Goal: Task Accomplishment & Management: Manage account settings

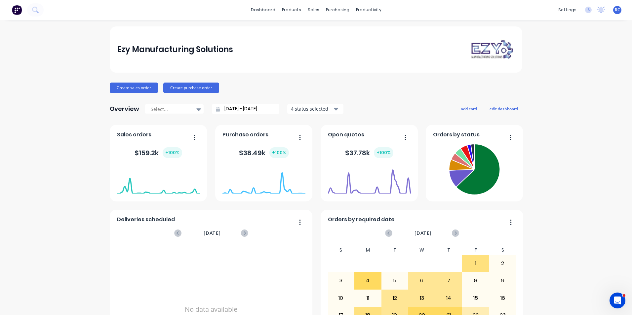
drag, startPoint x: 0, startPoint y: 194, endPoint x: 27, endPoint y: 131, distance: 68.7
click at [0, 193] on html "dashboard products sales purchasing productivity dashboard products Product Cat…" at bounding box center [316, 157] width 632 height 315
click at [337, 36] on link "Sales Orders" at bounding box center [346, 31] width 88 height 13
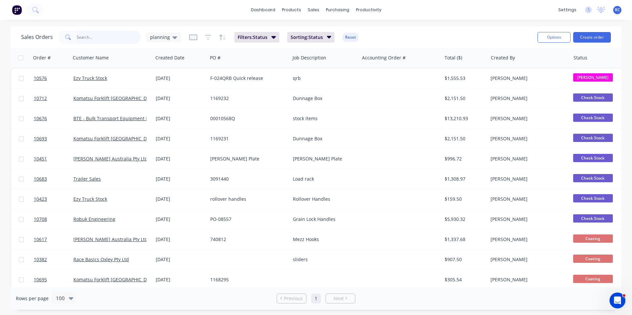
click at [109, 42] on input "text" at bounding box center [109, 37] width 64 height 13
click at [158, 35] on span "planning" at bounding box center [160, 37] width 20 height 7
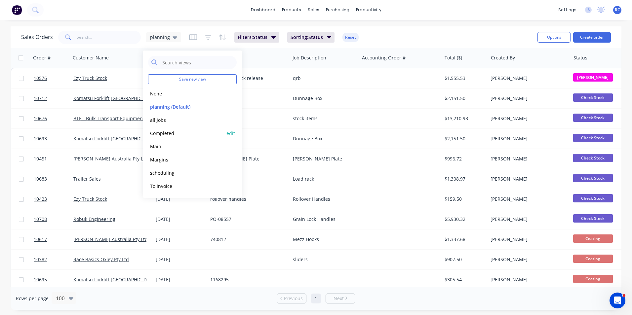
click at [165, 133] on button "Completed" at bounding box center [185, 134] width 75 height 8
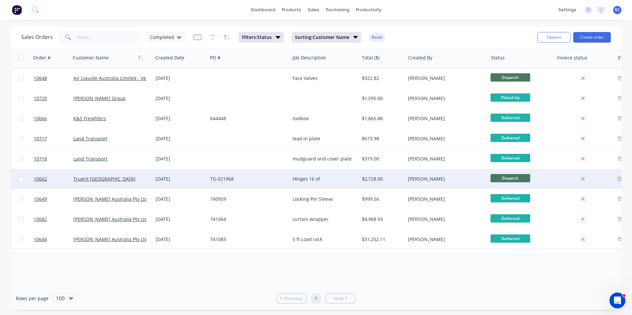
click at [172, 182] on div "[DATE]" at bounding box center [180, 179] width 49 height 7
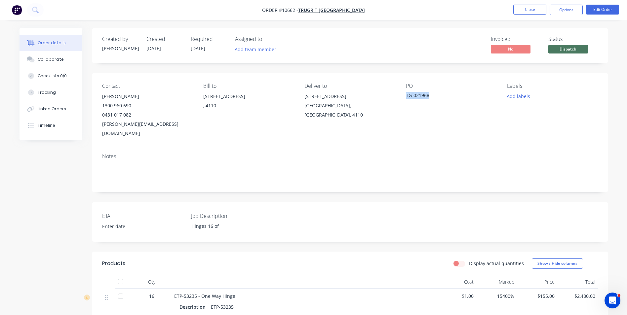
drag, startPoint x: 432, startPoint y: 97, endPoint x: 407, endPoint y: 93, distance: 25.1
click at [407, 93] on div "TG-021968" at bounding box center [447, 96] width 83 height 9
copy div "TG-021968"
click at [571, 11] on button "Options" at bounding box center [566, 10] width 33 height 11
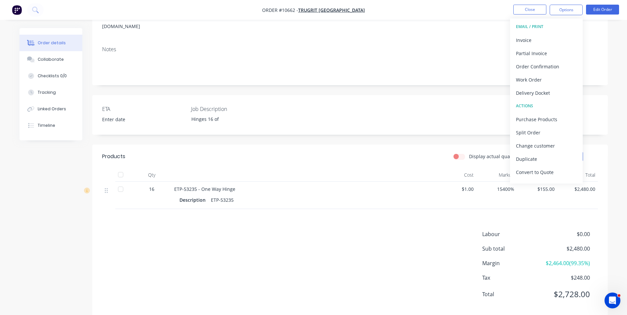
scroll to position [109, 0]
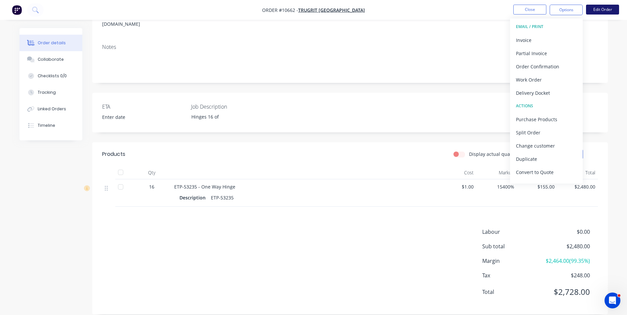
click at [597, 13] on button "Edit Order" at bounding box center [602, 10] width 33 height 10
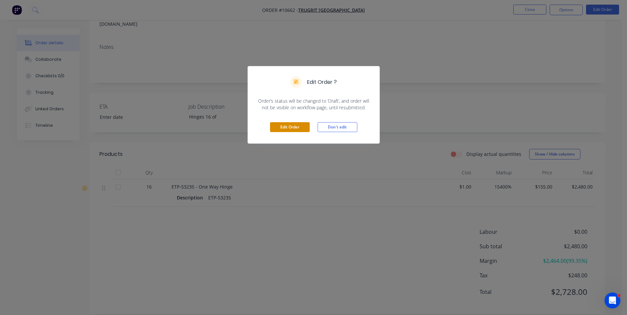
click at [295, 125] on button "Edit Order" at bounding box center [290, 127] width 40 height 10
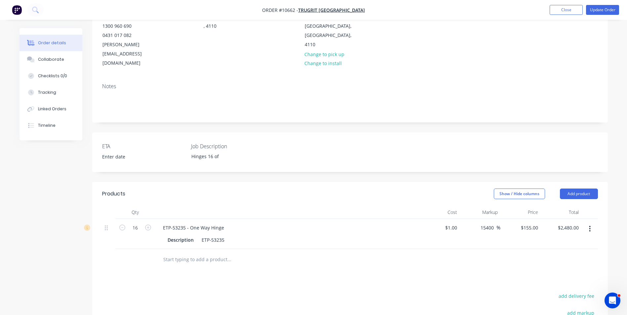
scroll to position [165, 0]
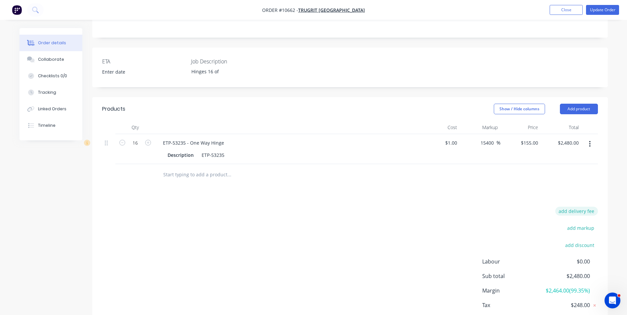
click at [583, 207] on button "add delivery fee" at bounding box center [576, 211] width 43 height 9
type input "0"
type input "16.8"
click input "submit" at bounding box center [0, 0] width 0 height 0
click at [155, 207] on div "Delivery fee $16.80 add markup add discount Labour $0.00 Sub total $2,496.80 Ma…" at bounding box center [350, 269] width 496 height 124
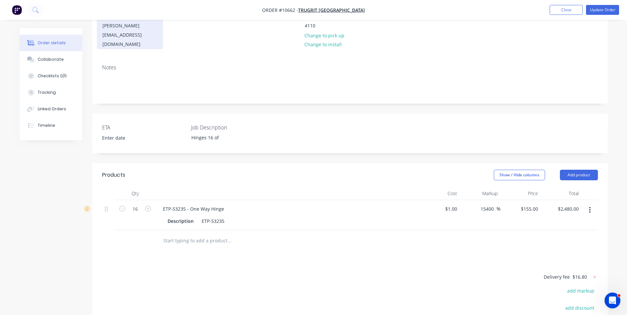
scroll to position [33, 0]
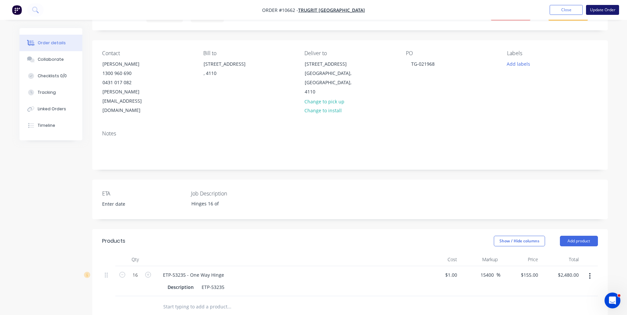
click at [596, 9] on button "Update Order" at bounding box center [602, 10] width 33 height 10
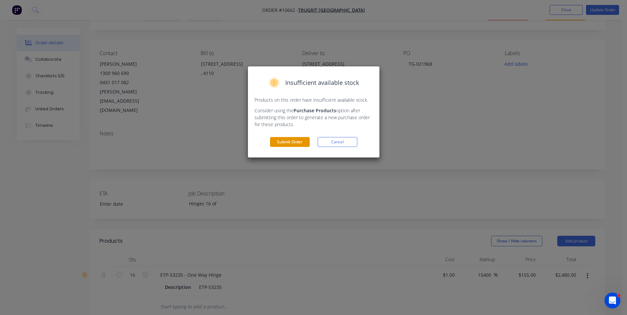
click at [278, 147] on button "Submit Order" at bounding box center [290, 142] width 40 height 10
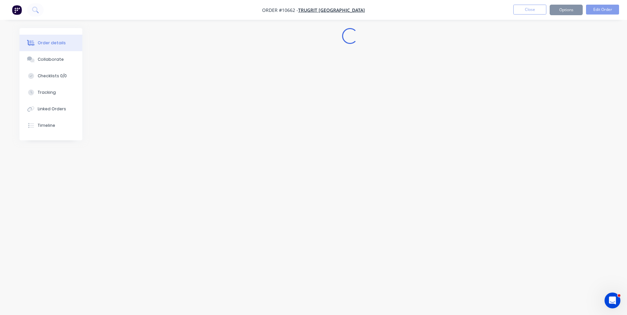
scroll to position [0, 0]
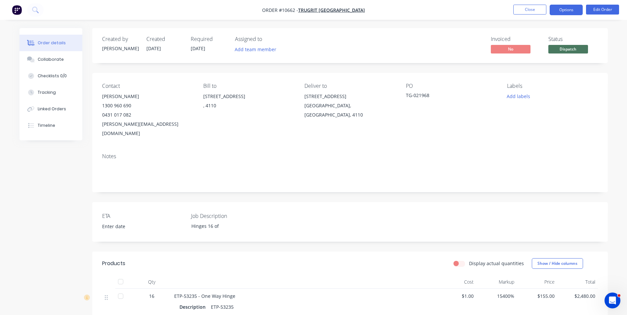
click at [561, 14] on button "Options" at bounding box center [566, 10] width 33 height 11
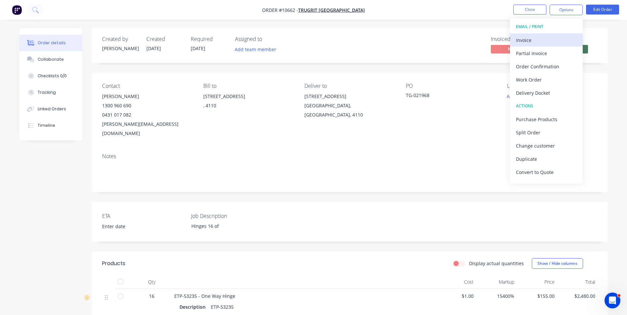
click at [537, 38] on div "Invoice" at bounding box center [546, 40] width 61 height 10
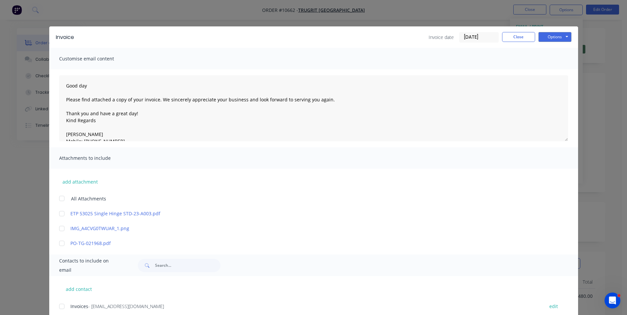
drag, startPoint x: 60, startPoint y: 306, endPoint x: 70, endPoint y: 304, distance: 9.9
click at [60, 306] on div at bounding box center [61, 306] width 13 height 13
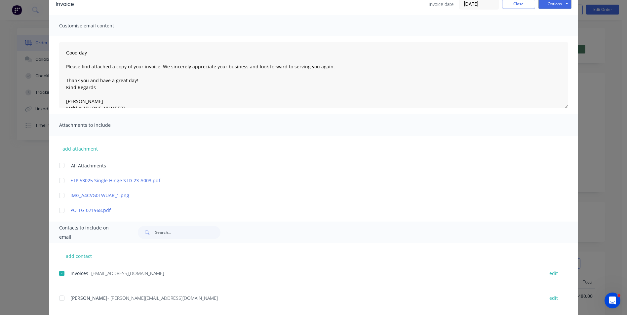
click at [59, 299] on div at bounding box center [61, 298] width 13 height 13
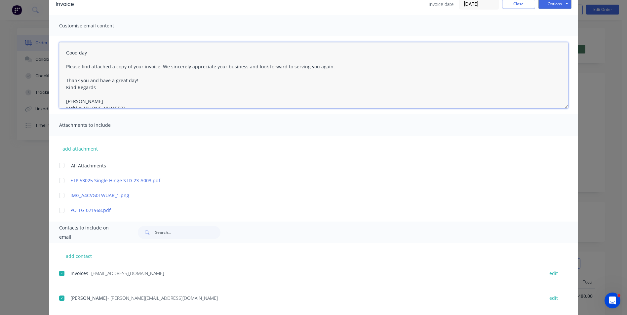
drag, startPoint x: 156, startPoint y: 67, endPoint x: 182, endPoint y: 71, distance: 26.7
click at [157, 67] on textarea "Good day Please find attached a copy of your invoice. We sincerely appreciate y…" at bounding box center [313, 75] width 509 height 66
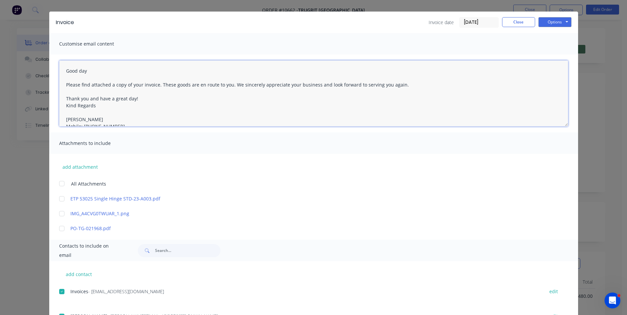
scroll to position [0, 0]
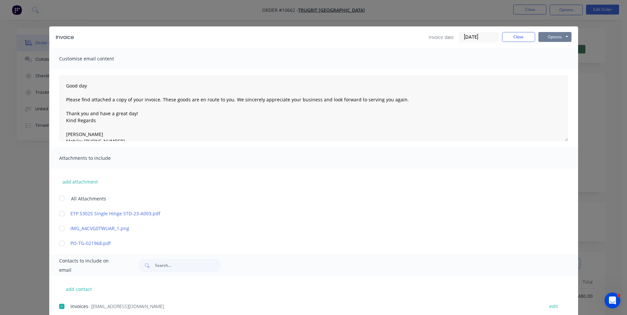
click at [548, 40] on button "Options" at bounding box center [555, 37] width 33 height 10
click at [546, 72] on button "Email" at bounding box center [560, 70] width 42 height 11
type textarea "Good day Please find attached a copy of your invoice. We sincerely appreciate y…"
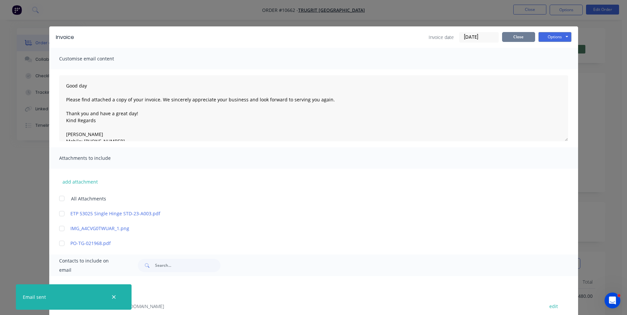
click at [520, 36] on button "Close" at bounding box center [518, 37] width 33 height 10
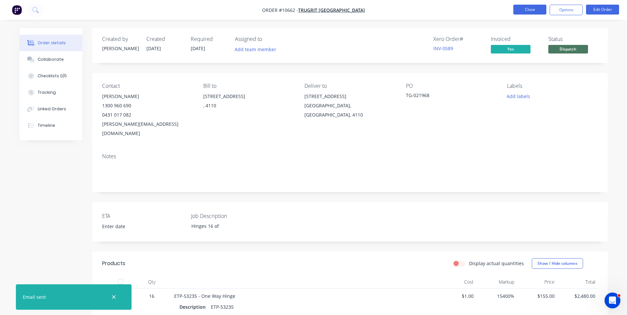
click at [529, 7] on button "Close" at bounding box center [529, 10] width 33 height 10
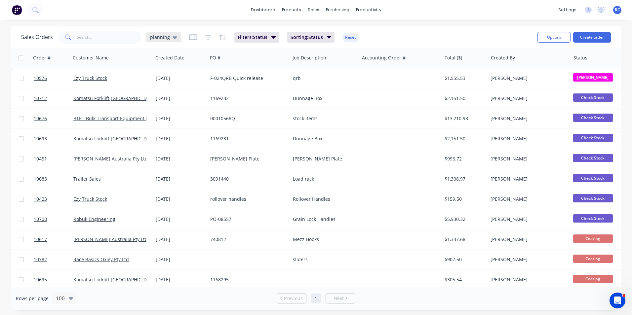
click at [170, 37] on div "planning" at bounding box center [163, 37] width 27 height 6
click at [92, 38] on input "text" at bounding box center [109, 37] width 64 height 13
type input "whatever"
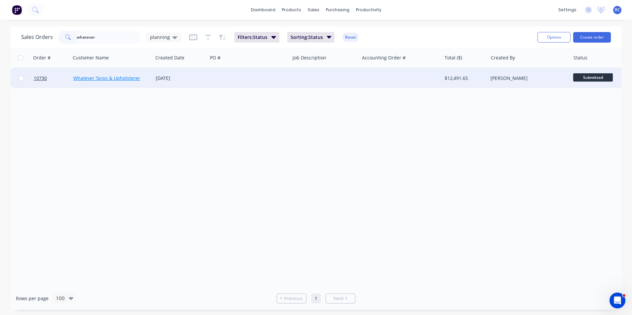
click at [123, 78] on link "Whatever Tarps & Upholsterer" at bounding box center [106, 78] width 67 height 6
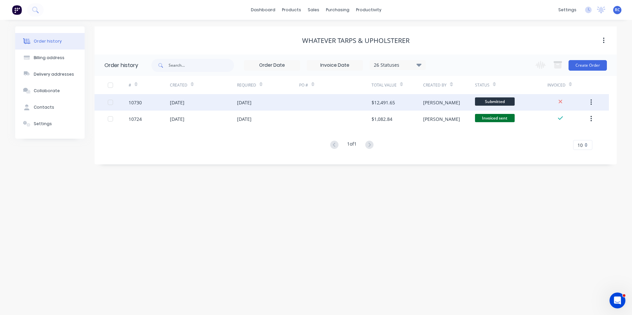
click at [304, 105] on div at bounding box center [335, 102] width 72 height 17
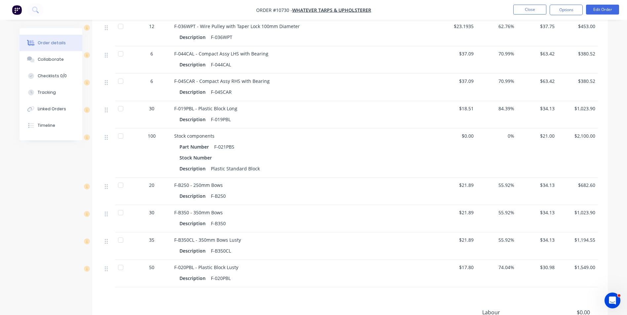
scroll to position [331, 0]
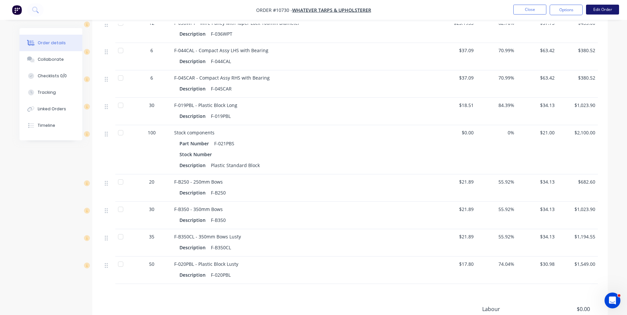
click at [605, 10] on button "Edit Order" at bounding box center [602, 10] width 33 height 10
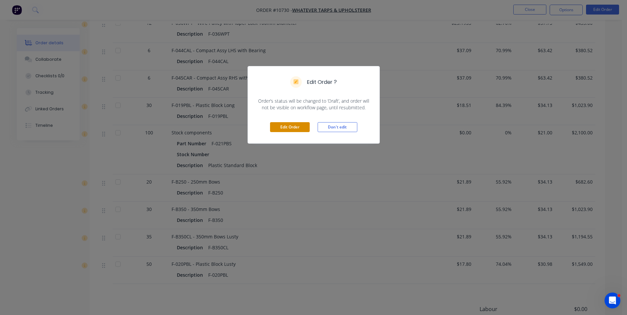
click at [282, 123] on button "Edit Order" at bounding box center [290, 127] width 40 height 10
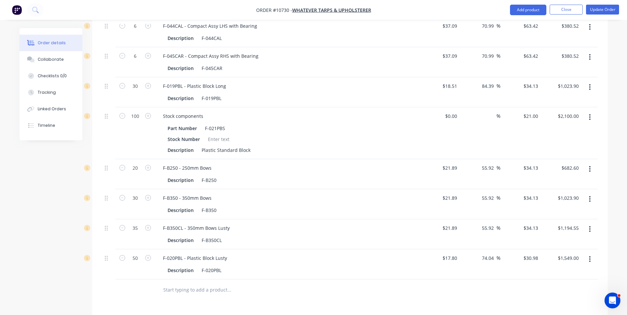
scroll to position [397, 0]
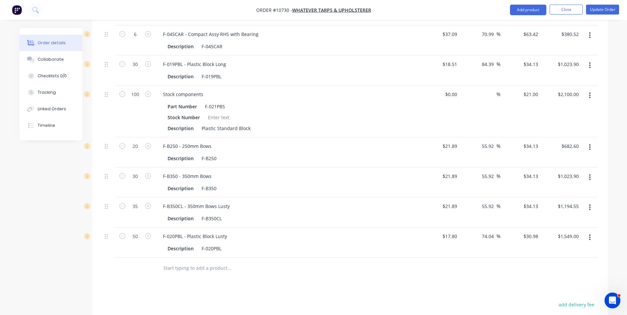
click at [586, 144] on button "button" at bounding box center [590, 147] width 16 height 12
click at [568, 201] on div "Delete" at bounding box center [566, 205] width 51 height 10
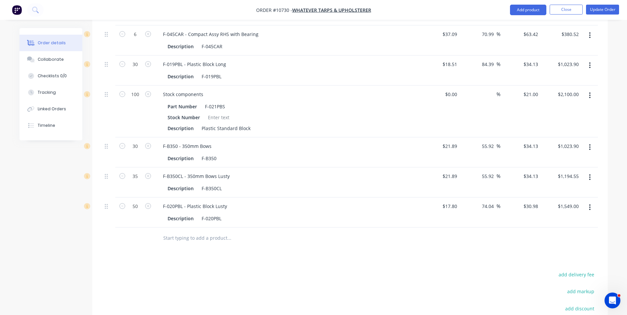
click at [591, 145] on icon "button" at bounding box center [590, 147] width 2 height 7
click at [567, 206] on div "Delete" at bounding box center [566, 205] width 51 height 10
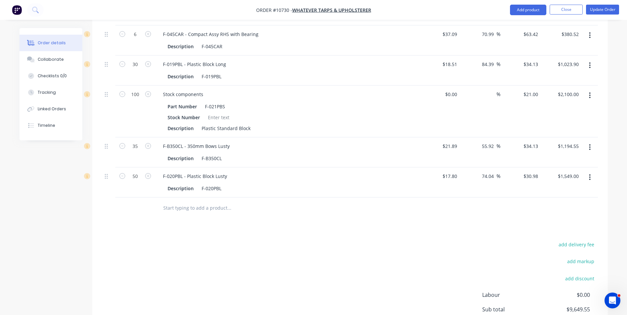
click at [199, 210] on input "text" at bounding box center [229, 208] width 132 height 13
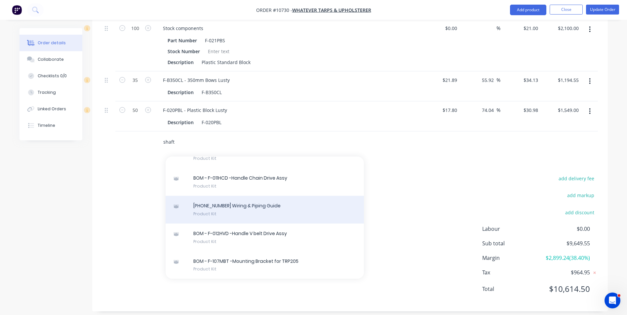
scroll to position [469, 0]
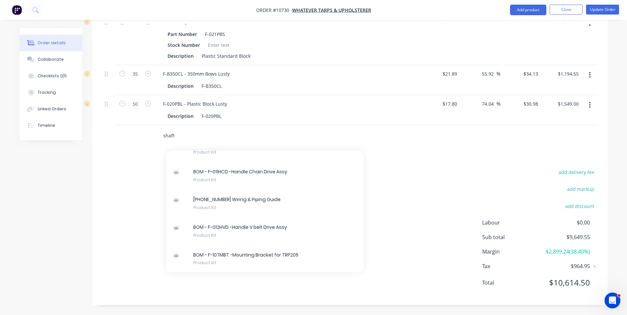
drag, startPoint x: 179, startPoint y: 136, endPoint x: 152, endPoint y: 131, distance: 27.6
click at [152, 131] on div "shaft Add shaft to order Consumables Workshop Xero Item # factory_item Code Uni…" at bounding box center [350, 135] width 496 height 21
type input "shaft"
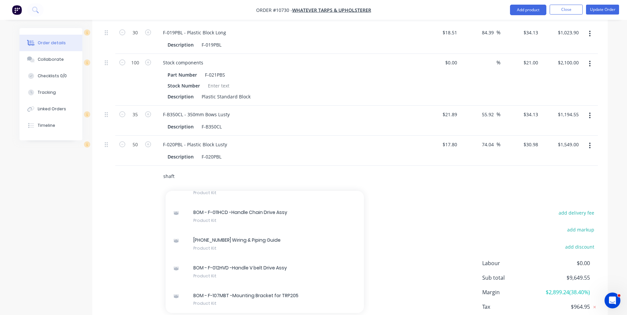
scroll to position [370, 0]
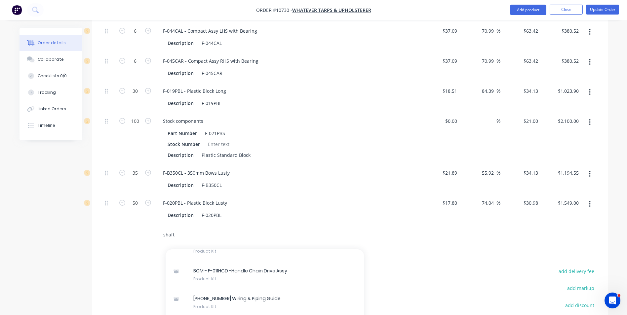
click at [178, 234] on input "shaft" at bounding box center [229, 234] width 132 height 13
click at [160, 236] on div "shaft Add shaft to order Consumables Workshop Xero Item # factory_item Code Uni…" at bounding box center [257, 234] width 198 height 13
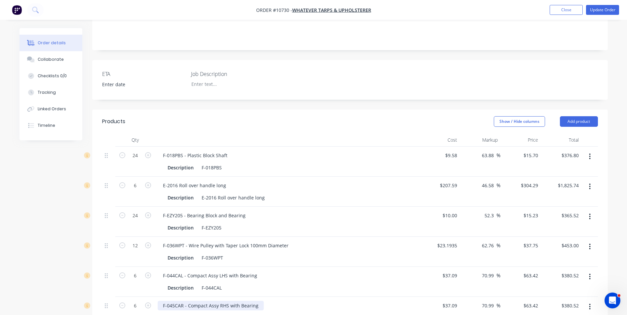
scroll to position [165, 0]
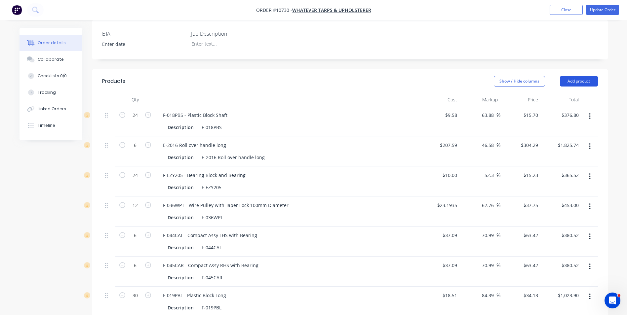
click at [588, 84] on button "Add product" at bounding box center [579, 81] width 38 height 11
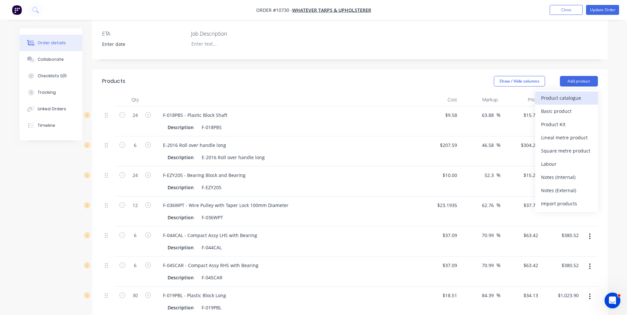
click at [569, 94] on div "Product catalogue" at bounding box center [566, 98] width 51 height 10
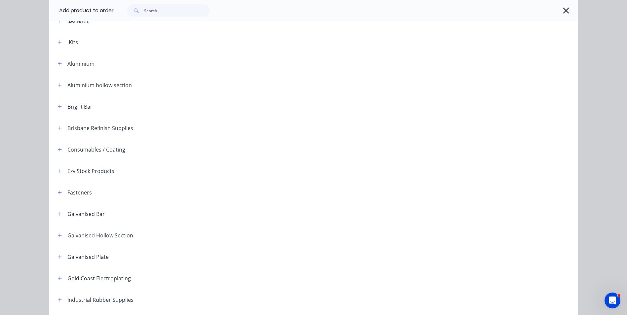
scroll to position [66, 0]
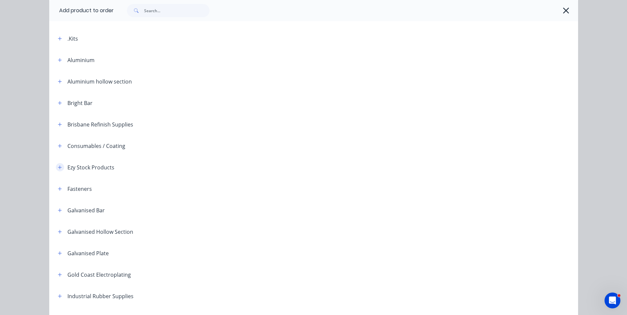
click at [58, 167] on icon "button" at bounding box center [60, 168] width 4 height 4
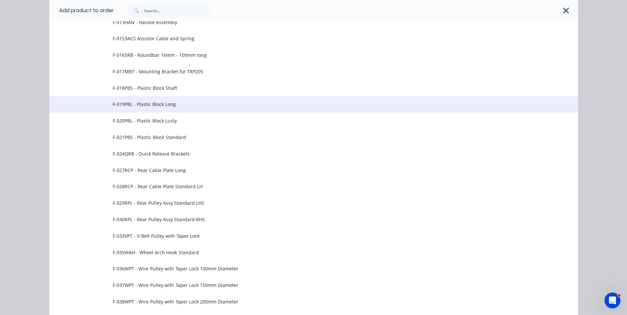
scroll to position [628, 0]
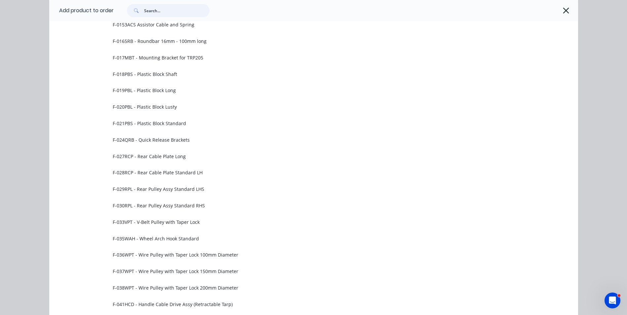
click at [171, 11] on input "text" at bounding box center [176, 10] width 65 height 13
paste input "F-076SS2500"
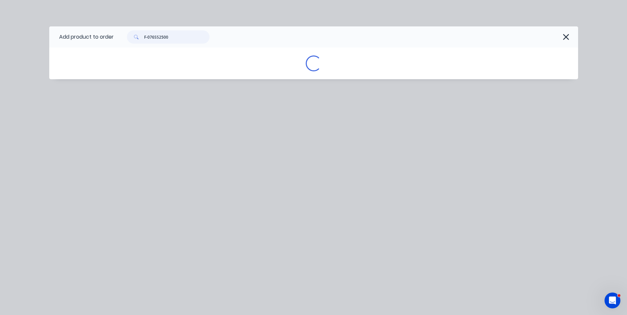
scroll to position [0, 0]
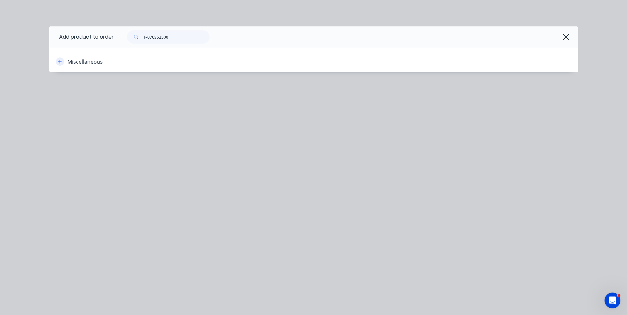
click at [58, 61] on button "button" at bounding box center [60, 62] width 8 height 8
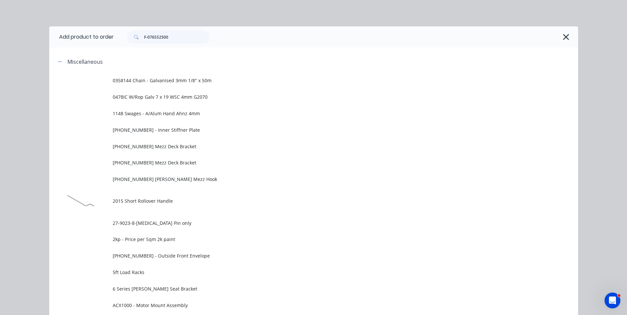
click at [271, 4] on div "Add product to order F-076SS2500 Miscellaneous 0358144 Chain - Galvanised 3mm 1…" at bounding box center [313, 157] width 627 height 315
drag, startPoint x: 175, startPoint y: 38, endPoint x: 81, endPoint y: 24, distance: 95.5
click at [81, 24] on div "Add product to order F-076SS2500 Miscellaneous 0358144 Chain - Galvanised 3mm 1…" at bounding box center [313, 157] width 627 height 315
paste input "25 mm Shaft 2550mm Long"
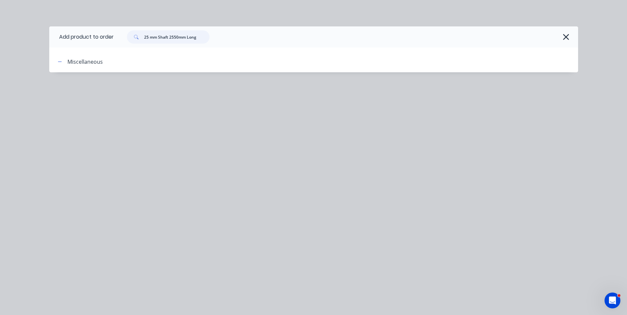
type input "25 mm Shaft 2550mm Long"
click at [70, 61] on div "Miscellaneous" at bounding box center [84, 62] width 35 height 8
click at [563, 35] on icon "button" at bounding box center [566, 36] width 7 height 9
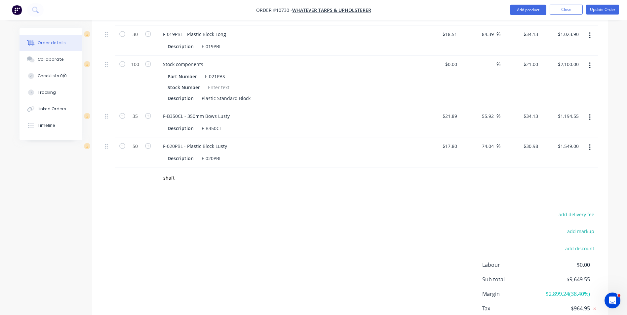
scroll to position [430, 0]
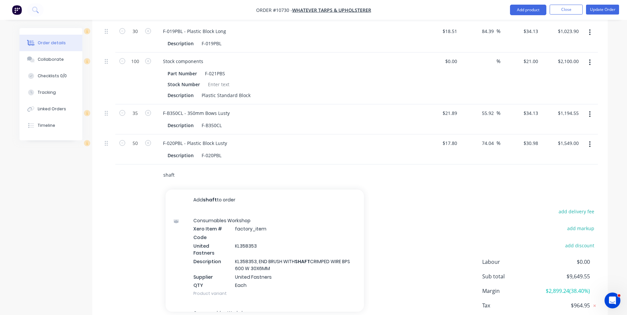
drag, startPoint x: 178, startPoint y: 174, endPoint x: 153, endPoint y: 175, distance: 24.5
click at [153, 175] on div "shaft Add shaft to order Consumables Workshop Xero Item # factory_item Code Uni…" at bounding box center [350, 175] width 496 height 21
paste input "25 mm Shaft 2550mm Long"
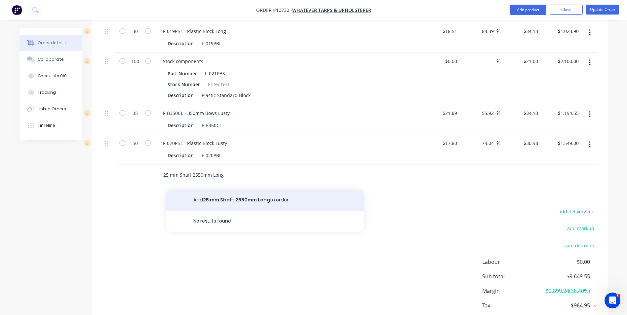
type input "25 mm Shaft 2550mm Long"
click at [244, 199] on button "Add 25 mm Shaft 2550mm Long to order" at bounding box center [265, 200] width 198 height 21
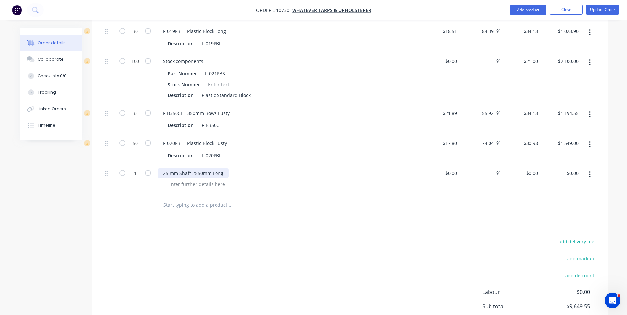
click at [161, 172] on div "25 mm Shaft 2550mm Long" at bounding box center [193, 174] width 71 height 10
click at [453, 171] on input at bounding box center [452, 174] width 15 height 10
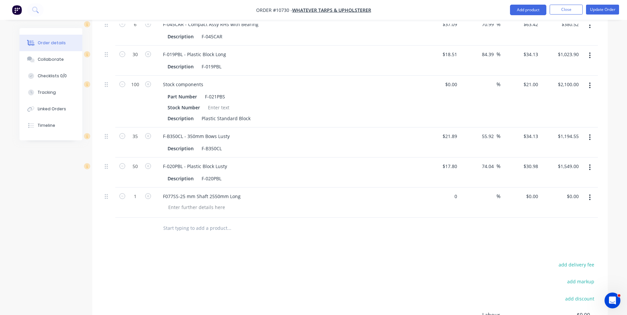
type input "$0.00"
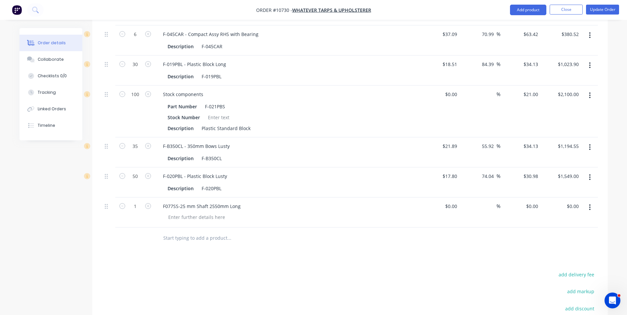
click at [300, 219] on div "Qty Cost Markup Price Total 24 F-018PBS - Plastic Block Shaft Description F-018…" at bounding box center [350, 55] width 516 height 387
click at [347, 248] on div at bounding box center [274, 238] width 238 height 21
click at [348, 264] on div "Products Show / Hide columns Add product Qty Cost Markup Price Total 24 F-018PB…" at bounding box center [350, 123] width 516 height 570
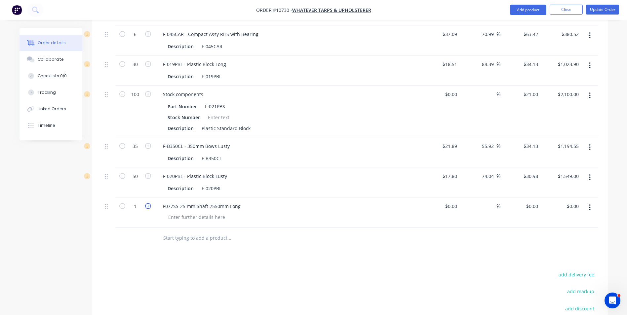
click at [146, 207] on icon "button" at bounding box center [148, 206] width 6 height 6
type input "3"
drag, startPoint x: 178, startPoint y: 259, endPoint x: 409, endPoint y: 229, distance: 233.3
click at [178, 259] on div "Products Show / Hide columns Add product Qty Cost Markup Price Total 24 F-018PB…" at bounding box center [350, 123] width 516 height 570
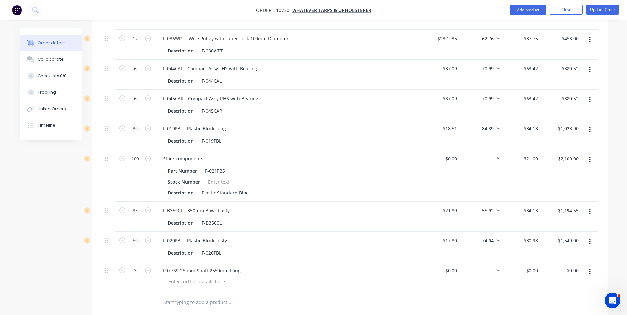
scroll to position [331, 0]
click at [454, 274] on input "0" at bounding box center [456, 273] width 8 height 10
type input "$77.00"
type input "$231.00"
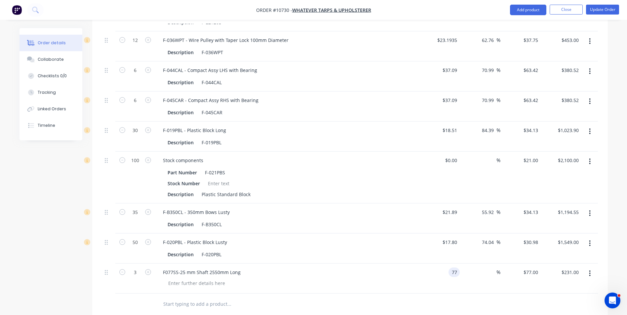
click at [452, 271] on input "77" at bounding box center [455, 273] width 9 height 10
type input "$77.78"
type input "$233.34"
click at [496, 268] on div at bounding box center [493, 273] width 8 height 10
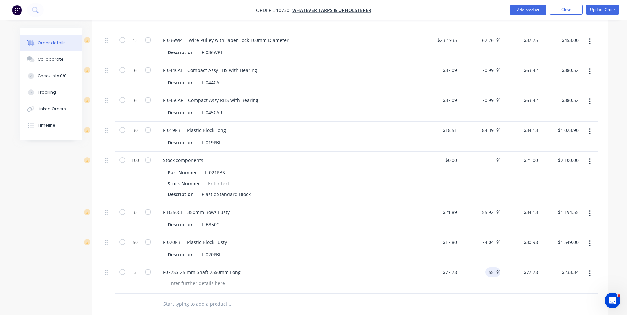
type input "55"
type input "$120.559"
type input "$361.68"
click at [501, 282] on div "$120.559 $77.78" at bounding box center [521, 279] width 41 height 30
click at [501, 282] on div "$120.559 $120.559" at bounding box center [521, 279] width 41 height 30
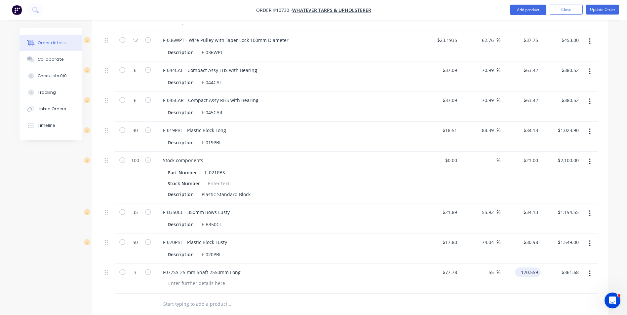
click at [520, 272] on div "120.559 $120.559" at bounding box center [528, 273] width 26 height 10
type input "125"
type input "60.71"
type input "$125.00"
type input "$375.00"
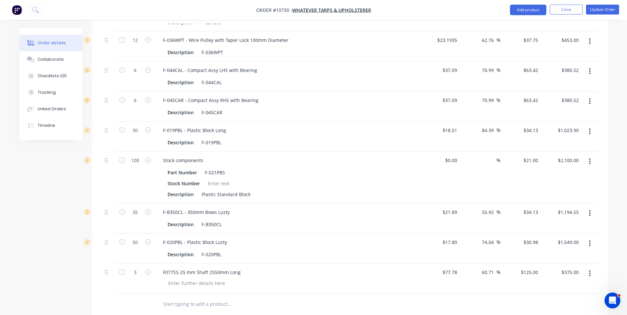
click at [518, 295] on div at bounding box center [350, 304] width 496 height 21
click at [612, 8] on button "Update Order" at bounding box center [602, 10] width 33 height 10
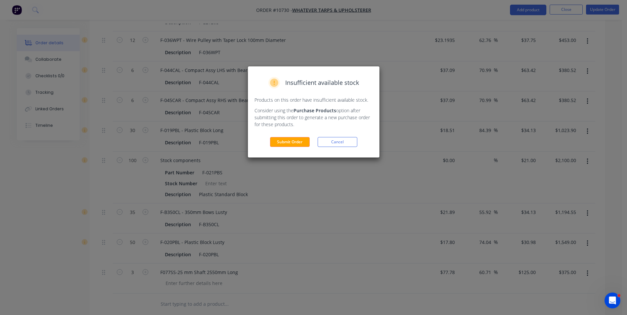
click at [295, 148] on div "Insufficient available stock Products on this order have insufficient available…" at bounding box center [314, 111] width 132 height 91
click at [295, 143] on button "Submit Order" at bounding box center [290, 142] width 40 height 10
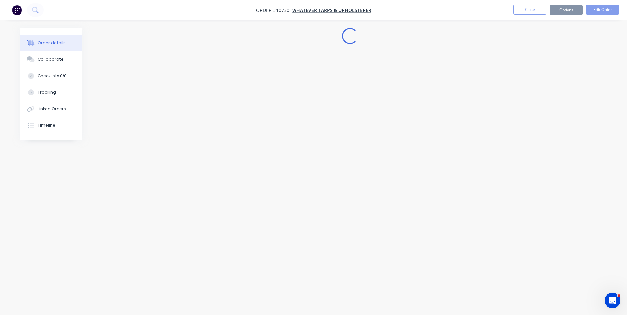
scroll to position [0, 0]
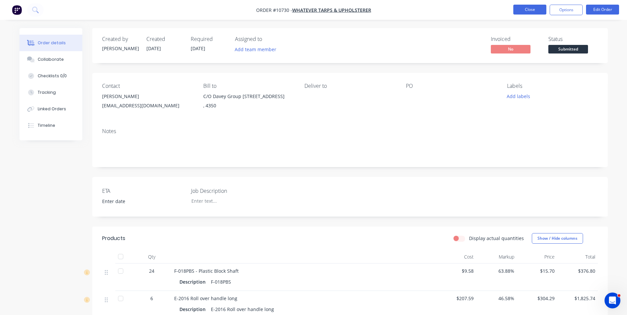
click at [534, 5] on button "Close" at bounding box center [529, 10] width 33 height 10
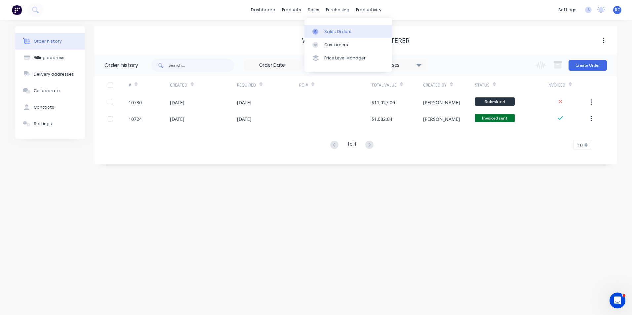
click at [329, 30] on div "Sales Orders" at bounding box center [337, 32] width 27 height 6
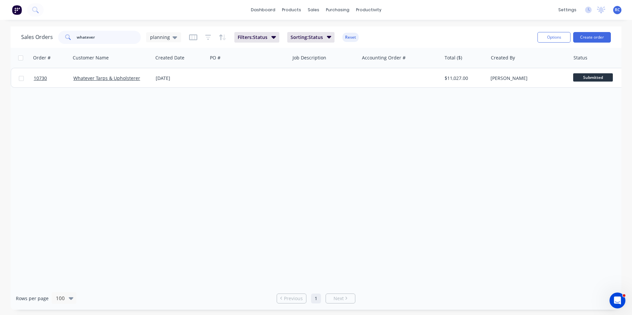
drag, startPoint x: 107, startPoint y: 41, endPoint x: 33, endPoint y: 32, distance: 74.0
click at [34, 32] on div "Sales Orders whatever planning" at bounding box center [101, 37] width 160 height 13
click at [96, 32] on input "whatever" at bounding box center [109, 37] width 64 height 13
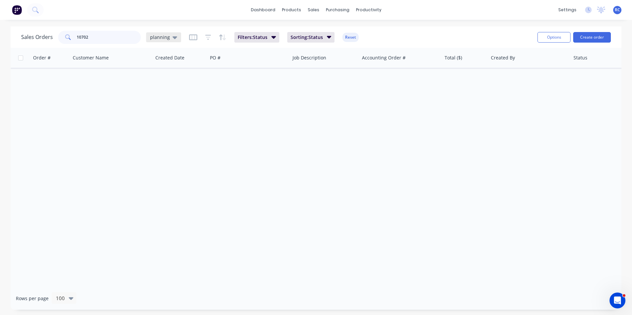
type input "10702"
click at [151, 35] on span "planning" at bounding box center [160, 37] width 20 height 7
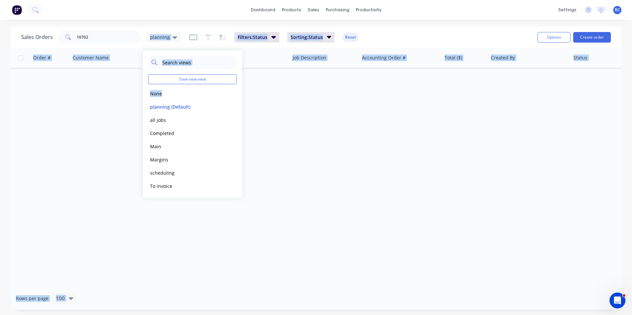
drag, startPoint x: 148, startPoint y: 94, endPoint x: 146, endPoint y: 106, distance: 12.1
click at [146, 106] on body "dashboard products sales purchasing productivity dashboard products Product Cat…" at bounding box center [316, 157] width 632 height 315
drag, startPoint x: 146, startPoint y: 106, endPoint x: 154, endPoint y: 119, distance: 15.3
click at [154, 119] on button "all jobs" at bounding box center [185, 120] width 75 height 8
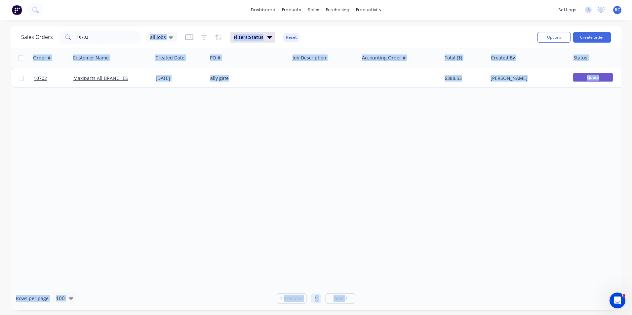
click at [147, 106] on div "Order # Customer Name Created Date PO # Job Description Accounting Order # Tota…" at bounding box center [316, 167] width 611 height 239
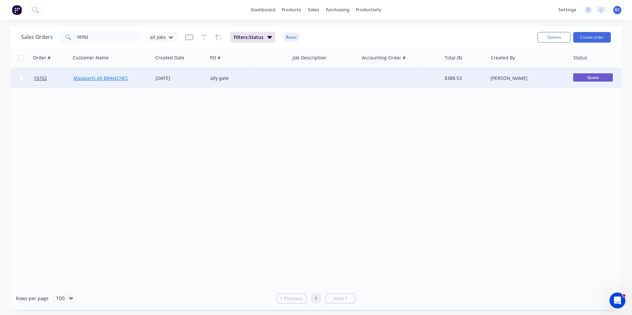
click at [102, 77] on link "Maxiparts All BRANCHES" at bounding box center [100, 78] width 55 height 6
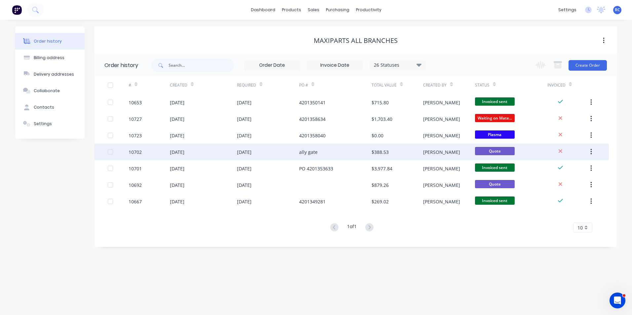
click at [136, 152] on div "10702" at bounding box center [135, 152] width 13 height 7
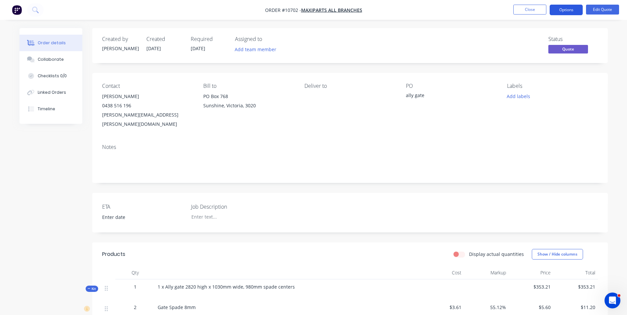
click at [571, 12] on button "Options" at bounding box center [566, 10] width 33 height 11
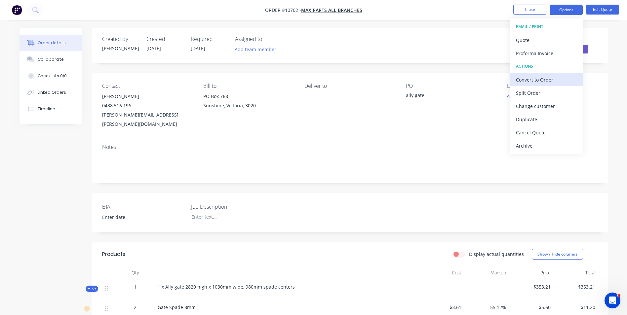
click at [544, 82] on div "Convert to Order" at bounding box center [546, 80] width 61 height 10
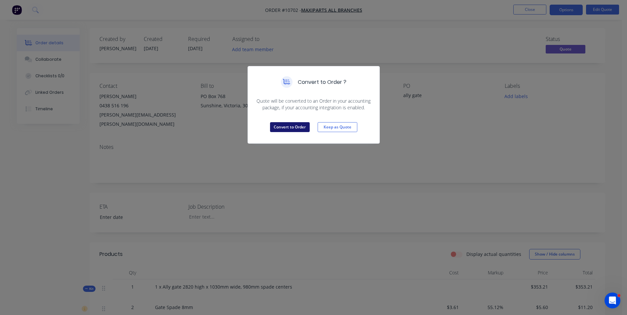
click at [279, 128] on button "Convert to Order" at bounding box center [290, 127] width 40 height 10
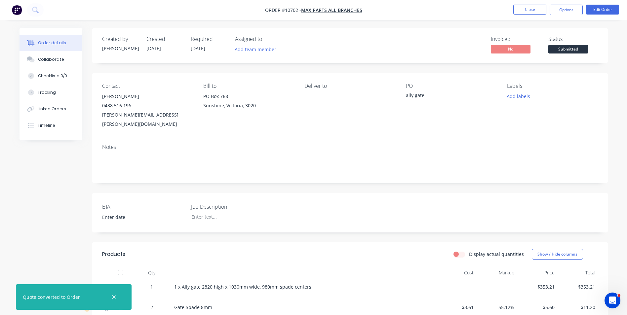
drag, startPoint x: 431, startPoint y: 98, endPoint x: 427, endPoint y: 97, distance: 3.5
click at [427, 97] on div "ally gate" at bounding box center [447, 96] width 83 height 9
drag, startPoint x: 429, startPoint y: 94, endPoint x: 399, endPoint y: 93, distance: 30.4
click at [399, 93] on div "Contact Adam Smith 0438 516 196 adam.smith@maxiparts.com.au Bill to PO Box 768 …" at bounding box center [350, 106] width 516 height 66
click at [426, 96] on div "ally gate" at bounding box center [447, 96] width 83 height 9
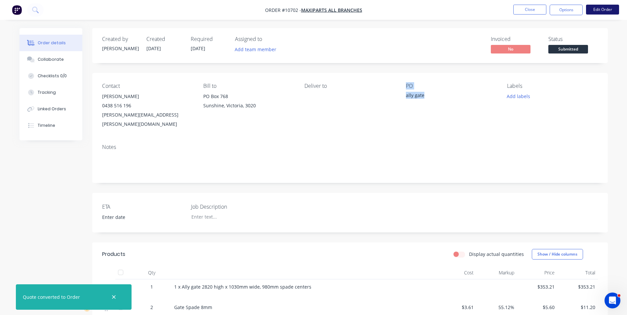
click at [598, 9] on button "Edit Order" at bounding box center [602, 10] width 33 height 10
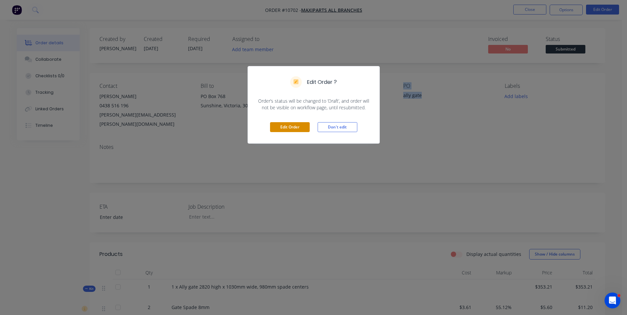
click at [282, 124] on button "Edit Order" at bounding box center [290, 127] width 40 height 10
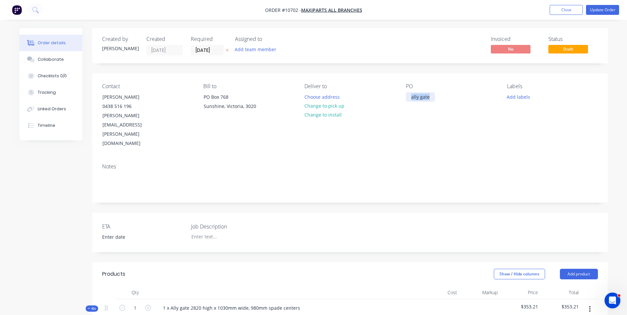
drag, startPoint x: 430, startPoint y: 97, endPoint x: 394, endPoint y: 97, distance: 35.4
click at [394, 97] on div "Contact Adam Smith 0438 516 196 adam.smith@maxiparts.com.au Bill to PO Box 768 …" at bounding box center [350, 115] width 516 height 85
paste div
click at [423, 114] on div "PO 4201354133" at bounding box center [451, 115] width 91 height 65
click at [239, 221] on div "ETA Job Description" at bounding box center [350, 233] width 516 height 40
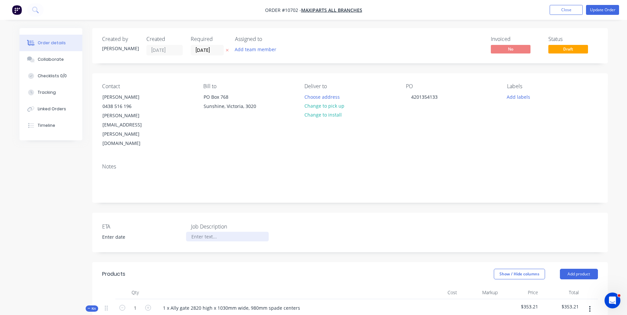
click at [208, 232] on div at bounding box center [227, 237] width 83 height 10
click at [330, 262] on header "Products Show / Hide columns Add product" at bounding box center [350, 274] width 516 height 24
click at [609, 5] on button "Update Order" at bounding box center [602, 10] width 33 height 10
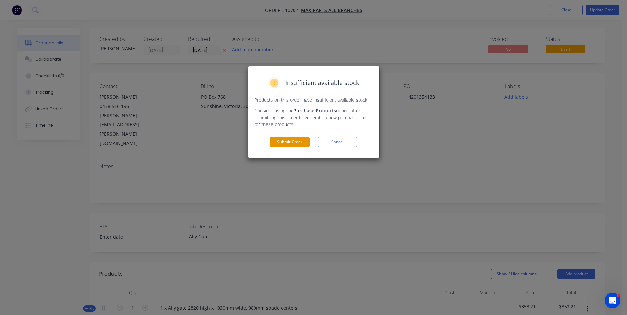
click at [295, 142] on button "Submit Order" at bounding box center [290, 142] width 40 height 10
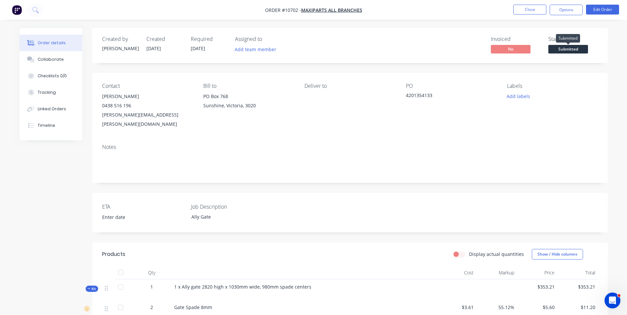
click at [572, 51] on span "Submitted" at bounding box center [568, 49] width 40 height 8
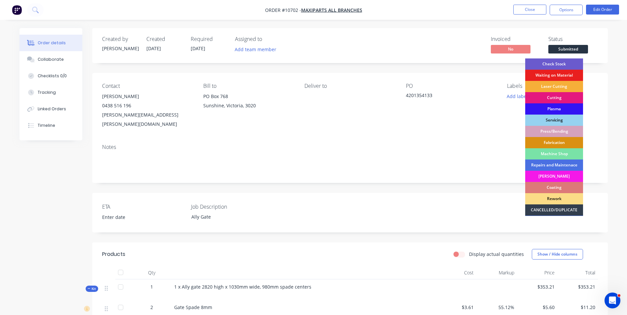
click at [563, 63] on div "Check Stock" at bounding box center [554, 64] width 58 height 11
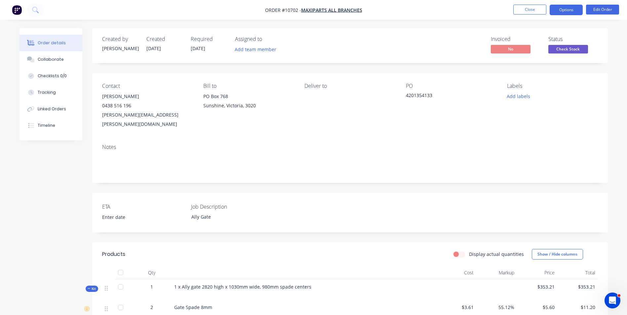
click at [575, 15] on button "Options" at bounding box center [566, 10] width 33 height 11
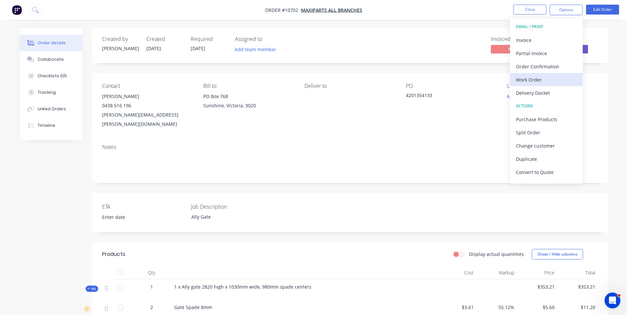
click at [540, 81] on div "Work Order" at bounding box center [546, 80] width 61 height 10
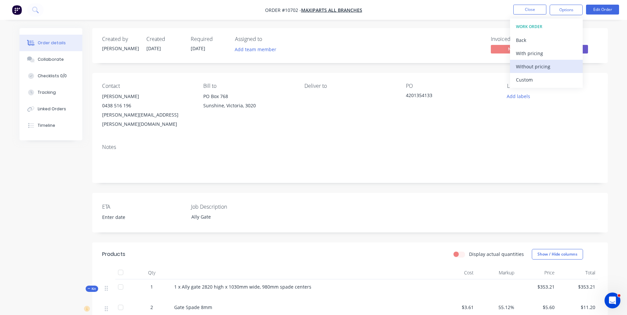
click at [539, 67] on div "Without pricing" at bounding box center [546, 67] width 61 height 10
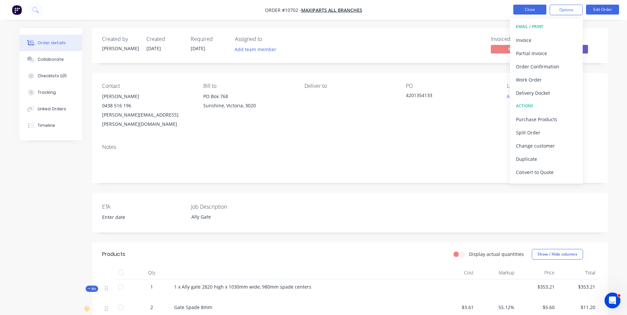
click at [541, 13] on button "Close" at bounding box center [529, 10] width 33 height 10
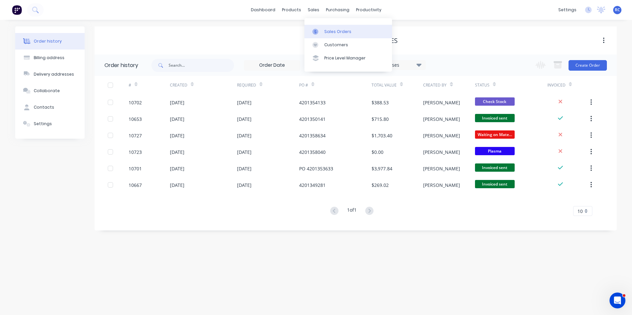
click at [326, 35] on link "Sales Orders" at bounding box center [348, 31] width 88 height 13
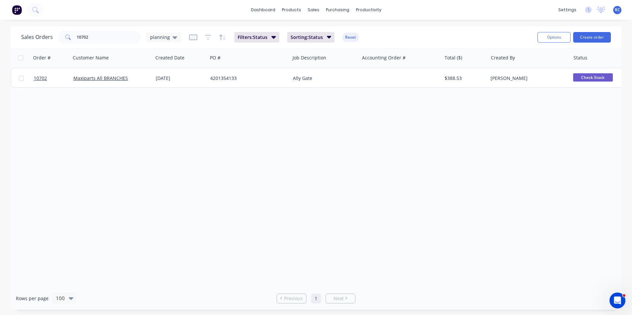
click at [601, 43] on div "Options Create order" at bounding box center [573, 37] width 76 height 16
click at [599, 37] on button "Create order" at bounding box center [592, 37] width 38 height 11
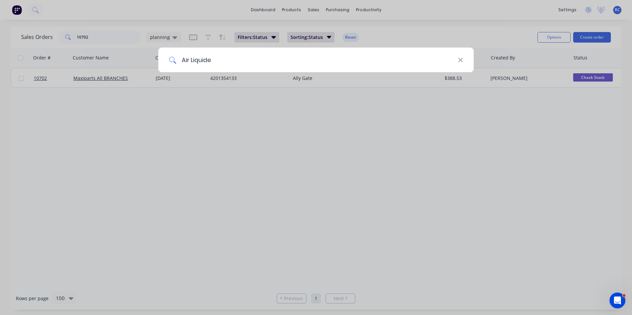
type input "Air Liquide"
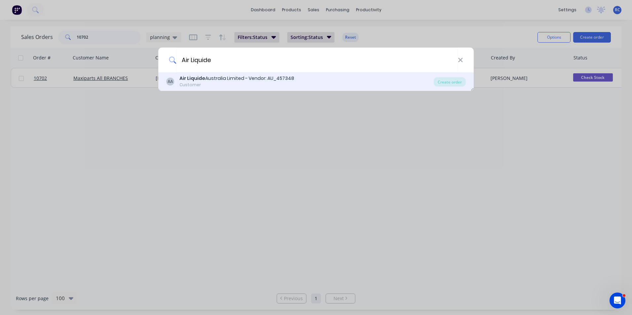
click at [211, 82] on div "Air Liquide Australia Limited - Vendor: AU_457348" at bounding box center [237, 78] width 115 height 7
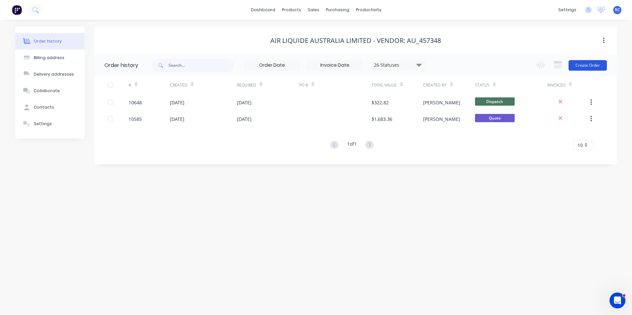
click at [593, 68] on button "Create Order" at bounding box center [588, 65] width 38 height 11
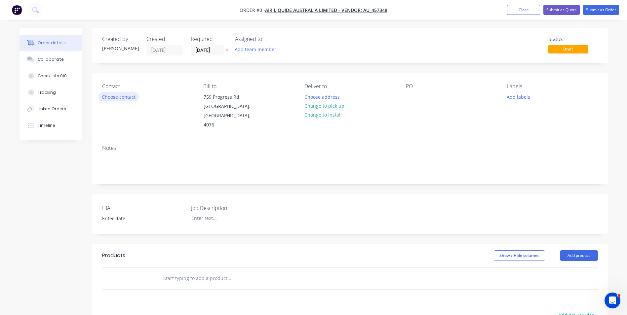
click at [135, 94] on button "Choose contact" at bounding box center [118, 96] width 41 height 9
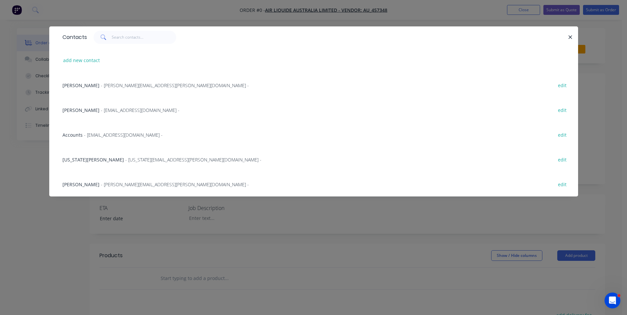
click at [85, 159] on span "Virginia Grau" at bounding box center [92, 160] width 61 height 6
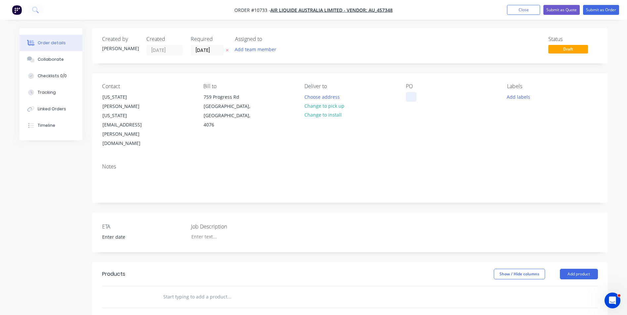
click at [413, 91] on div "PO" at bounding box center [451, 115] width 91 height 65
click at [414, 97] on div at bounding box center [411, 97] width 11 height 10
click at [182, 291] on input "text" at bounding box center [229, 297] width 132 height 13
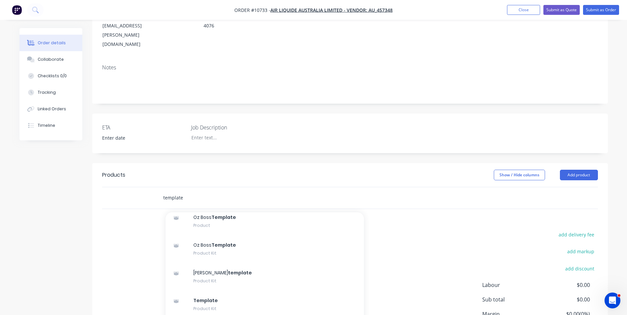
scroll to position [65, 0]
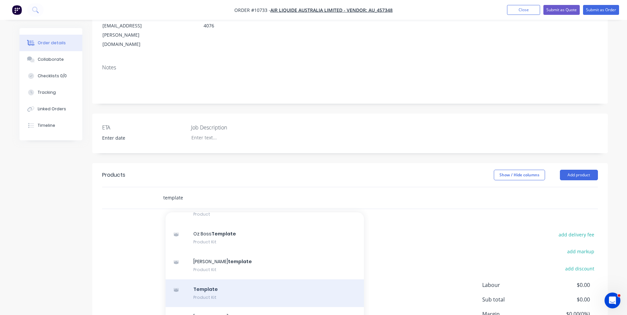
type input "template"
click at [208, 280] on div "Template Product Kit" at bounding box center [265, 294] width 198 height 28
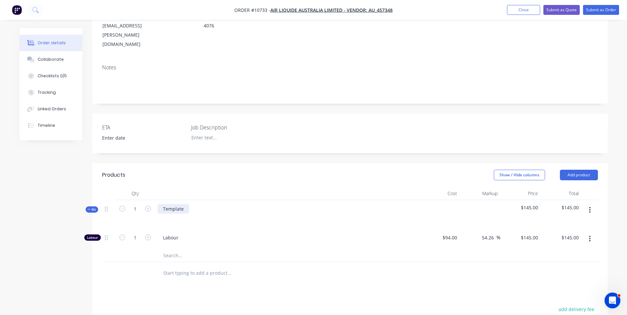
click at [183, 204] on div "Template" at bounding box center [173, 209] width 31 height 10
drag, startPoint x: 181, startPoint y: 175, endPoint x: 156, endPoint y: 172, distance: 25.6
click at [156, 200] on div "Template" at bounding box center [287, 214] width 264 height 29
click at [362, 187] on div at bounding box center [287, 193] width 264 height 13
click at [209, 187] on div at bounding box center [287, 193] width 264 height 13
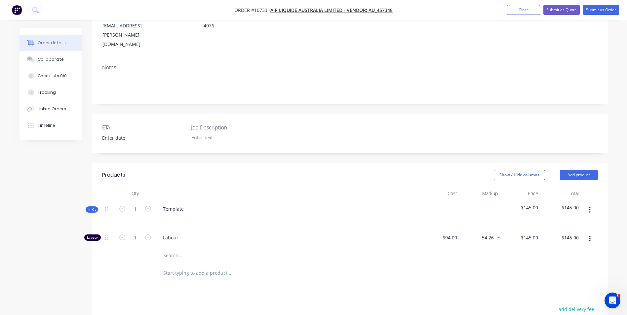
click at [195, 200] on div "Template" at bounding box center [287, 214] width 264 height 29
drag, startPoint x: 184, startPoint y: 174, endPoint x: 156, endPoint y: 177, distance: 28.2
click at [155, 200] on div "Template" at bounding box center [287, 214] width 264 height 29
click at [176, 214] on div at bounding box center [287, 219] width 259 height 10
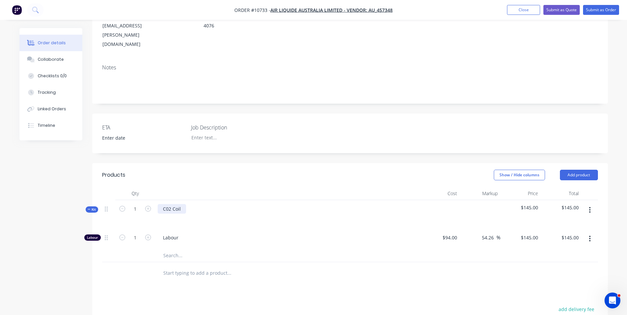
drag, startPoint x: 186, startPoint y: 173, endPoint x: 183, endPoint y: 176, distance: 4.4
click at [186, 200] on div "C02 Coil" at bounding box center [287, 214] width 264 height 29
click at [181, 204] on div "C02 Coil" at bounding box center [172, 209] width 28 height 10
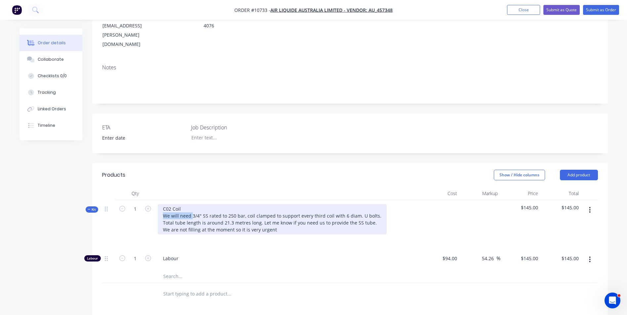
drag, startPoint x: 191, startPoint y: 180, endPoint x: 164, endPoint y: 183, distance: 27.6
click at [164, 204] on div "C02 Coil We will need 3/4" SS rated to 250 bar, coil clamped to support every t…" at bounding box center [272, 219] width 229 height 30
click at [274, 204] on div "C02 Coil 3/4" SS rated to 250 bar, coil clamped to support every third coil wit…" at bounding box center [270, 219] width 224 height 30
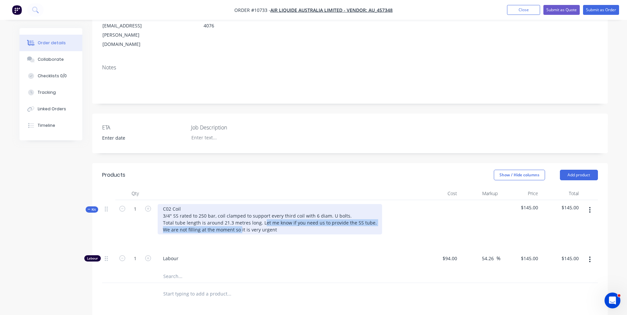
drag, startPoint x: 262, startPoint y: 187, endPoint x: 240, endPoint y: 197, distance: 24.4
click at [240, 204] on div "C02 Coil 3/4" SS rated to 250 bar, coil clamped to support every third coil wit…" at bounding box center [270, 219] width 224 height 30
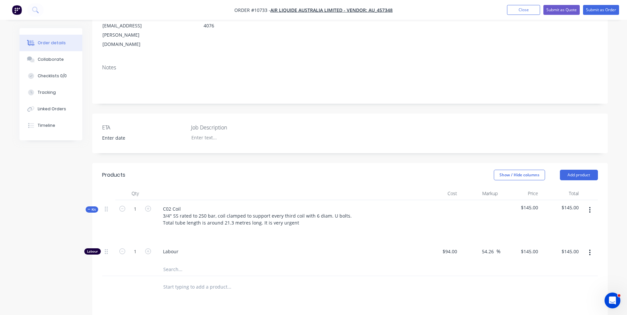
click at [267, 243] on div "Labour" at bounding box center [287, 253] width 264 height 20
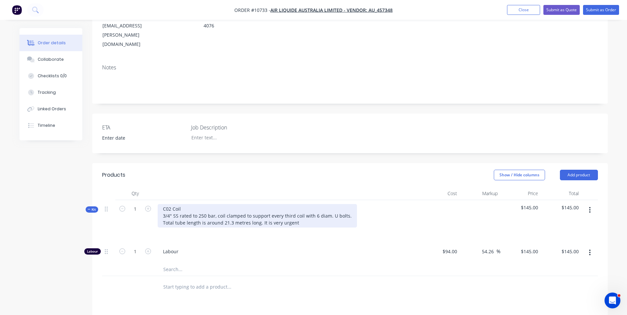
click at [325, 204] on div "C02 Coil 3/4" SS rated to 250 bar, coil clamped to support every third coil wit…" at bounding box center [257, 215] width 199 height 23
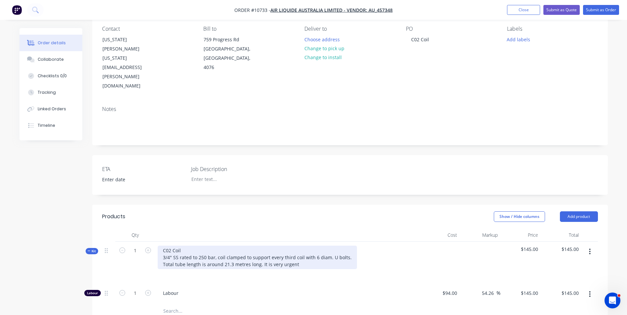
scroll to position [0, 0]
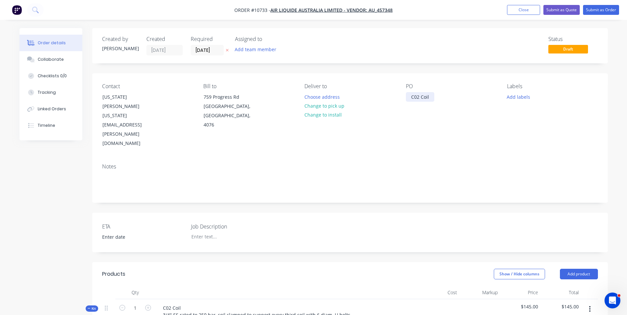
click at [434, 94] on div "C02 Coil" at bounding box center [420, 97] width 28 height 10
click at [308, 217] on div "ETA Job Description" at bounding box center [350, 233] width 516 height 40
click at [209, 232] on div at bounding box center [227, 237] width 83 height 10
drag, startPoint x: 451, startPoint y: 97, endPoint x: 410, endPoint y: 97, distance: 41.0
click at [410, 97] on div "C02 Coil - URGENT" at bounding box center [431, 97] width 51 height 10
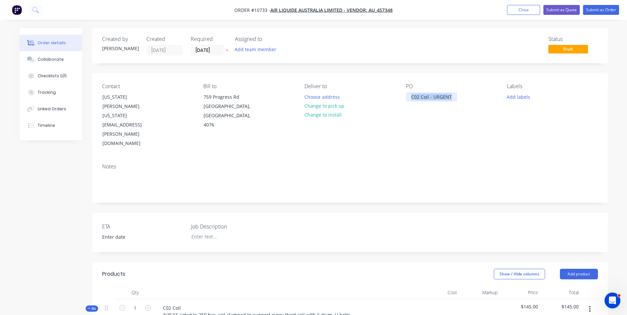
copy div "C02 Coil - URGENT"
click at [203, 232] on div at bounding box center [227, 237] width 83 height 10
paste div
click at [317, 217] on div "ETA Job Description C02 Coil - URGENT" at bounding box center [350, 233] width 516 height 40
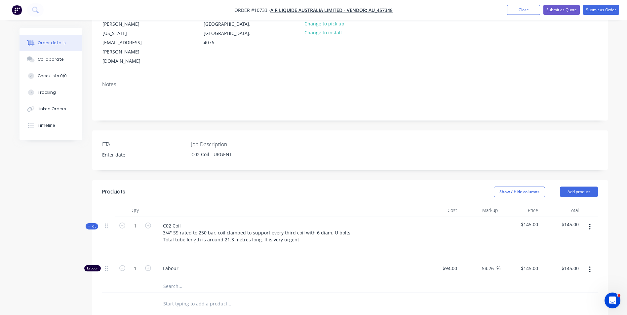
scroll to position [99, 0]
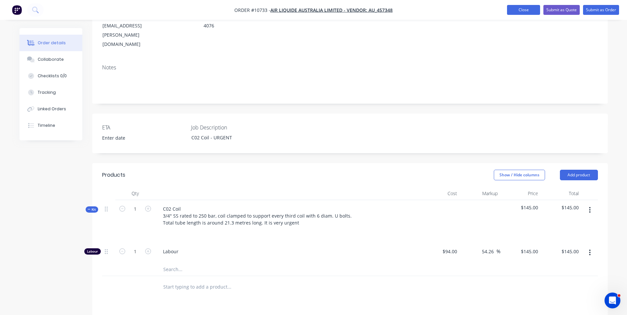
click at [512, 12] on button "Close" at bounding box center [523, 10] width 33 height 10
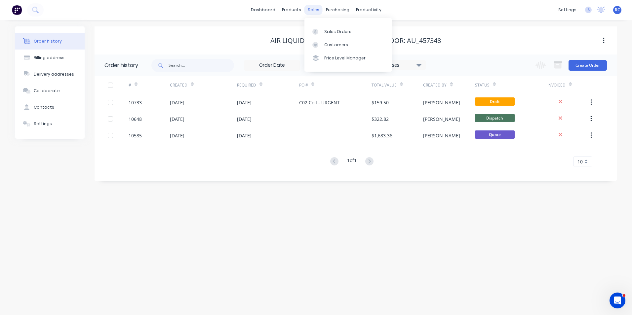
click at [309, 12] on div "sales" at bounding box center [313, 10] width 18 height 10
click at [325, 34] on div "Sales Orders" at bounding box center [337, 32] width 27 height 6
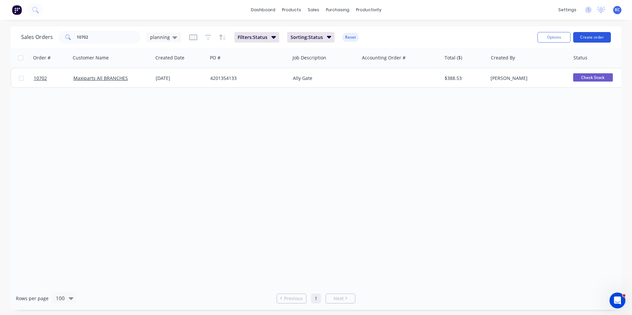
click at [588, 39] on button "Create order" at bounding box center [592, 37] width 38 height 11
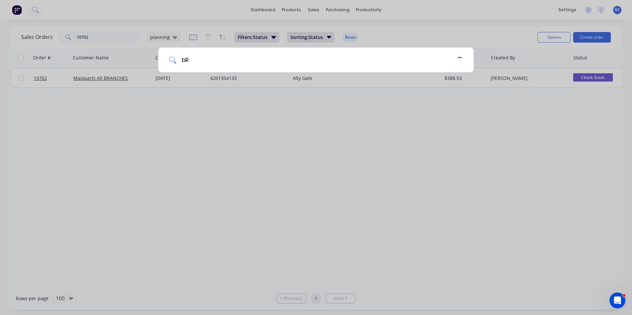
type input "b"
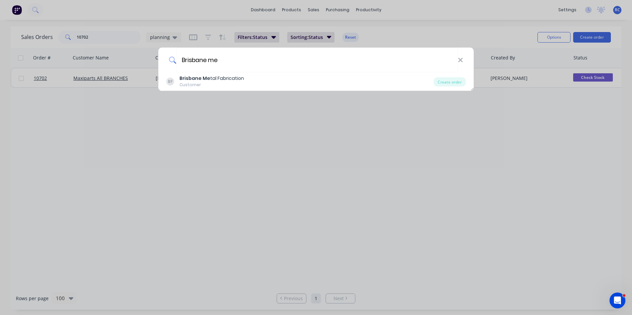
type input "Brisbane me"
click at [280, 74] on div "BF Brisbane Me tal Fabrication Customer Create order" at bounding box center [315, 81] width 315 height 19
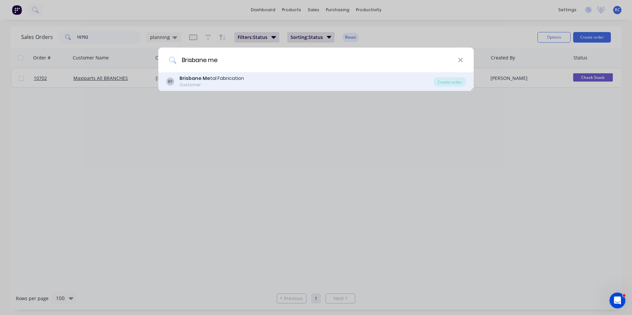
click at [278, 77] on div "BF Brisbane Me tal Fabrication Customer" at bounding box center [299, 81] width 267 height 13
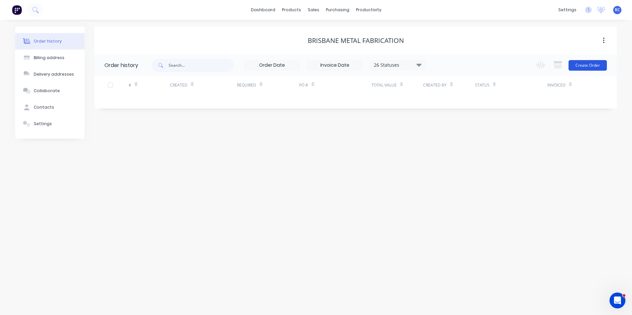
click at [581, 65] on button "Create Order" at bounding box center [588, 65] width 38 height 11
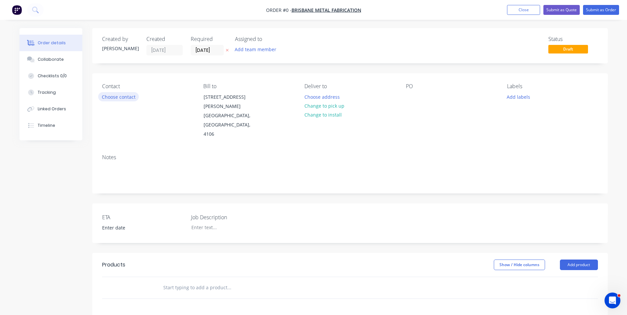
click at [116, 96] on button "Choose contact" at bounding box center [118, 96] width 41 height 9
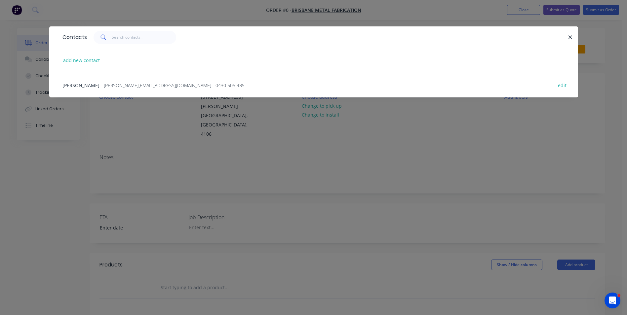
click at [102, 86] on span "- lee@brisbanmetalfab.com.au - 0430 505 435" at bounding box center [173, 85] width 144 height 6
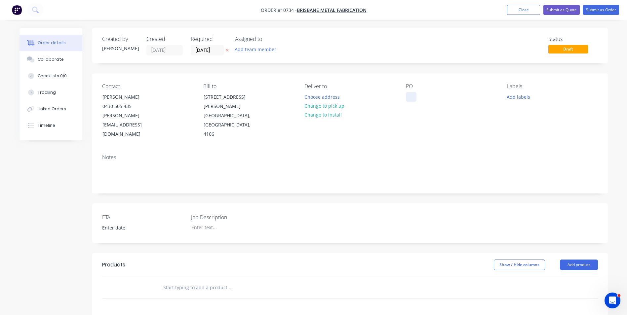
click at [406, 98] on div at bounding box center [411, 97] width 11 height 10
click at [213, 281] on input "text" at bounding box center [229, 287] width 132 height 13
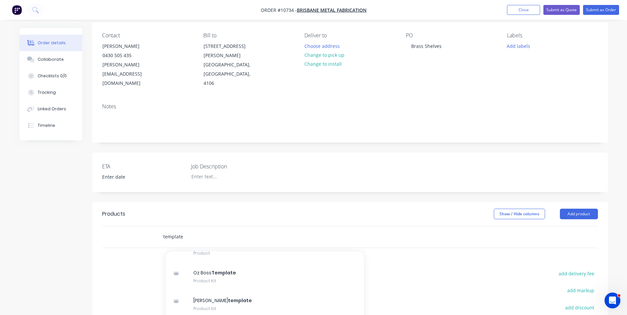
scroll to position [66, 0]
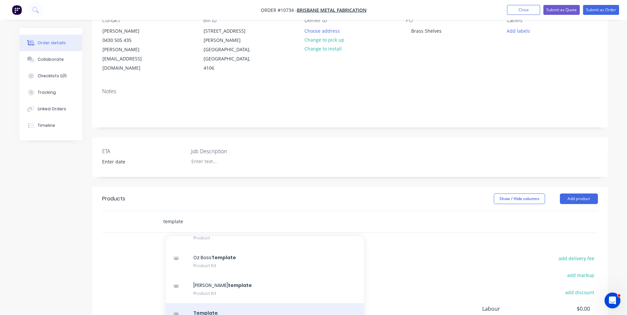
type input "template"
click at [235, 303] on div "Template Product Kit" at bounding box center [265, 317] width 198 height 28
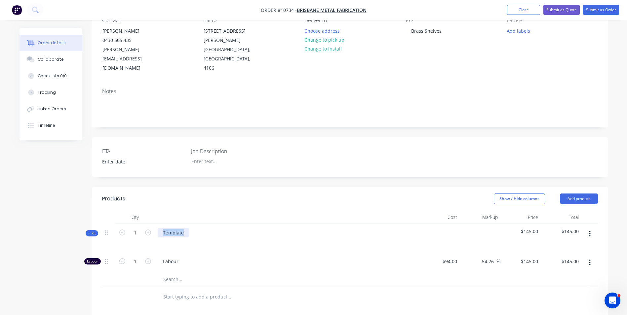
drag, startPoint x: 183, startPoint y: 215, endPoint x: 162, endPoint y: 213, distance: 21.3
click at [162, 228] on div "Template" at bounding box center [173, 233] width 31 height 10
paste div
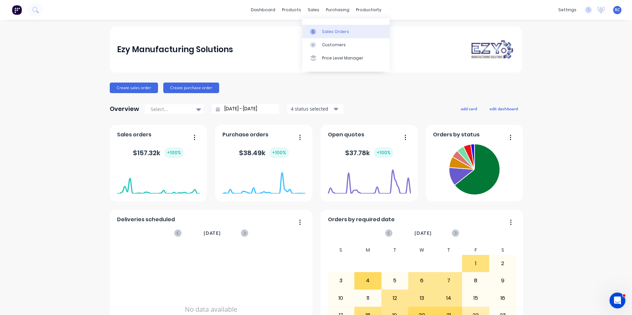
click at [331, 34] on div "Sales Orders" at bounding box center [335, 32] width 27 height 6
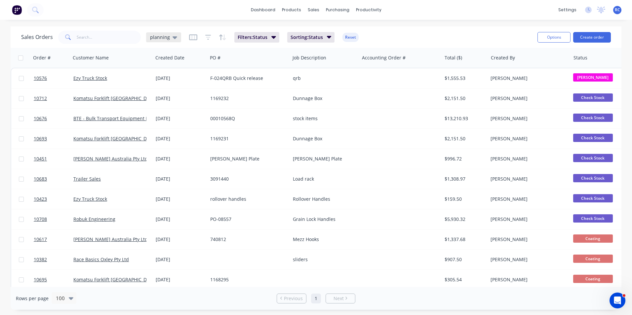
click at [168, 38] on span "planning" at bounding box center [160, 37] width 20 height 7
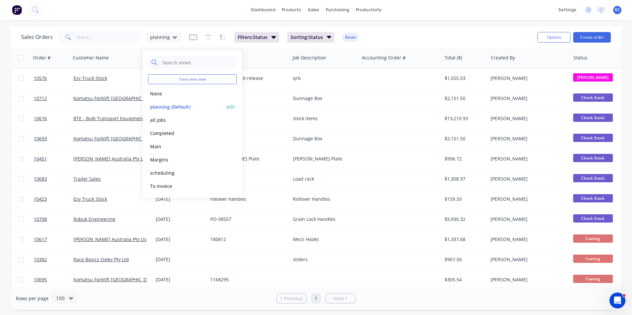
click at [167, 106] on button "planning (Default)" at bounding box center [185, 107] width 75 height 8
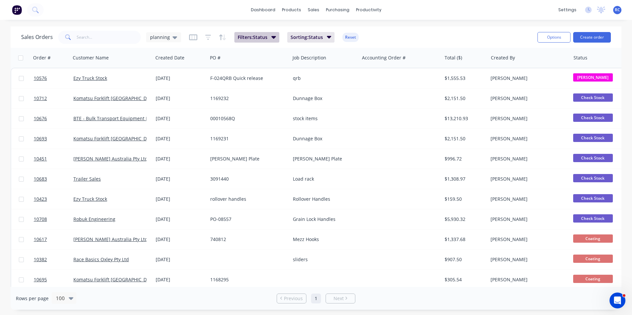
click at [258, 39] on span "Filters: Status" at bounding box center [253, 37] width 30 height 7
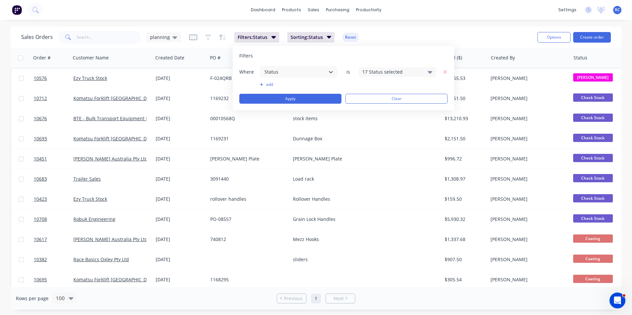
click at [442, 37] on div "Sales Orders planning Filters: Status Sorting: Status Reset" at bounding box center [276, 37] width 511 height 16
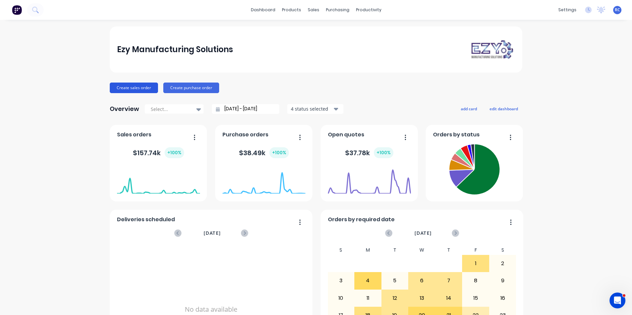
click at [146, 90] on button "Create sales order" at bounding box center [134, 88] width 48 height 11
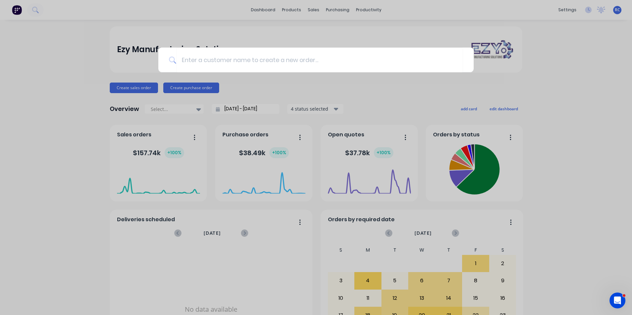
click at [302, 6] on div at bounding box center [316, 157] width 632 height 315
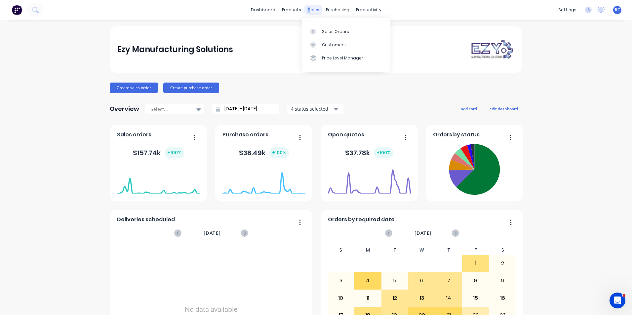
click at [307, 10] on div "sales" at bounding box center [313, 10] width 18 height 10
click at [313, 9] on div "sales" at bounding box center [313, 10] width 18 height 10
click at [321, 32] on link "Sales Orders" at bounding box center [346, 31] width 88 height 13
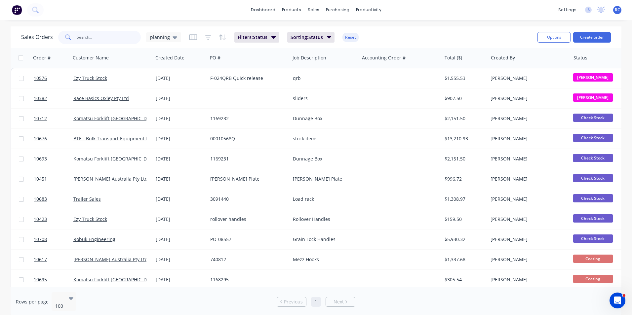
click at [100, 35] on input "text" at bounding box center [109, 37] width 64 height 13
type input "10690"
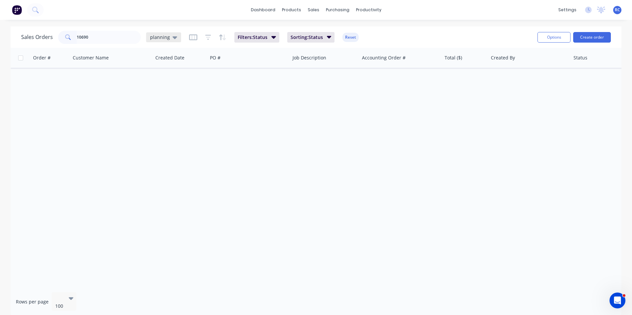
click at [151, 36] on span "planning" at bounding box center [160, 37] width 20 height 7
click at [158, 125] on div "all jobs edit" at bounding box center [192, 119] width 89 height 13
click at [158, 124] on div "all jobs edit" at bounding box center [192, 119] width 89 height 13
click at [154, 118] on button "all jobs" at bounding box center [185, 120] width 75 height 8
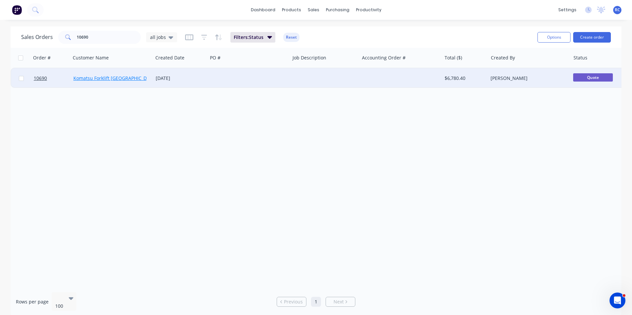
click at [103, 78] on link "Komatsu Forklift [GEOGRAPHIC_DATA]" at bounding box center [114, 78] width 83 height 6
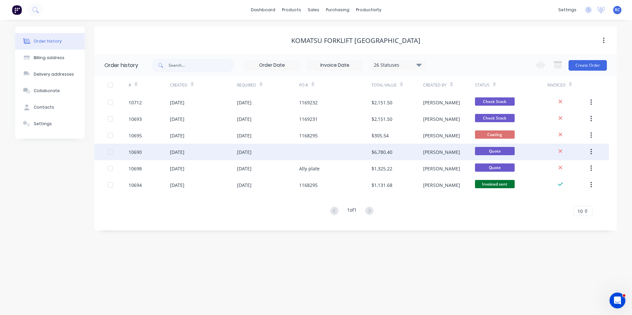
click at [138, 150] on div "10690" at bounding box center [135, 152] width 13 height 7
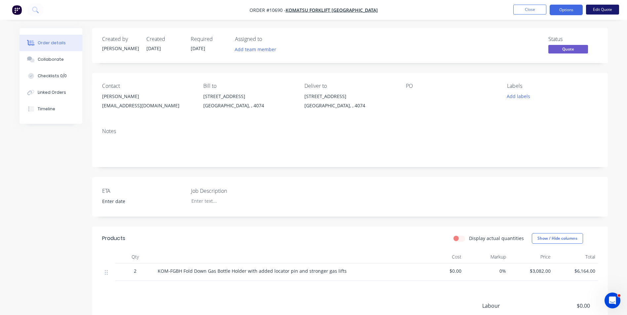
click at [602, 10] on button "Edit Quote" at bounding box center [602, 10] width 33 height 10
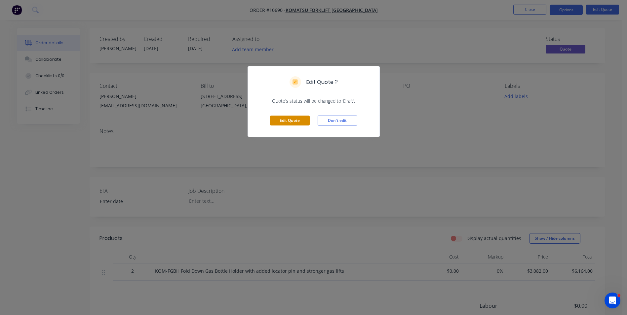
click at [288, 119] on button "Edit Quote" at bounding box center [290, 121] width 40 height 10
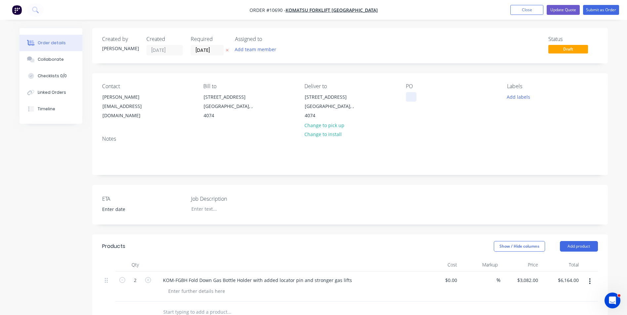
click at [410, 93] on div at bounding box center [411, 97] width 11 height 10
click at [123, 277] on icon "button" at bounding box center [122, 280] width 6 height 6
type input "1"
type input "$3,082.00"
click at [597, 9] on button "Submit as Order" at bounding box center [601, 10] width 36 height 10
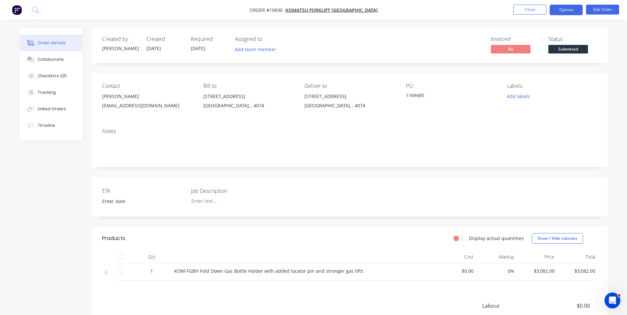
click at [566, 13] on button "Options" at bounding box center [566, 10] width 33 height 11
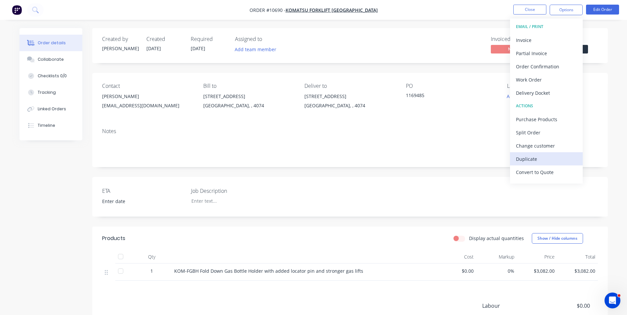
click at [543, 157] on div "Duplicate" at bounding box center [546, 159] width 61 height 10
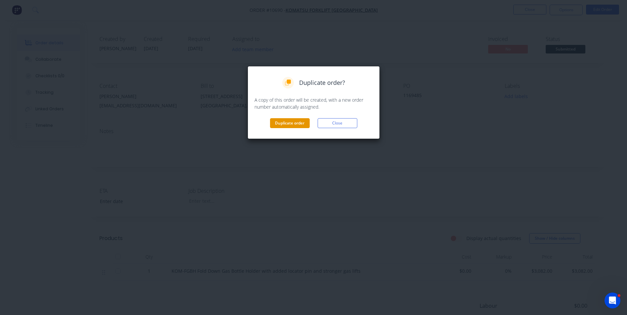
click at [287, 121] on button "Duplicate order" at bounding box center [290, 123] width 40 height 10
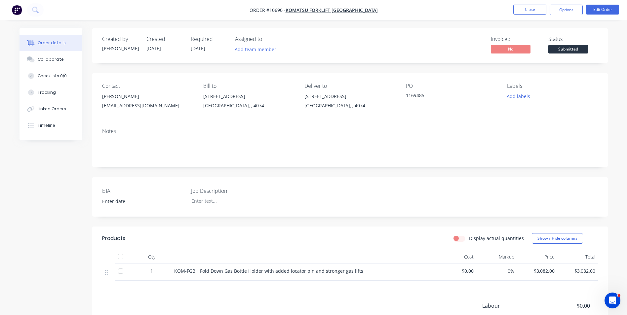
drag, startPoint x: 525, startPoint y: 10, endPoint x: 578, endPoint y: 49, distance: 65.1
click at [584, 58] on div "Order #10690 - Komatsu Forklift Australia Close Options Edit Order Order detail…" at bounding box center [313, 199] width 627 height 399
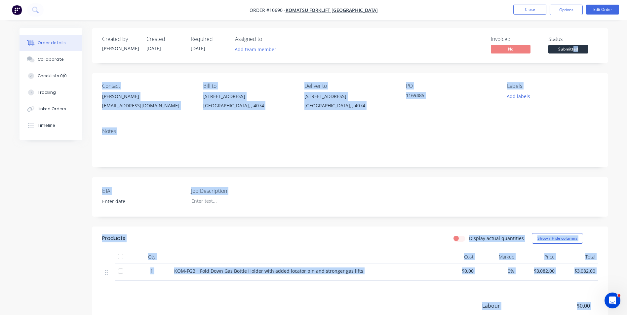
click at [573, 48] on body "Order #10690 - Komatsu Forklift Australia Close Options Edit Order Order detail…" at bounding box center [313, 199] width 627 height 399
click at [574, 49] on span "Submitted" at bounding box center [568, 49] width 40 height 8
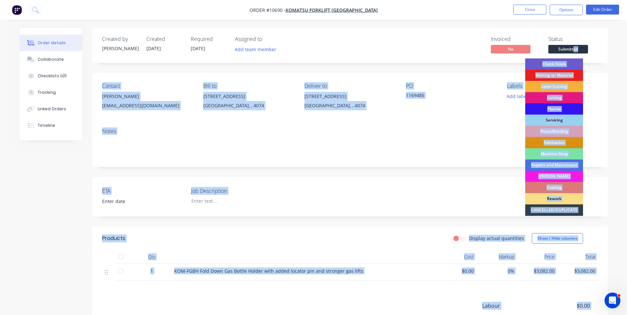
click at [565, 59] on div "Check Stock" at bounding box center [554, 64] width 58 height 11
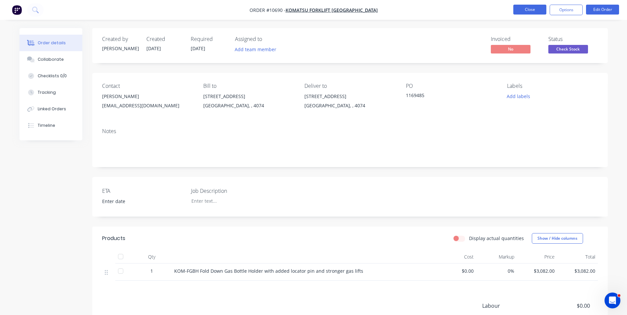
click at [529, 11] on button "Close" at bounding box center [529, 10] width 33 height 10
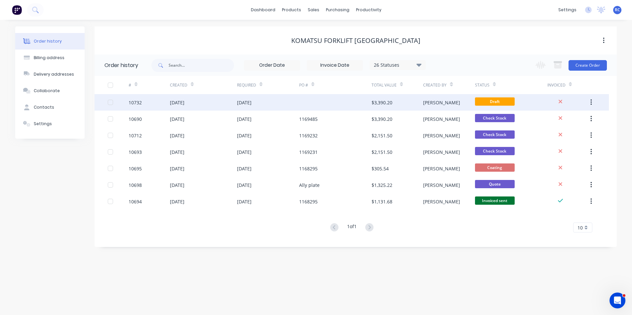
click at [275, 102] on div "[DATE]" at bounding box center [268, 102] width 62 height 17
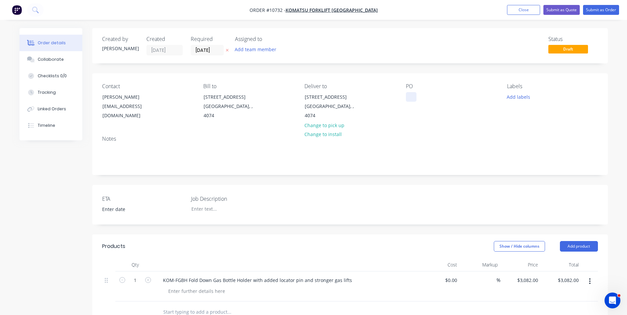
click at [407, 92] on div at bounding box center [411, 97] width 11 height 10
click at [430, 191] on div "ETA Job Description" at bounding box center [350, 205] width 516 height 40
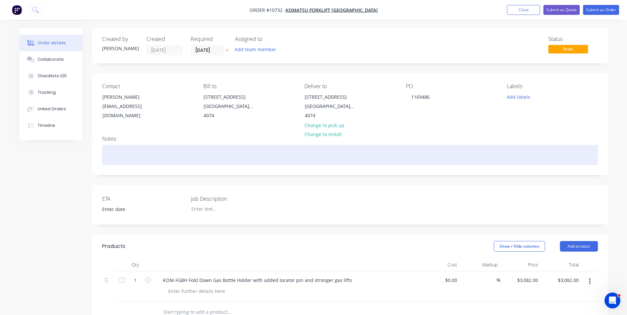
click at [559, 156] on div at bounding box center [350, 155] width 496 height 20
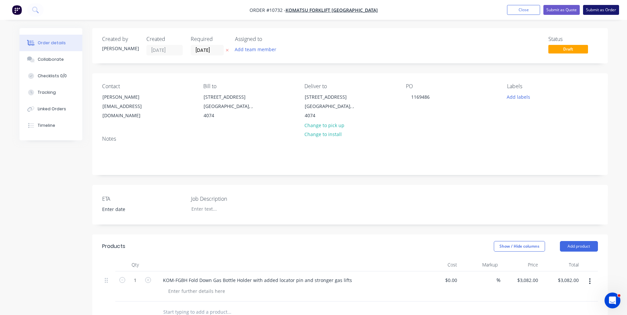
click at [604, 10] on button "Submit as Order" at bounding box center [601, 10] width 36 height 10
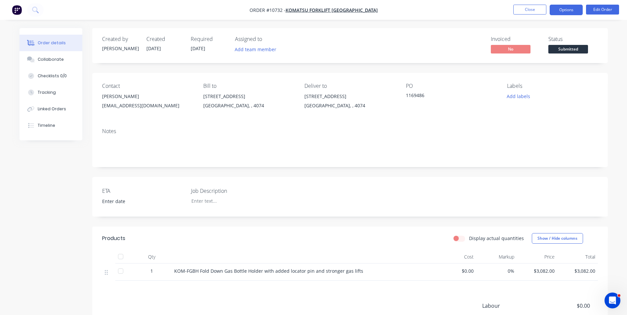
click at [569, 12] on button "Options" at bounding box center [566, 10] width 33 height 11
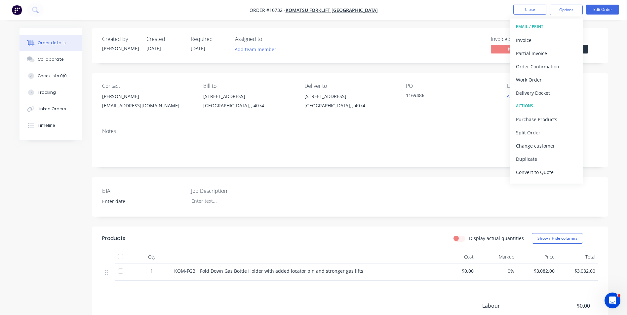
drag, startPoint x: 559, startPoint y: 81, endPoint x: 438, endPoint y: 38, distance: 127.9
click at [505, 63] on div "Order #10732 - Komatsu Forklift Australia Close Options EMAIL / PRINT Invoice P…" at bounding box center [313, 199] width 627 height 399
click at [447, 18] on nav "Order #10732 - Komatsu Forklift Australia Close Options EMAIL / PRINT Invoice P…" at bounding box center [313, 10] width 627 height 20
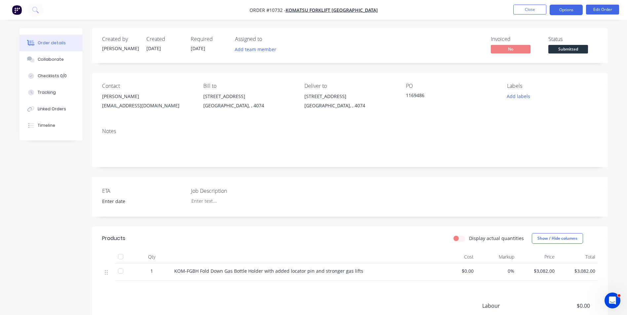
click at [564, 8] on button "Options" at bounding box center [566, 10] width 33 height 11
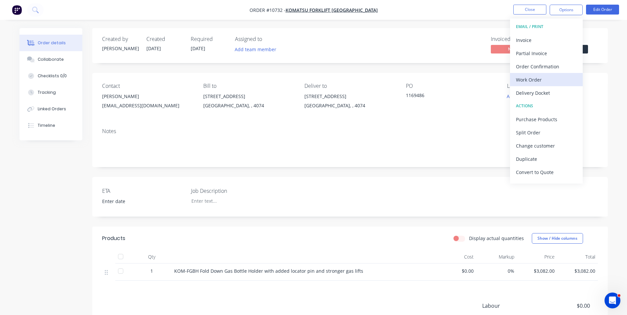
click at [541, 82] on div "Work Order" at bounding box center [546, 80] width 61 height 10
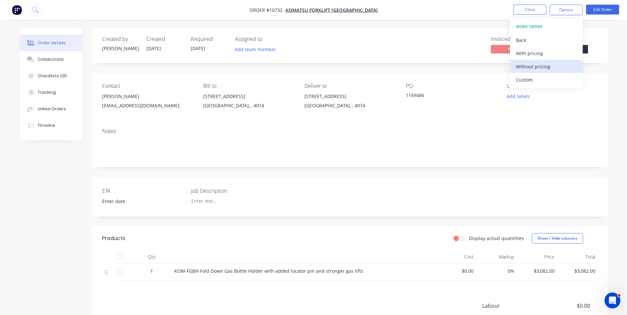
click at [539, 64] on div "Without pricing" at bounding box center [546, 67] width 61 height 10
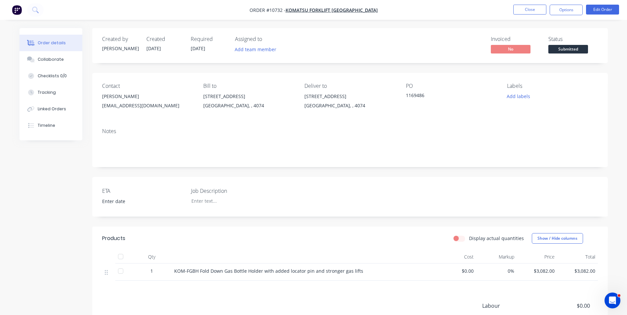
click at [428, 95] on div "1169486" at bounding box center [447, 96] width 83 height 9
click at [426, 96] on div "1169486" at bounding box center [447, 96] width 83 height 9
click at [536, 13] on button "Close" at bounding box center [529, 10] width 33 height 10
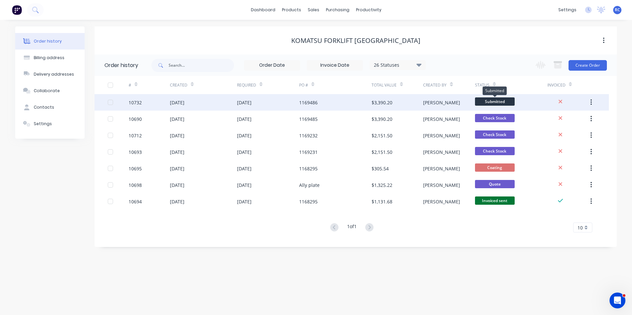
click at [504, 102] on span "Submitted" at bounding box center [495, 102] width 40 height 8
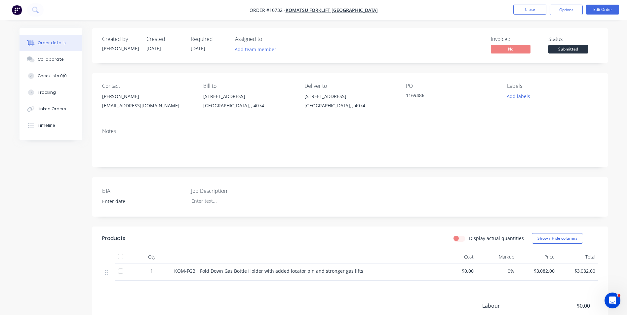
click at [568, 48] on span "Submitted" at bounding box center [568, 49] width 40 height 8
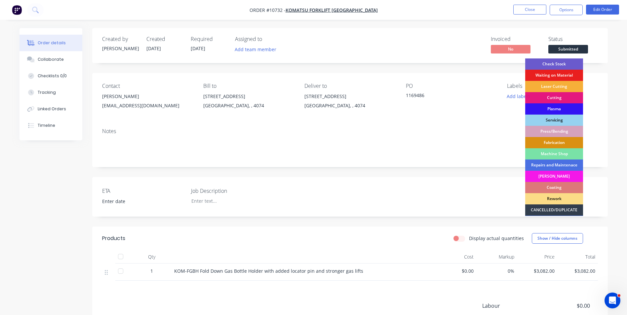
click at [556, 66] on div "Check Stock" at bounding box center [554, 64] width 58 height 11
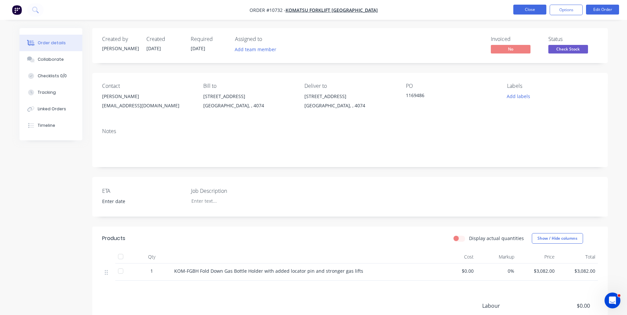
click at [532, 6] on button "Close" at bounding box center [529, 10] width 33 height 10
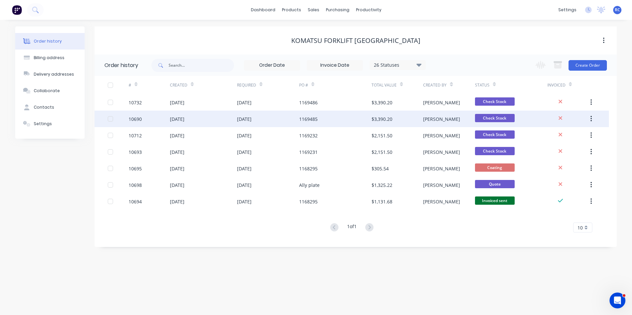
click at [314, 118] on div "1169485" at bounding box center [308, 119] width 19 height 7
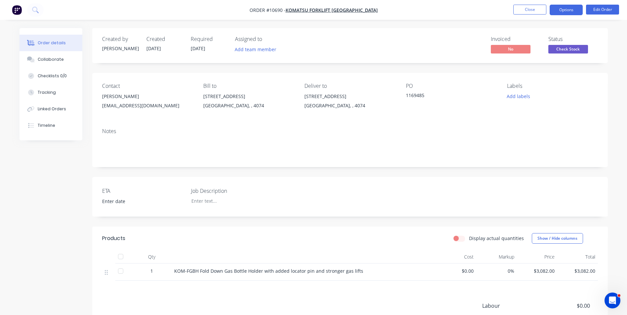
click at [553, 11] on button "Options" at bounding box center [566, 10] width 33 height 11
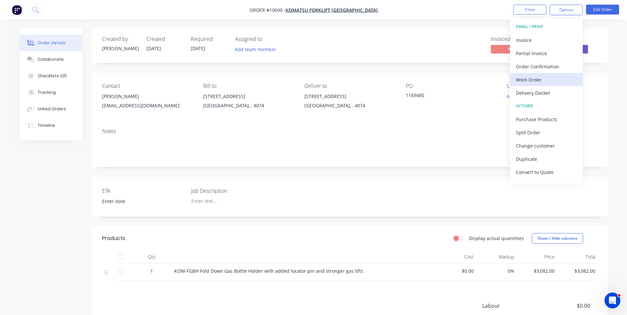
click at [530, 82] on div "Work Order" at bounding box center [546, 80] width 61 height 10
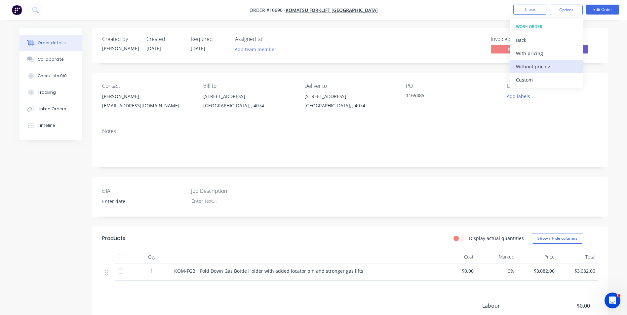
click at [529, 64] on div "Without pricing" at bounding box center [546, 67] width 61 height 10
click at [469, 27] on div "Order details Collaborate Checklists 0/0 Tracking Linked Orders Timeline Order …" at bounding box center [313, 199] width 627 height 399
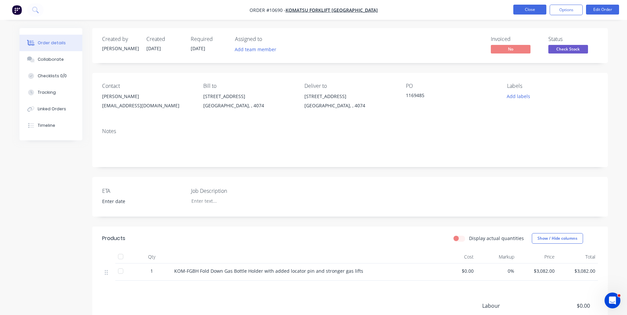
click at [538, 9] on button "Close" at bounding box center [529, 10] width 33 height 10
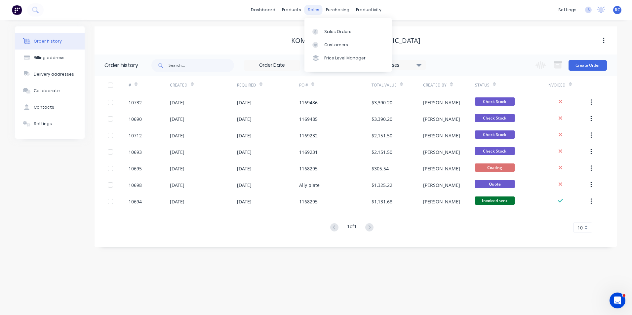
click at [318, 12] on div "sales" at bounding box center [313, 10] width 18 height 10
click at [320, 33] on div at bounding box center [317, 32] width 10 height 6
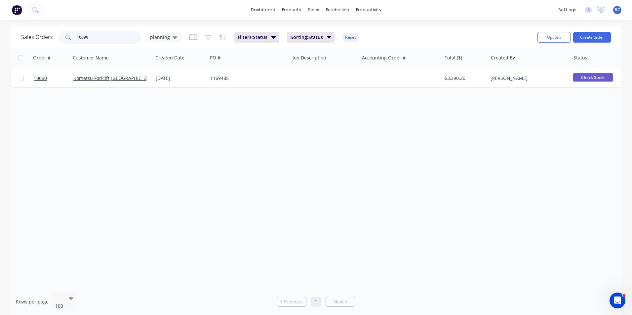
drag, startPoint x: 91, startPoint y: 38, endPoint x: 56, endPoint y: 24, distance: 37.7
click at [58, 25] on div "dashboard products sales purchasing productivity dashboard products Product Cat…" at bounding box center [316, 157] width 632 height 315
type input "10670"
click at [165, 34] on div "planning" at bounding box center [163, 37] width 35 height 10
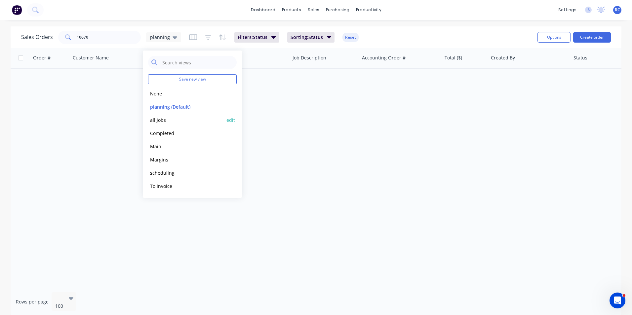
click at [163, 120] on button "all jobs" at bounding box center [185, 120] width 75 height 8
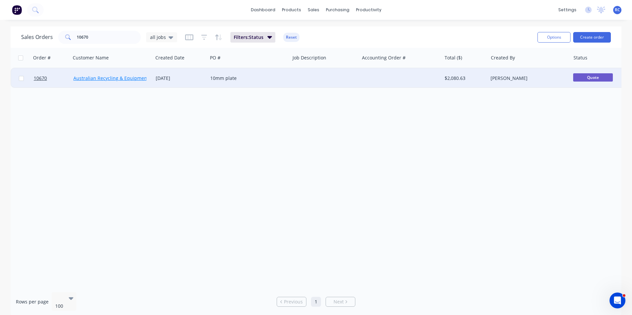
click at [122, 78] on link "Australian Recycling & Equipment" at bounding box center [110, 78] width 75 height 6
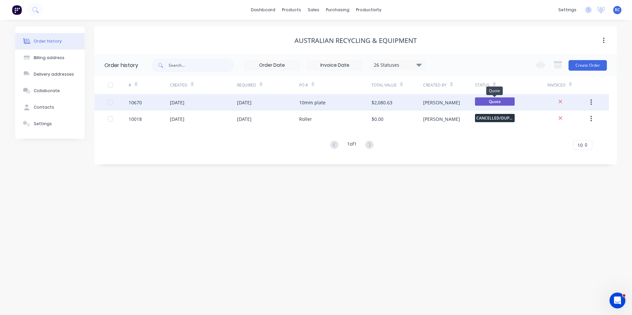
drag, startPoint x: 499, startPoint y: 103, endPoint x: 471, endPoint y: 101, distance: 27.8
click at [471, 101] on div "[PERSON_NAME]" at bounding box center [449, 102] width 52 height 17
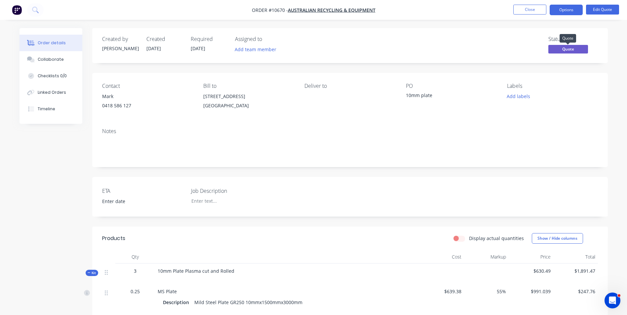
click at [553, 47] on span "Quote" at bounding box center [568, 49] width 40 height 8
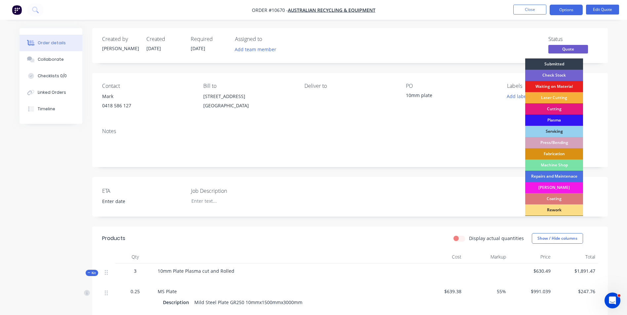
scroll to position [78, 0]
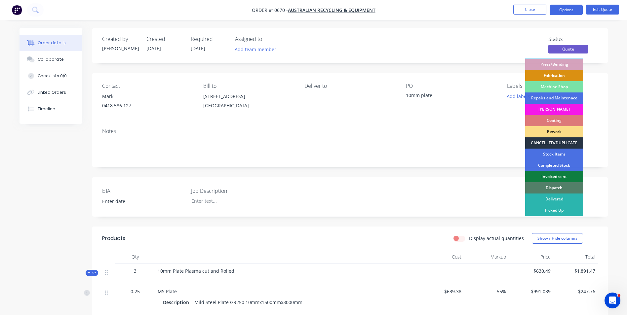
click at [559, 143] on div "CANCELLED/DUPLICATE" at bounding box center [554, 143] width 58 height 11
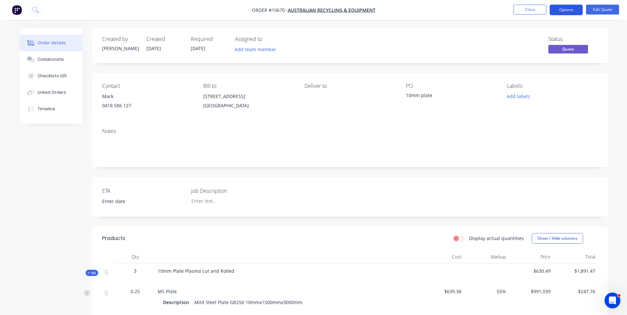
click at [578, 13] on button "Options" at bounding box center [566, 10] width 33 height 11
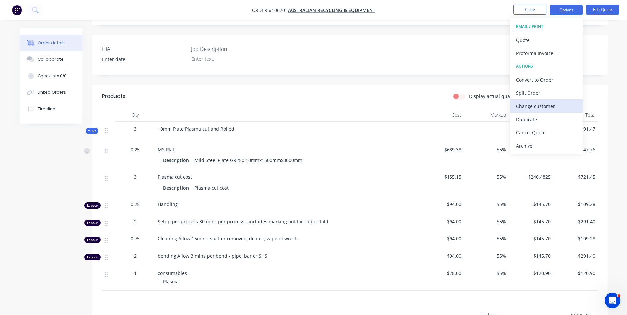
scroll to position [165, 0]
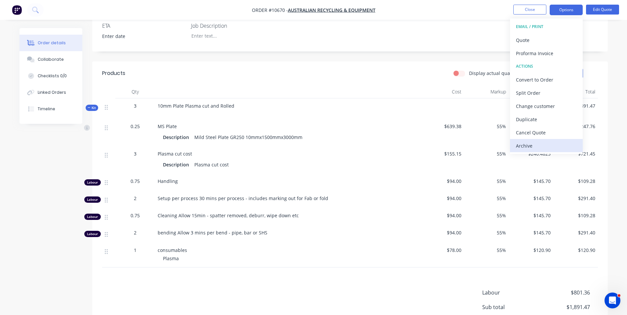
drag, startPoint x: 534, startPoint y: 143, endPoint x: 527, endPoint y: 132, distance: 12.9
click at [533, 143] on div "Archive" at bounding box center [546, 146] width 61 height 10
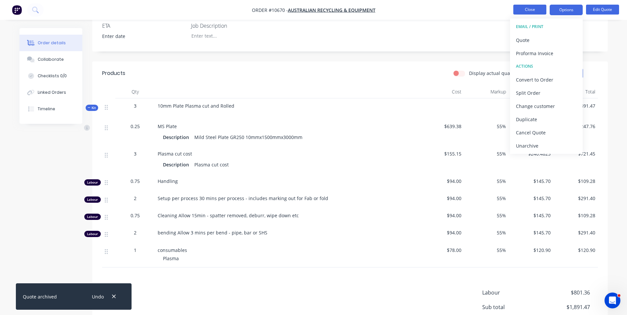
click at [531, 11] on button "Close" at bounding box center [529, 10] width 33 height 10
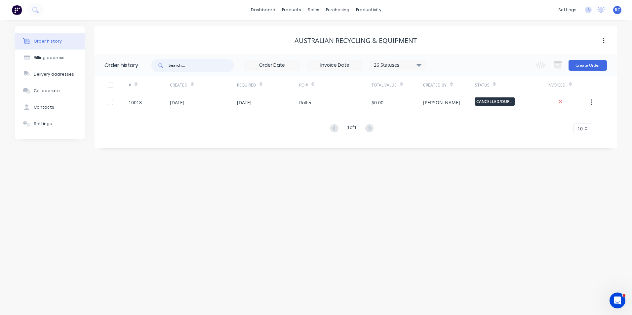
click at [186, 63] on input "text" at bounding box center [201, 65] width 65 height 13
click at [318, 30] on icon at bounding box center [315, 32] width 6 height 6
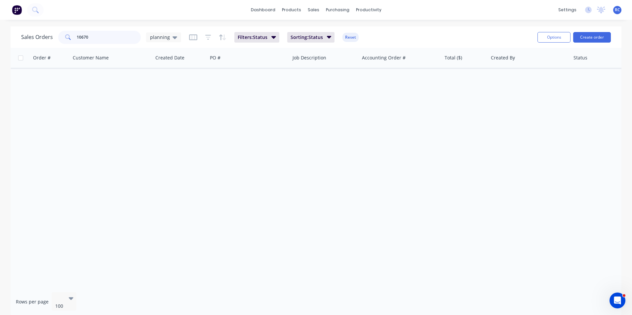
drag, startPoint x: 108, startPoint y: 36, endPoint x: 61, endPoint y: 38, distance: 47.0
click at [61, 37] on div "10670" at bounding box center [99, 37] width 83 height 13
type input "0"
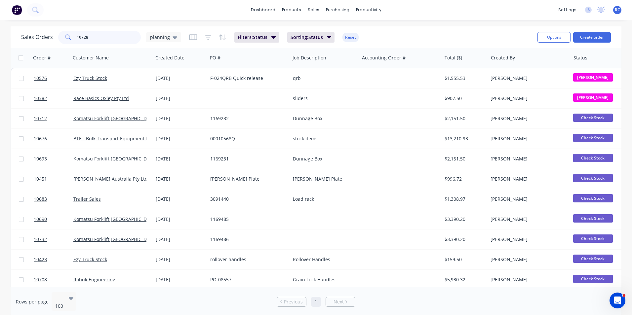
type input "10728"
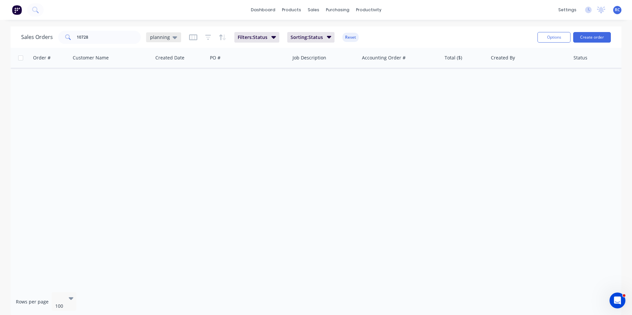
click at [158, 39] on span "planning" at bounding box center [160, 37] width 20 height 7
click at [162, 122] on button "all jobs" at bounding box center [185, 120] width 75 height 8
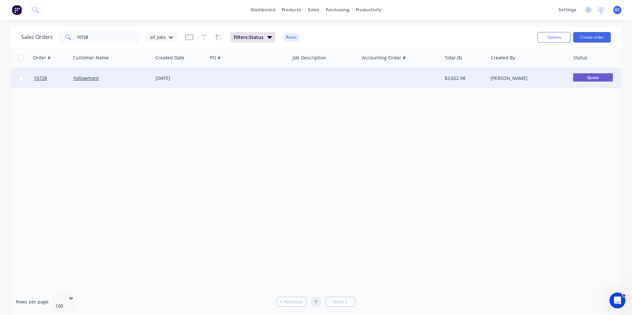
click at [116, 78] on div "Followmont" at bounding box center [109, 78] width 73 height 7
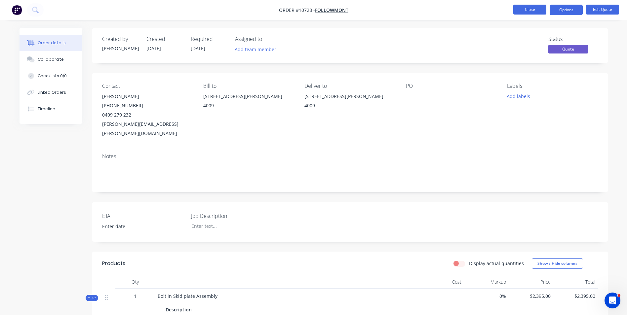
click at [532, 8] on button "Close" at bounding box center [529, 10] width 33 height 10
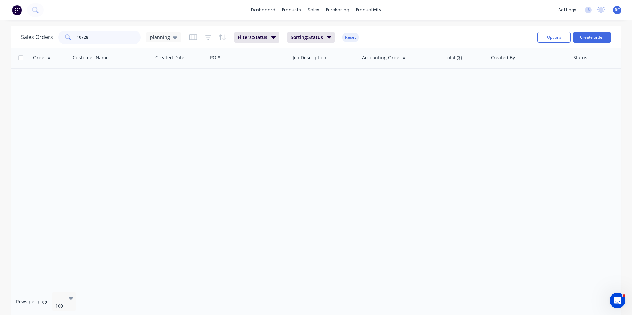
drag, startPoint x: 99, startPoint y: 36, endPoint x: 36, endPoint y: 38, distance: 63.2
click at [36, 38] on div "Sales Orders 10728 planning" at bounding box center [101, 37] width 160 height 13
drag, startPoint x: 89, startPoint y: 37, endPoint x: 28, endPoint y: 22, distance: 62.6
click at [29, 22] on div "dashboard products sales purchasing productivity dashboard products Product Cat…" at bounding box center [316, 157] width 632 height 315
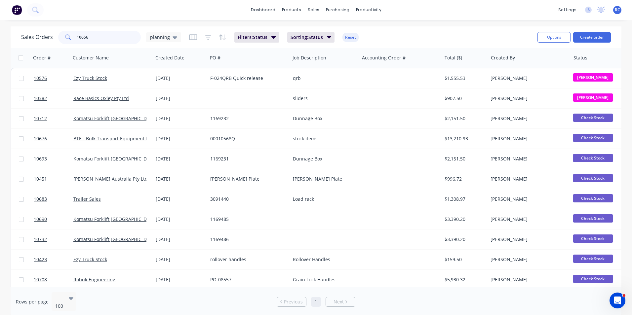
type input "10656"
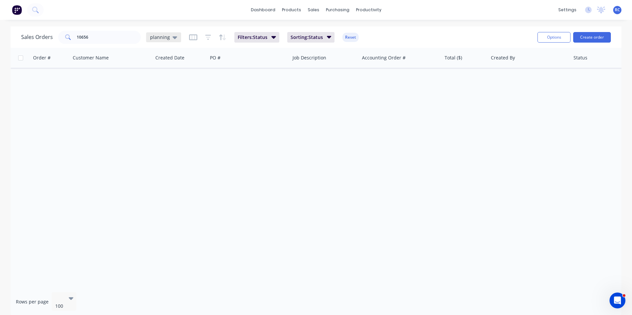
click at [178, 36] on div "planning" at bounding box center [163, 37] width 35 height 10
click at [167, 120] on button "all jobs" at bounding box center [185, 120] width 75 height 8
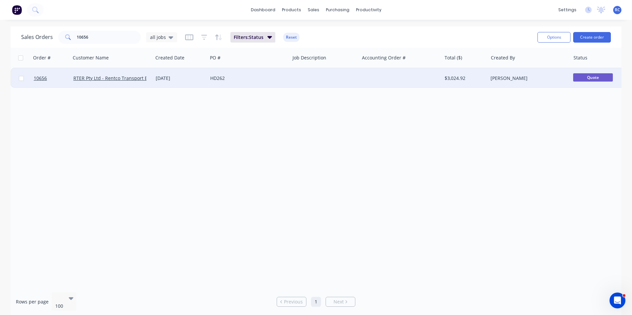
click at [228, 79] on div "HD262" at bounding box center [246, 78] width 73 height 7
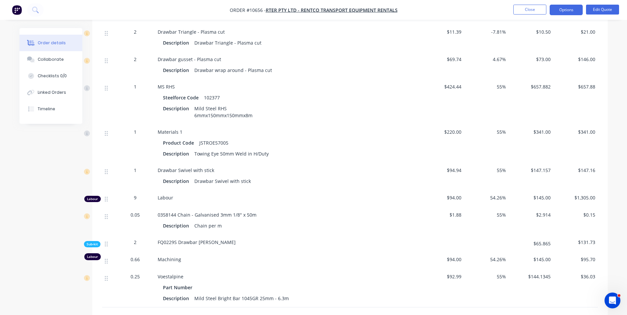
scroll to position [298, 0]
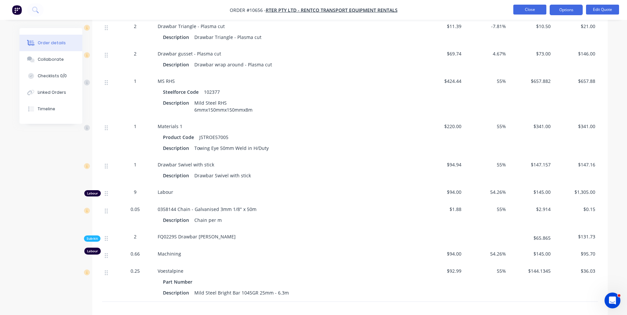
click at [514, 10] on button "Close" at bounding box center [529, 10] width 33 height 10
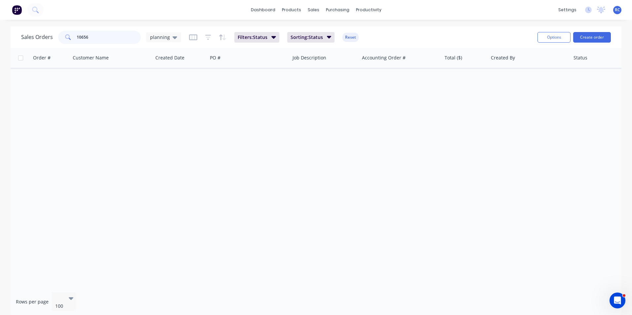
drag, startPoint x: 88, startPoint y: 37, endPoint x: 40, endPoint y: 24, distance: 49.2
click at [44, 24] on div "dashboard products sales purchasing productivity dashboard products Product Cat…" at bounding box center [316, 157] width 632 height 315
type input "10585"
click at [177, 40] on div "planning" at bounding box center [163, 37] width 35 height 10
click at [161, 38] on span "planning" at bounding box center [160, 37] width 20 height 7
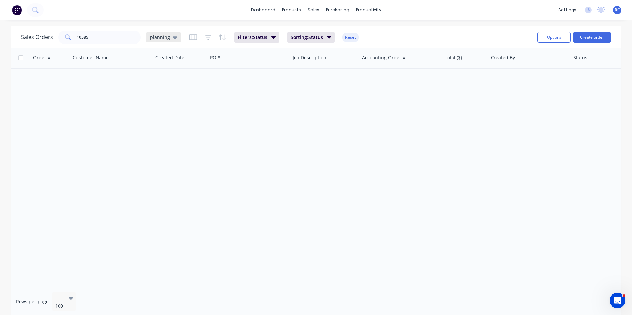
click at [162, 40] on div "planning" at bounding box center [163, 37] width 35 height 10
click at [163, 123] on button "all jobs" at bounding box center [185, 120] width 75 height 8
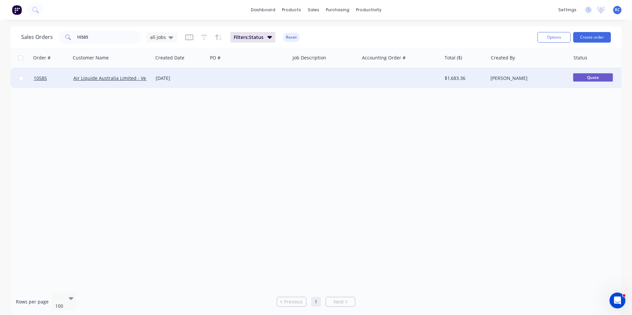
click at [151, 74] on div "Air Liquide Australia Limited - Vendor: AU_457348" at bounding box center [112, 78] width 82 height 20
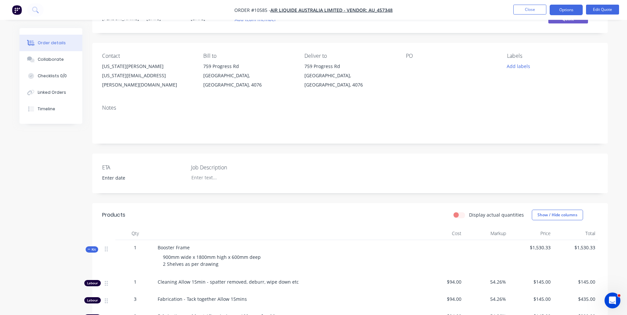
scroll to position [132, 0]
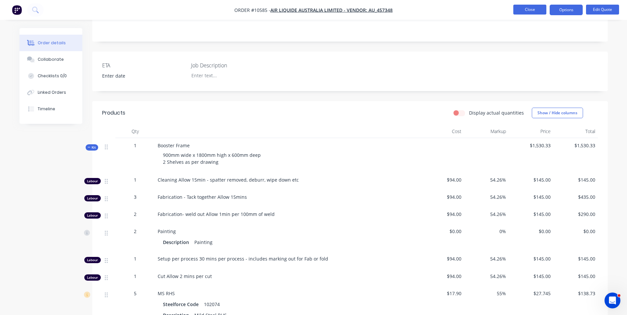
click at [539, 10] on button "Close" at bounding box center [529, 10] width 33 height 10
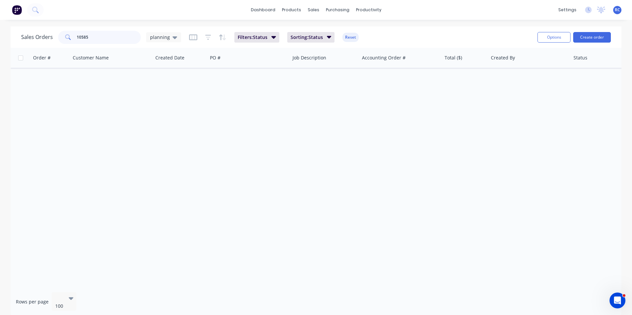
drag, startPoint x: 103, startPoint y: 36, endPoint x: 63, endPoint y: 35, distance: 40.3
click at [63, 35] on div "10585" at bounding box center [99, 37] width 83 height 13
click at [60, 38] on span at bounding box center [67, 37] width 19 height 13
click at [82, 37] on input "10585" at bounding box center [109, 37] width 64 height 13
drag, startPoint x: 93, startPoint y: 41, endPoint x: 33, endPoint y: 26, distance: 61.4
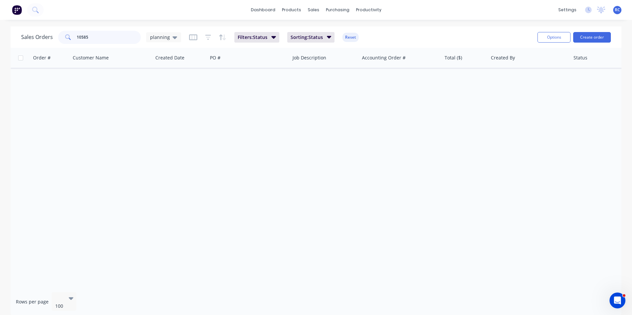
click at [34, 26] on div "dashboard products sales purchasing productivity dashboard products Product Cat…" at bounding box center [316, 157] width 632 height 315
type input "10692"
click at [168, 37] on span "planning" at bounding box center [160, 37] width 20 height 7
click at [162, 120] on button "all jobs" at bounding box center [185, 120] width 75 height 8
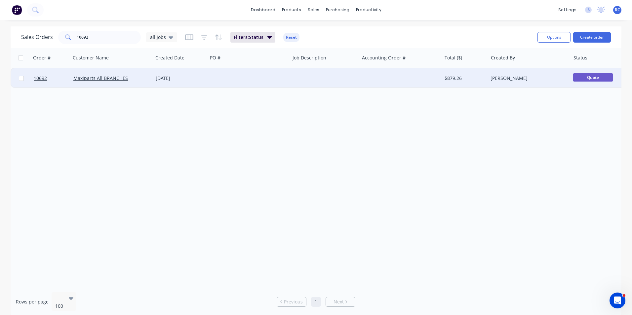
click at [130, 78] on div "Maxiparts All BRANCHES" at bounding box center [109, 78] width 73 height 7
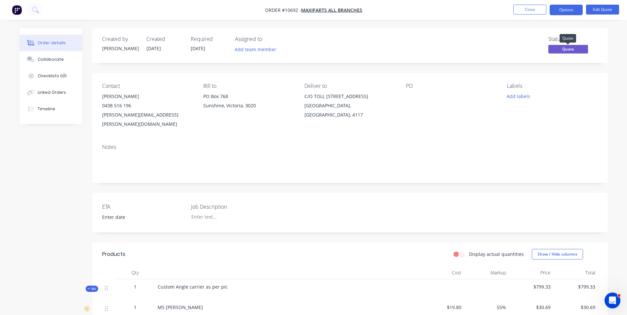
click at [583, 51] on span "Quote" at bounding box center [568, 49] width 40 height 8
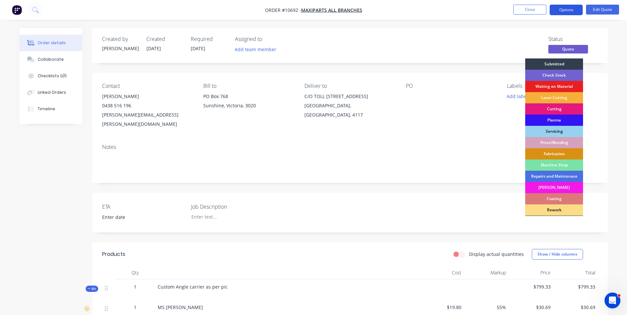
click at [570, 13] on button "Options" at bounding box center [566, 10] width 33 height 11
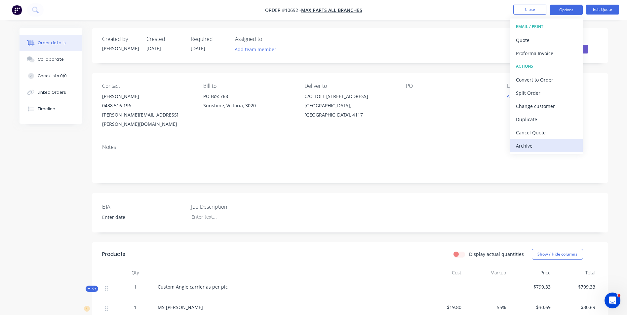
click at [535, 141] on button "Archive" at bounding box center [546, 145] width 73 height 13
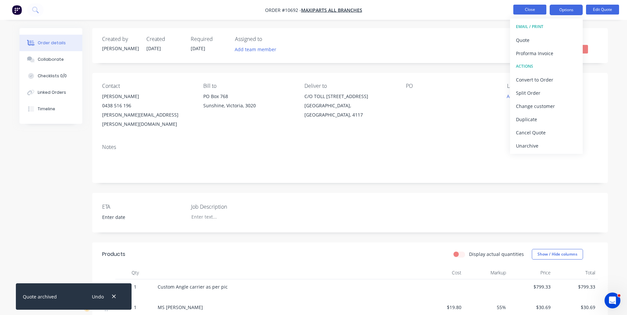
click at [533, 10] on button "Close" at bounding box center [529, 10] width 33 height 10
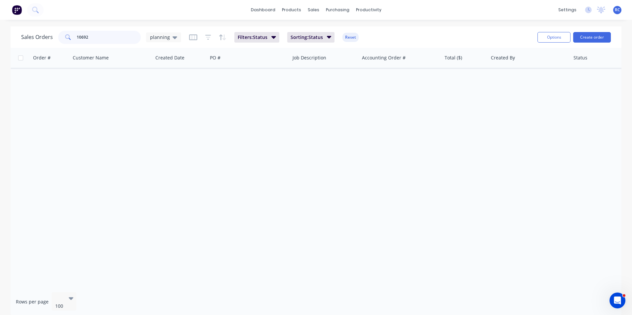
drag, startPoint x: 106, startPoint y: 38, endPoint x: 4, endPoint y: 31, distance: 102.7
click at [4, 31] on div "Sales Orders 10692 planning Filters: Status Sorting: Status Reset Options Creat…" at bounding box center [316, 171] width 632 height 291
type input "10620"
click at [165, 31] on div "Sales Orders 10620 planning" at bounding box center [101, 37] width 160 height 13
click at [167, 37] on span "planning" at bounding box center [160, 37] width 20 height 7
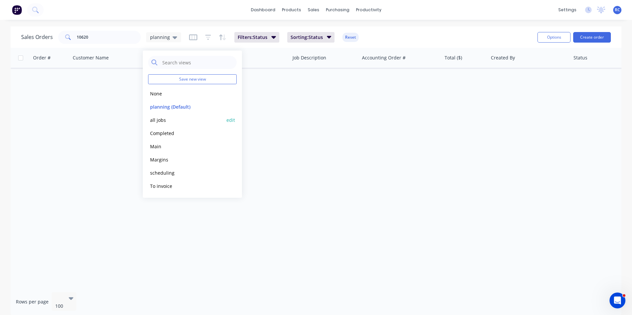
click at [164, 120] on button "all jobs" at bounding box center [185, 120] width 75 height 8
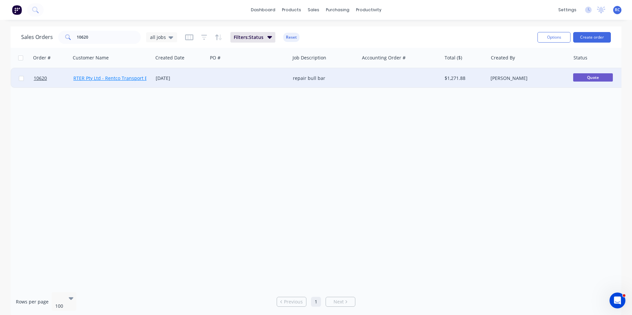
click at [128, 76] on link "RTER Pty Ltd - Rentco Transport Equipment Rentals" at bounding box center [130, 78] width 114 height 6
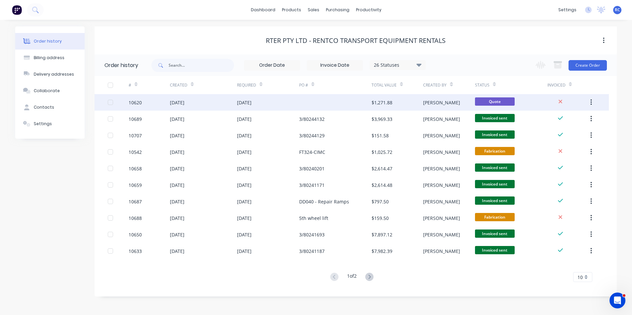
click at [115, 102] on div at bounding box center [118, 102] width 21 height 17
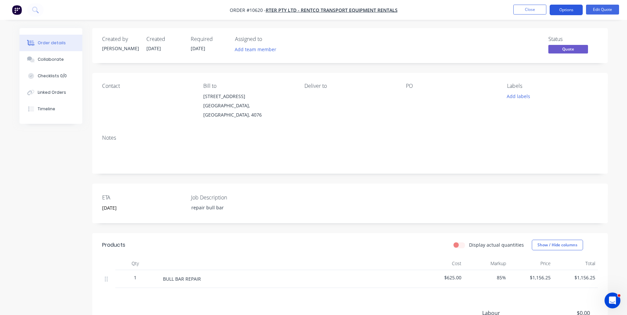
click at [565, 8] on button "Options" at bounding box center [566, 10] width 33 height 11
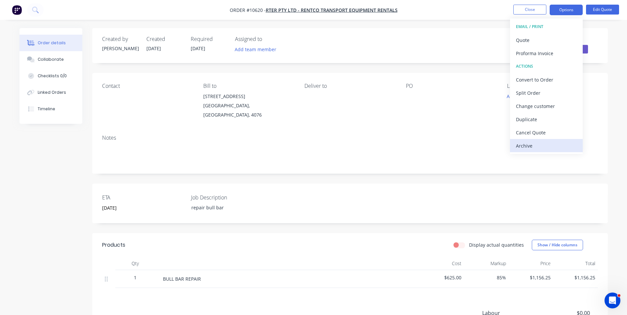
click at [525, 142] on div "Archive" at bounding box center [546, 146] width 61 height 10
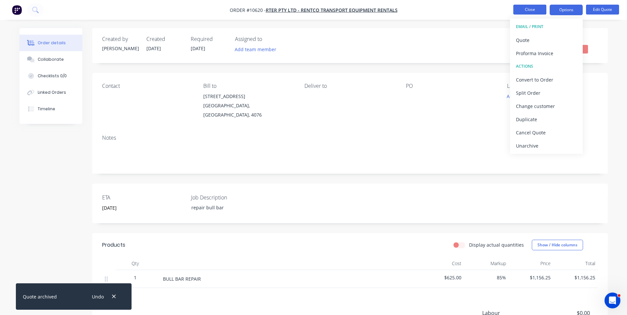
click at [522, 9] on button "Close" at bounding box center [529, 10] width 33 height 10
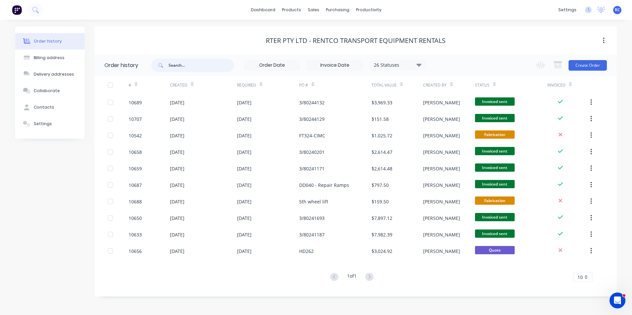
click at [179, 68] on input "text" at bounding box center [201, 65] width 65 height 13
click at [318, 10] on div "sales" at bounding box center [313, 10] width 18 height 10
click at [324, 31] on div "Sales Orders" at bounding box center [337, 32] width 27 height 6
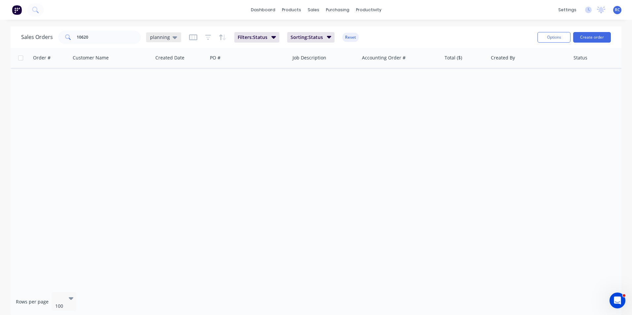
click at [158, 40] on span "planning" at bounding box center [160, 37] width 20 height 7
click at [159, 123] on button "all jobs" at bounding box center [185, 120] width 75 height 8
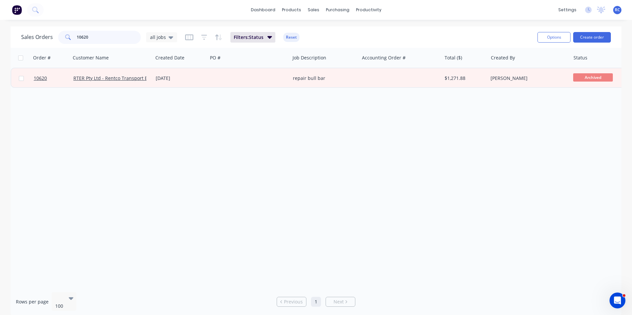
click at [95, 33] on input "10620" at bounding box center [109, 37] width 64 height 13
type input "10721"
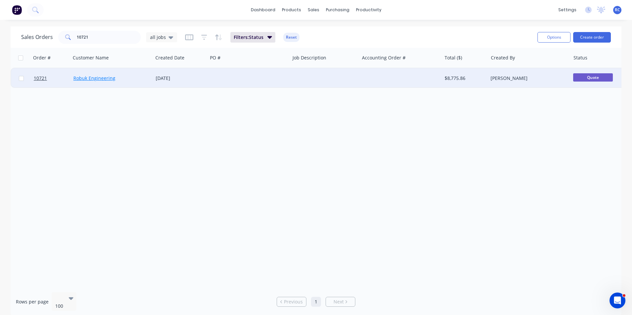
click at [83, 77] on link "Robuk Engineering" at bounding box center [94, 78] width 42 height 6
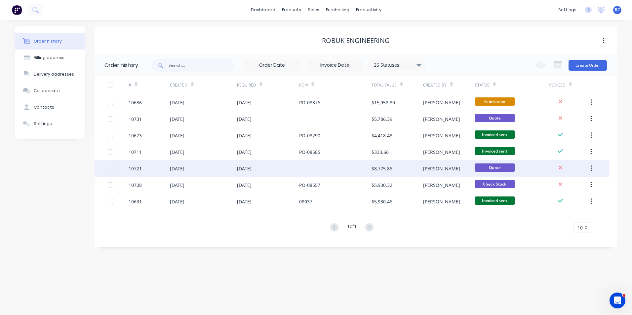
click at [184, 169] on div "[DATE]" at bounding box center [177, 168] width 15 height 7
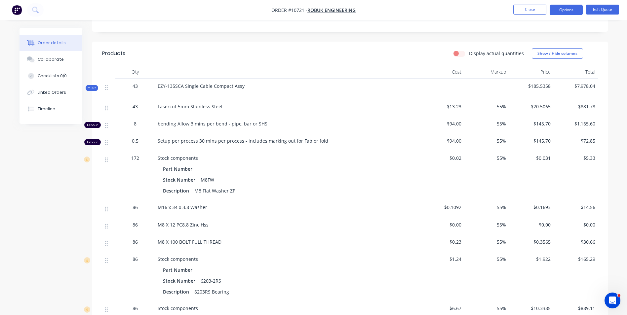
scroll to position [198, 0]
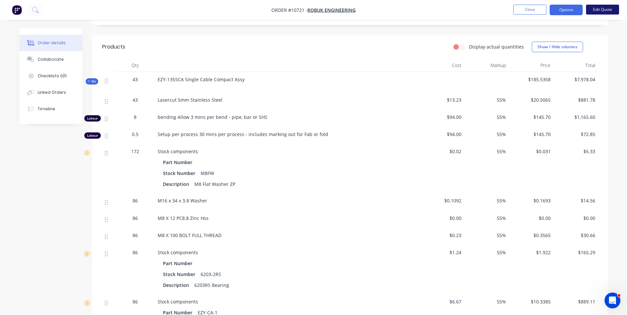
click at [604, 8] on button "Edit Quote" at bounding box center [602, 10] width 33 height 10
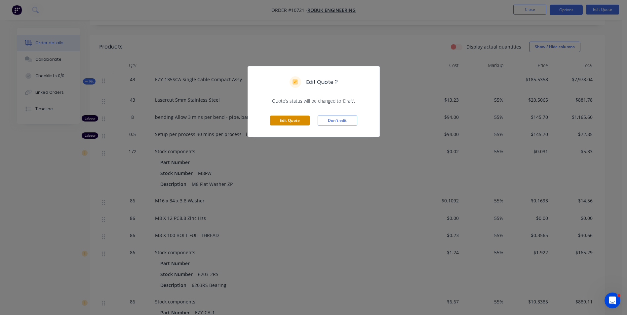
click at [277, 118] on button "Edit Quote" at bounding box center [290, 121] width 40 height 10
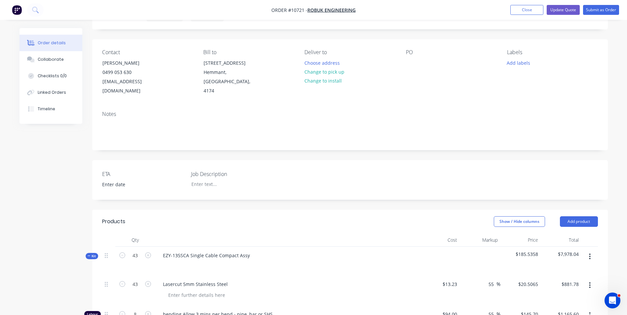
scroll to position [66, 0]
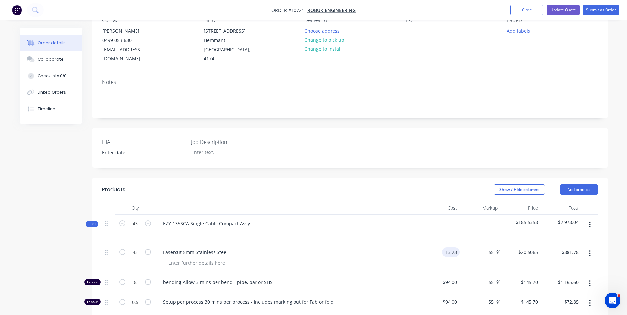
click at [455, 248] on input "13.23" at bounding box center [452, 253] width 15 height 10
type input "$27.00"
type input "$41.85"
type input "$1,799.55"
click at [426, 263] on div "$27.00 $27.00" at bounding box center [440, 259] width 41 height 30
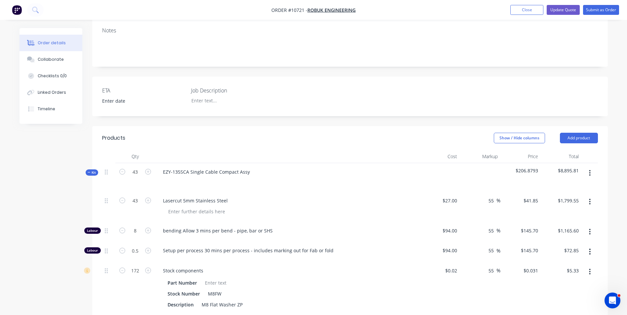
scroll to position [132, 0]
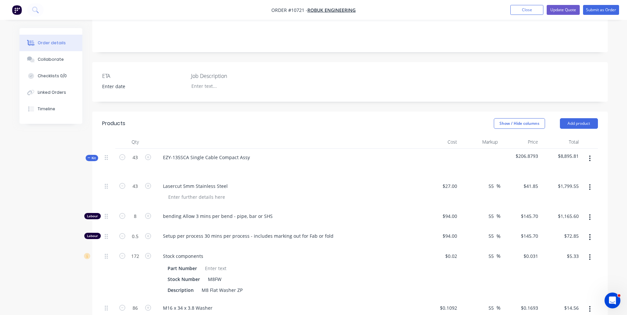
click at [452, 149] on div at bounding box center [440, 163] width 41 height 29
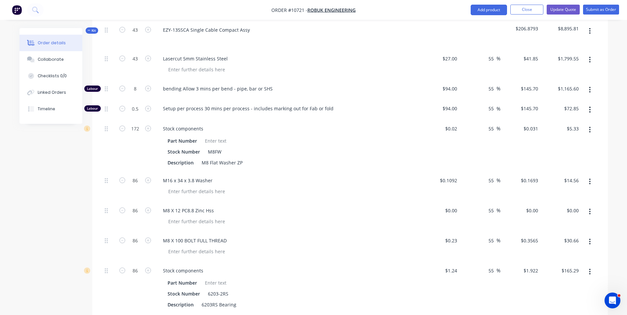
scroll to position [264, 0]
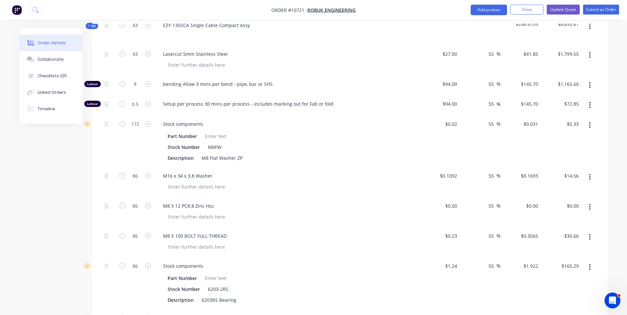
click at [136, 75] on div "8" at bounding box center [135, 85] width 40 height 20
click at [136, 59] on input "8" at bounding box center [135, 54] width 17 height 10
type input "6"
type input "$874.20"
click at [319, 99] on div "Setup per process 30 mins per process - includes marking out for Fab or fold" at bounding box center [287, 105] width 264 height 20
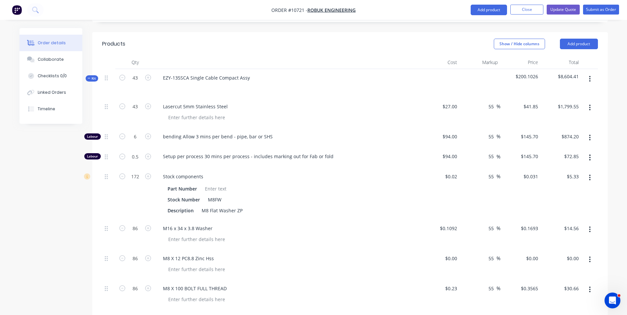
scroll to position [198, 0]
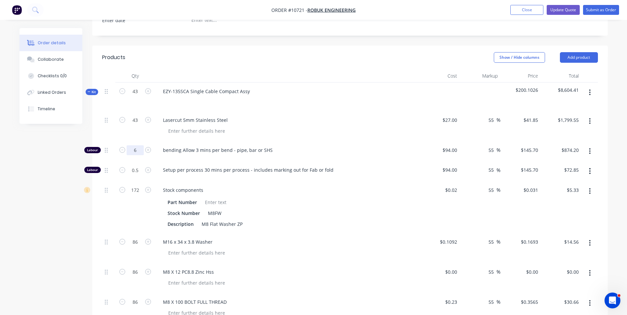
click at [135, 125] on input "6" at bounding box center [135, 120] width 17 height 10
type input "5.8"
type input "$845.06"
click at [231, 167] on span "Setup per process 30 mins per process - includes marking out for Fab or fold" at bounding box center [290, 170] width 254 height 7
click at [139, 125] on input "5.8" at bounding box center [135, 120] width 17 height 10
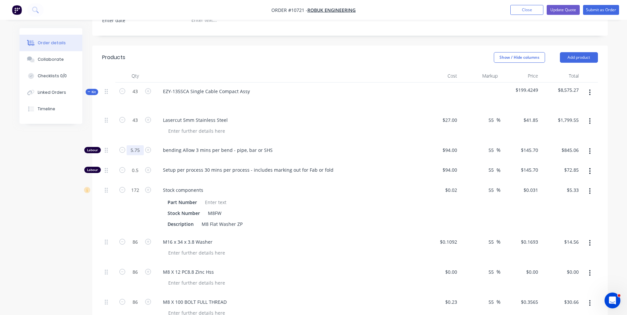
type input "5.75"
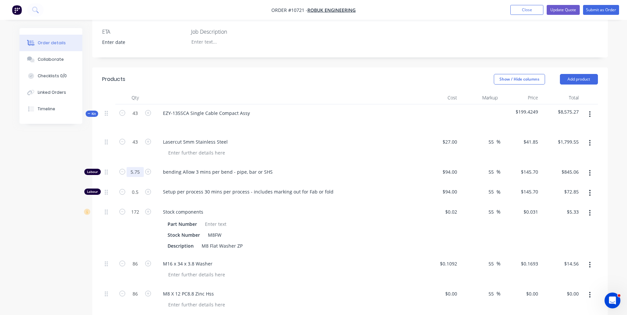
scroll to position [165, 0]
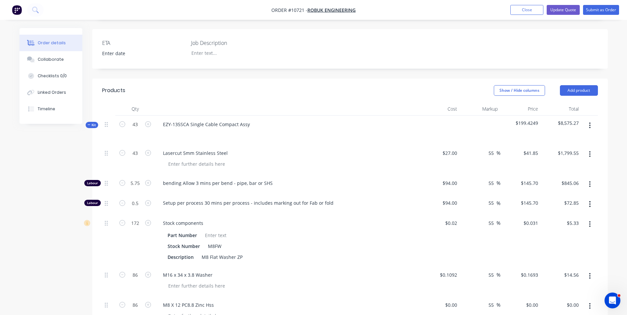
type input "$837.78"
click at [238, 202] on div "Setup per process 30 mins per process - includes marking out for Fab or fold" at bounding box center [287, 204] width 264 height 20
click at [142, 158] on input "5.75" at bounding box center [135, 153] width 17 height 10
type input "5.5"
type input "$801.35"
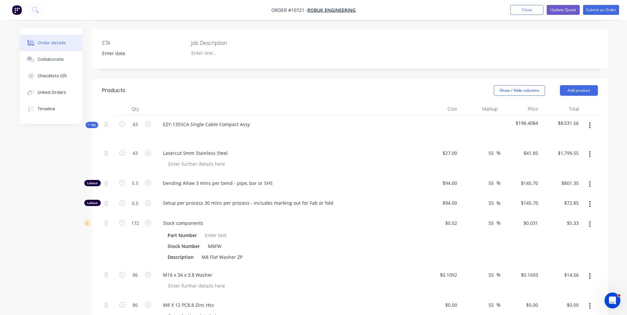
click at [275, 200] on span "Setup per process 30 mins per process - includes marking out for Fab or fold" at bounding box center [290, 203] width 254 height 7
click at [567, 9] on button "Update Quote" at bounding box center [563, 10] width 33 height 10
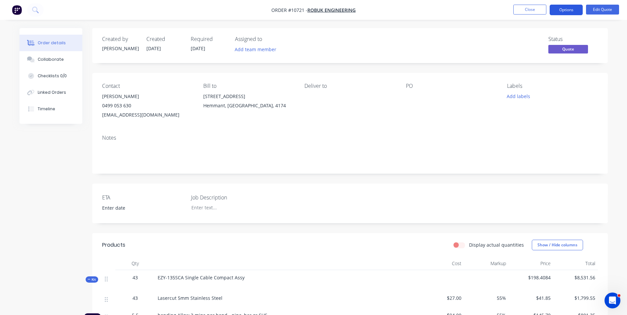
click at [568, 12] on button "Options" at bounding box center [566, 10] width 33 height 11
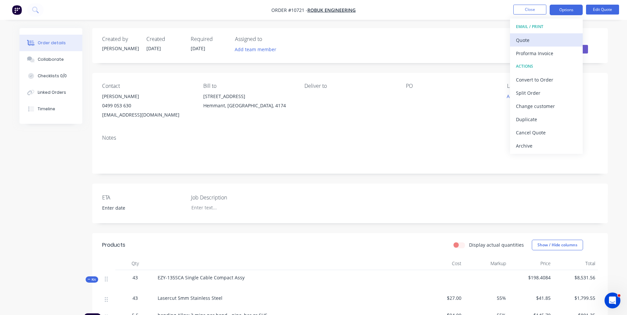
click at [536, 37] on div "Quote" at bounding box center [546, 40] width 61 height 10
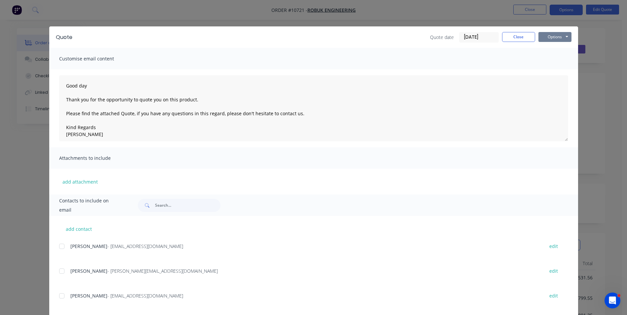
click at [562, 36] on button "Options" at bounding box center [555, 37] width 33 height 10
click at [555, 46] on button "Preview" at bounding box center [560, 48] width 42 height 11
click at [528, 38] on button "Close" at bounding box center [518, 37] width 33 height 10
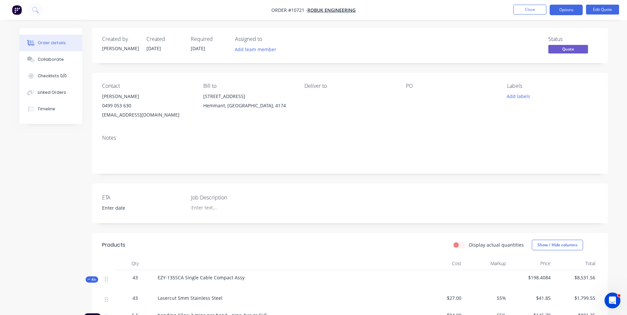
click at [524, 2] on nav "Order #10721 - Robuk Engineering Close Options Edit Quote" at bounding box center [313, 10] width 627 height 20
click at [525, 5] on button "Close" at bounding box center [529, 10] width 33 height 10
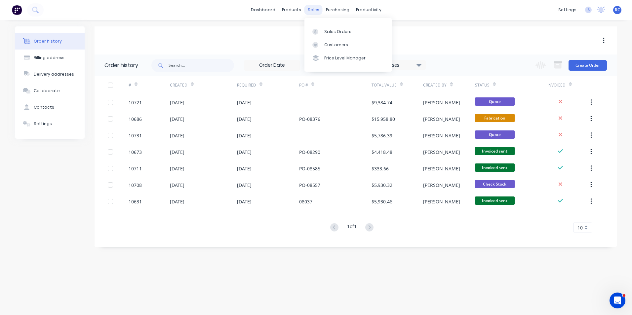
click at [310, 9] on div "sales" at bounding box center [313, 10] width 18 height 10
click at [322, 30] on link "Sales Orders" at bounding box center [348, 31] width 88 height 13
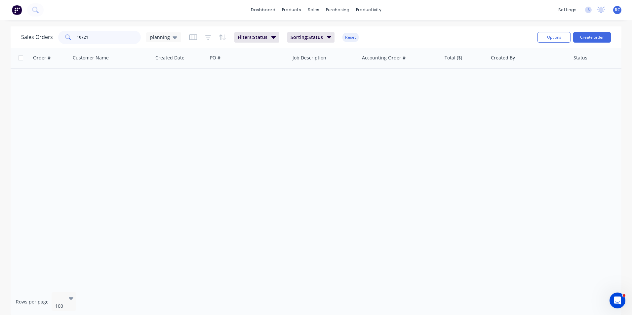
drag, startPoint x: 94, startPoint y: 38, endPoint x: 29, endPoint y: 30, distance: 64.9
click at [30, 31] on div "Sales Orders 10721 planning" at bounding box center [101, 37] width 160 height 13
type input "10383"
click at [158, 39] on span "planning" at bounding box center [160, 37] width 20 height 7
click at [164, 134] on button "Completed" at bounding box center [185, 134] width 75 height 8
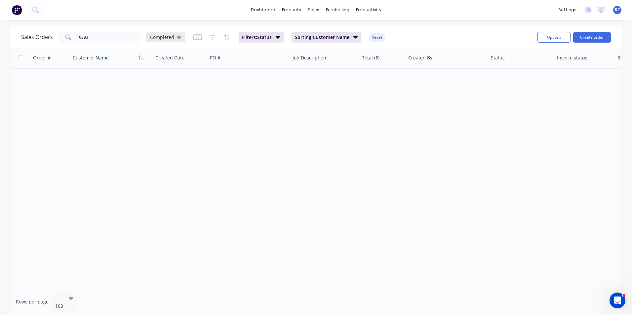
click at [160, 38] on span "Completed" at bounding box center [162, 37] width 24 height 7
click at [155, 113] on div "all jobs edit" at bounding box center [192, 119] width 89 height 13
click at [156, 122] on button "all jobs" at bounding box center [185, 120] width 75 height 8
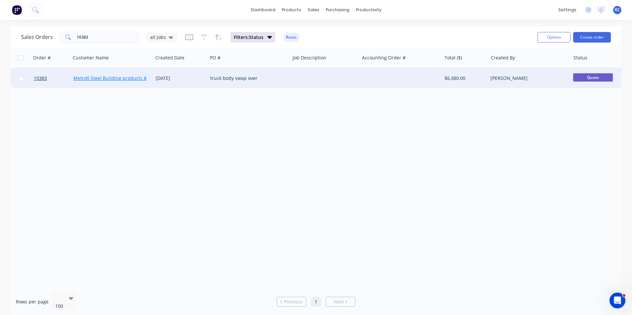
click at [121, 77] on link "Metroll Steel Building products & Solutions" at bounding box center [121, 78] width 96 height 6
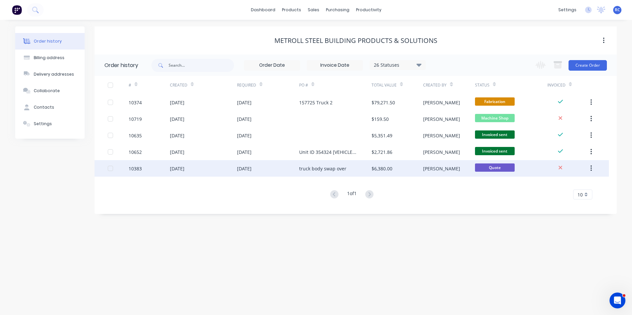
click at [139, 168] on div "10383" at bounding box center [135, 168] width 13 height 7
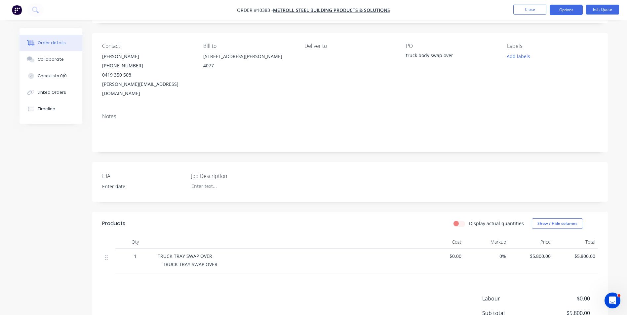
scroll to position [8, 0]
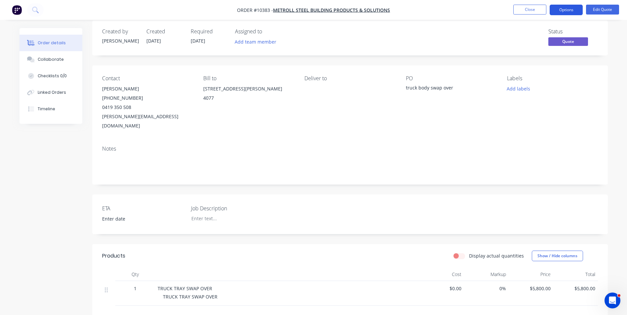
click at [573, 7] on button "Options" at bounding box center [566, 10] width 33 height 11
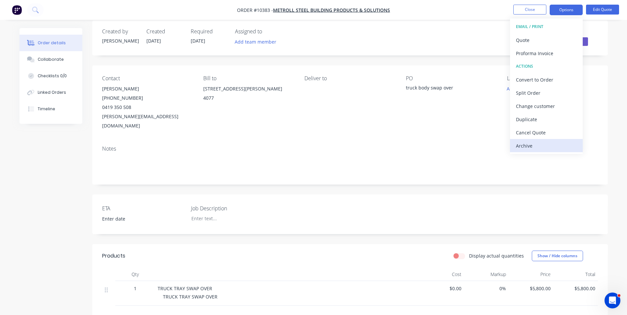
click at [526, 147] on div "Archive" at bounding box center [546, 146] width 61 height 10
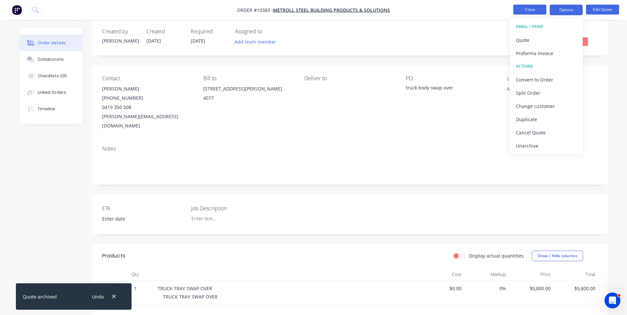
click at [525, 12] on button "Close" at bounding box center [529, 10] width 33 height 10
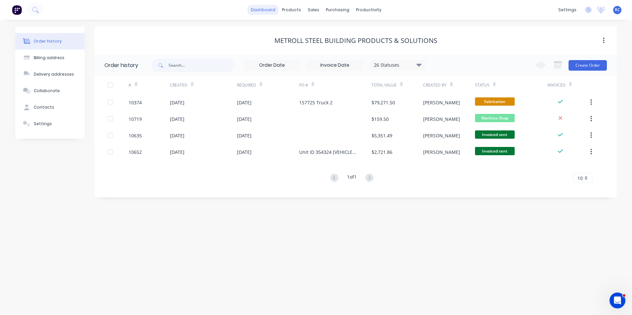
click at [263, 9] on link "dashboard" at bounding box center [263, 10] width 31 height 10
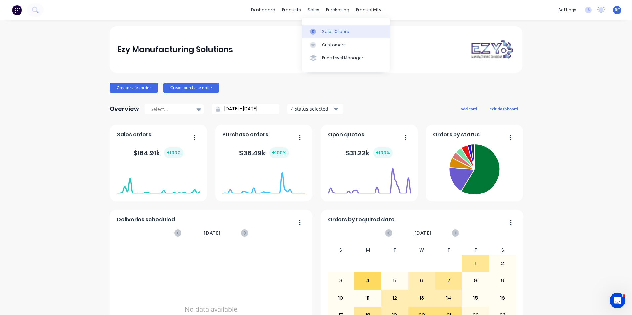
click at [316, 32] on icon at bounding box center [313, 32] width 6 height 6
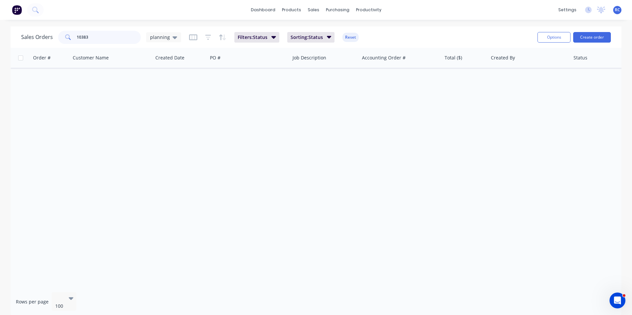
drag, startPoint x: 113, startPoint y: 39, endPoint x: 0, endPoint y: 45, distance: 112.9
click at [0, 44] on html "dashboard products sales purchasing productivity dashboard products Product Cat…" at bounding box center [316, 157] width 632 height 315
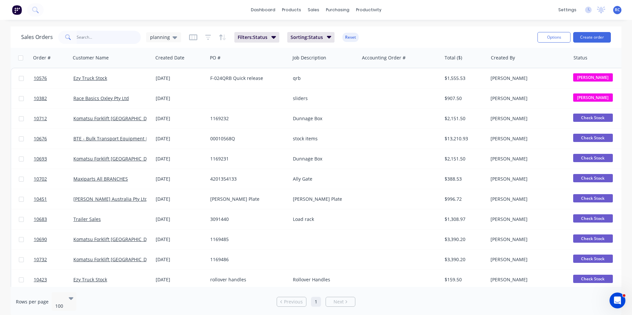
click at [90, 36] on input "text" at bounding box center [109, 37] width 64 height 13
type input "10698"
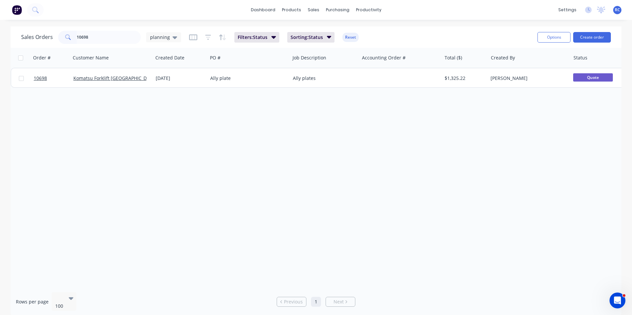
click at [161, 31] on div "Sales Orders 10698 planning" at bounding box center [101, 37] width 160 height 13
click at [162, 38] on span "planning" at bounding box center [160, 37] width 20 height 7
click at [159, 119] on button "all jobs" at bounding box center [185, 120] width 75 height 8
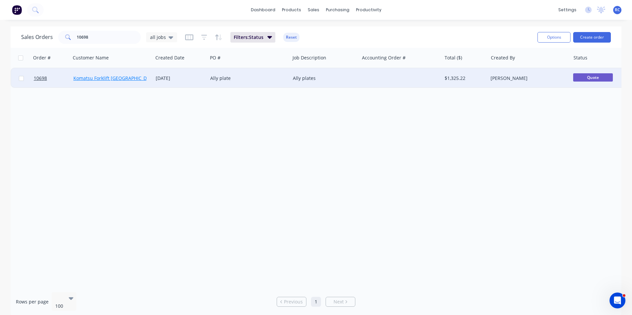
click at [116, 81] on link "Komatsu Forklift [GEOGRAPHIC_DATA]" at bounding box center [114, 78] width 83 height 6
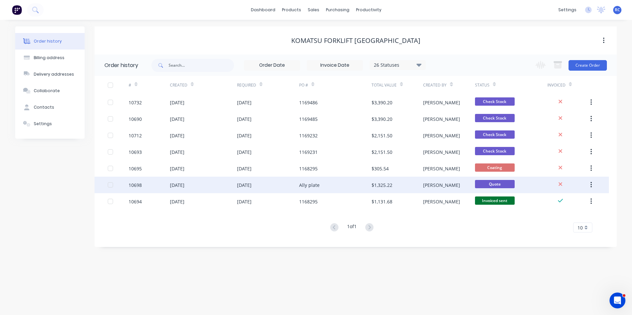
click at [183, 189] on div "[DATE]" at bounding box center [203, 185] width 67 height 17
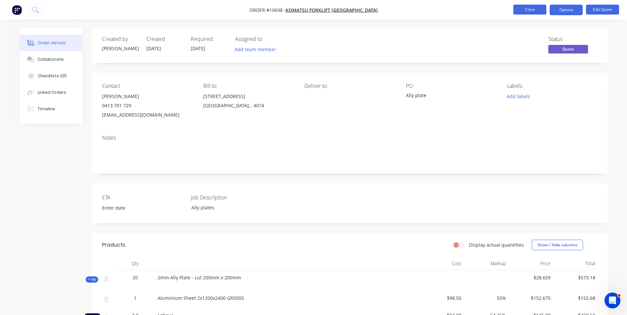
click at [521, 11] on button "Close" at bounding box center [529, 10] width 33 height 10
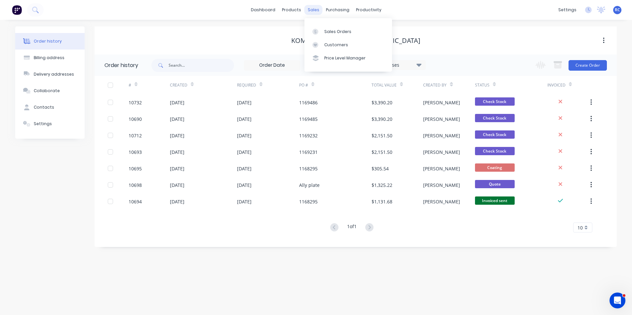
click at [309, 8] on div "sales" at bounding box center [313, 10] width 18 height 10
click at [332, 32] on div "Sales Orders" at bounding box center [337, 32] width 27 height 6
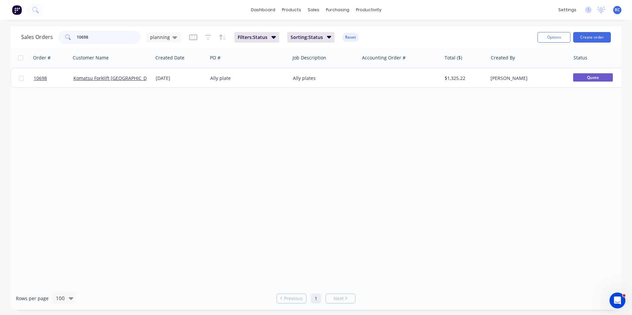
drag, startPoint x: 95, startPoint y: 35, endPoint x: 18, endPoint y: 33, distance: 77.7
click at [18, 33] on div "Sales Orders 10698 planning Filters: Status Sorting: Status Reset Options Creat…" at bounding box center [316, 36] width 611 height 21
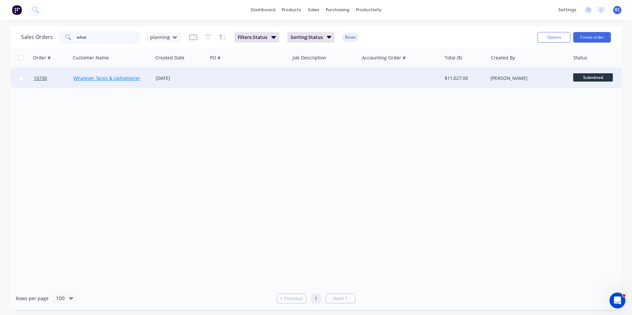
type input "what"
click at [90, 80] on link "Whatever Tarps & Upholsterer" at bounding box center [106, 78] width 67 height 6
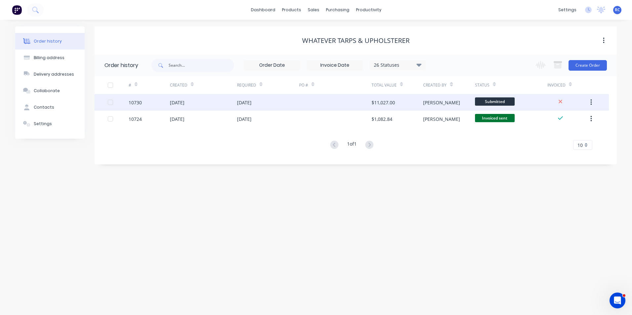
click at [214, 104] on div "[DATE]" at bounding box center [203, 102] width 67 height 17
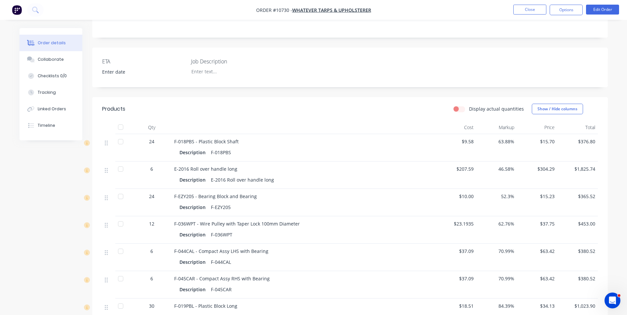
scroll to position [165, 0]
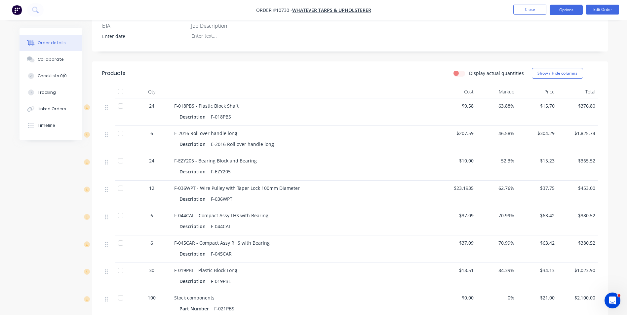
click at [569, 15] on button "Options" at bounding box center [566, 10] width 33 height 11
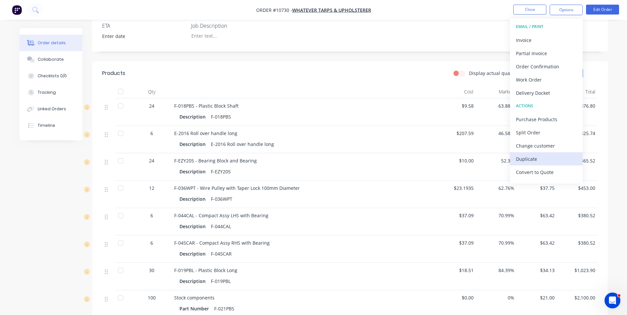
click at [549, 156] on div "Duplicate" at bounding box center [546, 159] width 61 height 10
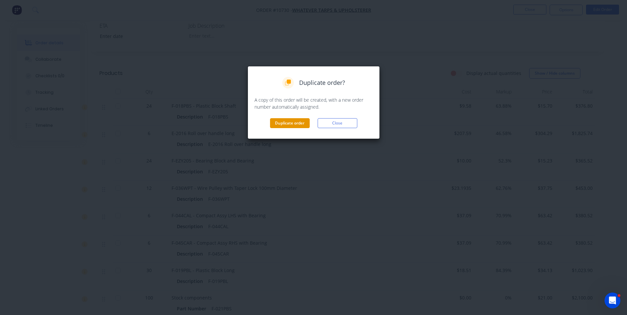
click at [291, 121] on button "Duplicate order" at bounding box center [290, 123] width 40 height 10
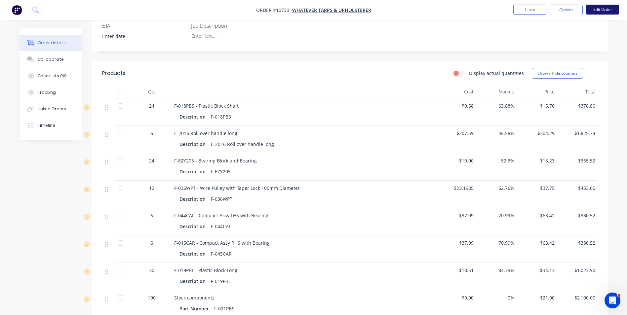
click at [597, 9] on button "Edit Order" at bounding box center [602, 10] width 33 height 10
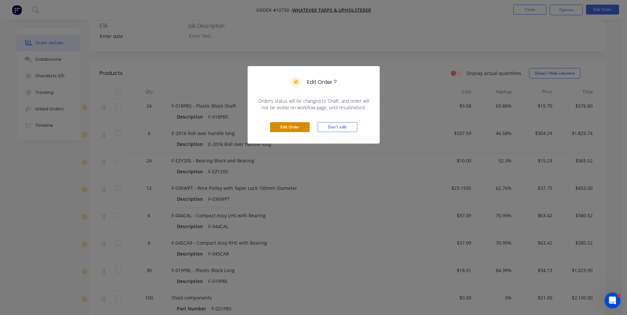
click at [304, 125] on button "Edit Order" at bounding box center [290, 127] width 40 height 10
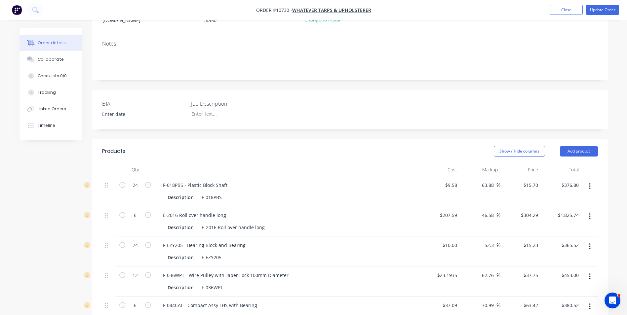
scroll to position [132, 0]
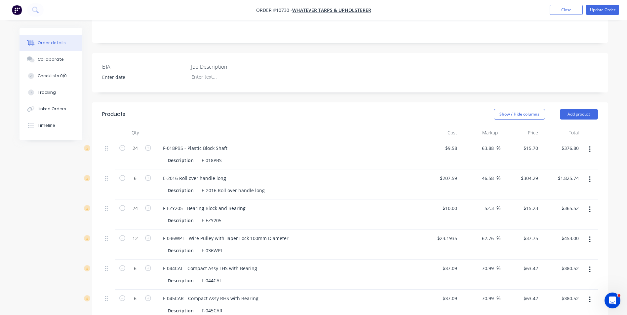
click at [591, 180] on button "button" at bounding box center [590, 180] width 16 height 12
click at [568, 235] on div "Delete" at bounding box center [566, 237] width 51 height 10
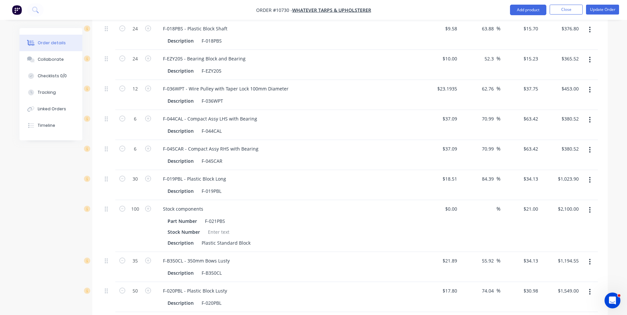
scroll to position [264, 0]
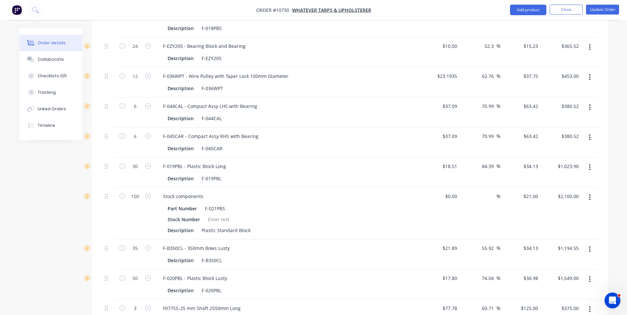
click at [586, 166] on button "button" at bounding box center [590, 168] width 16 height 12
click at [567, 223] on div "Delete" at bounding box center [566, 225] width 51 height 10
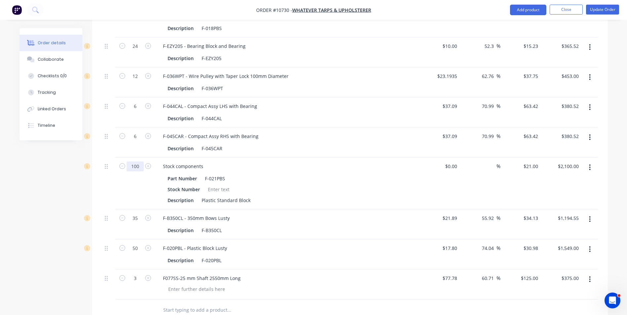
click at [128, 21] on input "100" at bounding box center [135, 16] width 17 height 10
type input "50"
type input "$1,050.00"
click at [332, 236] on div "F-B350CL - 350mm Bows Lusty Description F-B350CL" at bounding box center [287, 225] width 264 height 30
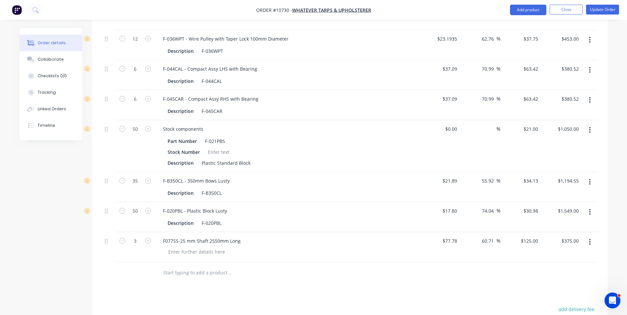
scroll to position [331, 0]
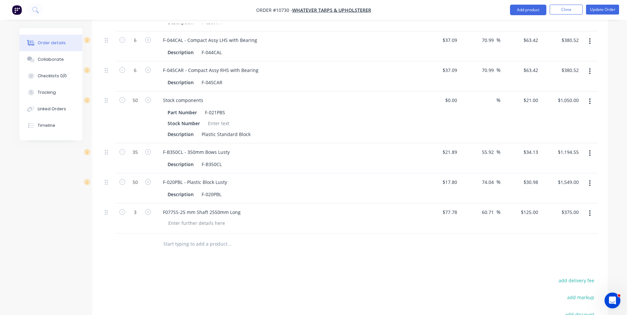
click at [588, 152] on button "button" at bounding box center [590, 153] width 16 height 12
click at [553, 210] on div "Delete" at bounding box center [566, 211] width 51 height 10
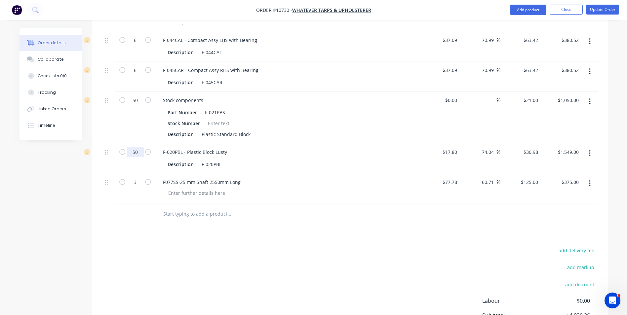
type input "21"
type input "$650.58"
click at [326, 163] on div "Description F-020PBL" at bounding box center [286, 165] width 242 height 10
click at [314, 188] on div at bounding box center [290, 193] width 254 height 10
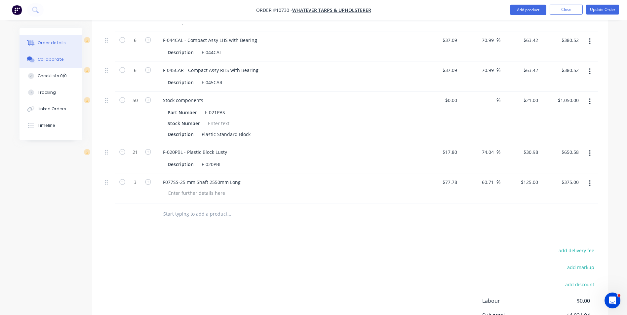
click at [53, 62] on div "Collaborate" at bounding box center [51, 60] width 26 height 6
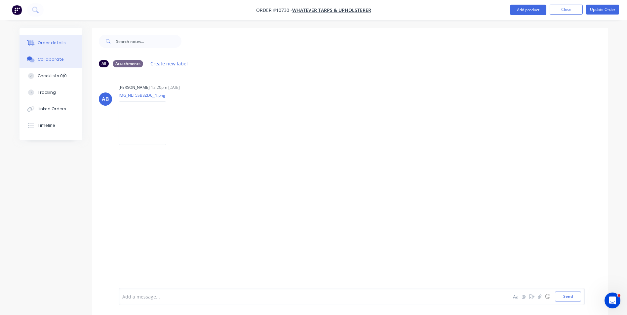
click at [46, 44] on div "Order details" at bounding box center [52, 43] width 28 height 6
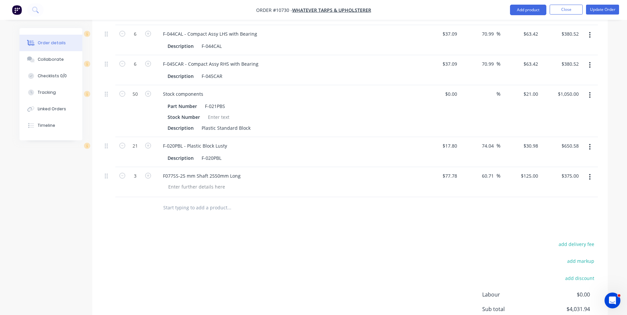
scroll to position [409, 0]
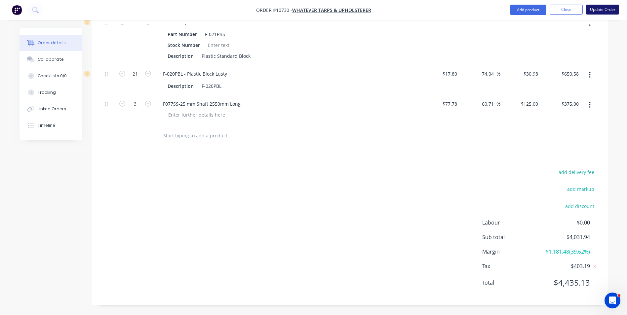
click at [606, 11] on button "Update Order" at bounding box center [602, 10] width 33 height 10
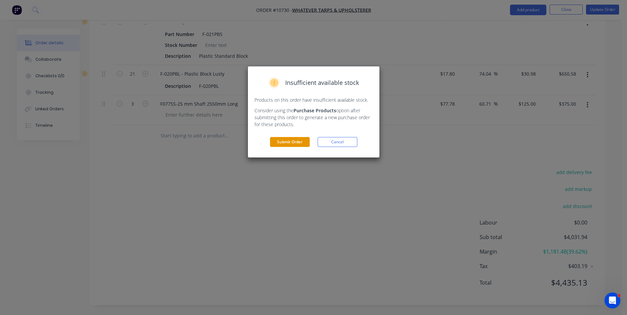
click at [290, 142] on button "Submit Order" at bounding box center [290, 142] width 40 height 10
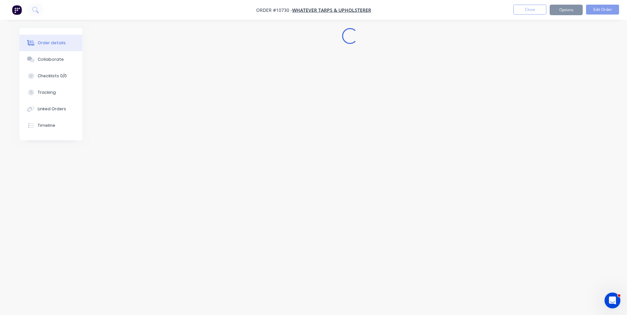
scroll to position [0, 0]
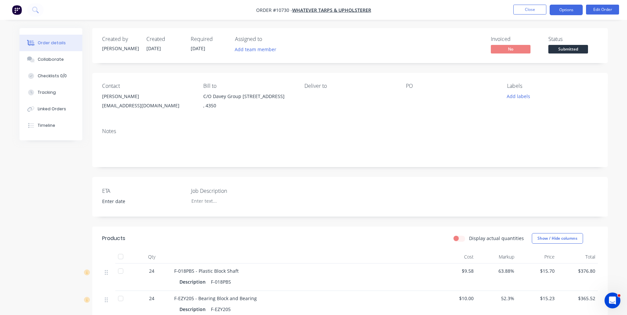
click at [557, 9] on button "Options" at bounding box center [566, 10] width 33 height 11
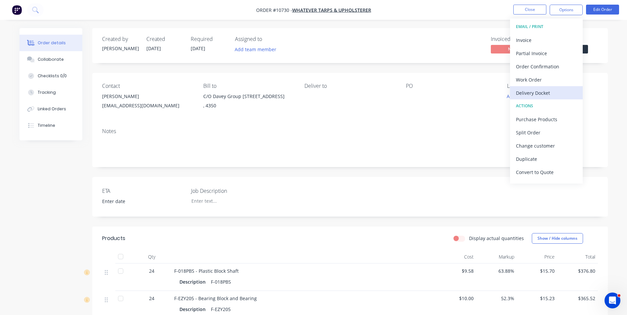
click at [543, 89] on div "Delivery Docket" at bounding box center [546, 93] width 61 height 10
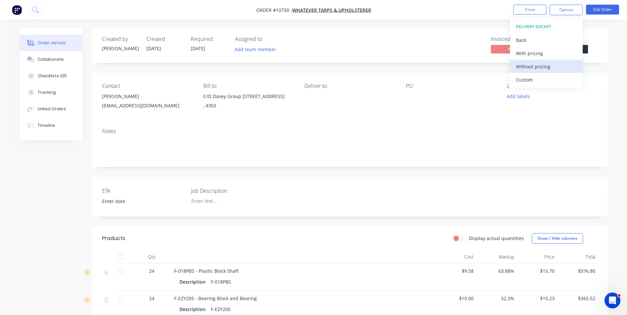
click at [533, 61] on button "Without pricing" at bounding box center [546, 66] width 73 height 13
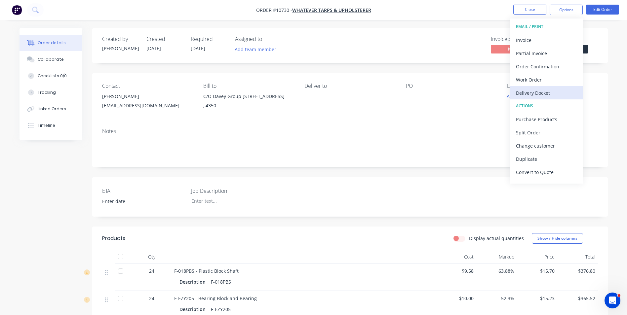
click at [540, 93] on div "Delivery Docket" at bounding box center [546, 93] width 61 height 10
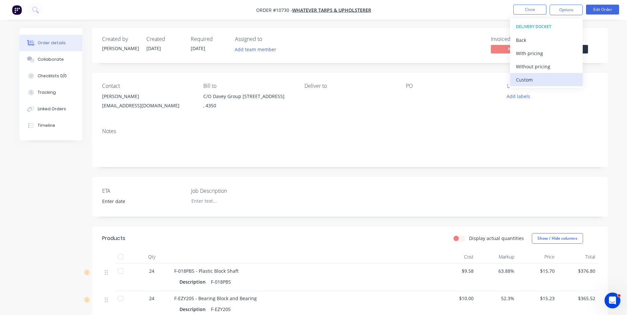
click at [535, 79] on div "Custom" at bounding box center [546, 80] width 61 height 10
click at [530, 62] on div "Without pricing" at bounding box center [546, 67] width 61 height 10
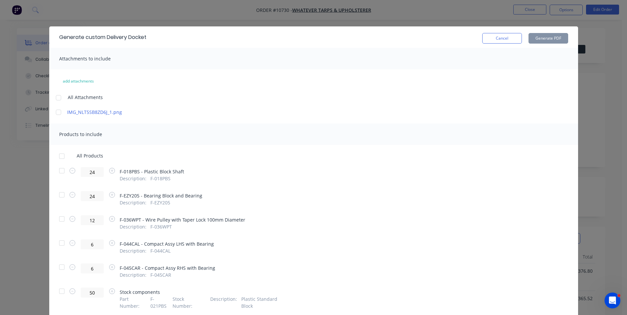
click at [58, 113] on div at bounding box center [58, 112] width 13 height 13
click at [61, 156] on div at bounding box center [61, 156] width 13 height 13
click at [555, 35] on button "Generate PDF" at bounding box center [549, 38] width 40 height 11
click at [509, 39] on button "Cancel" at bounding box center [502, 38] width 40 height 11
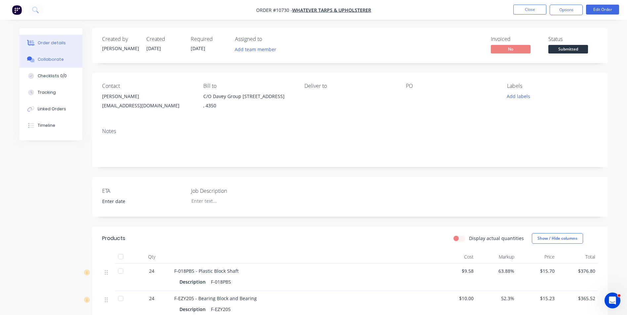
click at [42, 61] on div "Collaborate" at bounding box center [51, 60] width 26 height 6
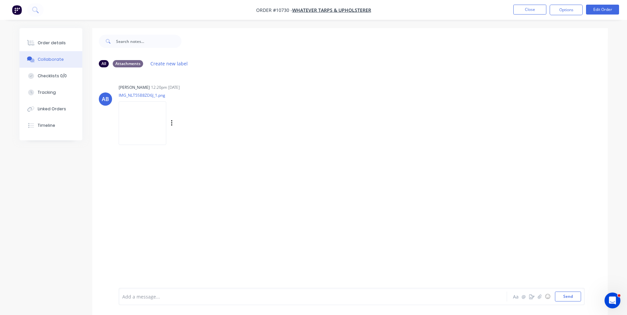
click at [169, 124] on div at bounding box center [144, 123] width 50 height 44
click at [526, 13] on button "Close" at bounding box center [529, 10] width 33 height 10
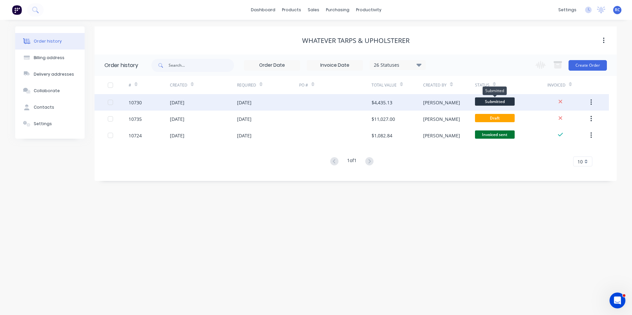
click at [488, 103] on span "Submitted" at bounding box center [495, 102] width 40 height 8
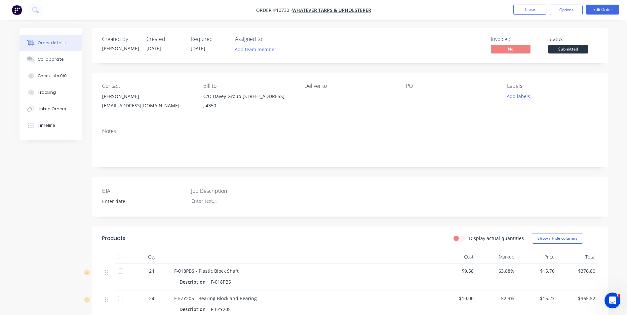
click at [577, 47] on span "Submitted" at bounding box center [568, 49] width 40 height 8
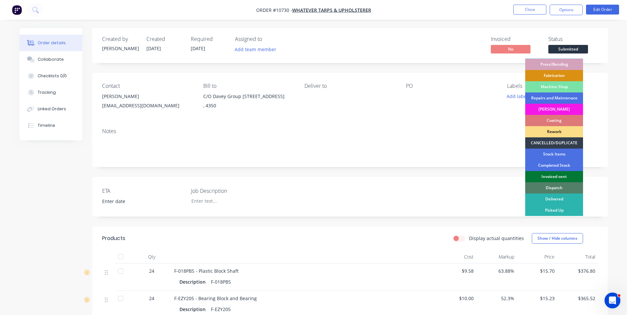
scroll to position [33, 0]
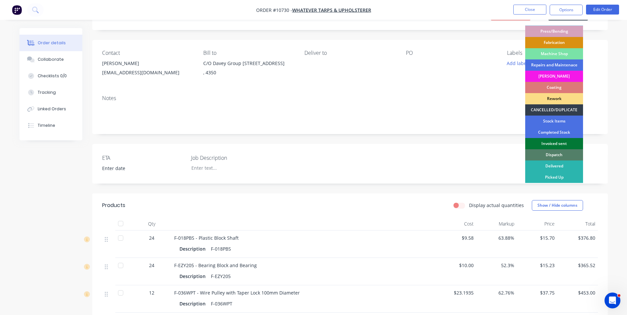
click at [554, 176] on div "Picked Up" at bounding box center [554, 177] width 58 height 11
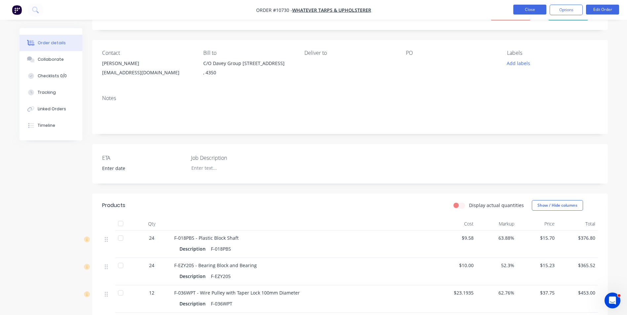
click at [535, 12] on button "Close" at bounding box center [529, 10] width 33 height 10
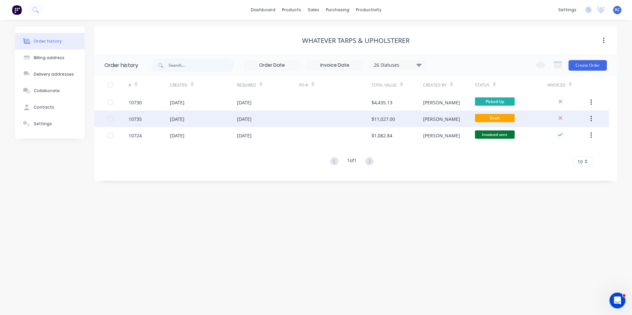
click at [506, 119] on span "Draft" at bounding box center [495, 118] width 40 height 8
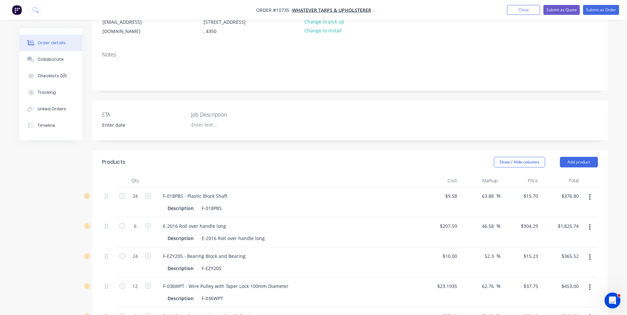
scroll to position [99, 0]
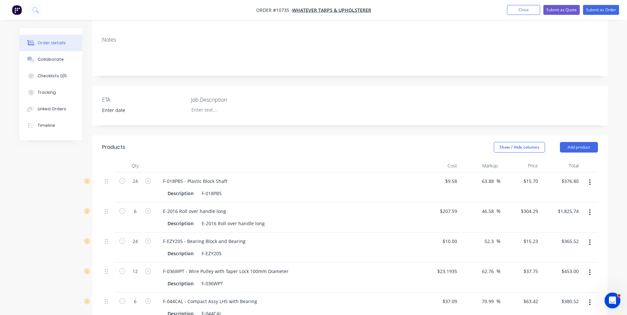
click at [586, 180] on button "button" at bounding box center [590, 183] width 16 height 12
click at [564, 239] on div "Delete" at bounding box center [566, 240] width 51 height 10
click at [588, 212] on button "button" at bounding box center [590, 213] width 16 height 12
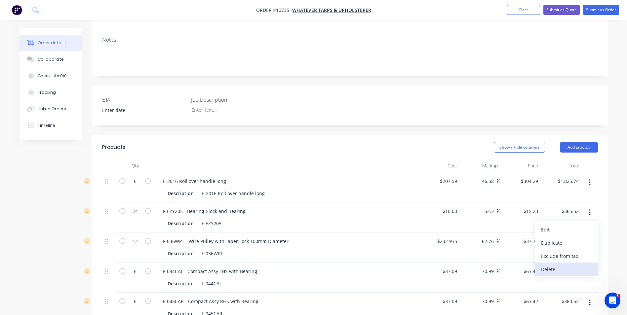
click at [581, 266] on div "Delete" at bounding box center [566, 270] width 51 height 10
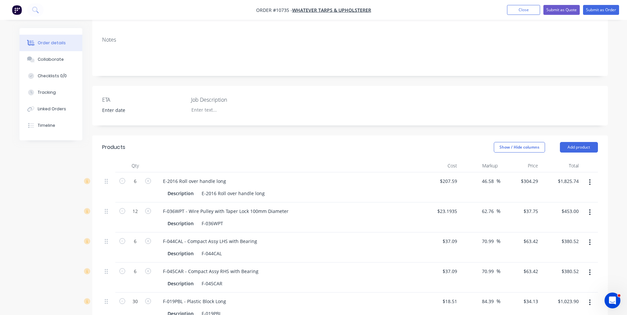
click at [587, 215] on button "button" at bounding box center [590, 213] width 16 height 12
click at [579, 269] on div "Delete" at bounding box center [566, 270] width 51 height 10
click at [585, 242] on button "button" at bounding box center [590, 243] width 16 height 12
click at [560, 298] on div "Delete" at bounding box center [566, 300] width 51 height 10
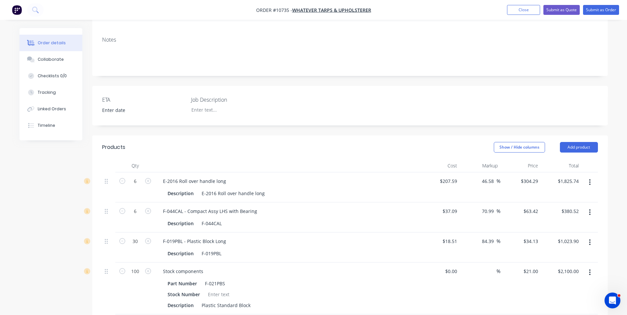
click at [587, 247] on button "button" at bounding box center [590, 243] width 16 height 12
click at [551, 302] on div "Delete" at bounding box center [566, 300] width 51 height 10
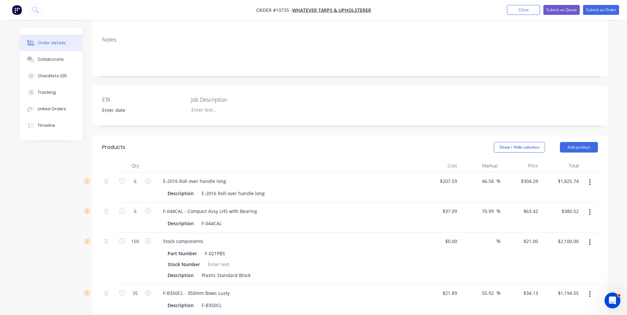
click at [589, 240] on button "button" at bounding box center [590, 243] width 16 height 12
click at [569, 297] on div "Delete" at bounding box center [566, 300] width 51 height 10
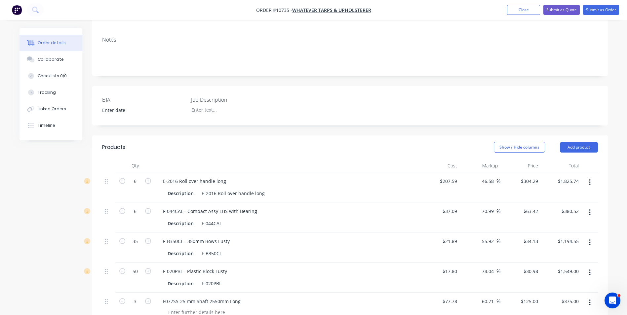
click at [588, 274] on button "button" at bounding box center [590, 273] width 16 height 12
click at [567, 312] on div "Exclude from tax" at bounding box center [566, 317] width 51 height 10
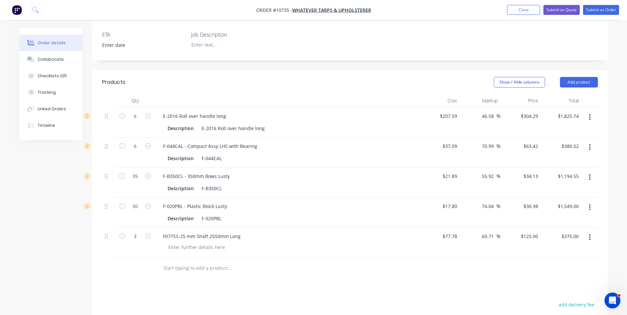
scroll to position [165, 0]
click at [590, 209] on icon "button" at bounding box center [589, 207] width 1 height 6
click at [128, 120] on input "50" at bounding box center [135, 115] width 17 height 10
click at [133, 120] on input "19" at bounding box center [135, 115] width 17 height 10
type input "29"
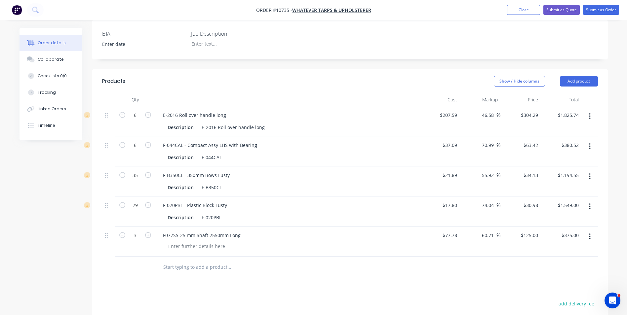
type input "$898.42"
click at [151, 227] on div "3" at bounding box center [135, 242] width 40 height 30
click at [139, 241] on div "3" at bounding box center [135, 242] width 40 height 30
click at [587, 236] on button "button" at bounding box center [590, 237] width 16 height 12
click at [555, 296] on div "Delete" at bounding box center [566, 294] width 51 height 10
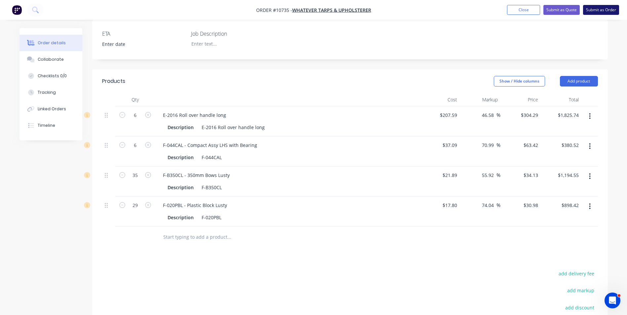
click at [610, 9] on button "Submit as Order" at bounding box center [601, 10] width 36 height 10
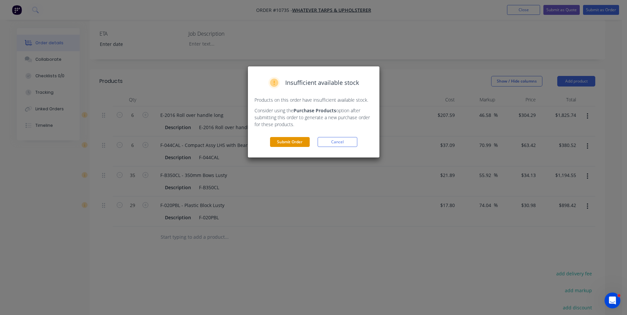
click at [292, 142] on button "Submit Order" at bounding box center [290, 142] width 40 height 10
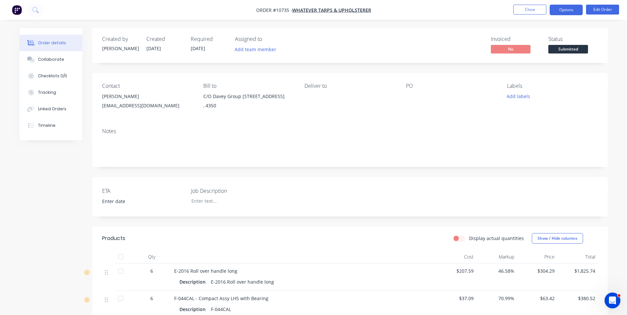
click at [568, 9] on button "Options" at bounding box center [566, 10] width 33 height 11
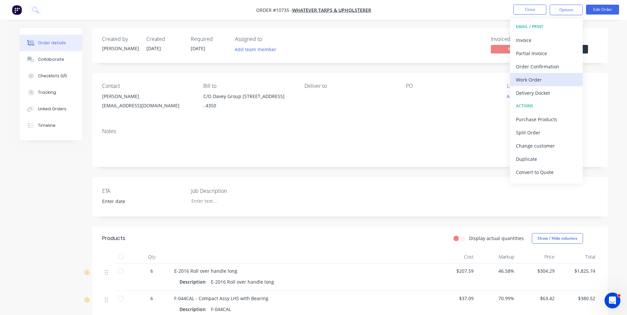
click at [562, 83] on div "Work Order" at bounding box center [546, 80] width 61 height 10
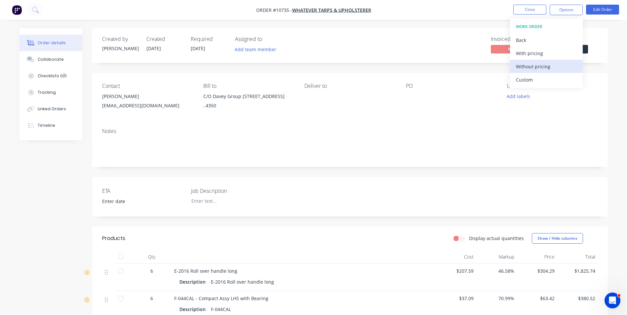
click at [538, 68] on div "Without pricing" at bounding box center [546, 67] width 61 height 10
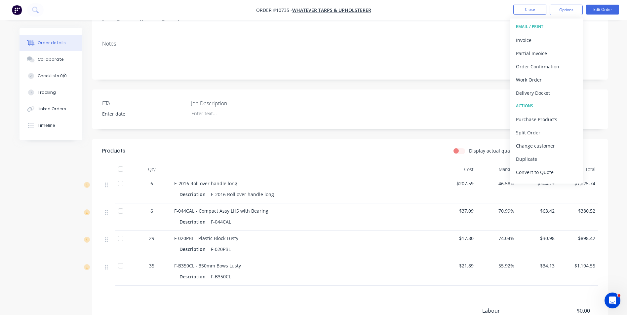
scroll to position [99, 0]
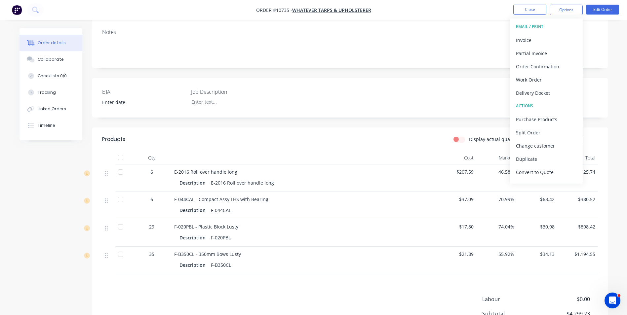
click at [603, 2] on nav "Order #10735 - Whatever Tarps & Upholsterer Close Options EMAIL / PRINT Invoice…" at bounding box center [313, 10] width 627 height 20
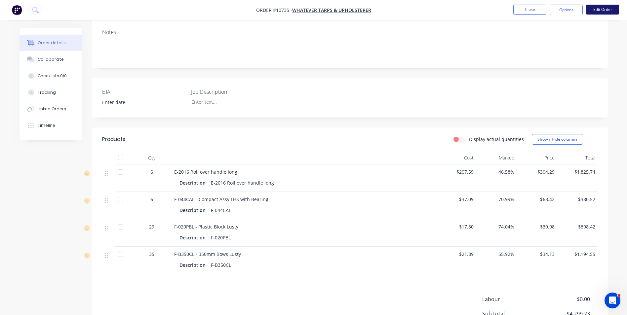
click at [602, 9] on button "Edit Order" at bounding box center [602, 10] width 33 height 10
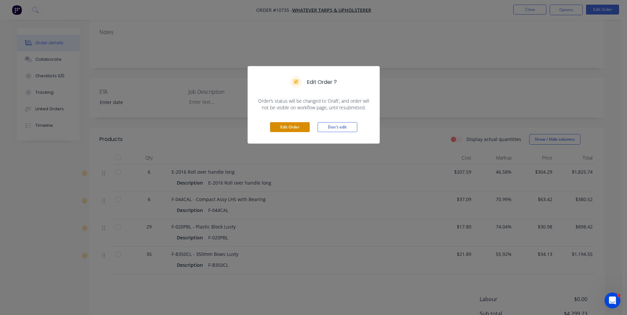
click at [276, 124] on button "Edit Order" at bounding box center [290, 127] width 40 height 10
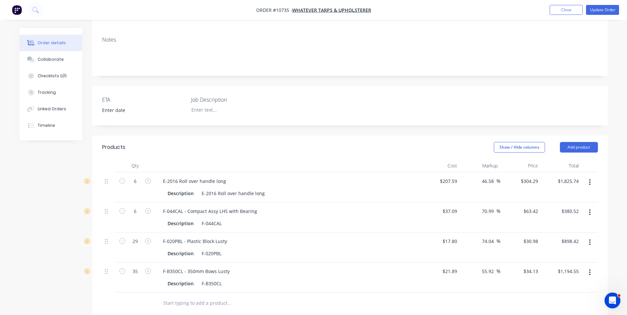
click at [589, 215] on icon "button" at bounding box center [589, 213] width 1 height 6
click at [563, 272] on div "Delete" at bounding box center [566, 270] width 51 height 10
click at [332, 283] on div at bounding box center [274, 273] width 238 height 21
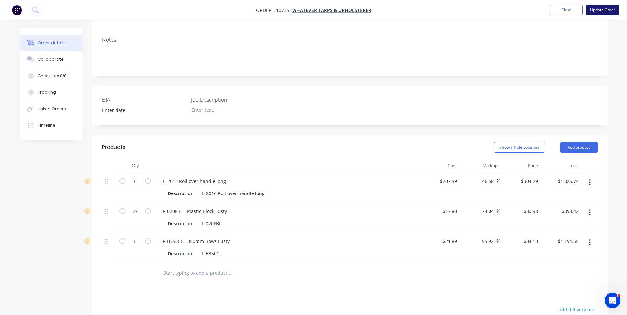
click at [598, 10] on button "Update Order" at bounding box center [602, 10] width 33 height 10
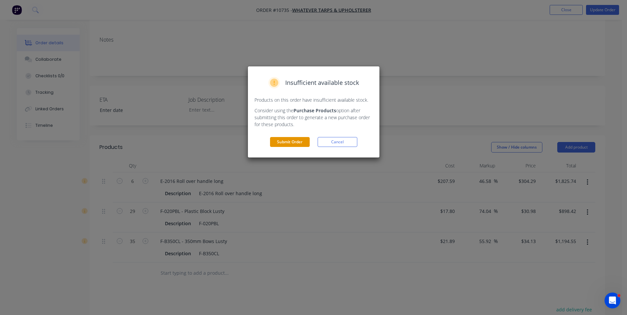
click at [279, 144] on button "Submit Order" at bounding box center [290, 142] width 40 height 10
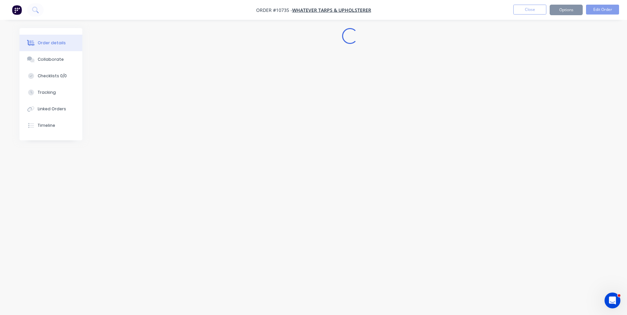
scroll to position [0, 0]
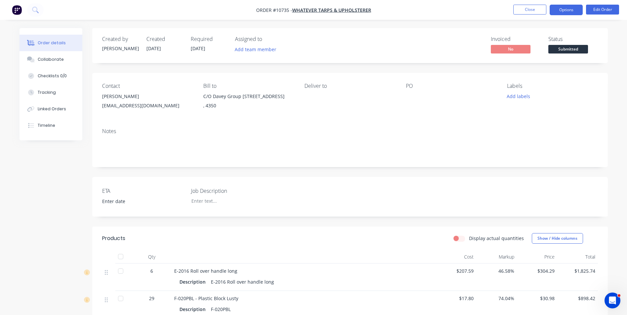
click at [561, 9] on button "Options" at bounding box center [566, 10] width 33 height 11
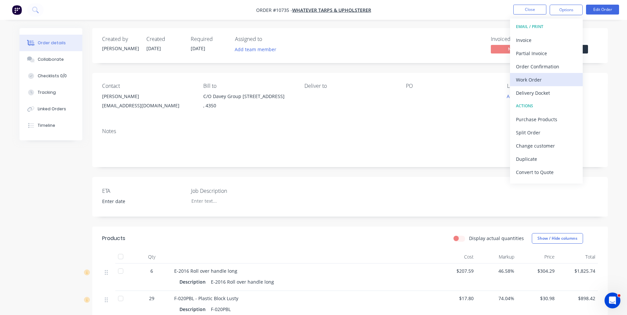
click at [532, 79] on div "Work Order" at bounding box center [546, 80] width 61 height 10
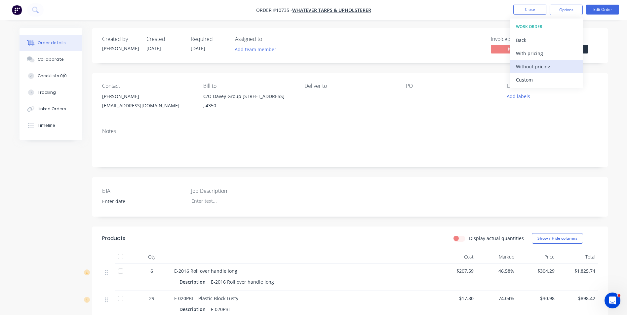
click at [532, 67] on div "Without pricing" at bounding box center [546, 67] width 61 height 10
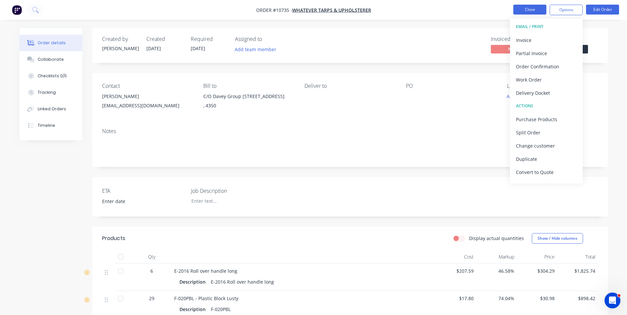
click at [539, 10] on button "Close" at bounding box center [529, 10] width 33 height 10
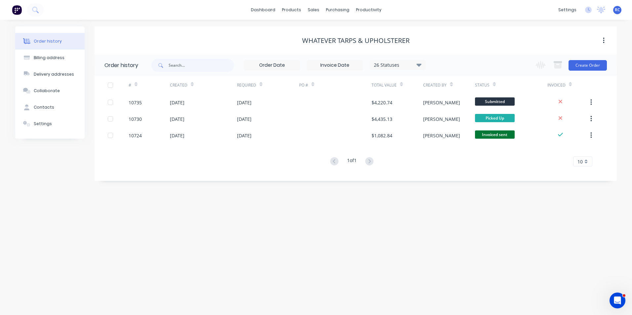
click at [4, 11] on span at bounding box center [2, 10] width 4 height 2
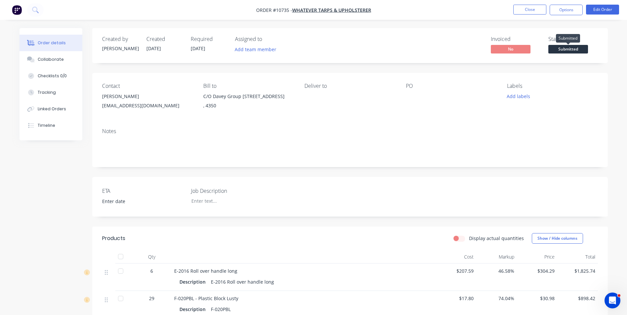
click at [551, 48] on span "Submitted" at bounding box center [568, 49] width 40 height 8
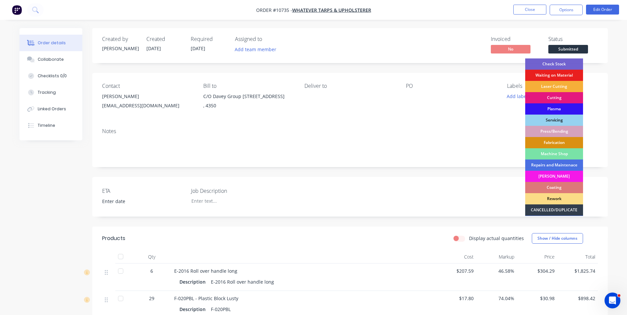
drag, startPoint x: 543, startPoint y: 64, endPoint x: 443, endPoint y: 35, distance: 104.3
click at [543, 64] on div "Check Stock" at bounding box center [554, 64] width 58 height 11
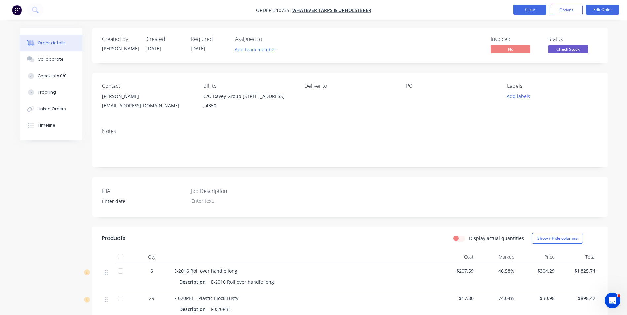
click at [529, 12] on button "Close" at bounding box center [529, 10] width 33 height 10
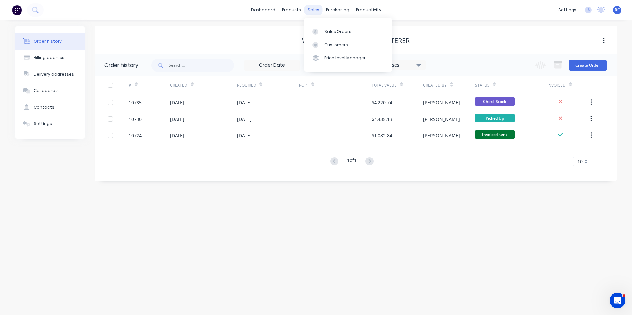
click at [319, 11] on div "sales" at bounding box center [313, 10] width 18 height 10
click at [325, 32] on div "Sales Orders" at bounding box center [337, 32] width 27 height 6
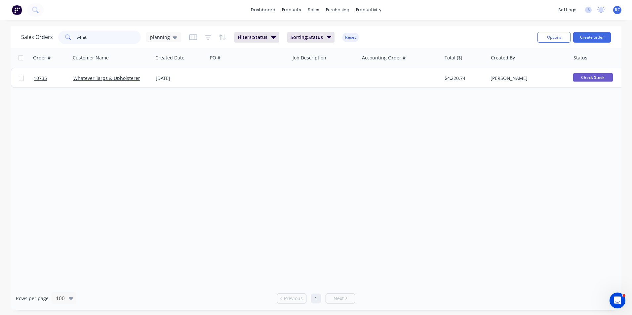
drag, startPoint x: 103, startPoint y: 39, endPoint x: 41, endPoint y: 33, distance: 62.4
click at [41, 33] on div "Sales Orders what planning" at bounding box center [101, 37] width 160 height 13
type input "barrett"
click at [153, 39] on span "planning" at bounding box center [160, 37] width 20 height 7
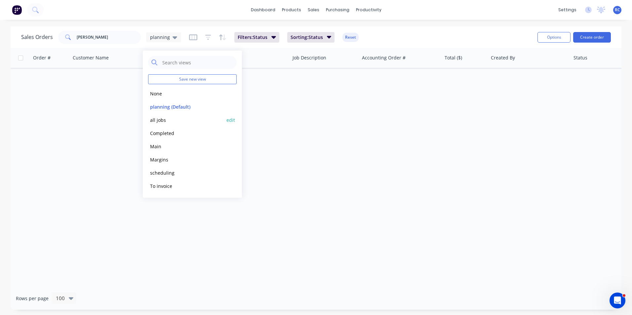
click at [160, 120] on button "all jobs" at bounding box center [185, 120] width 75 height 8
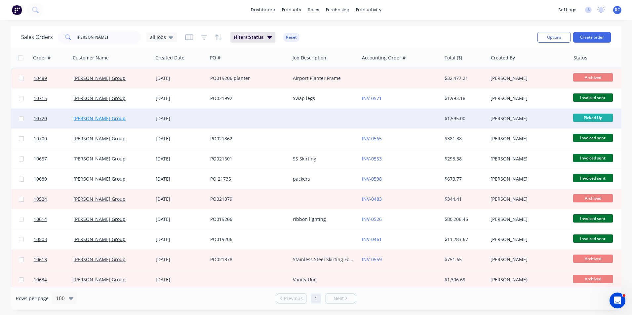
click at [92, 117] on link "Barrett Group" at bounding box center [99, 118] width 52 height 6
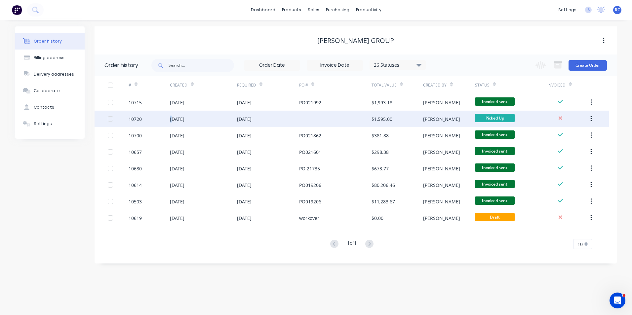
click at [171, 118] on div "21 Aug 2025" at bounding box center [177, 119] width 15 height 7
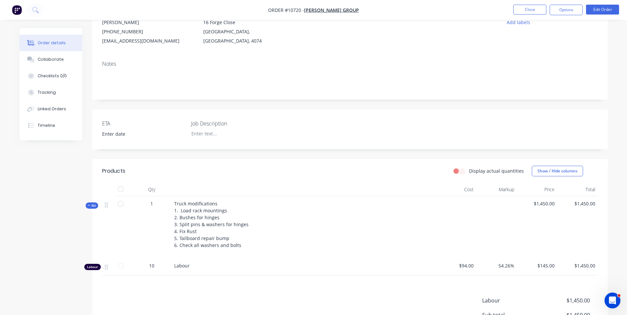
scroll to position [99, 0]
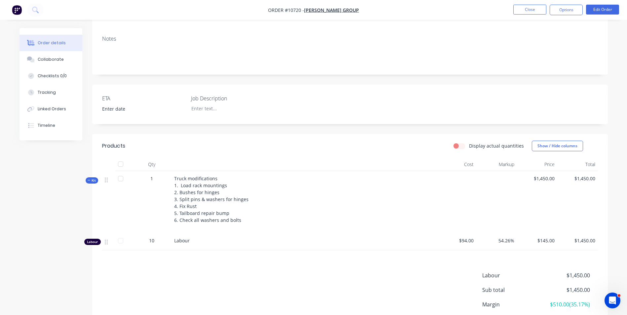
click at [215, 186] on span "Truck modifications 1. Load rack mountings 2. Bushes for hinges 3. Split pins &…" at bounding box center [211, 200] width 74 height 48
click at [606, 11] on button "Edit Order" at bounding box center [602, 10] width 33 height 10
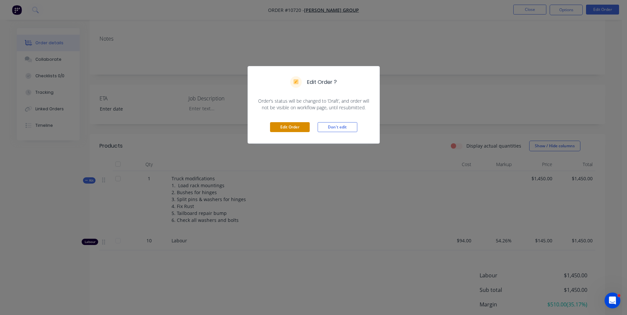
click at [298, 128] on button "Edit Order" at bounding box center [290, 127] width 40 height 10
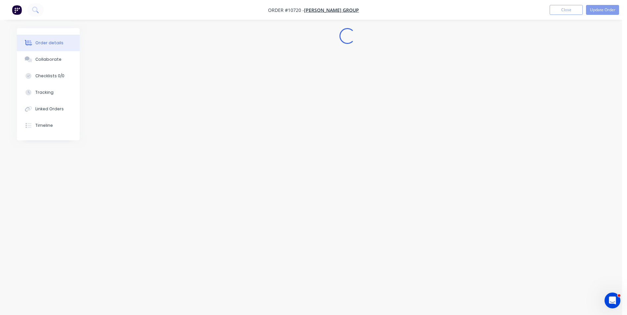
scroll to position [0, 0]
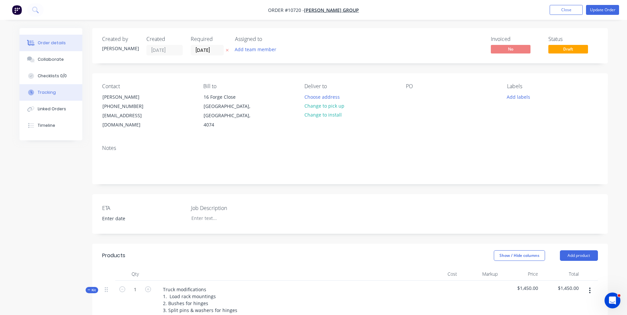
click at [46, 93] on div "Tracking" at bounding box center [47, 93] width 18 height 6
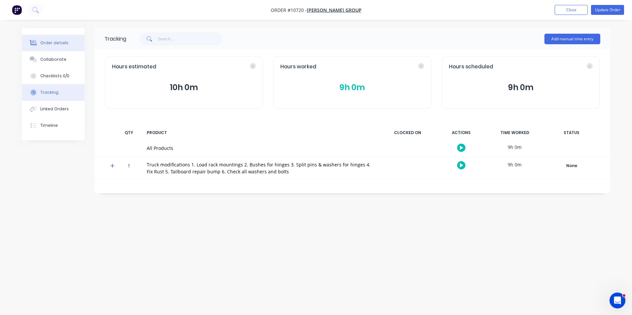
click at [66, 42] on button "Order details" at bounding box center [53, 43] width 63 height 17
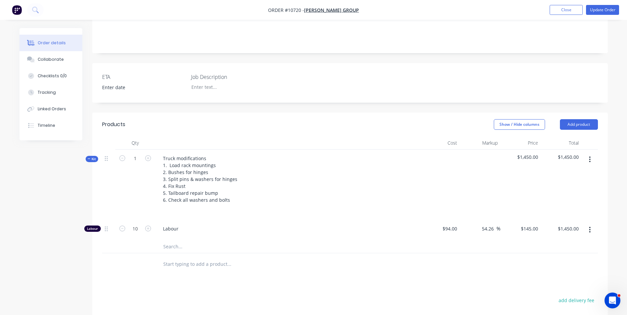
scroll to position [132, 0]
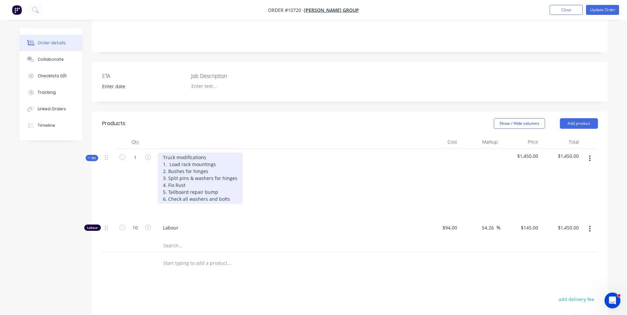
click at [194, 174] on div "Truck modifications 1. Load rack mountings 2. Bushes for hinges 3. Split pins &…" at bounding box center [200, 178] width 85 height 51
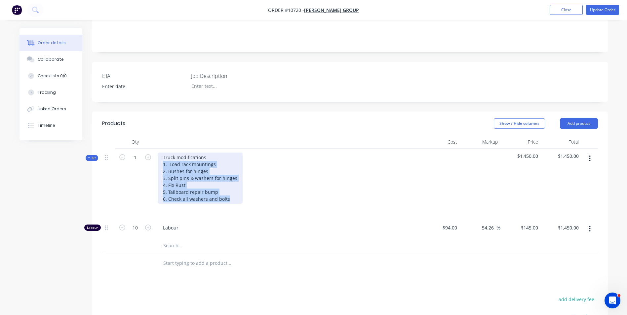
drag, startPoint x: 162, startPoint y: 153, endPoint x: 234, endPoint y: 193, distance: 82.4
click at [239, 199] on div "Truck modifications 1. Load rack mountings 2. Bushes for hinges 3. Split pins &…" at bounding box center [287, 184] width 264 height 70
click at [204, 176] on div "Truck modifications 1. Load rack mountings 2. Bushes for hinges 3. Split pins &…" at bounding box center [200, 178] width 85 height 51
drag, startPoint x: 193, startPoint y: 175, endPoint x: 159, endPoint y: 147, distance: 44.9
click at [159, 153] on div "Truck modifications 1. Load rack mountings 2. Bushes for hinges 3. Split pins &…" at bounding box center [200, 178] width 85 height 51
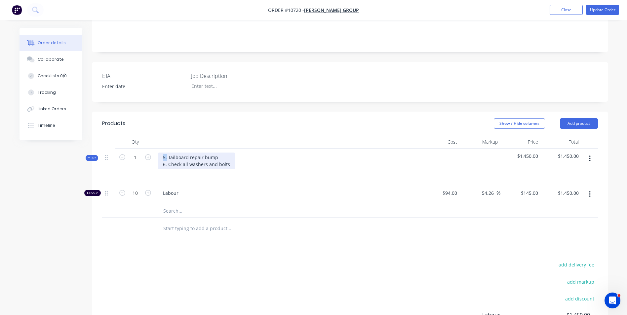
drag, startPoint x: 167, startPoint y: 148, endPoint x: 162, endPoint y: 146, distance: 4.9
click at [162, 153] on div "5. Tailboard repair bump 6. Check all washers and bolts" at bounding box center [197, 161] width 78 height 17
drag, startPoint x: 163, startPoint y: 155, endPoint x: 232, endPoint y: 158, distance: 69.5
click at [232, 158] on div "Tailboard repair bump 6. Check all washers and bolts" at bounding box center [197, 161] width 78 height 17
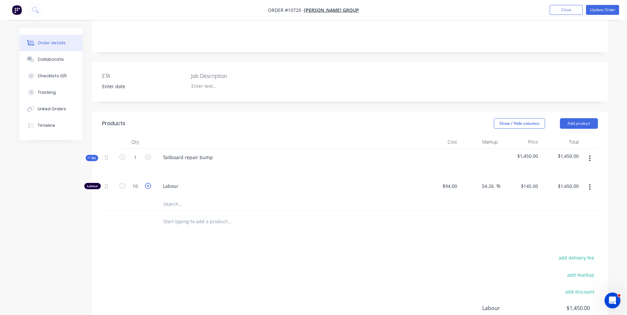
click at [145, 183] on icon "button" at bounding box center [148, 186] width 6 height 6
type input "11"
type input "$1,595.00"
click at [139, 181] on input "11" at bounding box center [135, 186] width 17 height 10
type input "2"
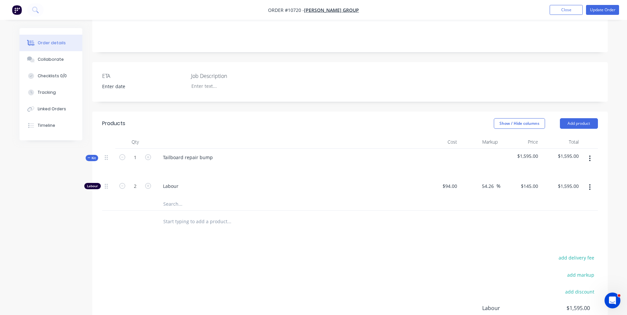
type input "$290.00"
click at [314, 215] on div at bounding box center [257, 221] width 198 height 13
click at [588, 153] on button "button" at bounding box center [590, 159] width 16 height 12
drag, startPoint x: 580, startPoint y: 168, endPoint x: 553, endPoint y: 169, distance: 26.5
click at [553, 171] on div "Add product to kit" at bounding box center [566, 176] width 51 height 10
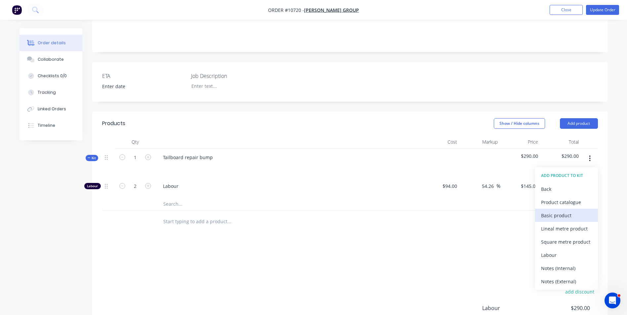
click at [547, 211] on div "Basic product" at bounding box center [566, 216] width 51 height 10
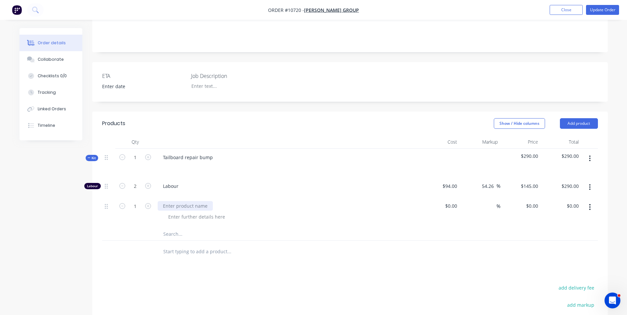
click at [202, 201] on div at bounding box center [185, 206] width 55 height 10
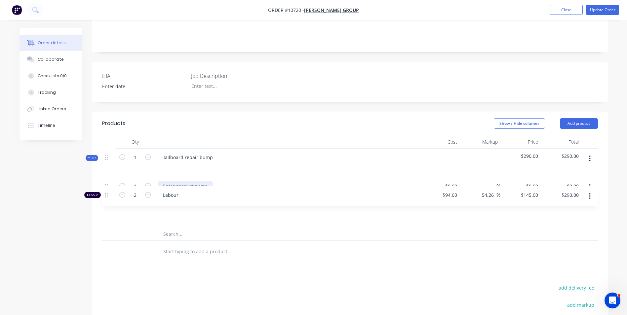
drag, startPoint x: 106, startPoint y: 177, endPoint x: 106, endPoint y: 196, distance: 19.8
click at [106, 196] on div "Labour 2 Labour $94.00 $94.00 54.26 54.26 % $145.00 $145.00 $290.00 $290.00 1 $…" at bounding box center [350, 203] width 496 height 50
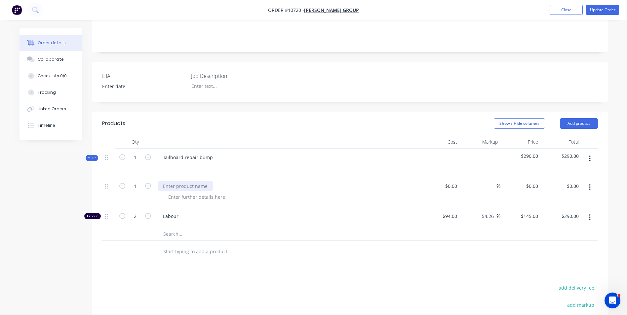
click at [189, 181] on div at bounding box center [185, 186] width 55 height 10
click at [441, 178] on div "$0.00 $0.00" at bounding box center [440, 193] width 41 height 30
click at [164, 181] on div "Material" at bounding box center [172, 186] width 29 height 10
click at [448, 179] on div "$0.00" at bounding box center [440, 193] width 41 height 30
type input "$183.00"
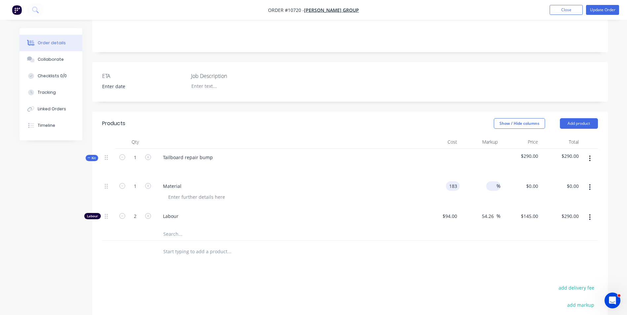
type input "$183.00"
click at [493, 181] on input at bounding box center [493, 186] width 8 height 10
type input "55"
type input "$283.65"
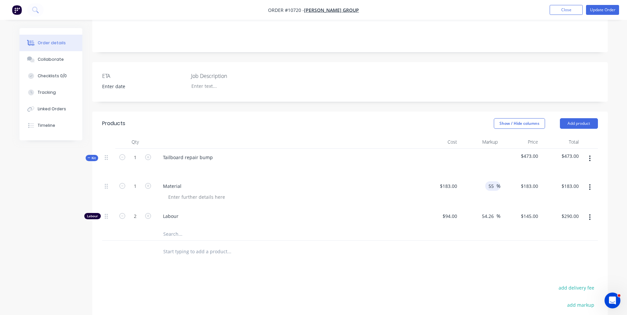
type input "$283.65"
click at [462, 227] on div at bounding box center [350, 234] width 496 height 14
click at [140, 181] on input "1" at bounding box center [135, 186] width 17 height 10
type input "0.5"
type input "$141.83"
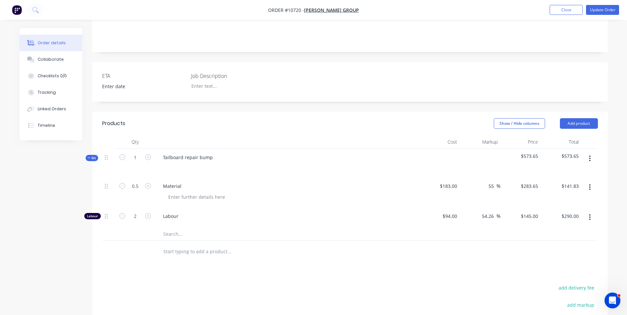
click at [267, 196] on div "Material" at bounding box center [287, 193] width 264 height 30
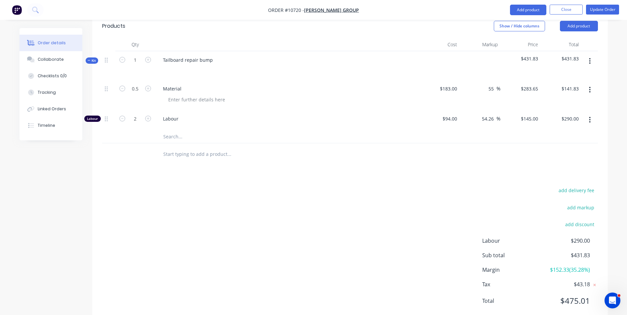
scroll to position [239, 0]
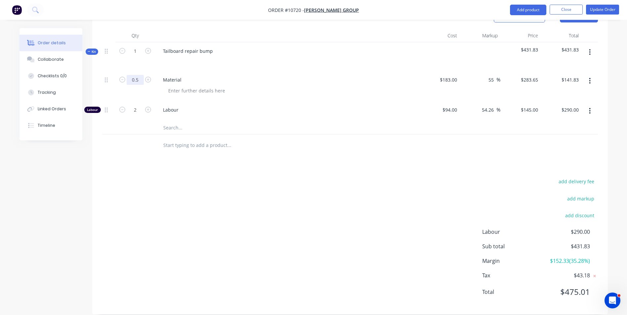
click at [138, 75] on input "0.5" at bounding box center [135, 80] width 17 height 10
type input "0.75"
type input "$212.74"
click at [211, 101] on div "Labour" at bounding box center [287, 111] width 264 height 20
click at [134, 75] on input "0.75" at bounding box center [135, 80] width 17 height 10
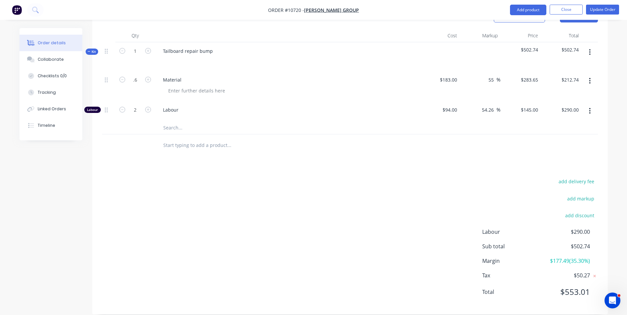
type input "0.6"
type input "$170.19"
click at [243, 86] on div at bounding box center [290, 91] width 254 height 10
click at [138, 75] on input "0.6" at bounding box center [135, 80] width 17 height 10
type input "0.67"
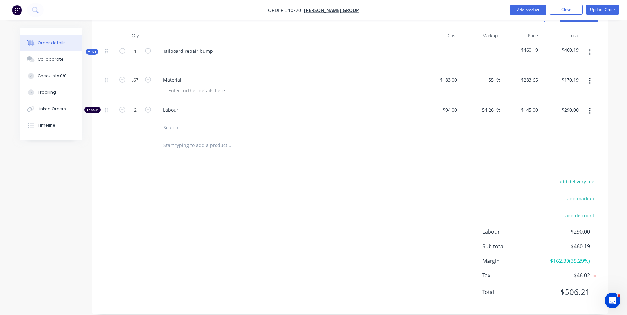
type input "$190.05"
click at [171, 88] on div "Material" at bounding box center [287, 86] width 264 height 30
click at [141, 75] on input "0.67" at bounding box center [135, 80] width 17 height 10
type input "0.68"
type input "$192.88"
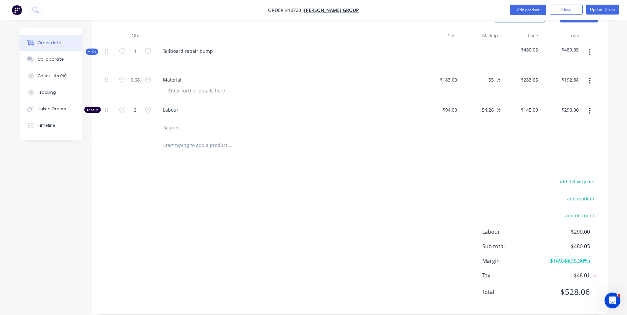
click at [356, 56] on div at bounding box center [287, 61] width 259 height 10
click at [142, 75] on input "0.68" at bounding box center [135, 80] width 17 height 10
type input "."
type input "0.71"
type input "$201.39"
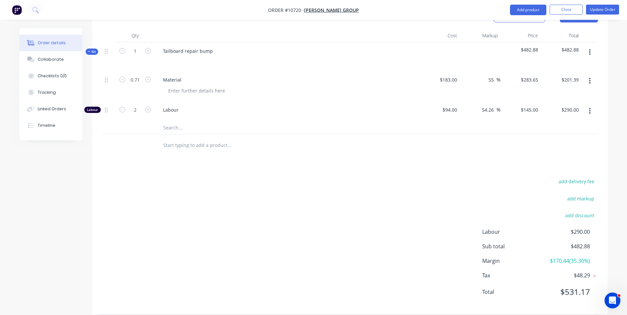
click at [226, 14] on nav "Order #10720 - Barrett Group Add product Close Update Order" at bounding box center [313, 10] width 627 height 20
click at [140, 75] on input "0.71" at bounding box center [135, 80] width 17 height 10
type input "0.78"
type input "$221.25"
click at [174, 76] on div "Material" at bounding box center [287, 86] width 264 height 30
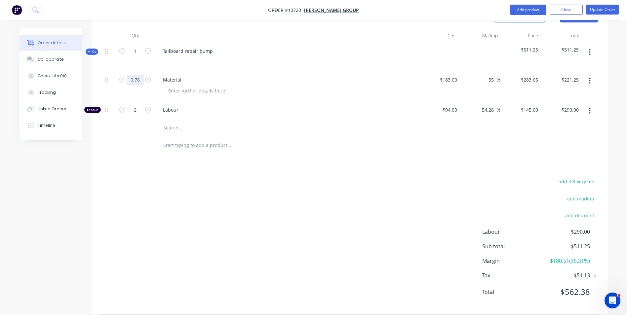
click at [138, 75] on input "0.78" at bounding box center [135, 80] width 17 height 10
type input "0.77"
type input "$218.41"
click at [155, 82] on div "Material" at bounding box center [287, 86] width 264 height 30
click at [134, 75] on input "0.77" at bounding box center [135, 80] width 17 height 10
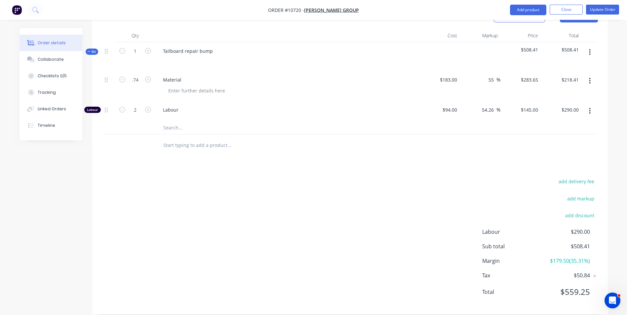
type input "0.74"
type input "$209.90"
click at [137, 87] on div "0.74" at bounding box center [135, 86] width 40 height 30
click at [140, 75] on input "0.74" at bounding box center [135, 80] width 17 height 10
type input "0.73"
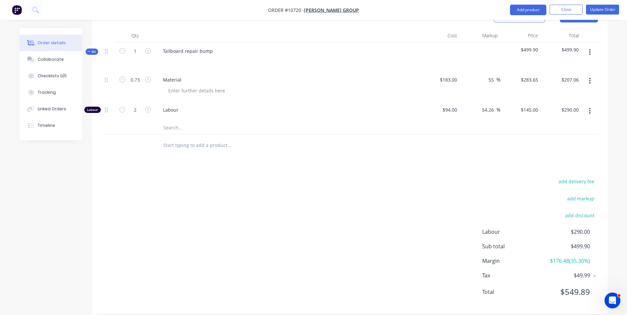
click at [168, 139] on input "text" at bounding box center [229, 145] width 132 height 13
click at [569, 75] on input "207.06" at bounding box center [571, 80] width 20 height 10
type input "208"
type input "55.7"
type input "$284.9315"
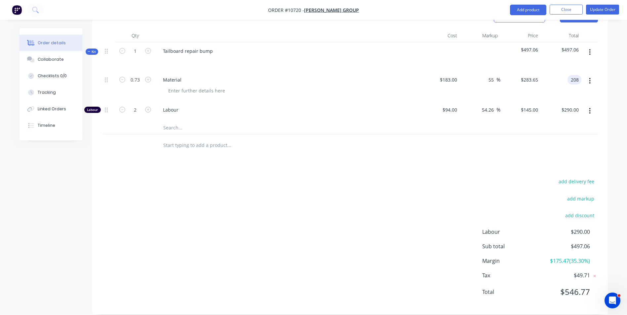
type input "$208.00"
click at [569, 85] on div "$208.00 $208.00" at bounding box center [561, 86] width 41 height 30
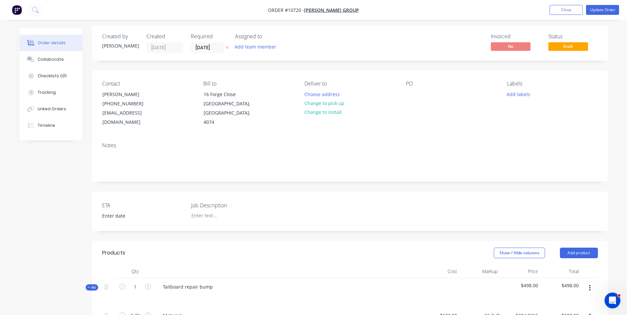
scroll to position [0, 0]
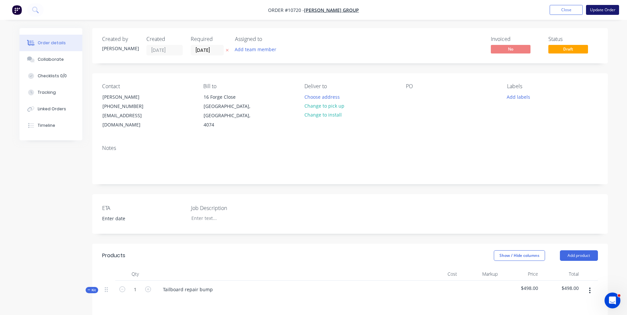
click at [598, 11] on button "Update Order" at bounding box center [602, 10] width 33 height 10
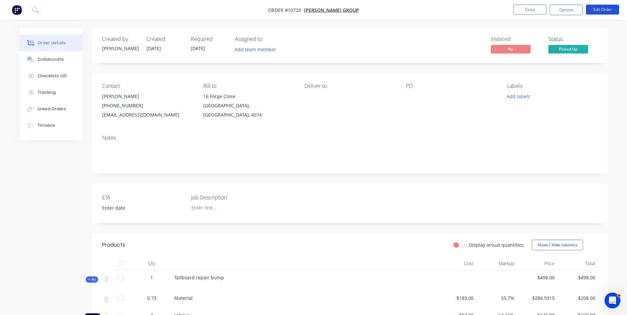
click at [598, 11] on button "Edit Order" at bounding box center [602, 10] width 33 height 10
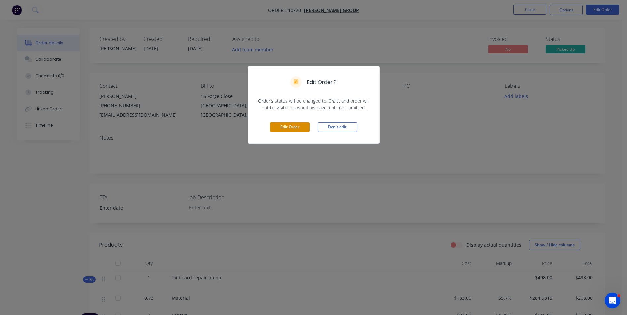
click at [276, 129] on button "Edit Order" at bounding box center [290, 127] width 40 height 10
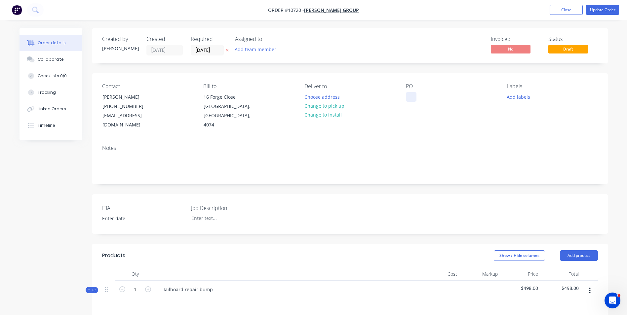
click at [409, 93] on div at bounding box center [411, 97] width 11 height 10
click at [418, 95] on div "PO" at bounding box center [414, 97] width 17 height 10
click at [431, 122] on div "Contact Dirk Senekal (07) 3376 7400 purchasing@thebarrettgroup.com.au Bill to 1…" at bounding box center [350, 106] width 516 height 66
click at [418, 98] on div "PO22063" at bounding box center [421, 97] width 30 height 10
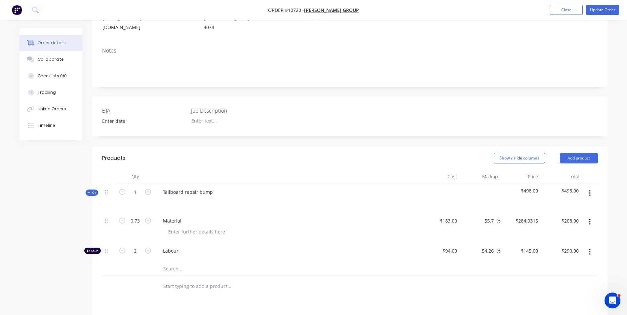
scroll to position [132, 0]
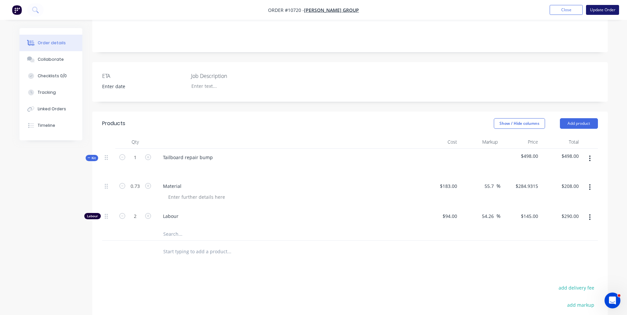
click at [610, 9] on button "Update Order" at bounding box center [602, 10] width 33 height 10
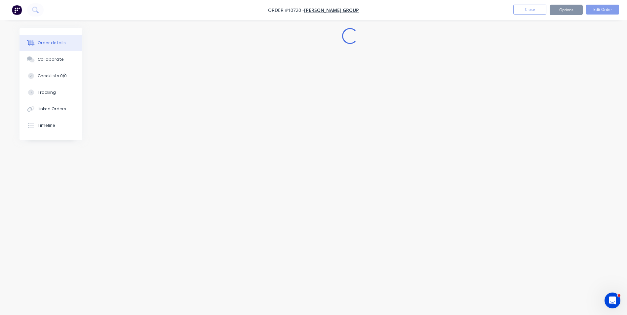
scroll to position [0, 0]
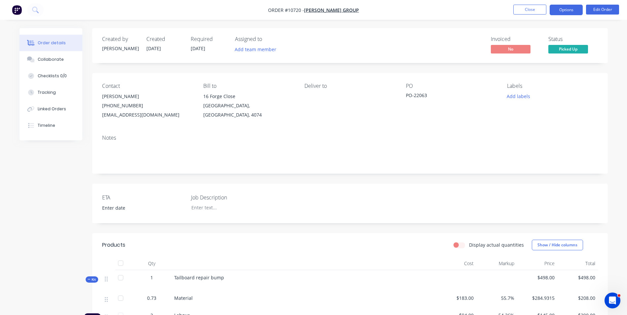
click at [563, 9] on button "Options" at bounding box center [566, 10] width 33 height 11
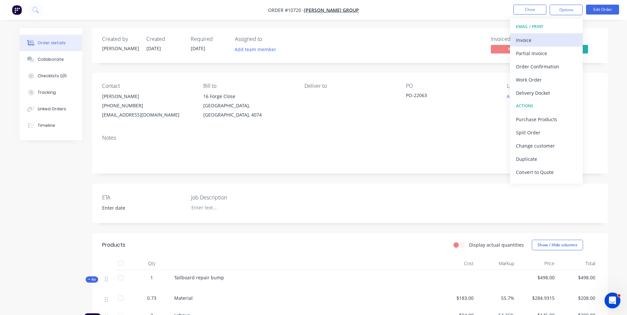
click at [537, 39] on div "Invoice" at bounding box center [546, 40] width 61 height 10
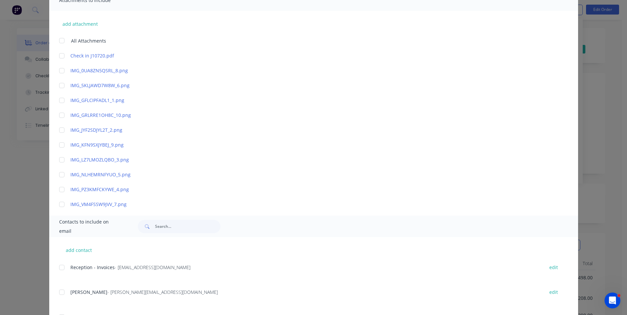
scroll to position [165, 0]
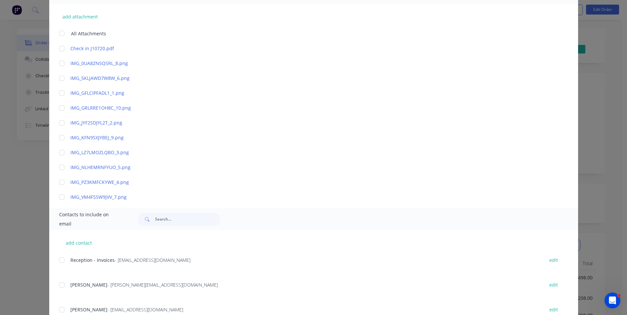
click at [61, 261] on div at bounding box center [61, 260] width 13 height 13
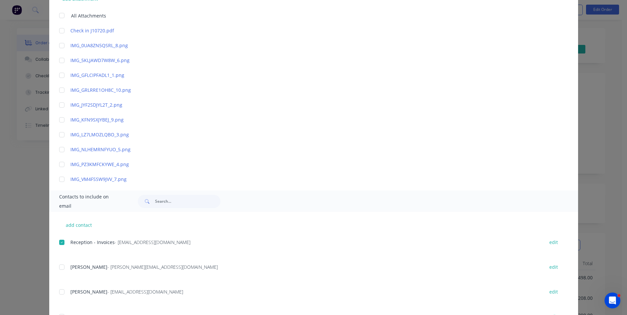
scroll to position [198, 0]
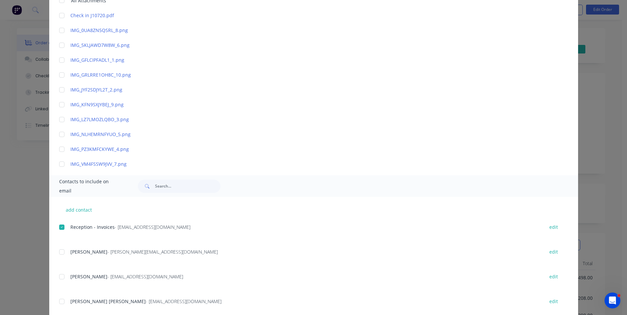
click at [60, 277] on div at bounding box center [61, 276] width 13 height 13
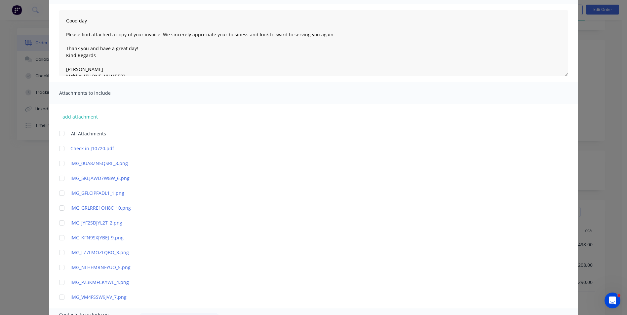
scroll to position [0, 0]
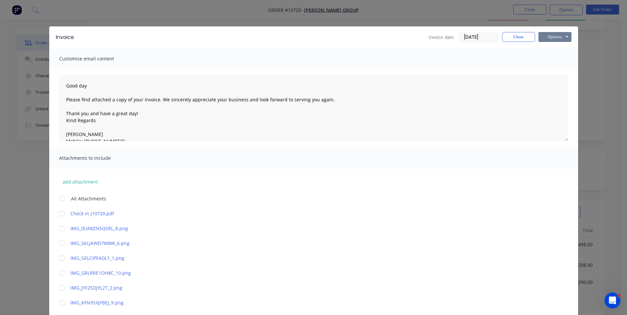
click at [554, 36] on button "Options" at bounding box center [555, 37] width 33 height 10
click at [559, 72] on button "Email" at bounding box center [560, 70] width 42 height 11
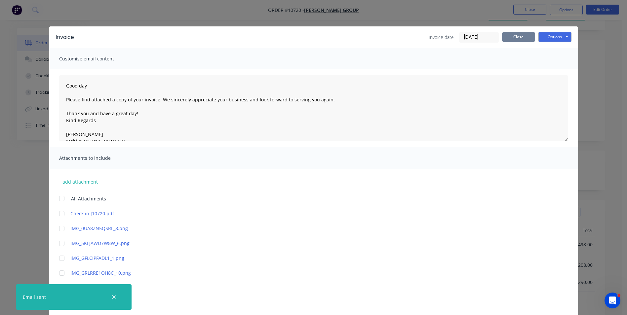
click at [519, 40] on button "Close" at bounding box center [518, 37] width 33 height 10
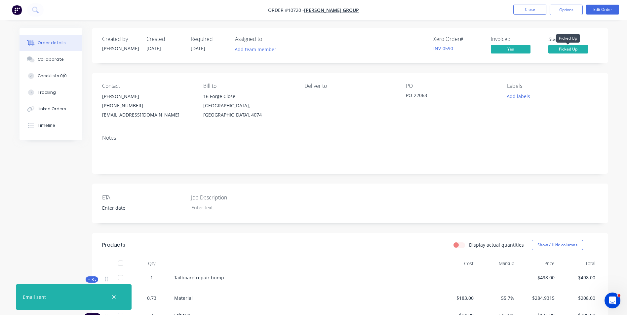
click at [578, 52] on span "Picked Up" at bounding box center [568, 49] width 40 height 8
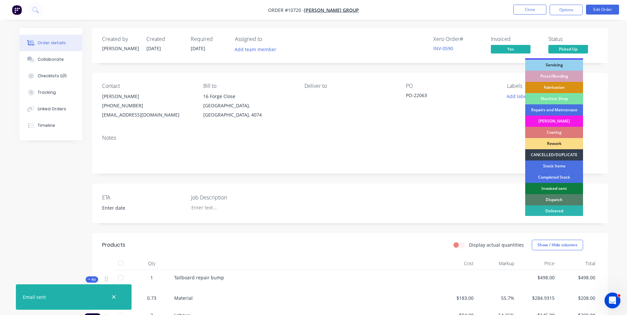
scroll to position [67, 0]
click at [552, 184] on div "Invoiced sent" at bounding box center [554, 187] width 58 height 11
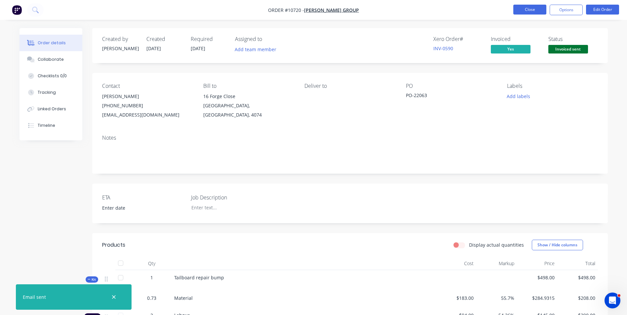
click at [531, 10] on button "Close" at bounding box center [529, 10] width 33 height 10
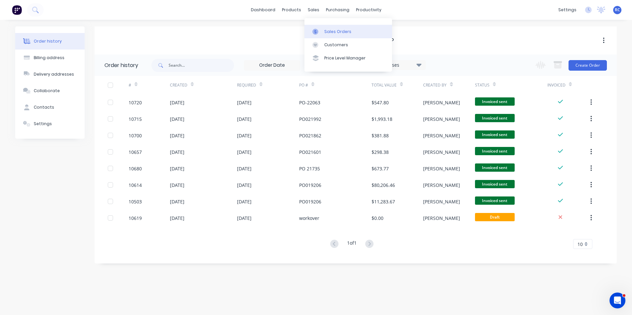
click at [320, 31] on div at bounding box center [317, 32] width 10 height 6
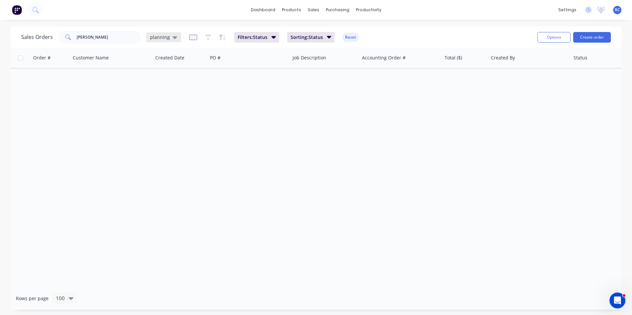
click at [168, 35] on span "planning" at bounding box center [160, 37] width 20 height 7
click at [166, 135] on button "Completed" at bounding box center [185, 134] width 75 height 8
drag, startPoint x: 98, startPoint y: 38, endPoint x: 0, endPoint y: 28, distance: 98.0
click at [0, 28] on html "dashboard products sales purchasing productivity dashboard products Product Cat…" at bounding box center [316, 157] width 632 height 315
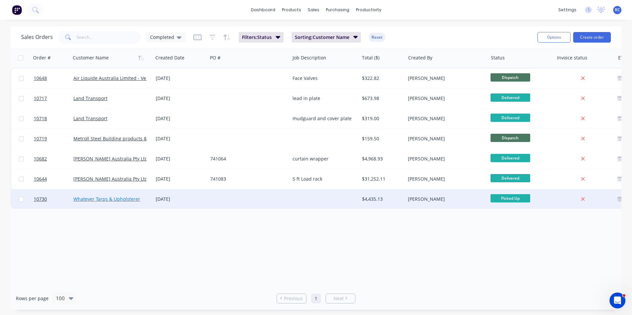
click at [122, 196] on link "Whatever Tarps & Upholsterer" at bounding box center [106, 199] width 67 height 6
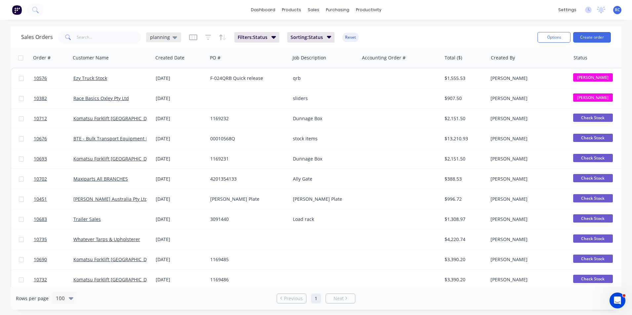
click at [151, 38] on span "planning" at bounding box center [160, 37] width 20 height 7
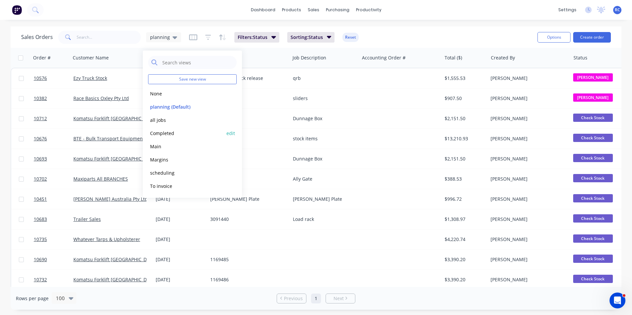
click at [168, 134] on button "Completed" at bounding box center [185, 134] width 75 height 8
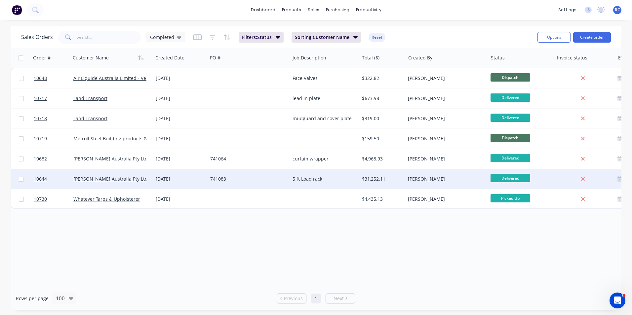
click at [139, 176] on div "[PERSON_NAME] Australia Pty Ltd" at bounding box center [109, 179] width 73 height 7
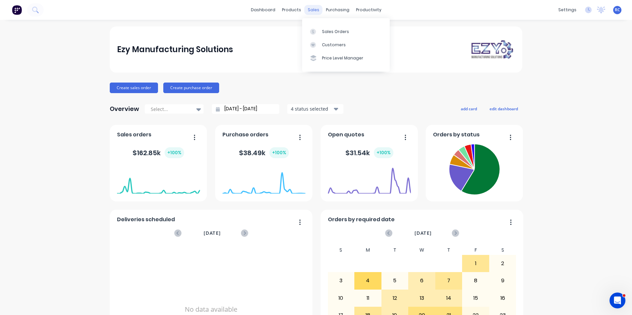
click at [317, 10] on div "sales" at bounding box center [313, 10] width 18 height 10
click at [314, 36] on link "Sales Orders" at bounding box center [346, 31] width 88 height 13
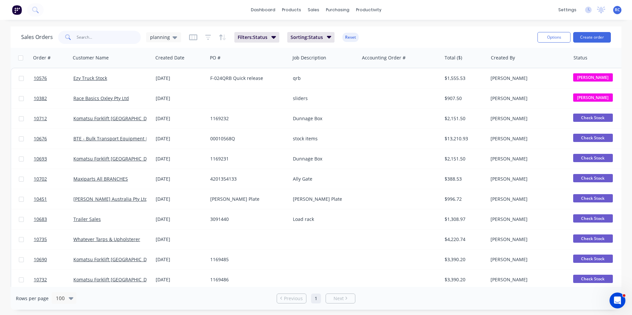
click at [87, 40] on input "text" at bounding box center [109, 37] width 64 height 13
type input "metrol"
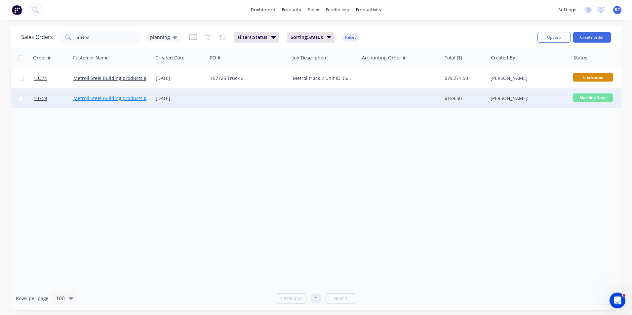
click at [96, 99] on link "Metroll Steel Building products & Solutions" at bounding box center [121, 98] width 96 height 6
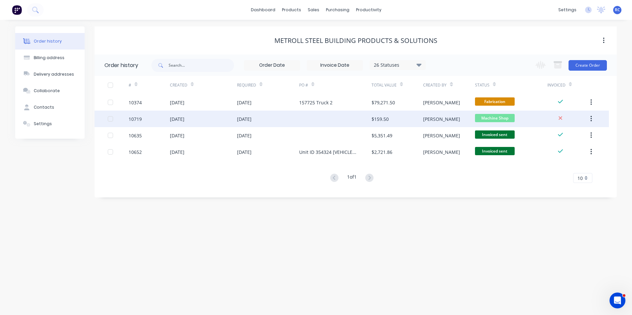
click at [216, 121] on div "[DATE]" at bounding box center [203, 119] width 67 height 17
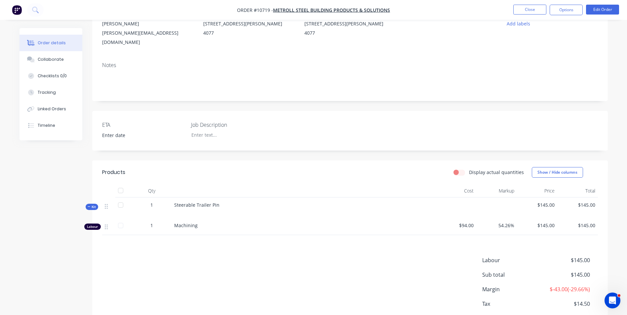
scroll to position [104, 0]
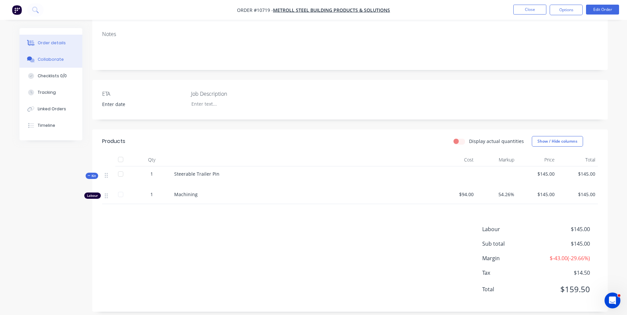
click at [54, 58] on div "Collaborate" at bounding box center [51, 60] width 26 height 6
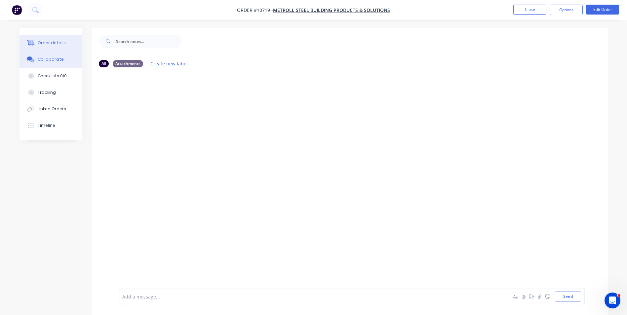
click at [55, 41] on div "Order details" at bounding box center [52, 43] width 28 height 6
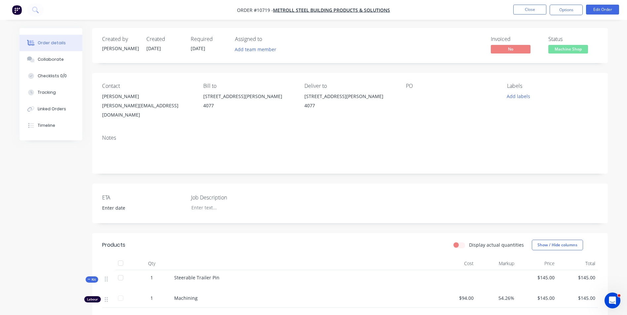
click at [315, 176] on div "Created by [PERSON_NAME] Created [DATE] Required [DATE] Assigned to Add team me…" at bounding box center [350, 222] width 516 height 388
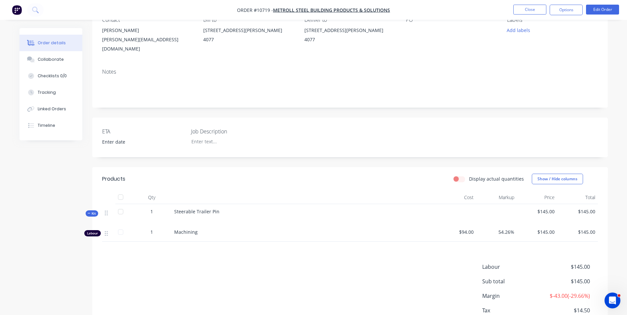
scroll to position [99, 0]
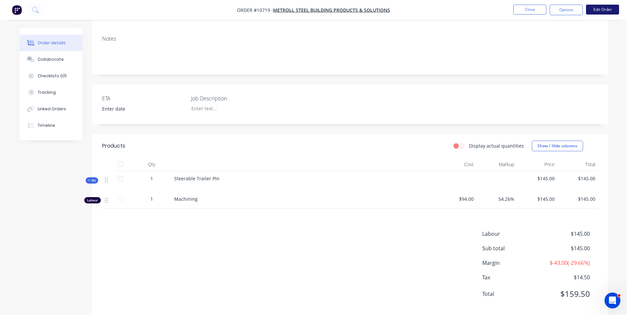
click at [613, 12] on button "Edit Order" at bounding box center [602, 10] width 33 height 10
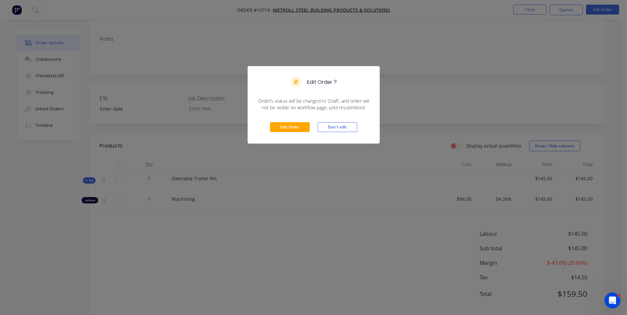
click at [290, 122] on div "Edit Order Don't edit" at bounding box center [314, 127] width 132 height 32
click at [301, 126] on button "Edit Order" at bounding box center [290, 127] width 40 height 10
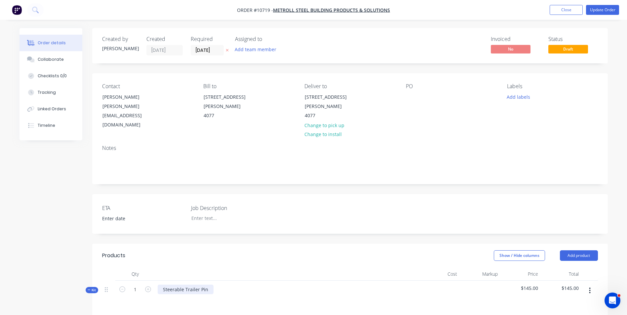
click at [206, 285] on div "Steerable Trailer Pin" at bounding box center [186, 290] width 56 height 10
click at [214, 285] on div "Modifications on Trailer: 296UGO Steerable Trailer Pin" at bounding box center [200, 293] width 85 height 17
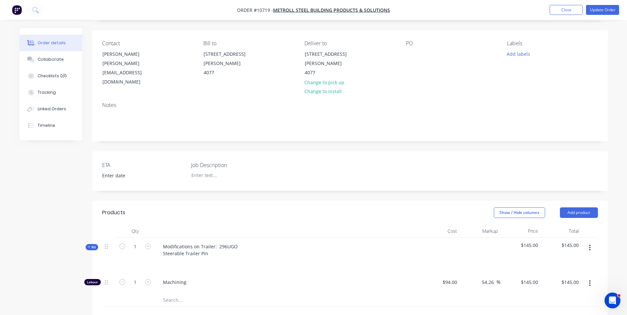
scroll to position [33, 0]
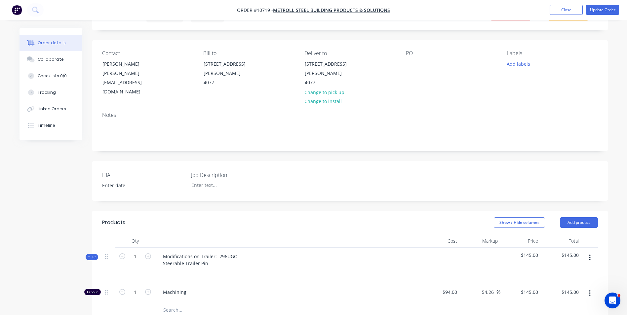
click at [245, 248] on div "Modifications on Trailer: 296UGO Steerable Trailer Pin" at bounding box center [287, 266] width 264 height 36
click at [246, 248] on div "Modifications on Trailer: 296UGO Steerable Trailer Pin" at bounding box center [287, 266] width 264 height 36
click at [237, 252] on div "Modifications on Trailer: 296UGO Steerable Trailer Pin" at bounding box center [200, 260] width 85 height 17
click at [209, 252] on div "Modifications on Trailer: 296UGO Steerable Trailer Pin" at bounding box center [200, 260] width 85 height 17
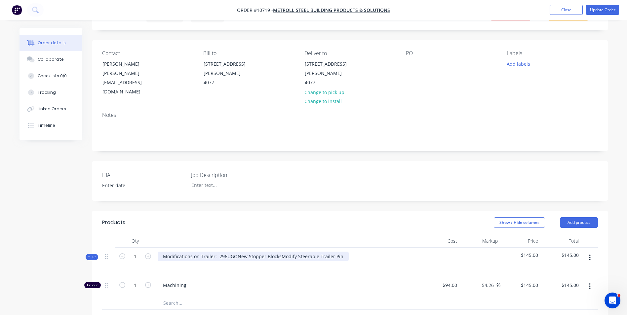
click at [222, 252] on div "Modifications on Trailer: 296UGO New Stopper Blocks Modify Steerable Trailer Pin" at bounding box center [253, 257] width 191 height 10
click at [163, 252] on div "Modifications on Trailer: 296UGO New Stopper Blocks Modify Steerable Trailer Pin" at bounding box center [253, 257] width 191 height 10
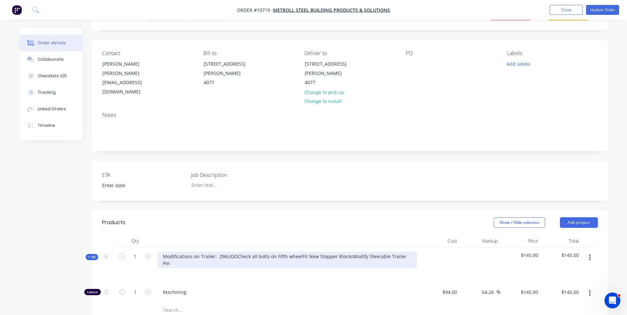
click at [219, 254] on div "Modifications on Trailer: 296UGO Check all bolts on Fifth wheel Fit New Stopper…" at bounding box center [287, 260] width 259 height 17
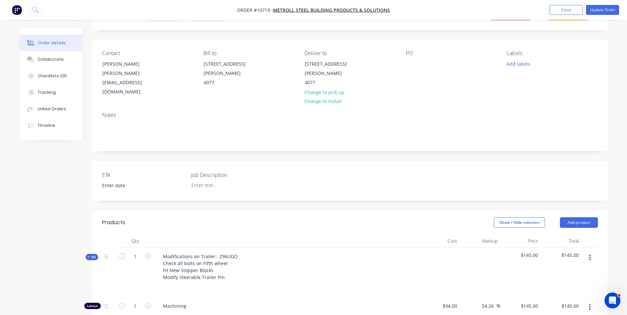
click at [251, 282] on div at bounding box center [287, 287] width 259 height 10
click at [269, 248] on div "Modifications on Trailer: 296UGO Check all bolts on Fifth wheel Fit New Stopper…" at bounding box center [287, 273] width 264 height 50
click at [601, 8] on button "Update Order" at bounding box center [602, 10] width 33 height 10
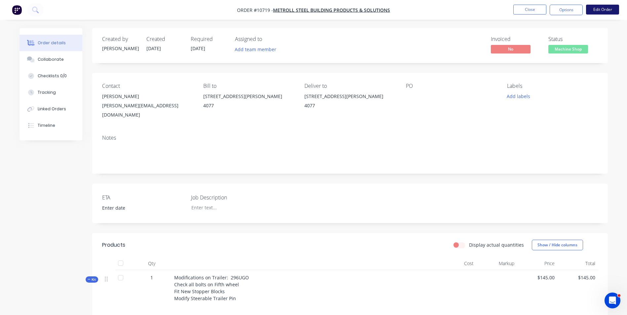
click at [576, 11] on button "Options" at bounding box center [566, 10] width 33 height 11
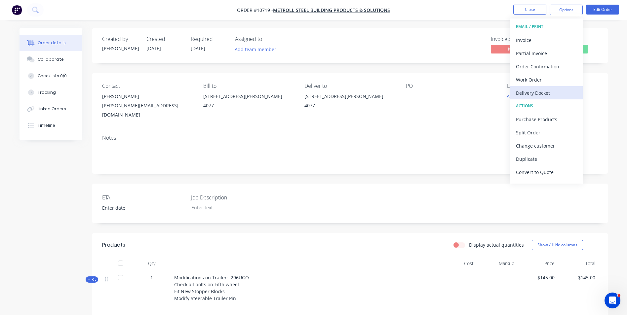
click at [550, 92] on div "Delivery Docket" at bounding box center [546, 93] width 61 height 10
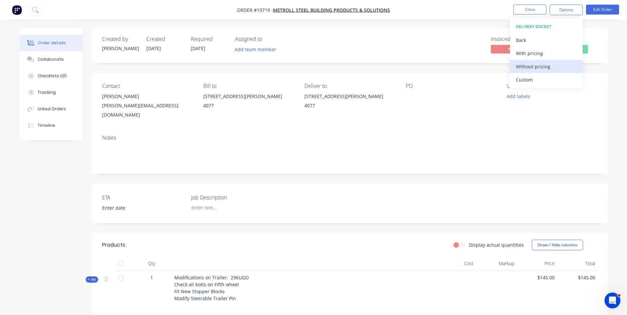
click at [548, 69] on div "Without pricing" at bounding box center [546, 67] width 61 height 10
click at [606, 41] on div "Created by [PERSON_NAME] Created [DATE] Required [DATE] Assigned to Add team me…" at bounding box center [350, 45] width 516 height 35
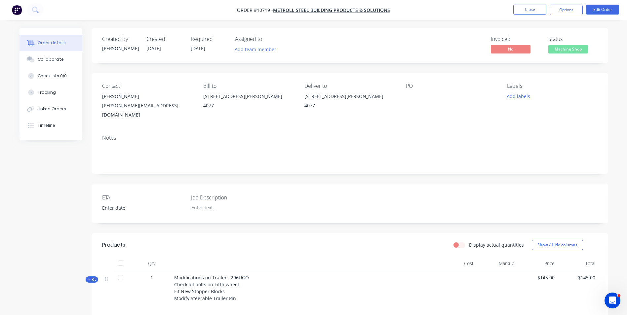
click at [571, 51] on span "Machine Shop" at bounding box center [568, 49] width 40 height 8
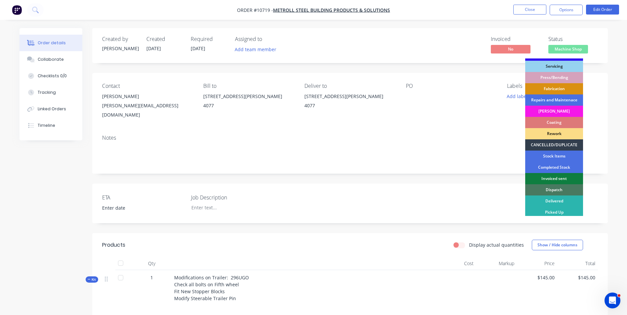
scroll to position [67, 0]
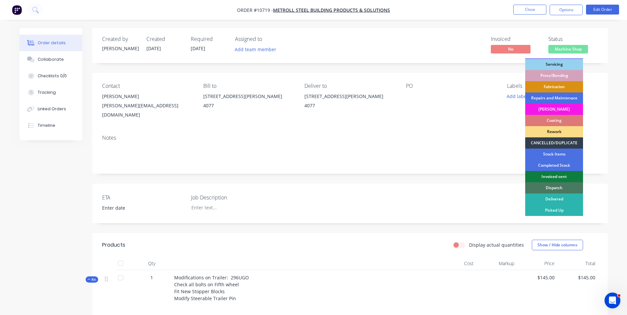
click at [547, 188] on div "Dispatch" at bounding box center [554, 187] width 58 height 11
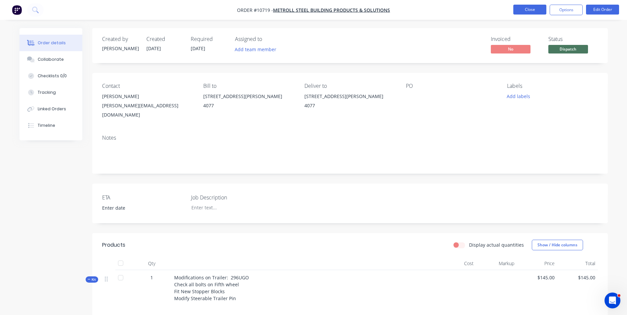
click at [531, 11] on button "Close" at bounding box center [529, 10] width 33 height 10
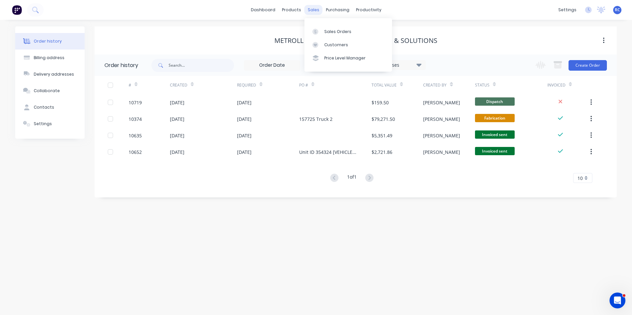
click at [317, 10] on div "sales" at bounding box center [313, 10] width 18 height 10
click at [325, 30] on div "Sales Orders" at bounding box center [337, 32] width 27 height 6
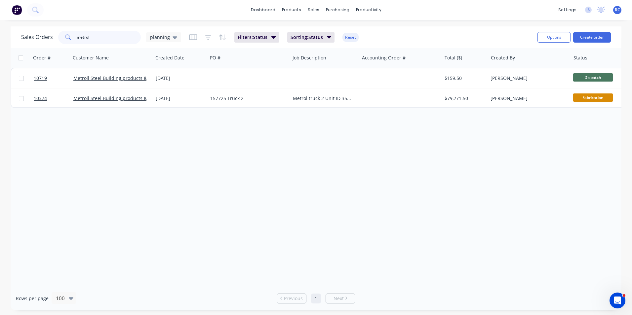
drag, startPoint x: 104, startPoint y: 34, endPoint x: 53, endPoint y: 21, distance: 52.5
click at [55, 23] on div "dashboard products sales purchasing productivity dashboard products Product Cat…" at bounding box center [316, 157] width 632 height 315
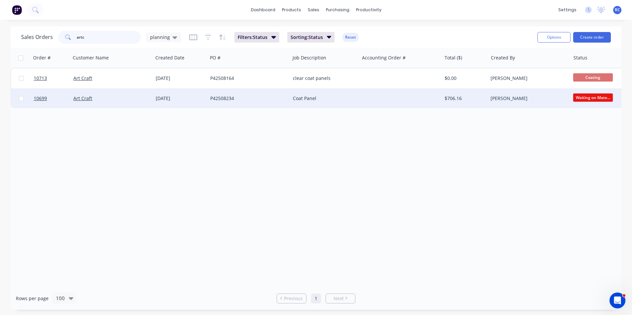
type input "artc"
click at [142, 103] on div "Art Craft" at bounding box center [112, 99] width 82 height 20
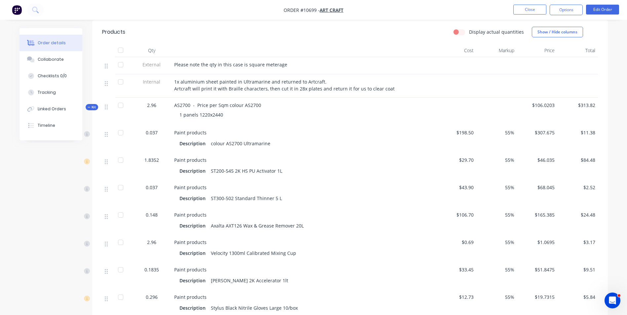
scroll to position [264, 0]
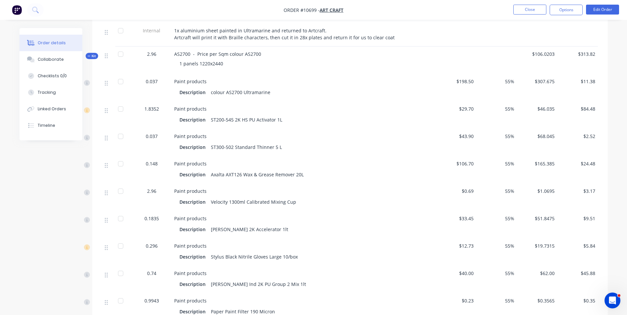
click at [90, 56] on icon at bounding box center [89, 56] width 3 height 3
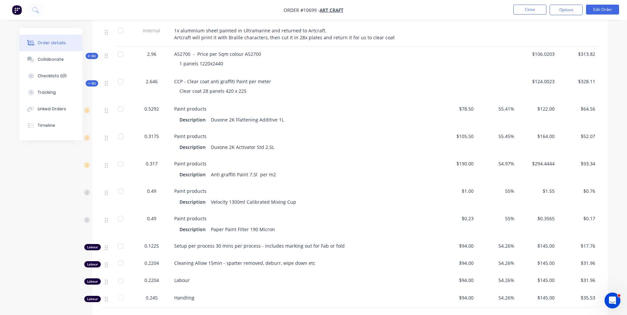
click at [89, 85] on icon at bounding box center [89, 83] width 3 height 3
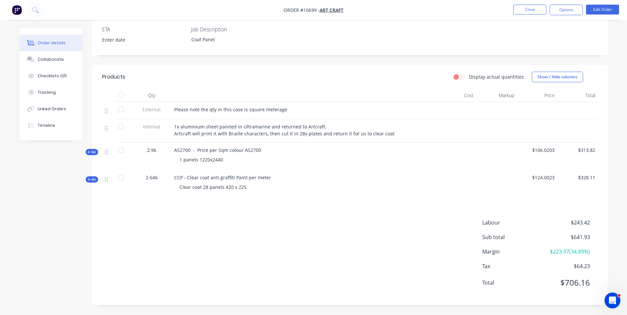
scroll to position [168, 0]
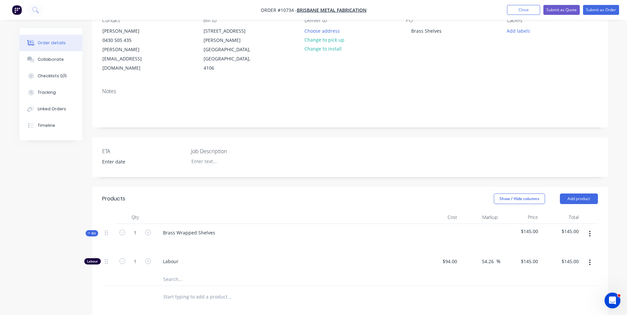
scroll to position [66, 0]
click at [589, 230] on icon "button" at bounding box center [590, 233] width 2 height 7
click at [566, 247] on div "Add product to kit" at bounding box center [566, 252] width 51 height 10
click at [557, 286] on div "Basic product" at bounding box center [566, 291] width 51 height 10
click at [167, 277] on div at bounding box center [185, 282] width 55 height 10
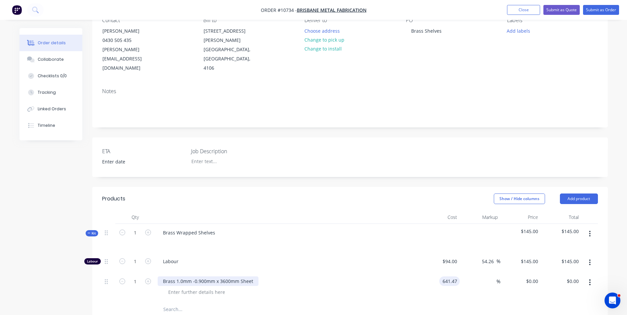
type input "$641.47"
type input "55"
type input "$994.2785"
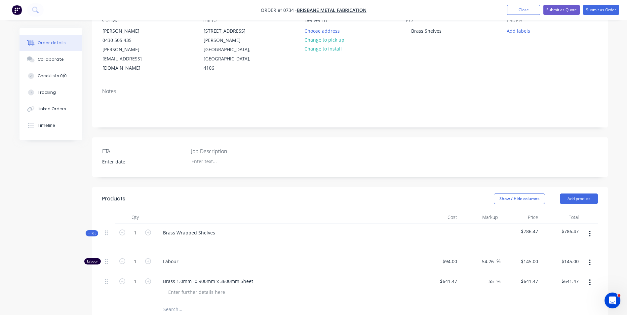
type input "$994.28"
click at [257, 303] on input "text" at bounding box center [229, 309] width 132 height 13
click at [583, 194] on button "Add product" at bounding box center [579, 199] width 38 height 11
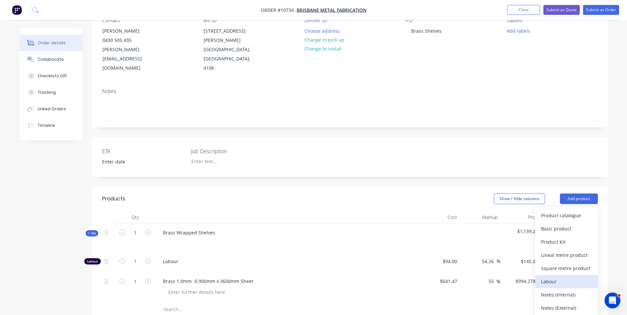
click at [559, 277] on div "Labour" at bounding box center [566, 282] width 51 height 10
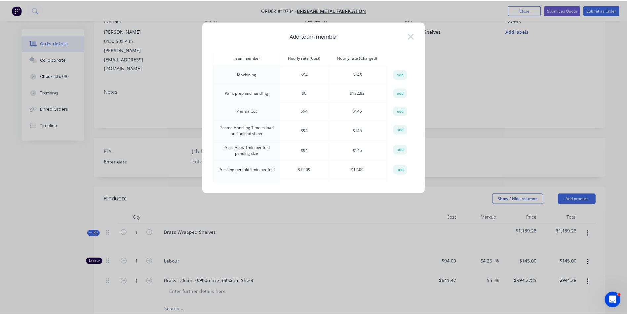
scroll to position [331, 0]
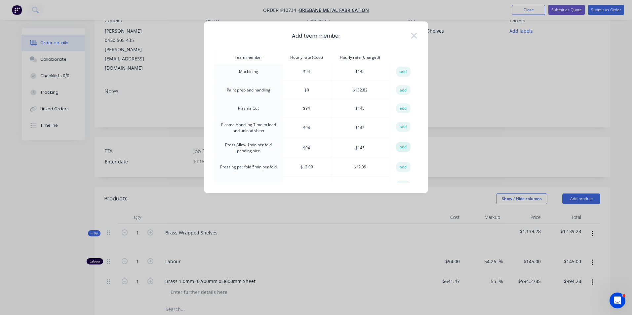
click at [402, 142] on button "add" at bounding box center [403, 147] width 15 height 10
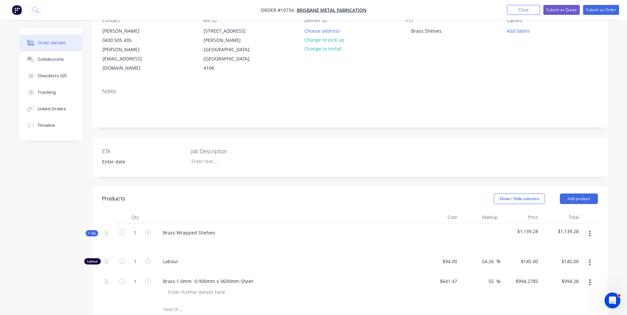
click at [589, 230] on icon "button" at bounding box center [590, 233] width 2 height 7
click at [573, 247] on div "Add product to kit" at bounding box center [566, 252] width 51 height 10
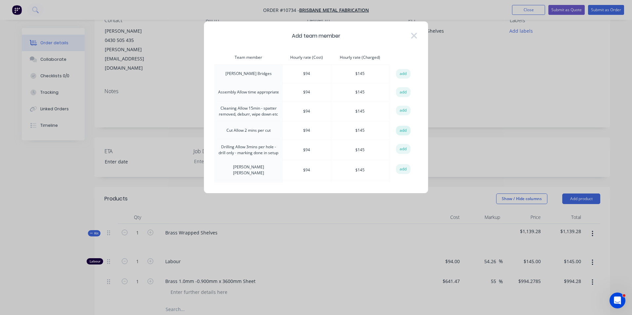
click at [405, 129] on button "add" at bounding box center [403, 131] width 15 height 10
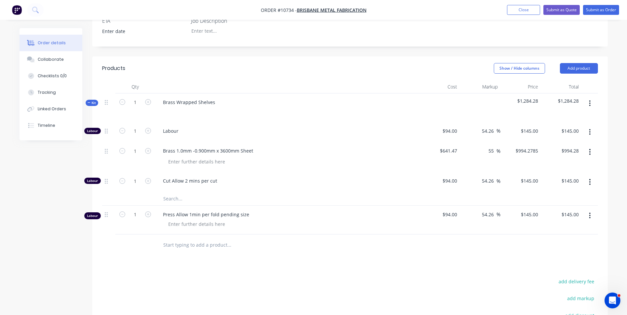
scroll to position [198, 0]
drag, startPoint x: 588, startPoint y: 112, endPoint x: 596, endPoint y: 105, distance: 10.4
click at [596, 121] on div at bounding box center [590, 131] width 17 height 20
click at [591, 125] on button "button" at bounding box center [590, 131] width 16 height 12
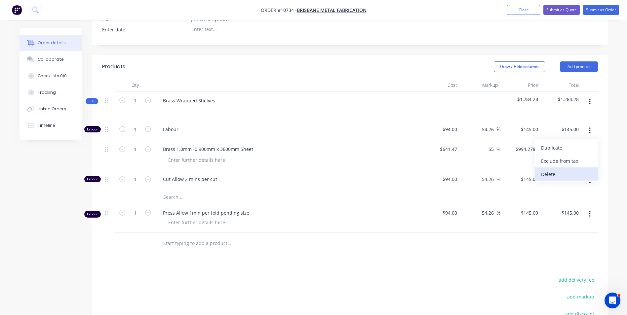
click at [573, 170] on div "Delete" at bounding box center [566, 175] width 51 height 10
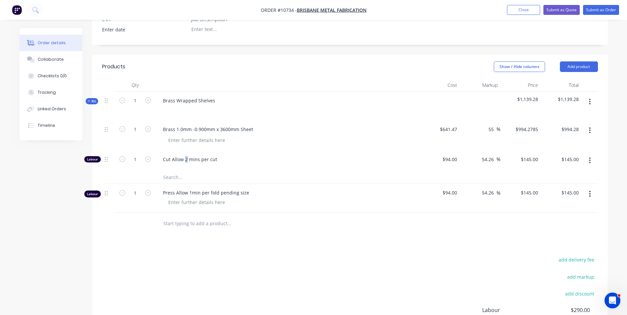
click at [186, 156] on span "Cut Allow 2 mins per cut" at bounding box center [290, 159] width 254 height 7
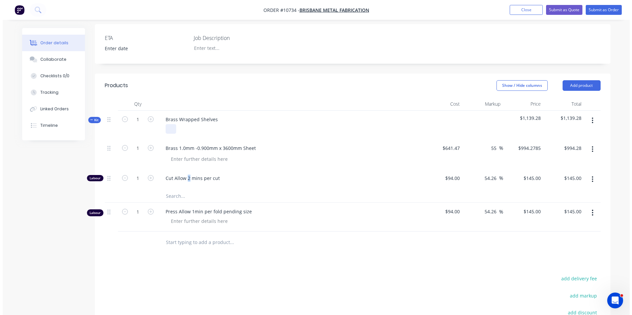
scroll to position [165, 0]
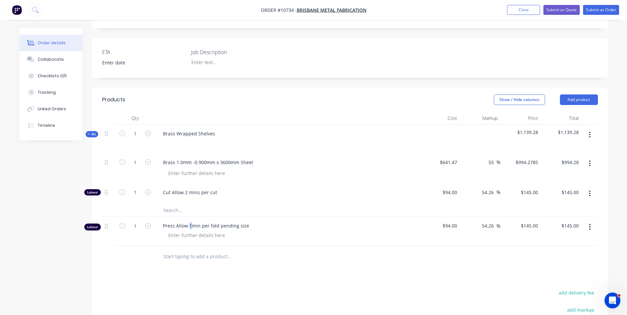
click at [189, 222] on span "Press Allow 1min per fold pending size" at bounding box center [290, 225] width 254 height 7
drag, startPoint x: 189, startPoint y: 206, endPoint x: 194, endPoint y: 207, distance: 5.1
click at [194, 222] on span "Press Allow 1min per fold pending size" at bounding box center [290, 225] width 254 height 7
click at [149, 131] on icon "button" at bounding box center [148, 134] width 6 height 6
type input "2"
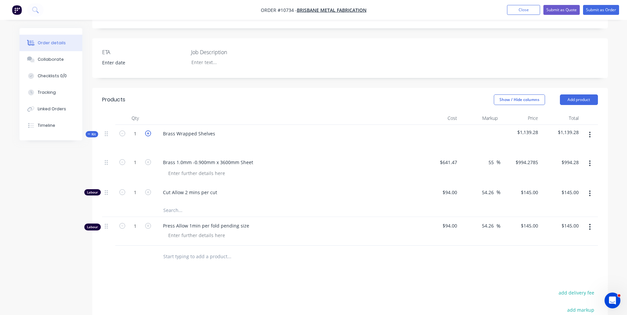
type input "2"
type input "$1,988.56"
type input "2"
type input "$290.00"
click at [149, 131] on icon "button" at bounding box center [148, 134] width 6 height 6
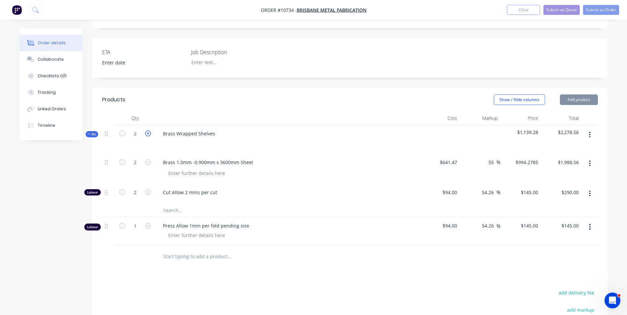
type input "3"
type input "$2,982.84"
type input "3"
type input "$435.00"
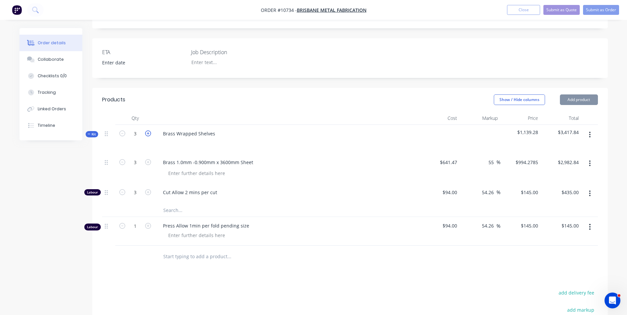
click at [149, 131] on icon "button" at bounding box center [148, 134] width 6 height 6
type input "4"
type input "$3,977.11"
type input "4"
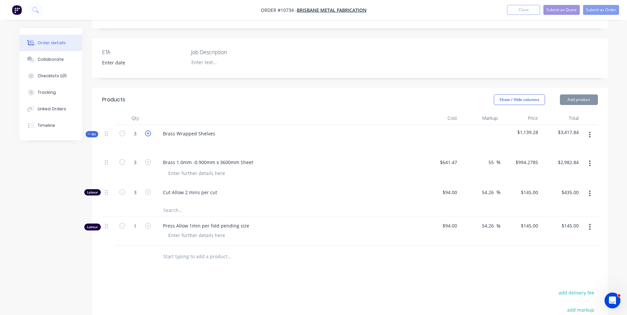
type input "$580.00"
click at [149, 131] on icon "button" at bounding box center [148, 134] width 6 height 6
type input "5"
type input "$4,971.39"
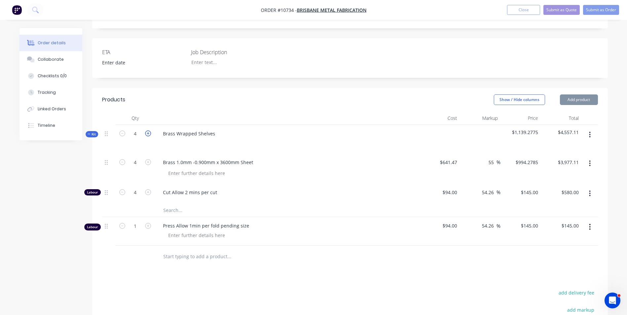
type input "5"
type input "$725.00"
click at [149, 131] on icon "button" at bounding box center [148, 134] width 6 height 6
type input "6"
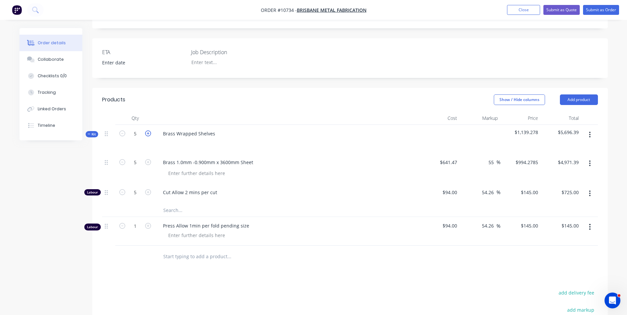
type input "$5,965.67"
type input "6"
type input "$870.00"
click at [149, 131] on icon "button" at bounding box center [148, 134] width 6 height 6
type input "7"
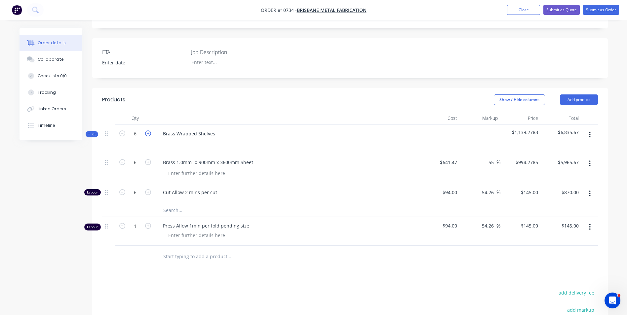
type input "7"
type input "$6,959.95"
type input "7"
type input "$1,015.00"
click at [149, 131] on icon "button" at bounding box center [148, 134] width 6 height 6
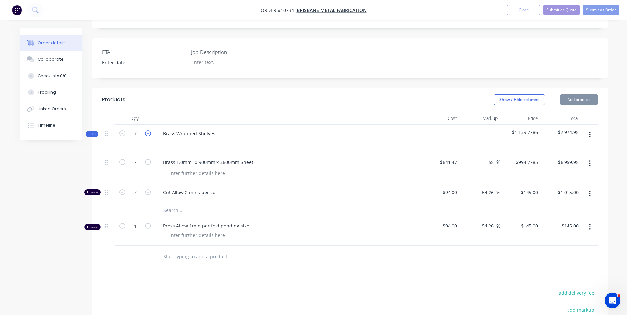
type input "8"
type input "$7,954.23"
type input "8"
type input "$1,160.00"
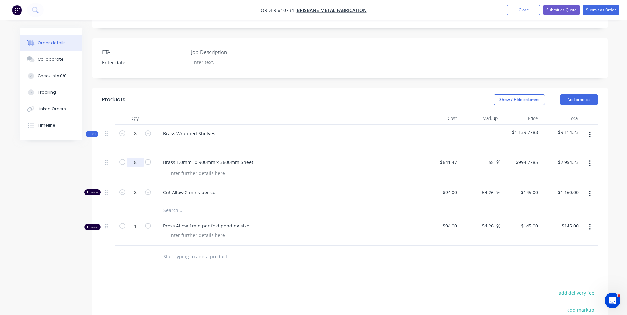
click at [139, 158] on input "8" at bounding box center [135, 163] width 17 height 10
type input "1"
type input "$994.28"
click at [47, 162] on div "Created by [PERSON_NAME] Created [DATE] Required [DATE] Assigned to Add team me…" at bounding box center [314, 149] width 588 height 573
click at [150, 248] on div at bounding box center [135, 256] width 40 height 21
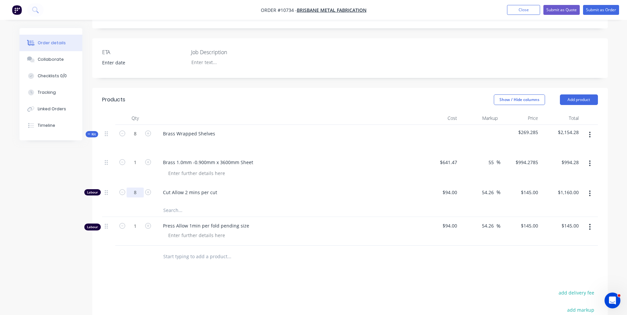
click at [141, 168] on input "8" at bounding box center [135, 163] width 17 height 10
type input "1.5"
type input "$217.50"
click at [139, 139] on input "1" at bounding box center [135, 134] width 17 height 10
drag, startPoint x: 337, startPoint y: 256, endPoint x: 394, endPoint y: 218, distance: 68.7
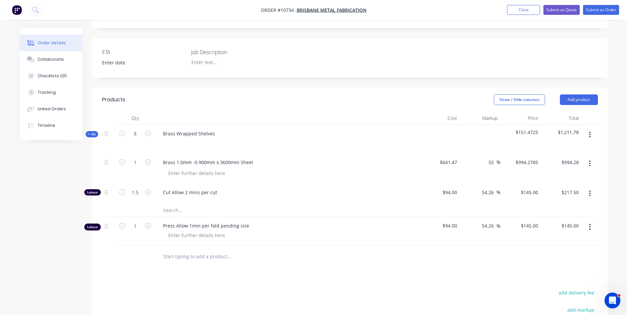
click at [336, 255] on div "Products Show / Hide columns Add product Qty Cost Markup Price Total Kit 8 Bras…" at bounding box center [350, 257] width 516 height 339
click at [589, 131] on icon "button" at bounding box center [590, 134] width 2 height 7
click at [577, 147] on div "Add product to kit" at bounding box center [566, 152] width 51 height 10
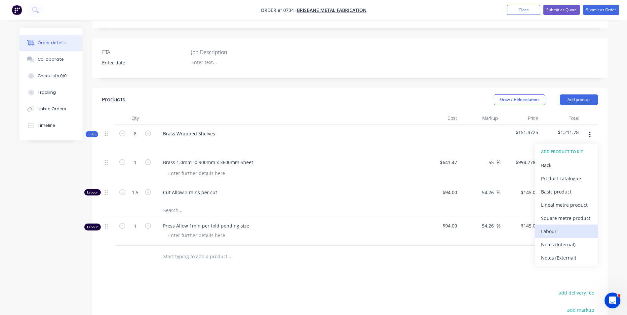
click at [563, 227] on div "Labour" at bounding box center [566, 232] width 51 height 10
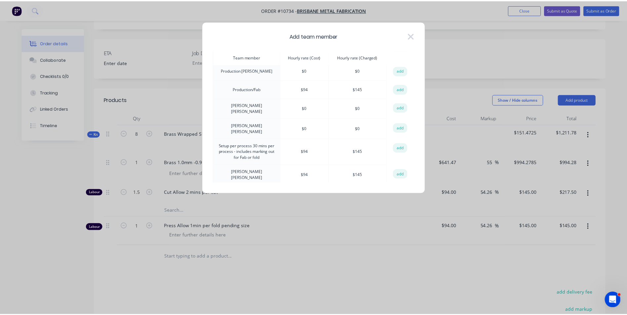
scroll to position [463, 0]
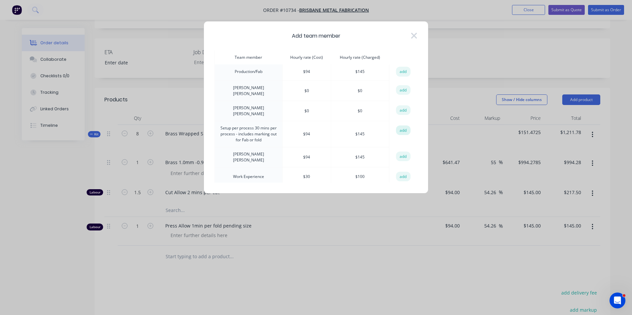
click at [401, 126] on button "add" at bounding box center [403, 131] width 15 height 10
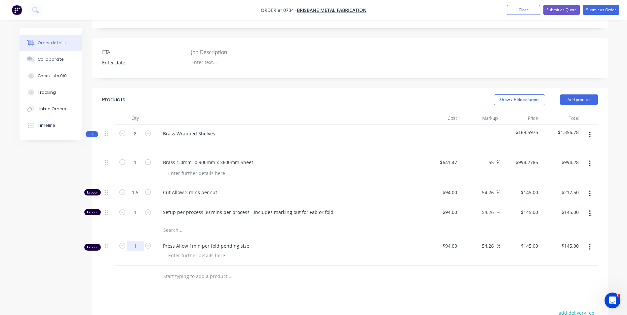
click at [135, 139] on input "1" at bounding box center [135, 134] width 17 height 10
drag, startPoint x: 140, startPoint y: 229, endPoint x: 126, endPoint y: 221, distance: 15.7
click at [126, 237] on div "0.05" at bounding box center [135, 251] width 40 height 29
type input "1"
click at [135, 168] on input "1" at bounding box center [135, 163] width 17 height 10
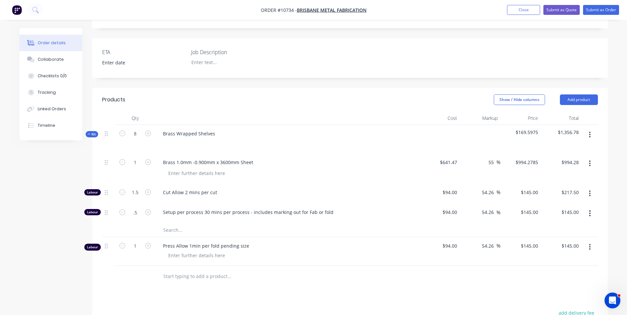
type input "0.5"
type input "$72.50"
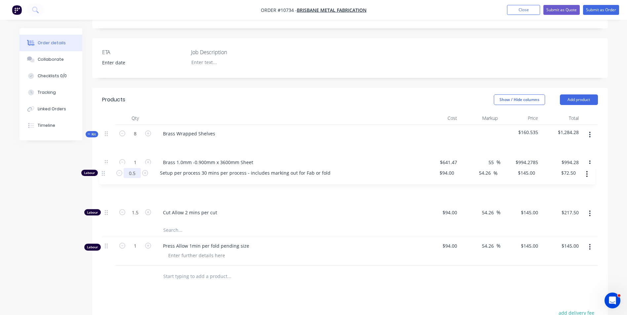
drag, startPoint x: 106, startPoint y: 194, endPoint x: 103, endPoint y: 171, distance: 23.7
click at [103, 171] on div "1 Brass 1.0mm -0.900mm x 3600mm Sheet $641.47 $641.47 55 55 % $994.2785 $994.27…" at bounding box center [350, 189] width 496 height 70
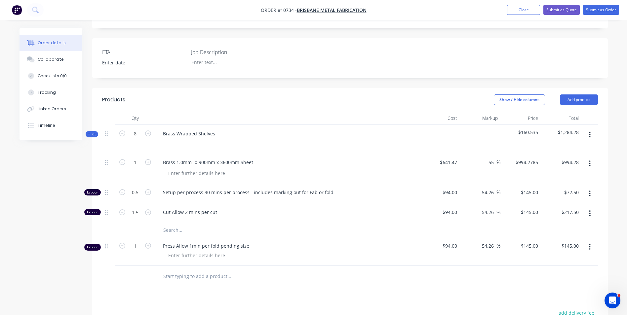
click at [120, 266] on div at bounding box center [135, 276] width 40 height 21
click at [139, 139] on input "1" at bounding box center [135, 134] width 17 height 10
type input "1.25"
type input "$181.25"
click at [316, 158] on div "Brass 1.0mm -0.900mm x 3600mm Sheet" at bounding box center [287, 163] width 259 height 10
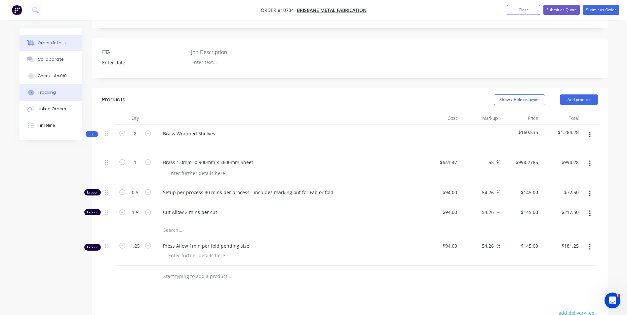
click at [46, 96] on button "Tracking" at bounding box center [51, 92] width 63 height 17
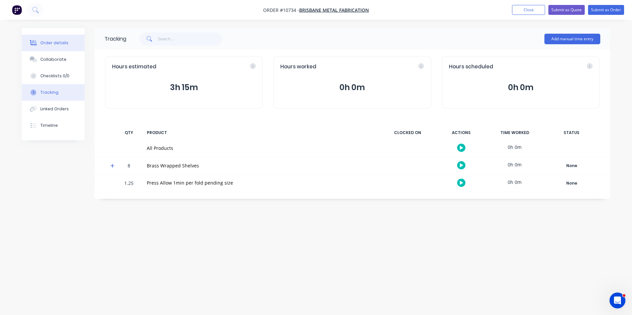
click at [54, 43] on div "Order details" at bounding box center [54, 43] width 28 height 6
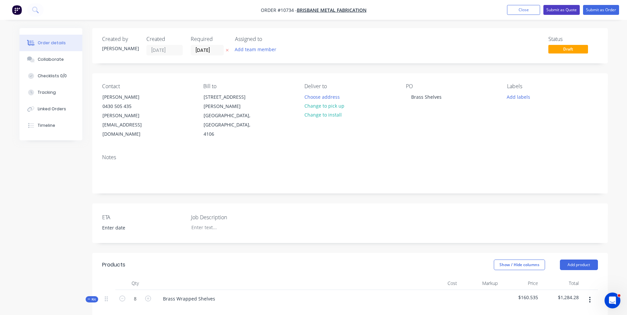
click at [568, 9] on button "Submit as Quote" at bounding box center [561, 10] width 36 height 10
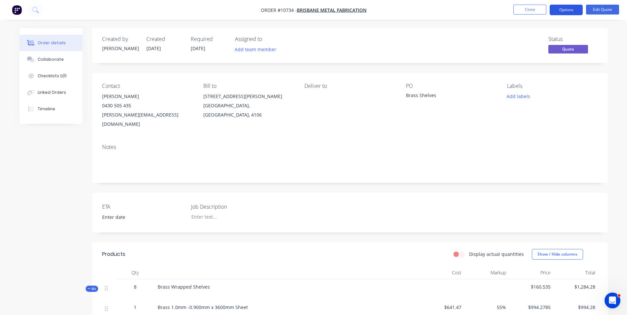
click at [569, 9] on button "Options" at bounding box center [566, 10] width 33 height 11
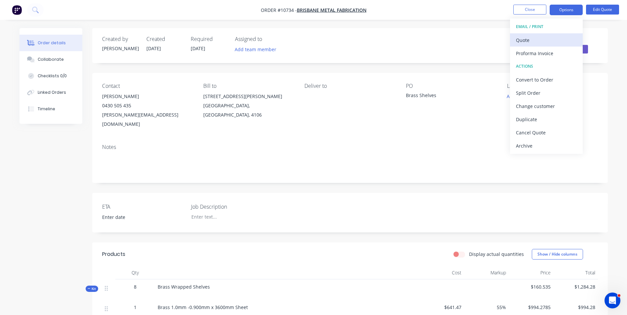
click at [555, 39] on div "Quote" at bounding box center [546, 40] width 61 height 10
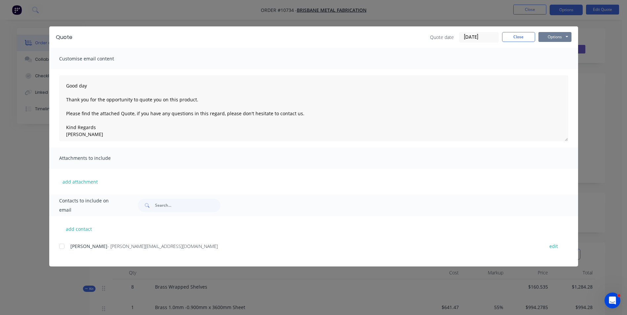
click at [557, 33] on button "Options" at bounding box center [555, 37] width 33 height 10
click at [562, 48] on button "Preview" at bounding box center [560, 48] width 42 height 11
click at [54, 234] on div "add contact Lee Hiscox - [EMAIL_ADDRESS][DOMAIN_NAME] edit" at bounding box center [313, 241] width 529 height 51
click at [65, 247] on div at bounding box center [61, 246] width 13 height 13
click at [559, 38] on button "Options" at bounding box center [555, 37] width 33 height 10
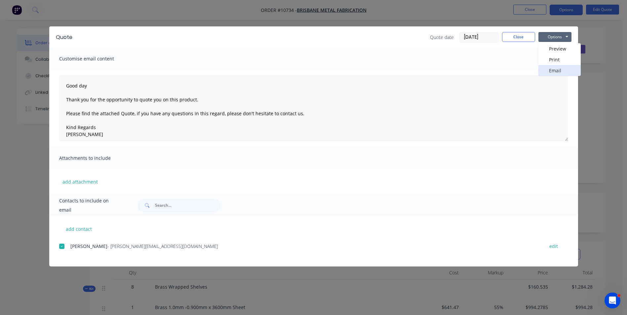
click at [565, 73] on button "Email" at bounding box center [560, 70] width 42 height 11
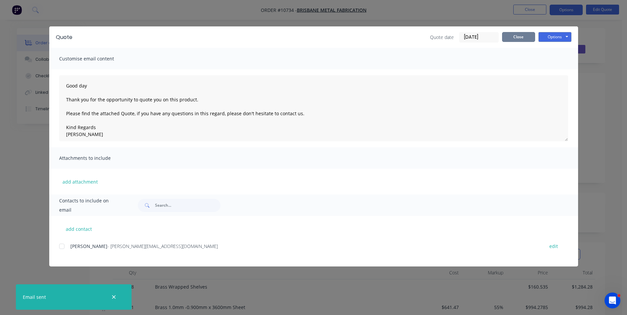
click at [526, 36] on button "Close" at bounding box center [518, 37] width 33 height 10
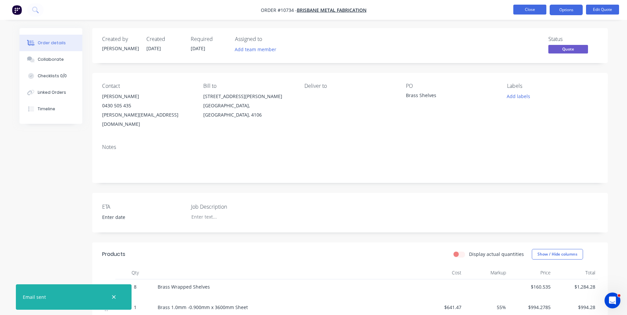
click at [533, 10] on button "Close" at bounding box center [529, 10] width 33 height 10
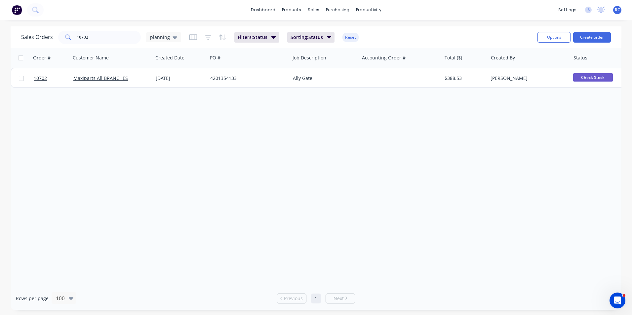
drag, startPoint x: 127, startPoint y: 141, endPoint x: 101, endPoint y: 42, distance: 102.5
click at [126, 140] on div "Order # Customer Name Created Date PO # Job Description Accounting Order # Tota…" at bounding box center [316, 167] width 611 height 239
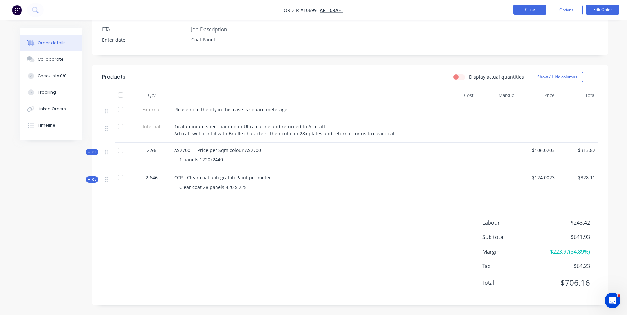
drag, startPoint x: 532, startPoint y: 4, endPoint x: 532, endPoint y: 9, distance: 5.0
click at [532, 9] on nav "Order #10699 - Art Craft Close Options Edit Order" at bounding box center [313, 10] width 627 height 20
click at [532, 9] on button "Close" at bounding box center [529, 10] width 33 height 10
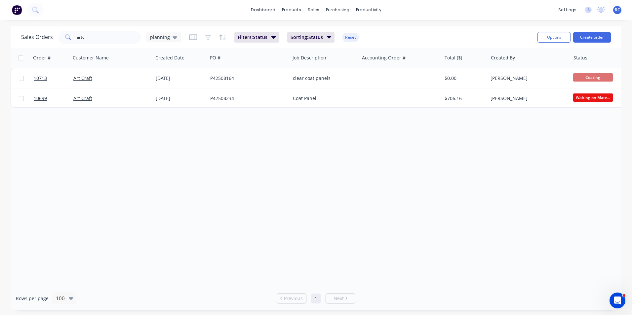
click at [299, 132] on div "Order # Customer Name Created Date PO # Job Description Accounting Order # Tota…" at bounding box center [316, 167] width 611 height 239
click at [309, 195] on div "Order # Customer Name Created Date PO # Job Description Accounting Order # Tota…" at bounding box center [316, 167] width 611 height 239
click at [261, 202] on div "Order # Customer Name Created Date PO # Job Description Accounting Order # Tota…" at bounding box center [316, 167] width 611 height 239
drag, startPoint x: 98, startPoint y: 37, endPoint x: 4, endPoint y: 30, distance: 94.4
click at [4, 29] on div "Sales Orders artc planning Filters: Status Sorting: Status Reset Options Create…" at bounding box center [316, 168] width 632 height 284
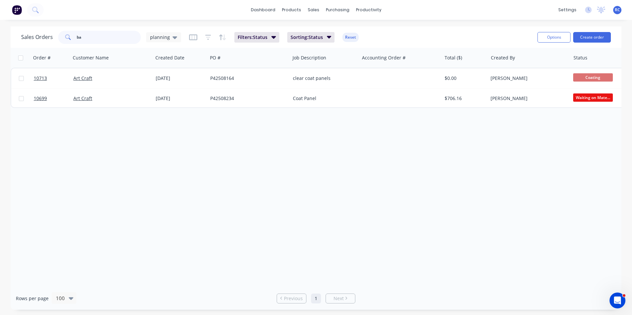
type input "b"
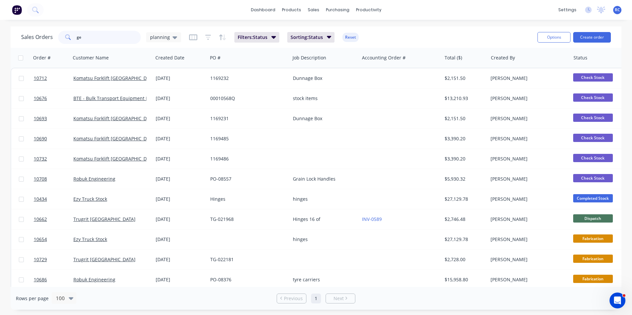
type input "g"
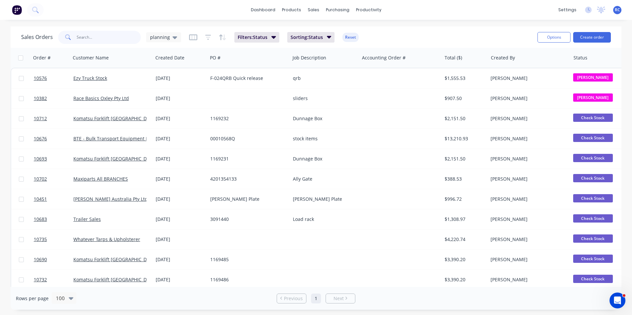
type input "g"
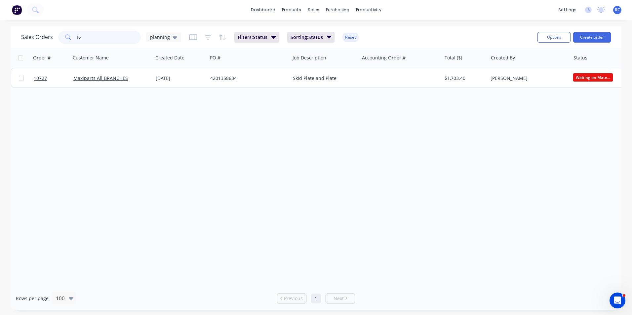
type input "t"
type input "global"
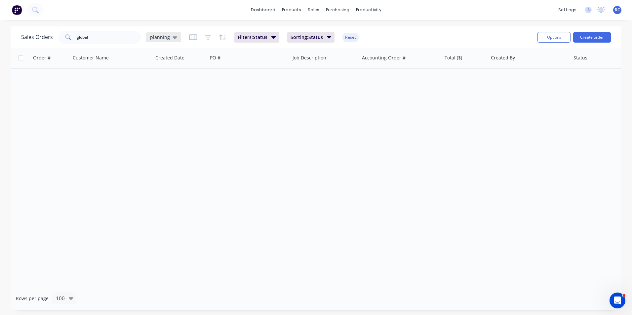
click at [151, 38] on span "planning" at bounding box center [160, 37] width 20 height 7
click at [164, 121] on button "all jobs" at bounding box center [185, 120] width 75 height 8
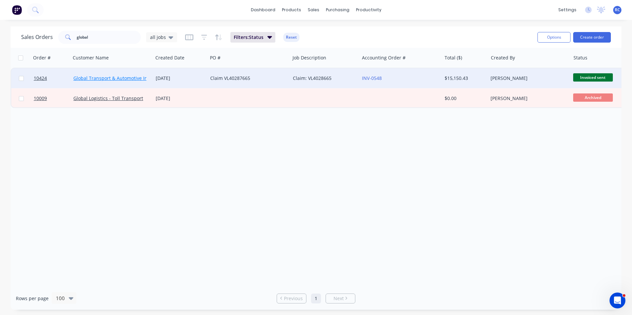
click at [125, 79] on link "Global Transport & Automotive Insurance Solutions Pty Ltd" at bounding box center [138, 78] width 130 height 6
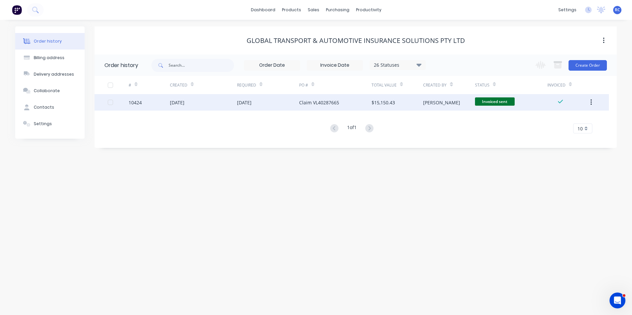
click at [142, 103] on div "10424" at bounding box center [149, 102] width 41 height 17
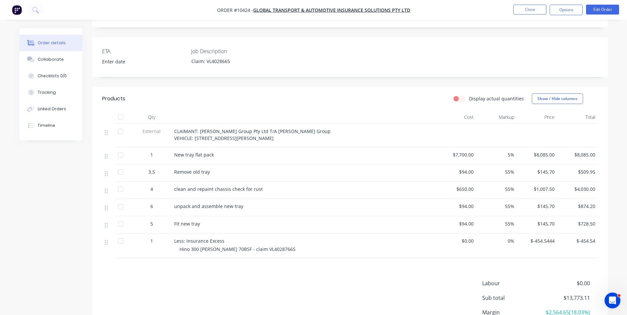
scroll to position [165, 0]
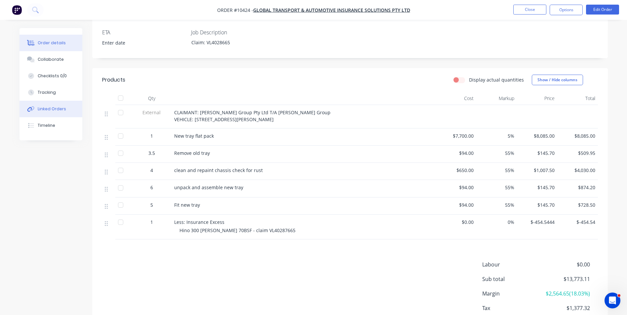
click at [52, 107] on div "Linked Orders" at bounding box center [52, 109] width 28 height 6
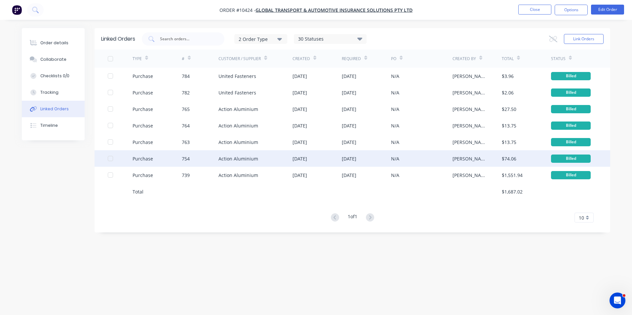
click at [244, 158] on div "Action Aluminium" at bounding box center [239, 158] width 40 height 7
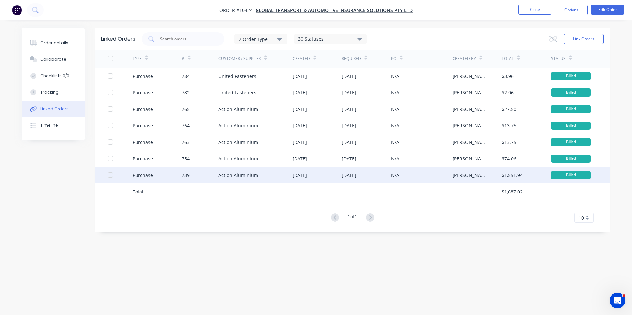
click at [294, 181] on div "[DATE]" at bounding box center [317, 175] width 49 height 17
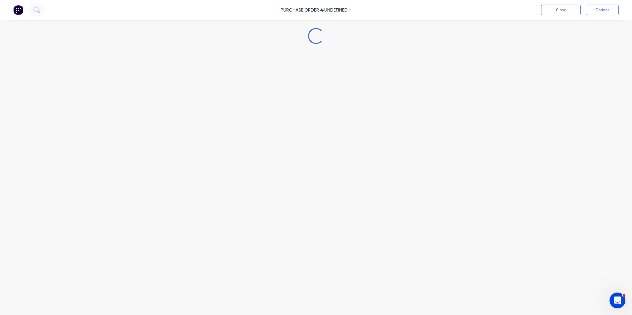
type textarea "x"
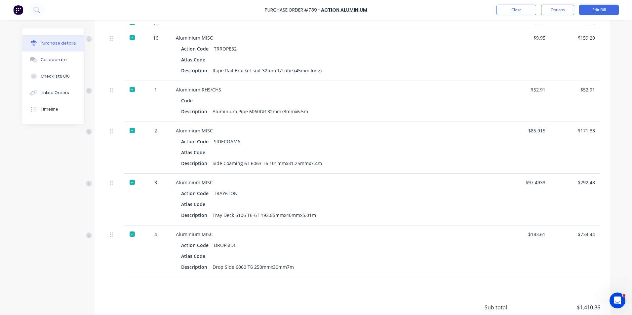
scroll to position [198, 0]
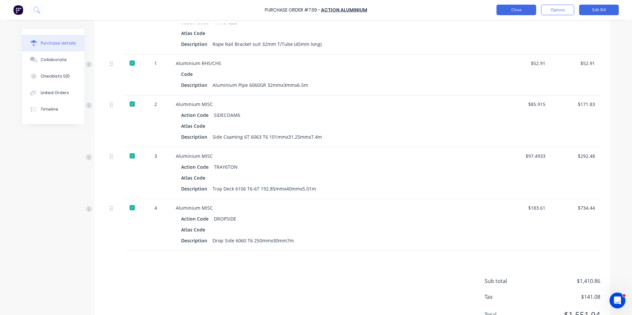
click at [509, 10] on button "Close" at bounding box center [517, 10] width 40 height 11
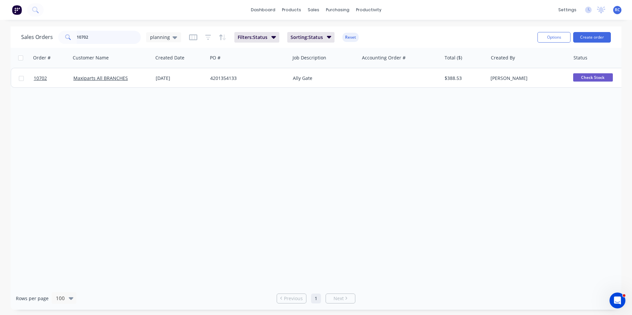
click at [99, 43] on input "10702" at bounding box center [109, 37] width 64 height 13
drag, startPoint x: 96, startPoint y: 39, endPoint x: 43, endPoint y: 19, distance: 56.5
click at [44, 20] on div "dashboard products sales purchasing productivity dashboard products Product Cat…" at bounding box center [316, 157] width 632 height 315
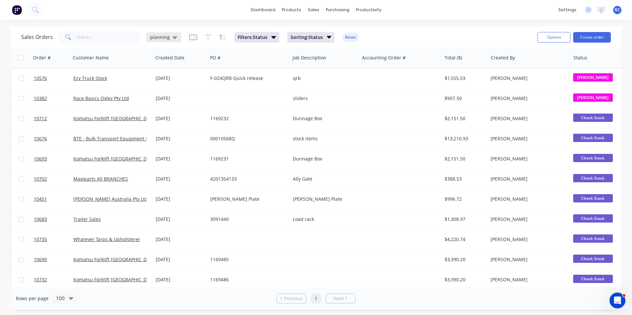
click at [161, 37] on span "planning" at bounding box center [160, 37] width 20 height 7
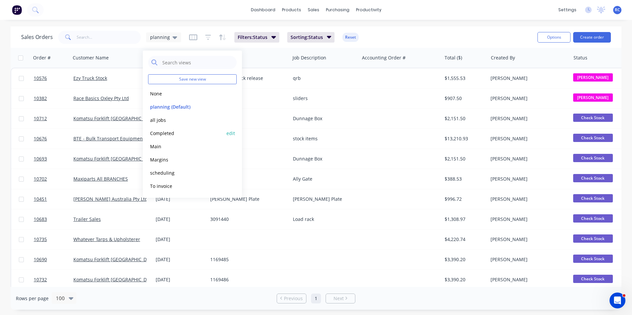
click at [156, 135] on button "Completed" at bounding box center [185, 134] width 75 height 8
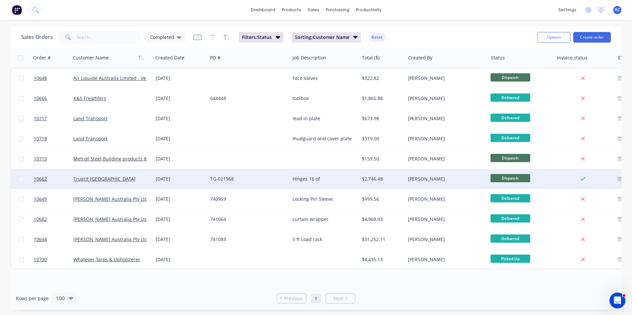
click at [522, 178] on span "Dispatch" at bounding box center [511, 178] width 40 height 8
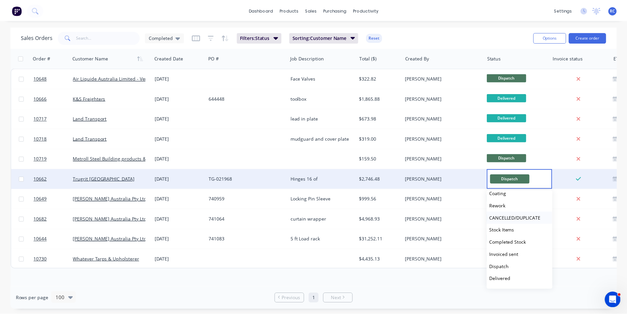
scroll to position [163, 0]
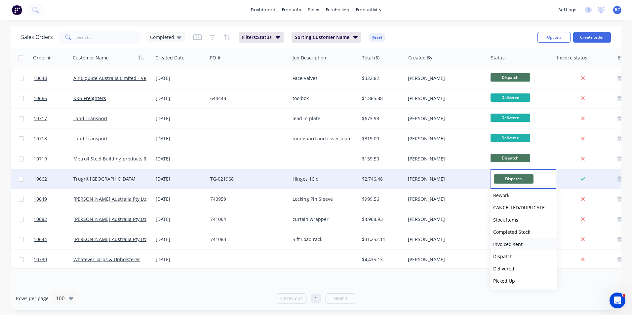
click at [509, 245] on span "Invoiced sent" at bounding box center [507, 244] width 29 height 6
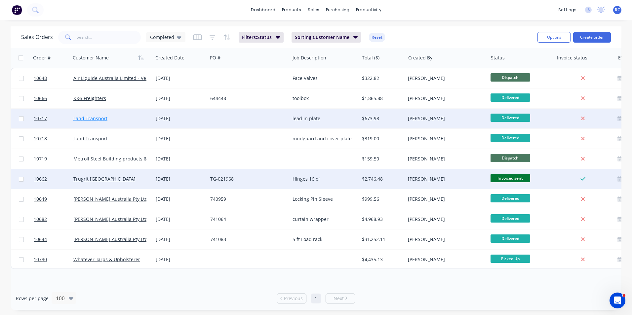
click at [94, 121] on link "Land Transport" at bounding box center [90, 118] width 34 height 6
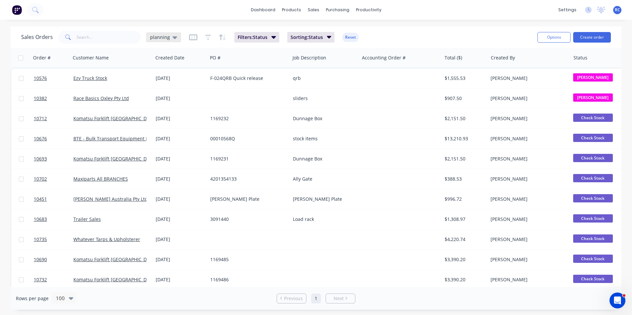
click at [161, 39] on span "planning" at bounding box center [160, 37] width 20 height 7
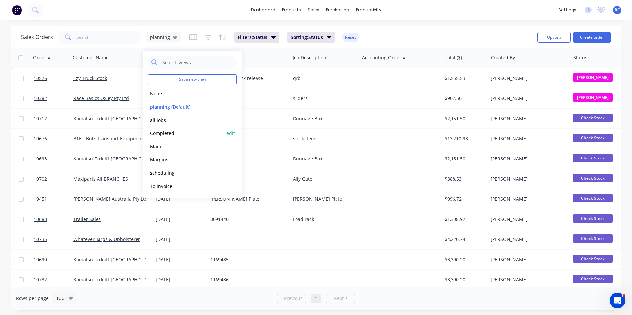
click at [169, 133] on button "Completed" at bounding box center [185, 134] width 75 height 8
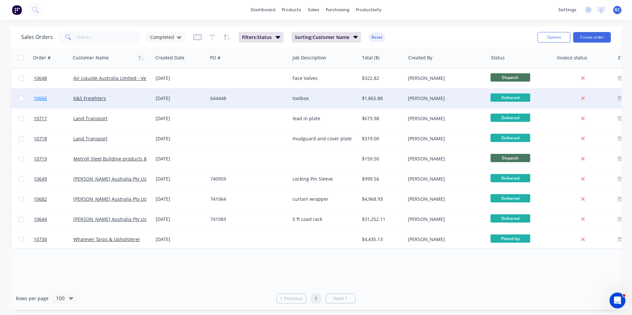
click at [61, 102] on link "10666" at bounding box center [54, 99] width 40 height 20
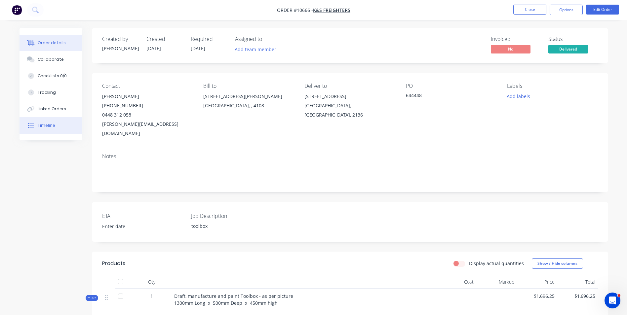
click at [46, 125] on div "Timeline" at bounding box center [47, 126] width 18 height 6
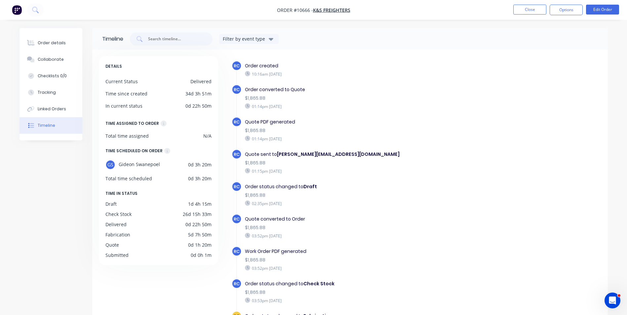
click at [258, 134] on div "$1,865.88" at bounding box center [359, 130] width 229 height 7
drag, startPoint x: 268, startPoint y: 124, endPoint x: 271, endPoint y: 122, distance: 3.5
click at [268, 124] on div "Quote PDF generated" at bounding box center [359, 122] width 229 height 7
click at [271, 121] on div "Quote PDF generated" at bounding box center [359, 122] width 229 height 7
click at [42, 44] on div "Order details" at bounding box center [52, 43] width 28 height 6
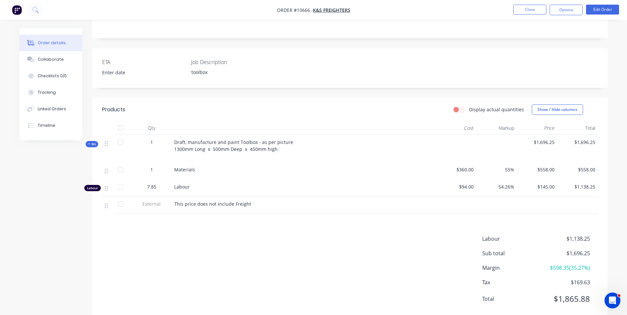
scroll to position [161, 0]
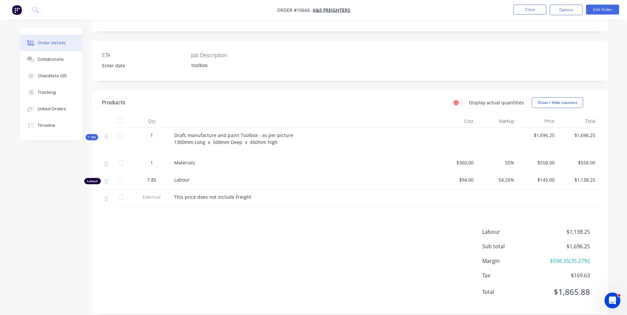
click at [313, 244] on div "Labour $1,138.25 Sub total $1,696.25 Margin $598.35 ( 35.27 %) Tax $169.63 Tota…" at bounding box center [350, 266] width 496 height 77
click at [50, 97] on button "Tracking" at bounding box center [51, 92] width 63 height 17
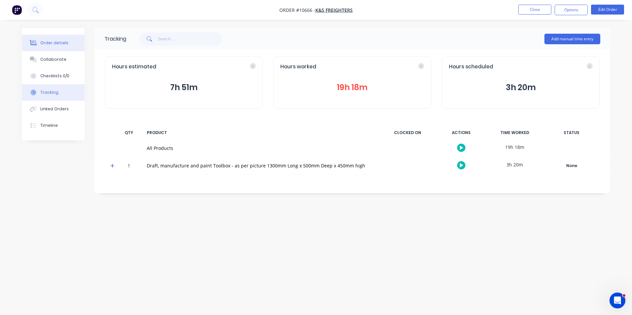
click at [36, 44] on icon at bounding box center [33, 43] width 5 height 6
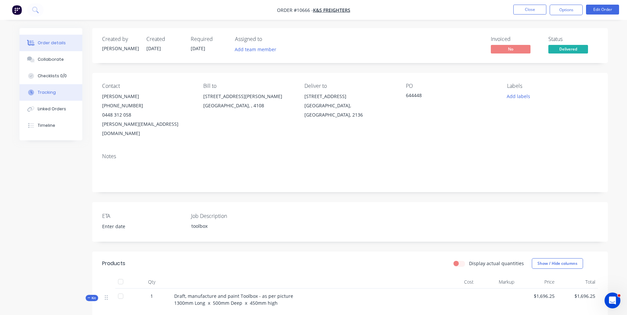
drag, startPoint x: 47, startPoint y: 95, endPoint x: 53, endPoint y: 94, distance: 6.0
click at [47, 94] on div "Tracking" at bounding box center [47, 93] width 18 height 6
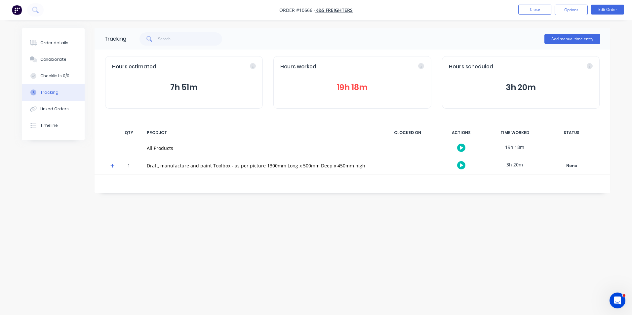
click at [341, 84] on button "19h 18m" at bounding box center [352, 87] width 144 height 13
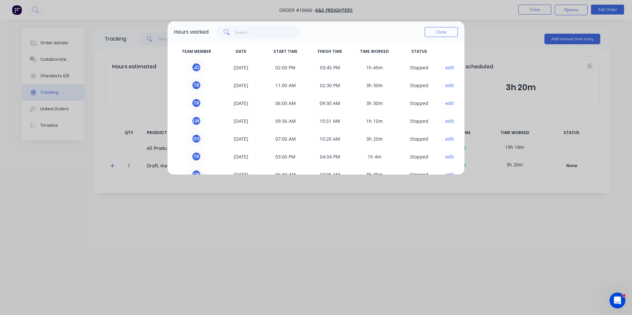
scroll to position [38, 0]
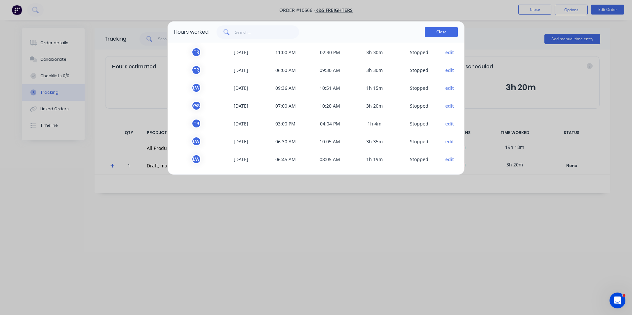
click at [443, 32] on button "Close" at bounding box center [441, 32] width 33 height 10
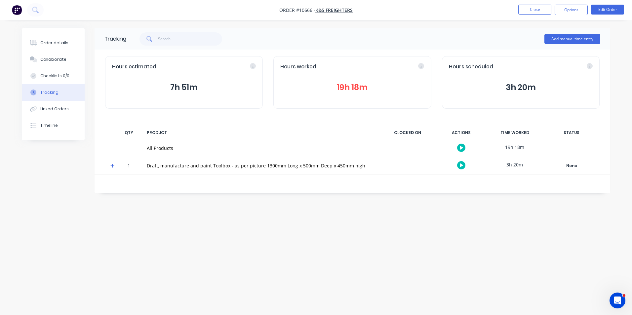
click at [341, 85] on button "19h 18m" at bounding box center [352, 87] width 144 height 13
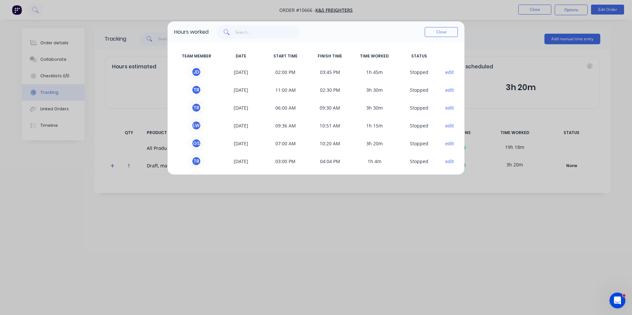
click at [503, 29] on div "Hours worked Close TEAM MEMBER DATE START TIME FINISH TIME TIME WORKED STATUS J…" at bounding box center [316, 157] width 632 height 315
click at [566, 7] on div "Hours worked Close TEAM MEMBER DATE START TIME FINISH TIME TIME WORKED STATUS J…" at bounding box center [316, 157] width 632 height 315
click at [430, 33] on button "Close" at bounding box center [441, 32] width 33 height 10
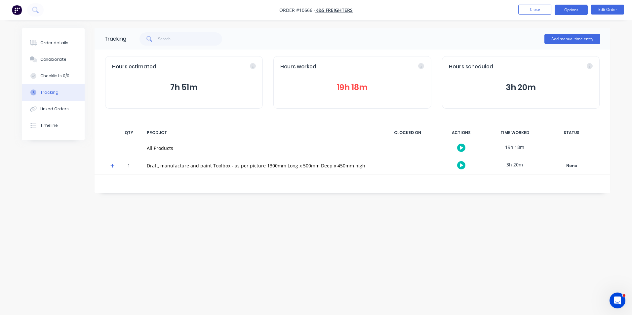
click at [565, 11] on button "Options" at bounding box center [571, 10] width 33 height 11
click at [332, 90] on button "19h 18m" at bounding box center [352, 87] width 144 height 13
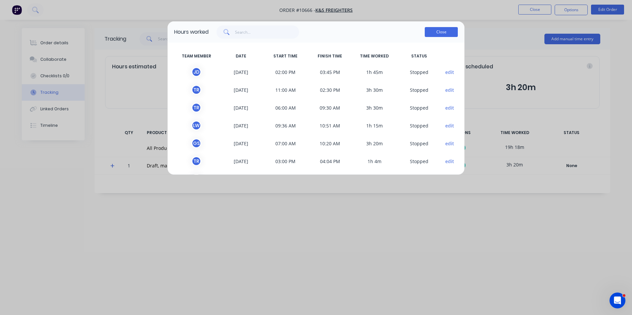
click at [443, 32] on button "Close" at bounding box center [441, 32] width 33 height 10
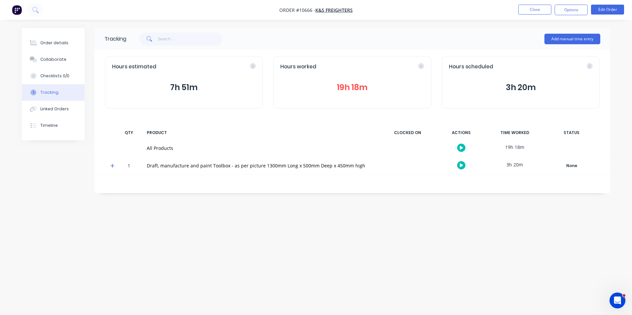
click at [324, 91] on button "19h 18m" at bounding box center [352, 87] width 144 height 13
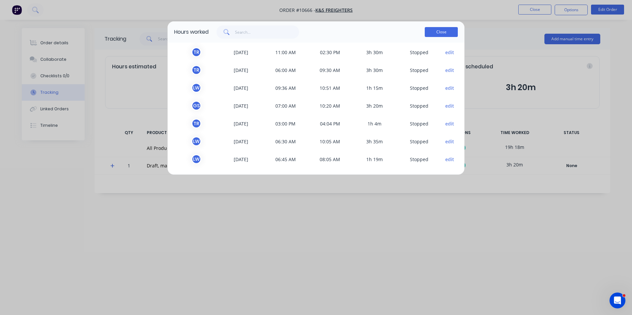
click at [437, 33] on button "Close" at bounding box center [441, 32] width 33 height 10
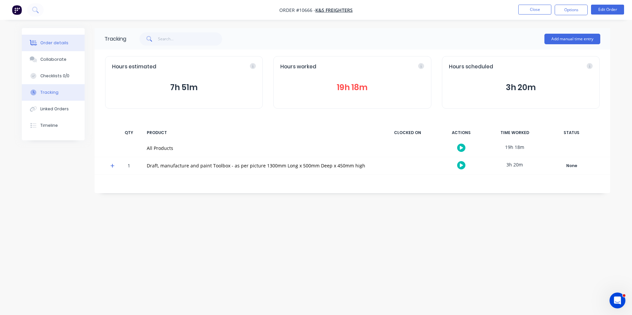
click at [46, 41] on div "Order details" at bounding box center [54, 43] width 28 height 6
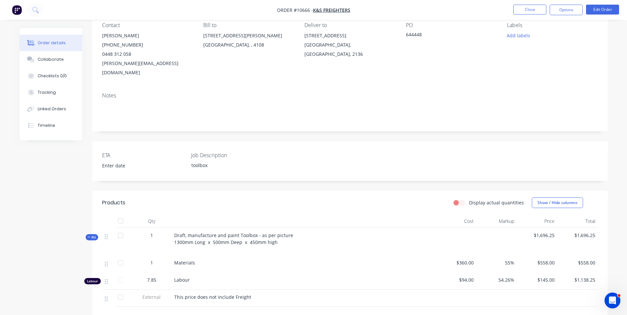
scroll to position [66, 0]
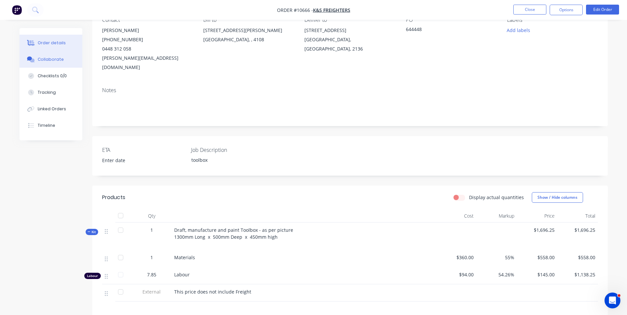
click at [47, 57] on div "Collaborate" at bounding box center [51, 60] width 26 height 6
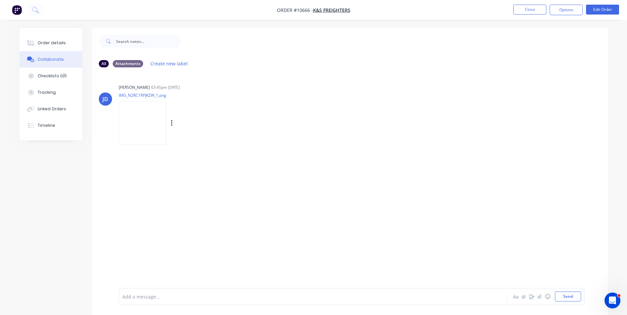
click at [147, 120] on img at bounding box center [143, 122] width 48 height 43
click at [53, 39] on button "Order details" at bounding box center [51, 43] width 63 height 17
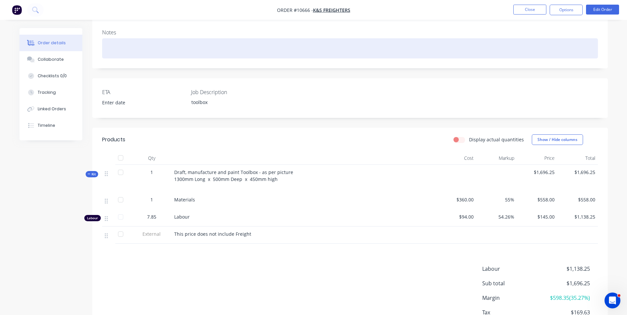
scroll to position [62, 0]
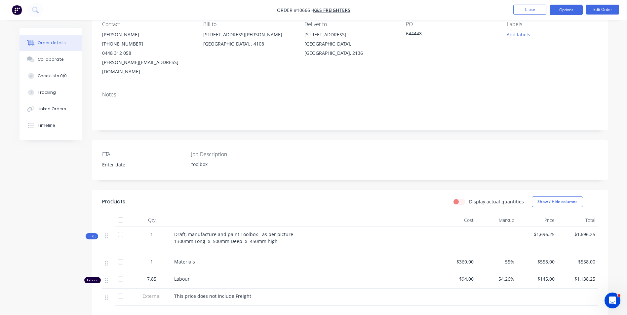
click at [573, 8] on button "Options" at bounding box center [566, 10] width 33 height 11
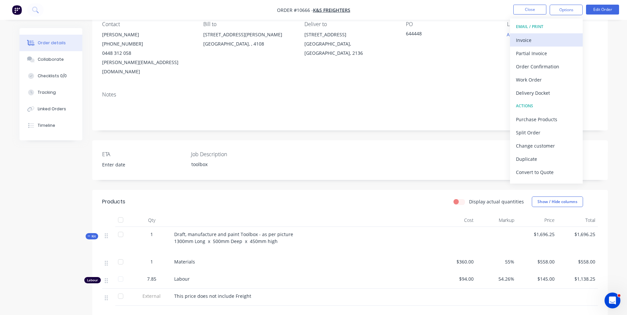
click at [528, 44] on div "Invoice" at bounding box center [546, 40] width 61 height 10
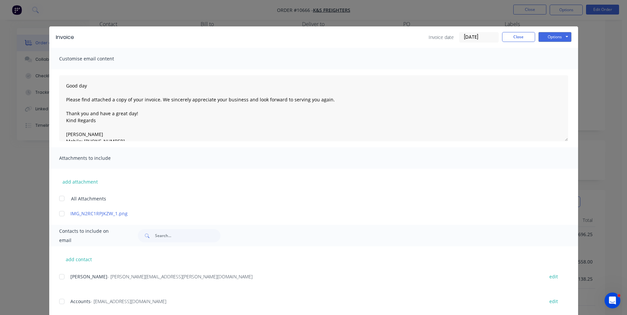
click at [60, 300] on div at bounding box center [61, 301] width 13 height 13
click at [58, 276] on div at bounding box center [61, 276] width 13 height 13
drag, startPoint x: 564, startPoint y: 36, endPoint x: 560, endPoint y: 41, distance: 6.6
click at [564, 36] on button "Options" at bounding box center [555, 37] width 33 height 10
click at [551, 48] on button "Preview" at bounding box center [560, 48] width 42 height 11
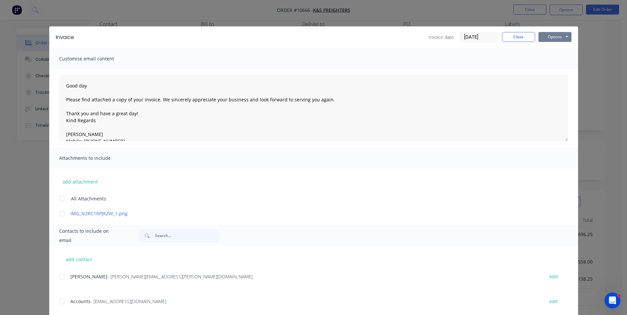
click at [551, 37] on button "Options" at bounding box center [555, 37] width 33 height 10
click at [558, 72] on button "Email" at bounding box center [560, 70] width 42 height 11
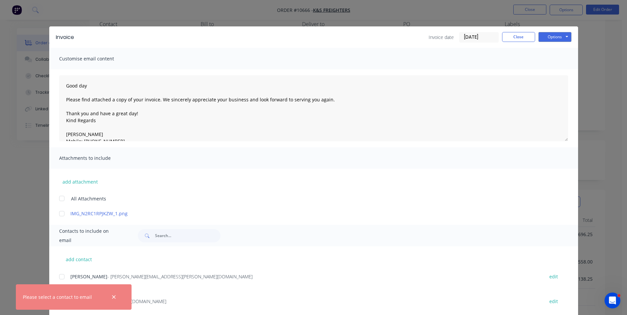
click at [77, 307] on div "Please select a contact to email" at bounding box center [74, 297] width 116 height 25
click at [75, 301] on div "Please select a contact to email" at bounding box center [74, 297] width 116 height 25
click at [111, 297] on button "button" at bounding box center [114, 297] width 8 height 8
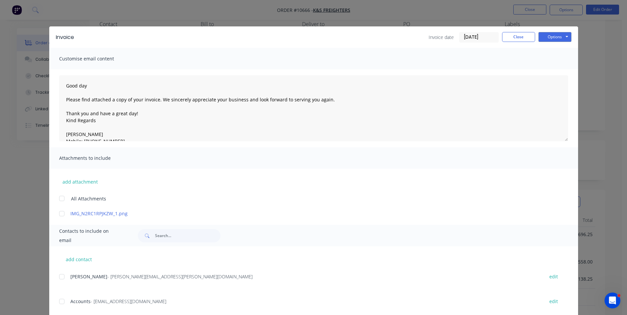
click at [59, 279] on div at bounding box center [61, 276] width 13 height 13
click at [64, 306] on div at bounding box center [61, 301] width 13 height 13
click at [545, 40] on button "Options" at bounding box center [555, 37] width 33 height 10
click at [555, 68] on button "Email" at bounding box center [560, 70] width 42 height 11
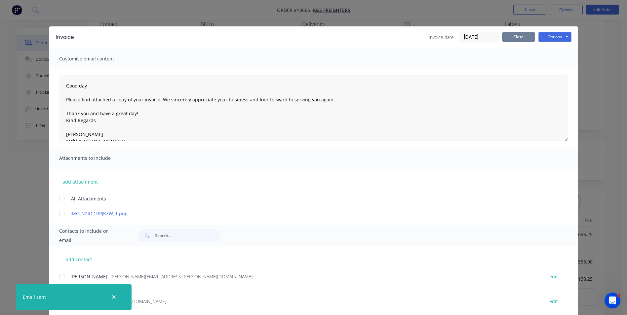
click at [515, 38] on button "Close" at bounding box center [518, 37] width 33 height 10
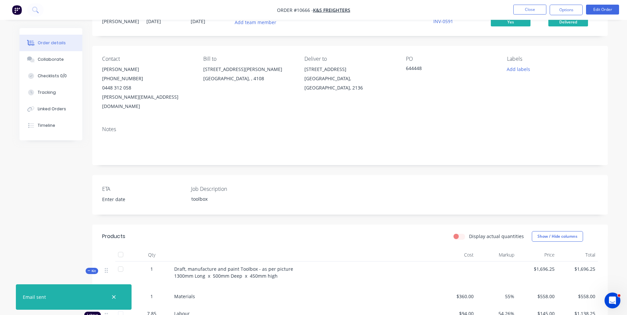
scroll to position [0, 0]
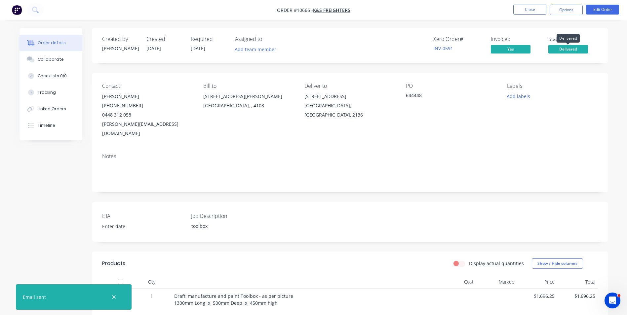
click at [564, 52] on span "Delivered" at bounding box center [568, 49] width 40 height 8
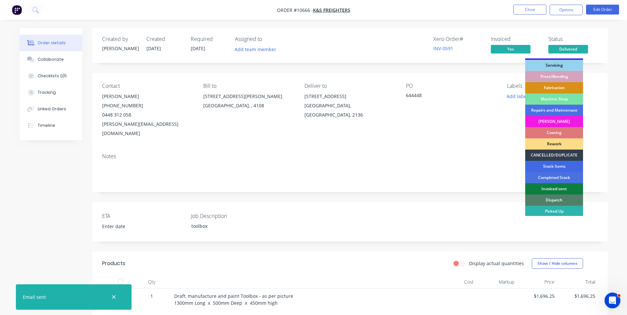
scroll to position [67, 0]
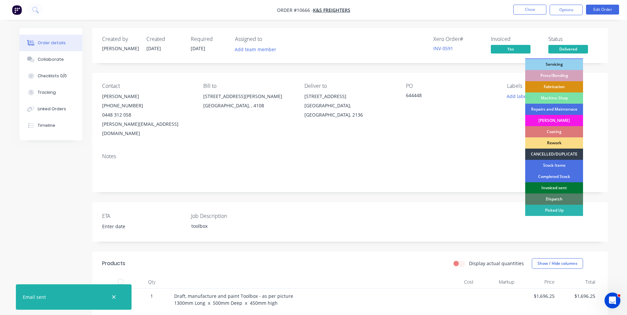
click at [563, 189] on div "Invoiced sent" at bounding box center [554, 187] width 58 height 11
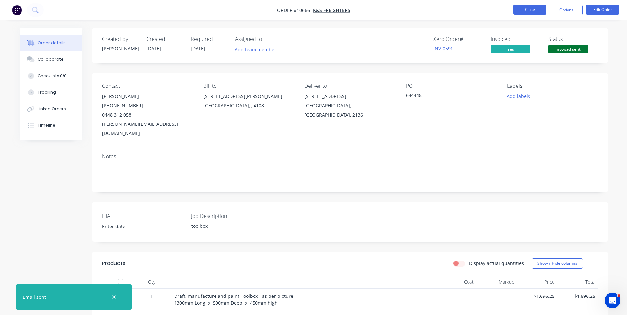
click at [525, 5] on button "Close" at bounding box center [529, 10] width 33 height 10
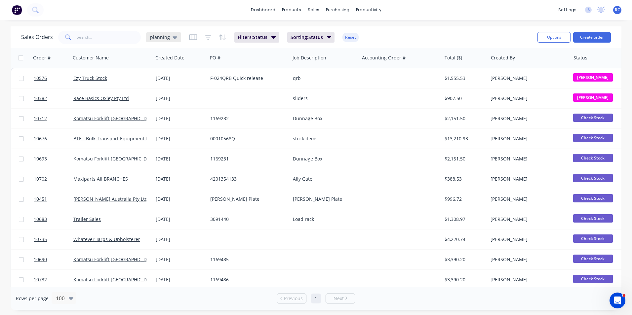
click at [168, 38] on span "planning" at bounding box center [160, 37] width 20 height 7
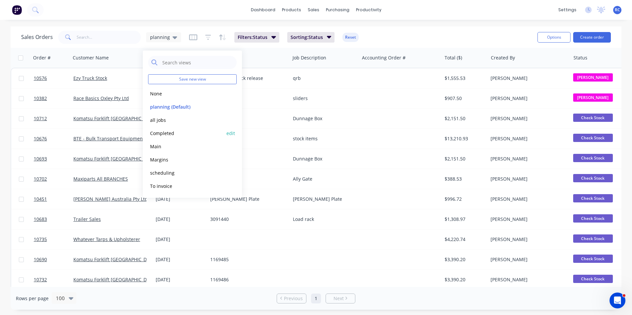
click at [167, 136] on button "Completed" at bounding box center [185, 134] width 75 height 8
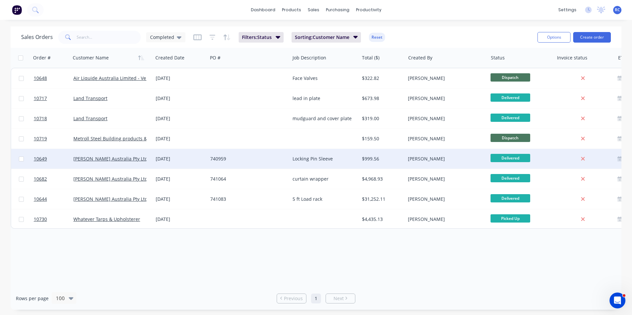
click at [322, 159] on div "Locking Pin Sleeve" at bounding box center [323, 159] width 61 height 7
click at [35, 159] on span "10649" at bounding box center [40, 159] width 13 height 7
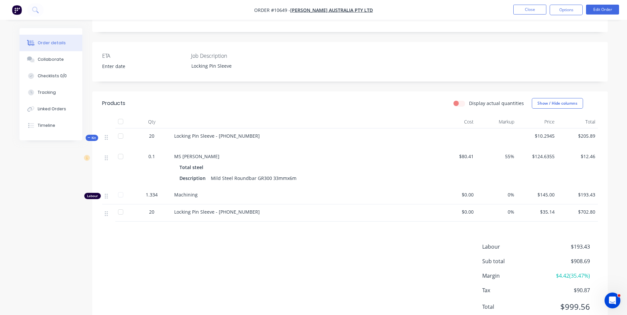
scroll to position [165, 0]
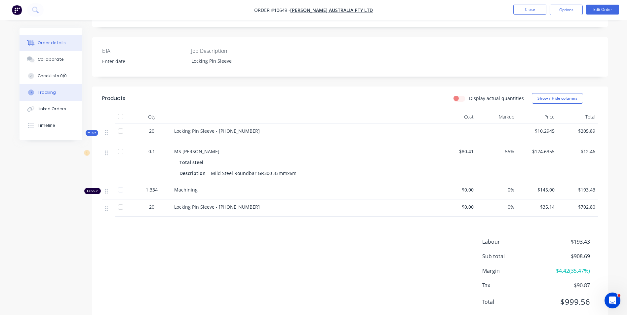
click at [40, 91] on div "Tracking" at bounding box center [47, 93] width 18 height 6
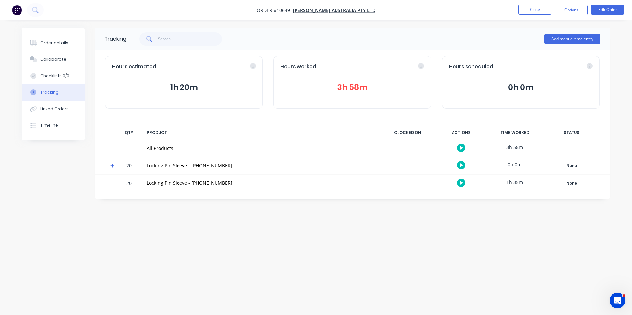
click at [354, 73] on div "Hours worked 3h 58m" at bounding box center [352, 82] width 158 height 53
click at [363, 81] on button "3h 58m" at bounding box center [352, 87] width 144 height 13
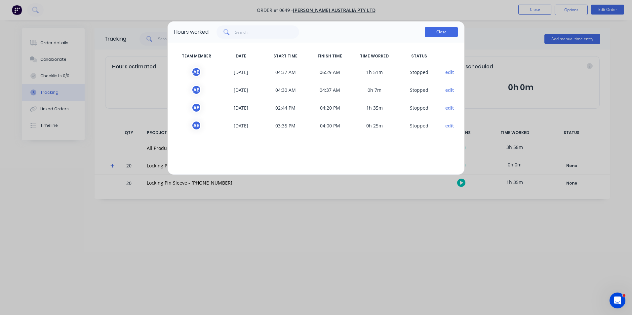
click at [444, 31] on button "Close" at bounding box center [441, 32] width 33 height 10
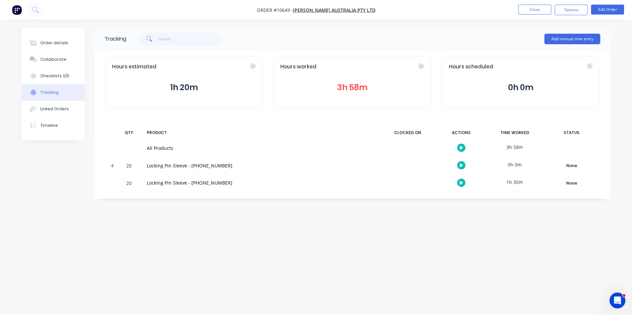
click at [205, 95] on div "Hours estimated 1h 20m" at bounding box center [184, 82] width 158 height 53
click at [50, 43] on div "Order details" at bounding box center [54, 43] width 28 height 6
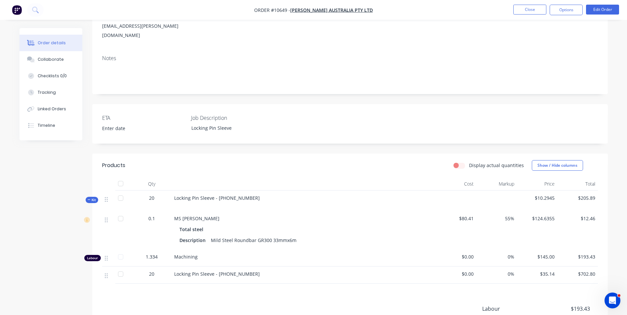
scroll to position [99, 0]
click at [47, 92] on div "Tracking" at bounding box center [47, 93] width 18 height 6
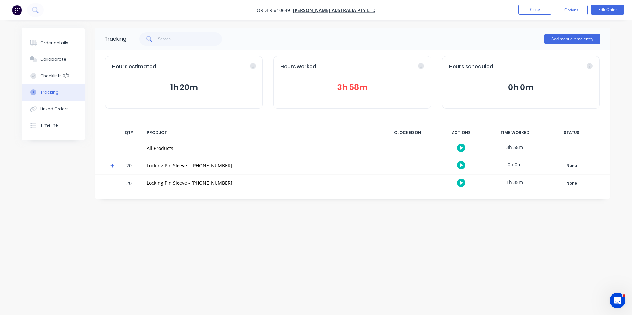
click at [349, 91] on button "3h 58m" at bounding box center [352, 87] width 144 height 13
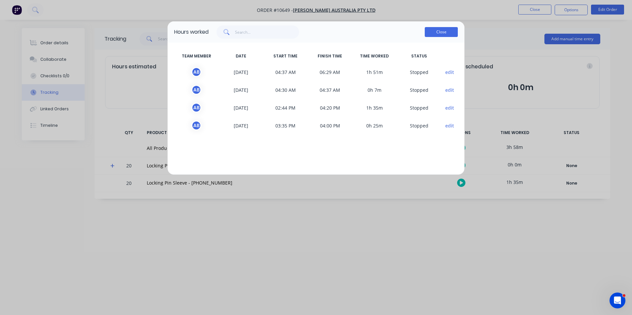
click at [452, 32] on button "Close" at bounding box center [441, 32] width 33 height 10
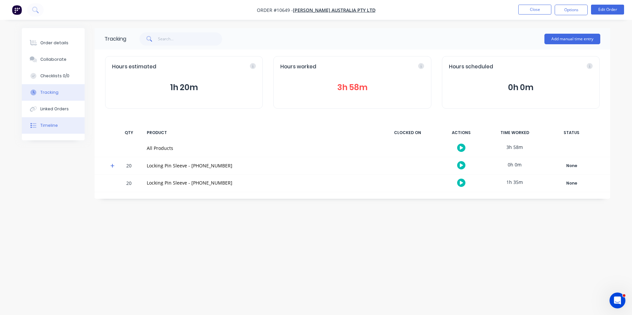
drag, startPoint x: 104, startPoint y: 214, endPoint x: 65, endPoint y: 128, distance: 94.2
click at [103, 206] on div "Tracking Add manual time entry Hours estimated 1h 20m Hours worked 3h 58m Hours…" at bounding box center [316, 145] width 588 height 234
click at [50, 45] on div "Order details" at bounding box center [54, 43] width 28 height 6
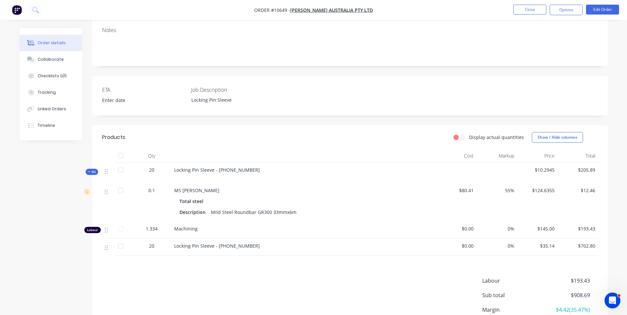
scroll to position [132, 0]
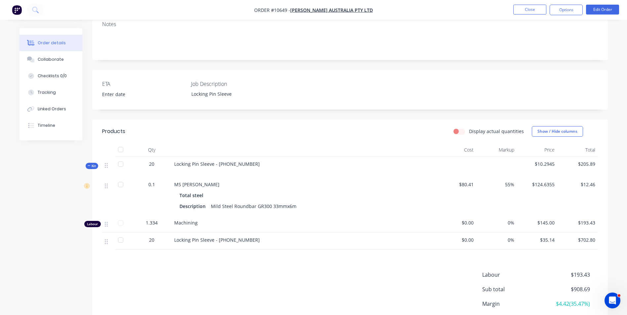
click at [594, 181] on div "$12.46" at bounding box center [577, 196] width 41 height 38
click at [602, 232] on div "Qty Cost Markup Price Total Kit 20 Locking Pin Sleeve - [PHONE_NUMBER] $10.2945…" at bounding box center [350, 196] width 516 height 106
click at [590, 237] on span "$702.80" at bounding box center [577, 240] width 35 height 7
click at [617, 8] on button "Edit Order" at bounding box center [602, 10] width 33 height 10
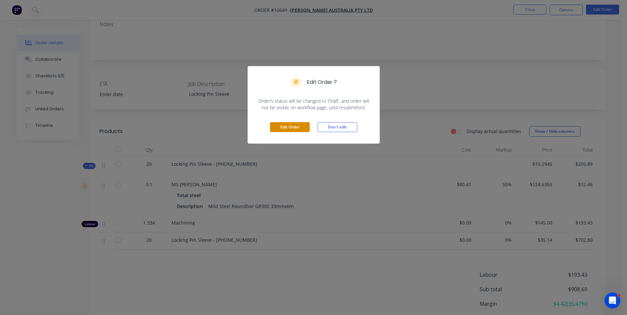
click at [297, 126] on button "Edit Order" at bounding box center [290, 127] width 40 height 10
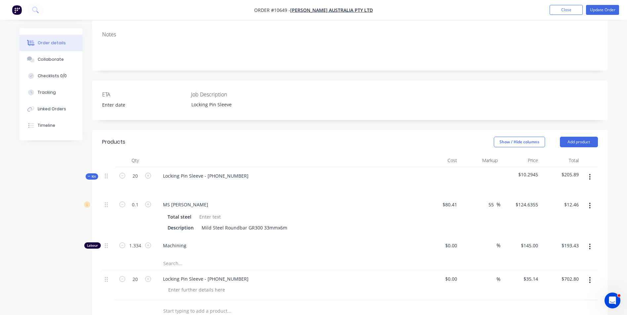
scroll to position [165, 0]
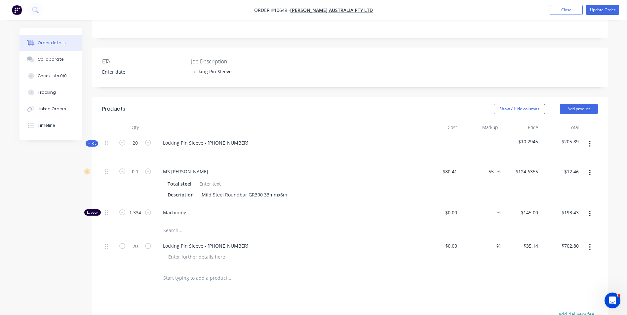
click at [590, 244] on icon "button" at bounding box center [590, 247] width 2 height 7
click at [564, 300] on div "Delete" at bounding box center [566, 305] width 51 height 10
click at [149, 175] on div "0.1" at bounding box center [135, 183] width 40 height 41
click at [141, 177] on input "1.334" at bounding box center [135, 172] width 17 height 10
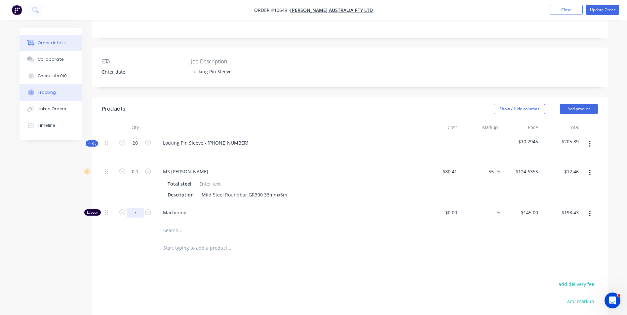
type input "7"
type input "$1,015.00"
click at [47, 90] on div "Tracking" at bounding box center [47, 93] width 18 height 6
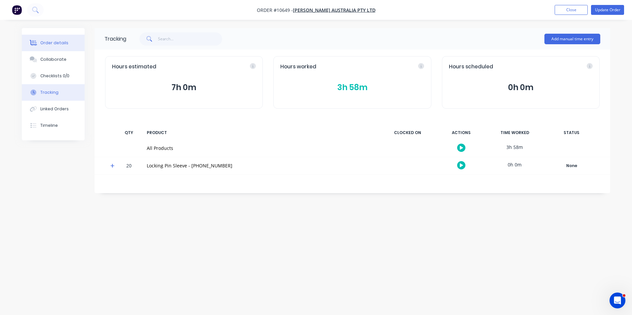
click at [54, 40] on div "Order details" at bounding box center [54, 43] width 28 height 6
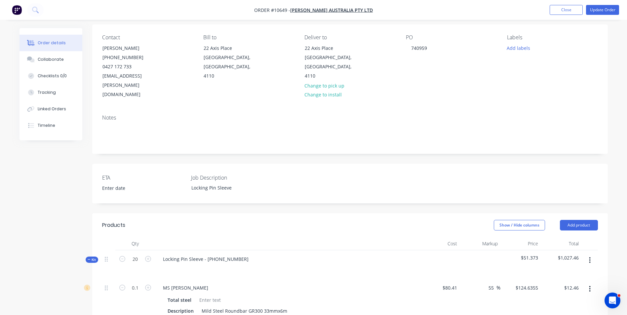
scroll to position [132, 0]
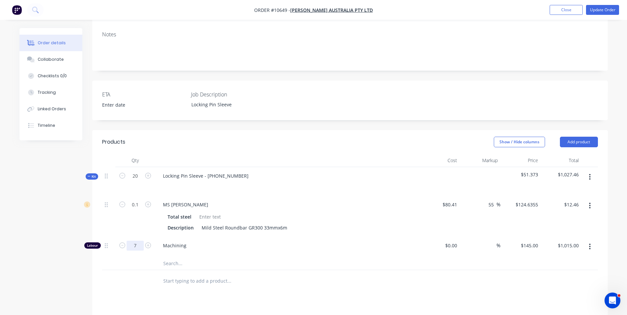
click at [135, 210] on input "7" at bounding box center [135, 205] width 17 height 10
type input "4"
type input "$580.00"
click at [296, 257] on div at bounding box center [257, 263] width 198 height 13
click at [144, 242] on button "button" at bounding box center [148, 245] width 9 height 7
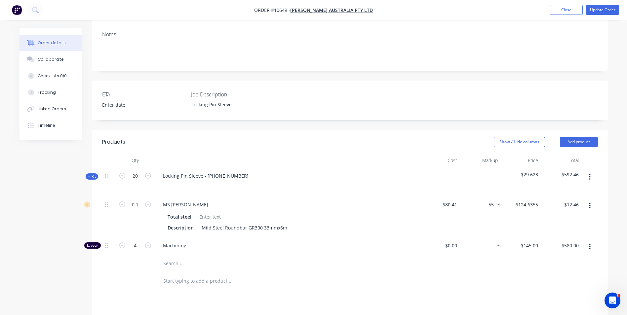
type input "5"
type input "$725.00"
click at [137, 210] on input "5" at bounding box center [135, 205] width 17 height 10
type input "4"
type input "$580.00"
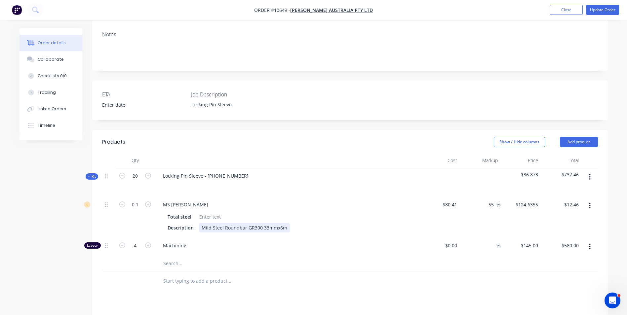
click at [326, 223] on div "Description Mild Steel Roundbar GR300 33mmx6m" at bounding box center [286, 228] width 242 height 10
click at [59, 109] on div "Linked Orders" at bounding box center [52, 109] width 28 height 6
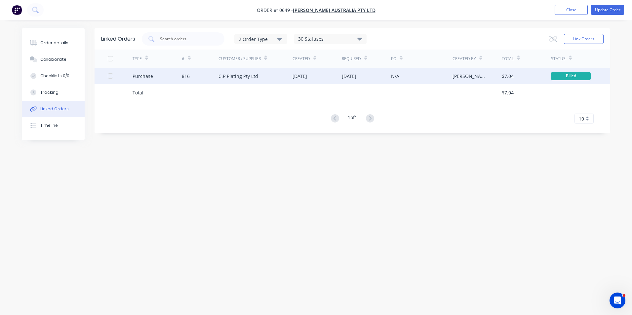
click at [245, 78] on div "C.P Plating Pty Ltd" at bounding box center [239, 76] width 40 height 7
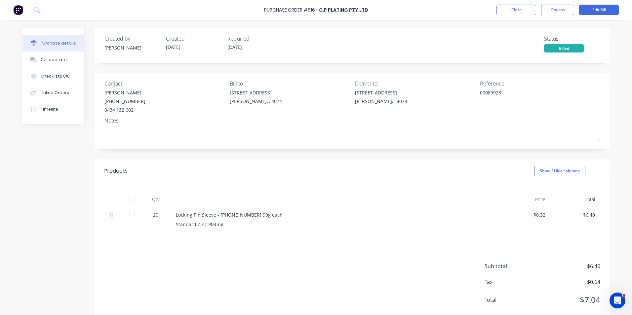
click at [215, 226] on div "Standard Zinc Plating" at bounding box center [336, 224] width 320 height 7
drag, startPoint x: 221, startPoint y: 225, endPoint x: 171, endPoint y: 225, distance: 49.3
click at [171, 225] on div "Locking Pin Sleeve - 35-8100-15 90g each Standard Zinc Plating" at bounding box center [336, 221] width 331 height 30
copy div "Standard Zinc Plating"
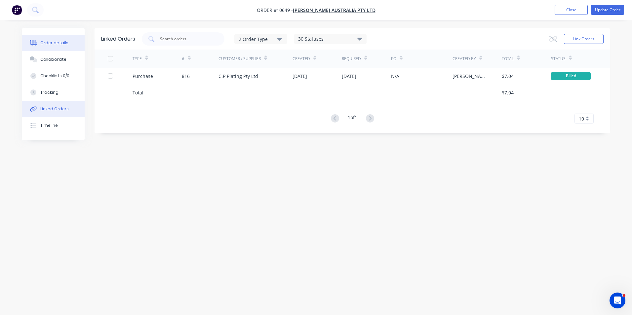
click at [57, 43] on div "Order details" at bounding box center [54, 43] width 28 height 6
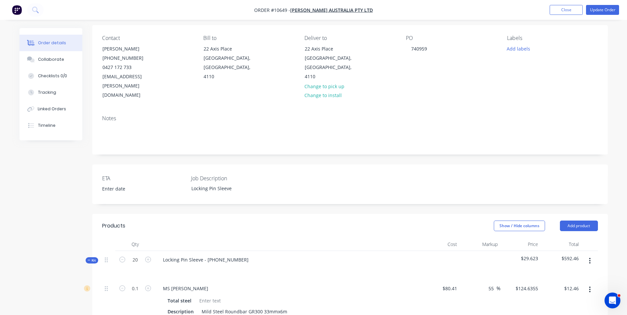
scroll to position [132, 0]
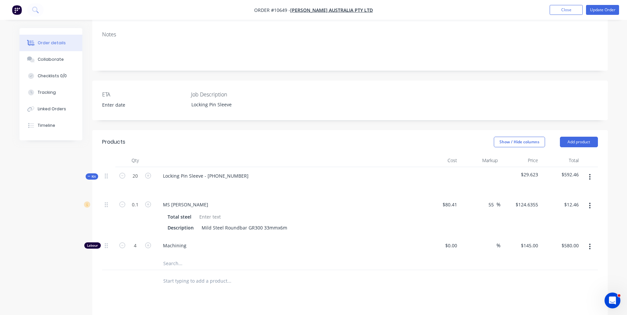
click at [590, 171] on button "button" at bounding box center [590, 177] width 16 height 12
click at [573, 190] on div "Add product to kit" at bounding box center [566, 195] width 51 height 10
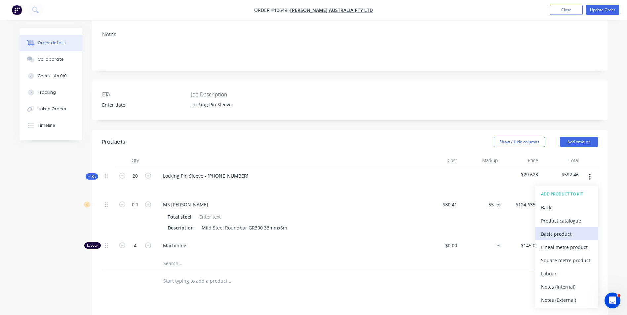
click at [560, 229] on div "Basic product" at bounding box center [566, 234] width 51 height 10
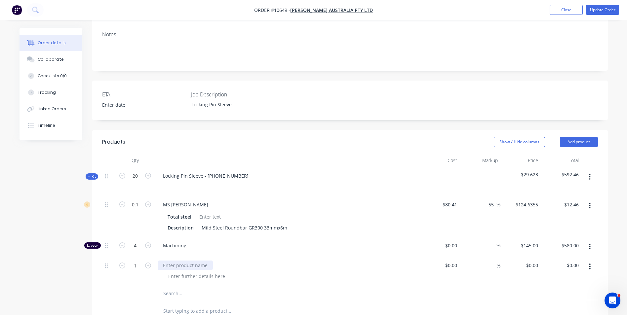
click at [180, 261] on div at bounding box center [185, 266] width 55 height 10
paste div
click at [451, 261] on div "$0.00" at bounding box center [451, 266] width 18 height 10
type input "$0.32"
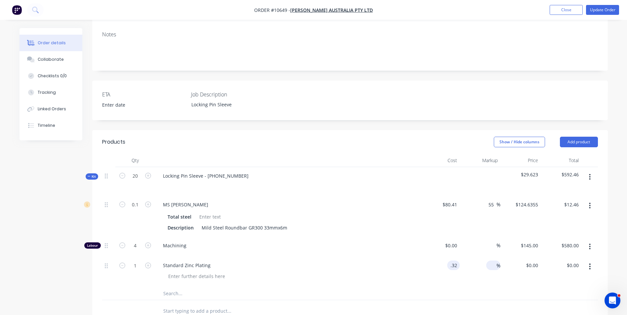
type input "$0.32"
click at [497, 262] on span "%" at bounding box center [499, 266] width 4 height 8
type input "55"
type input "0"
type input "$0.496"
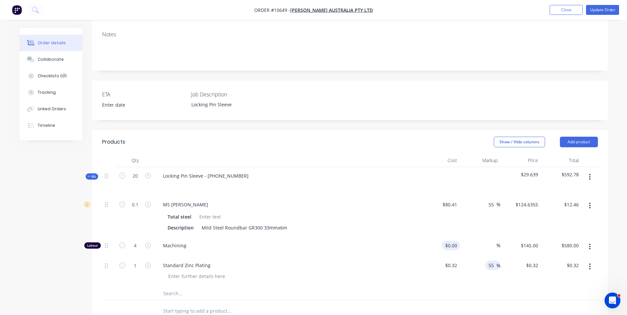
type input "$0.50"
click at [455, 241] on input "0" at bounding box center [452, 246] width 15 height 10
type input "$94.00"
type input "$376.00"
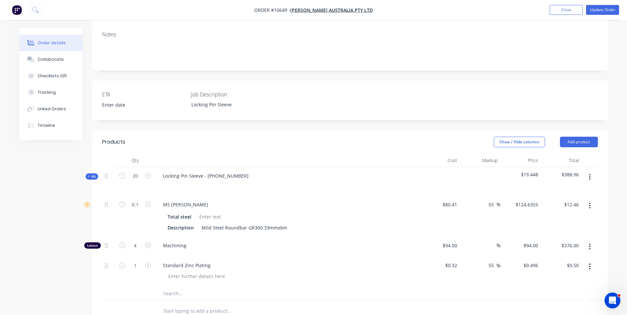
drag, startPoint x: 478, startPoint y: 228, endPoint x: 485, endPoint y: 225, distance: 7.0
click at [480, 237] on div "%" at bounding box center [480, 247] width 41 height 20
click at [489, 241] on input at bounding box center [493, 246] width 8 height 10
type input "55"
type input "$145.70"
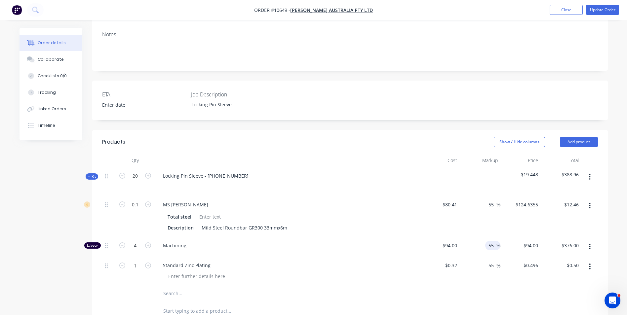
type input "$582.80"
click at [478, 259] on div "55 55 %" at bounding box center [480, 272] width 41 height 30
click at [137, 210] on input "1" at bounding box center [135, 205] width 17 height 10
type input "20"
type input "$9.92"
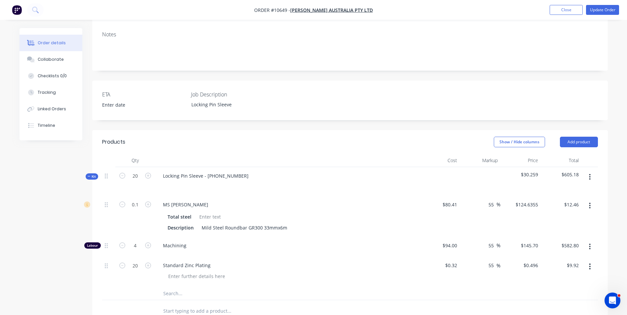
click at [306, 263] on div "Standard Zinc Plating" at bounding box center [287, 272] width 264 height 30
click at [52, 107] on div "Linked Orders" at bounding box center [52, 109] width 28 height 6
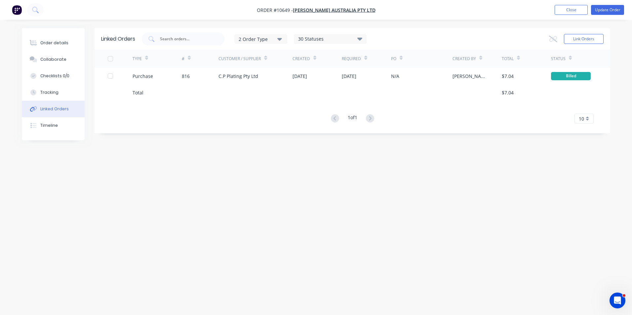
click at [52, 107] on div "Linked Orders" at bounding box center [54, 109] width 28 height 6
click at [54, 45] on div "Order details" at bounding box center [54, 43] width 28 height 6
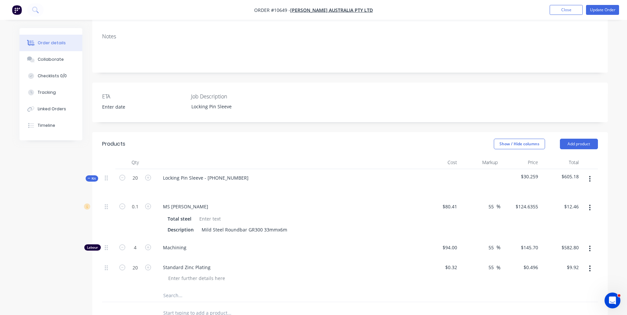
scroll to position [165, 0]
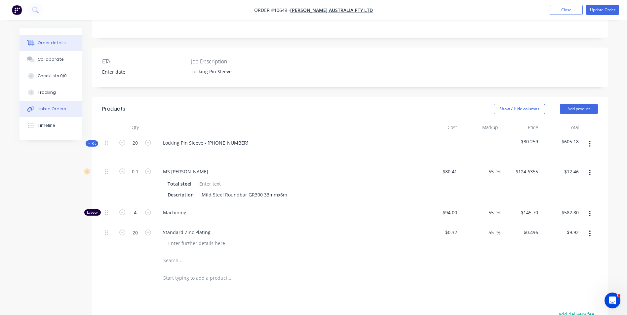
click at [45, 110] on div "Linked Orders" at bounding box center [52, 109] width 28 height 6
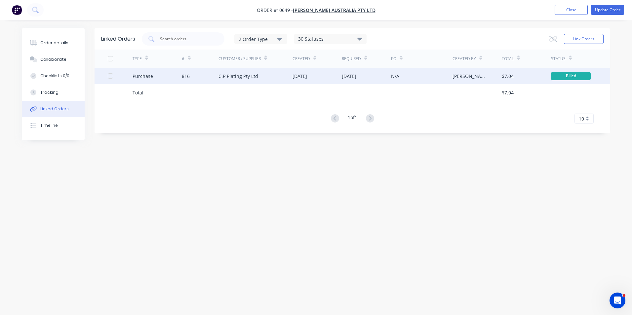
click at [418, 76] on div "N/A" at bounding box center [421, 76] width 61 height 17
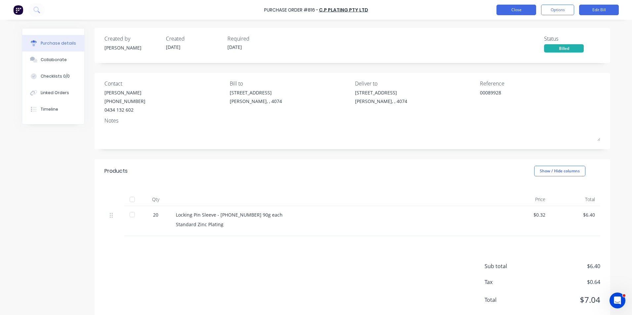
click at [523, 9] on button "Close" at bounding box center [517, 10] width 40 height 11
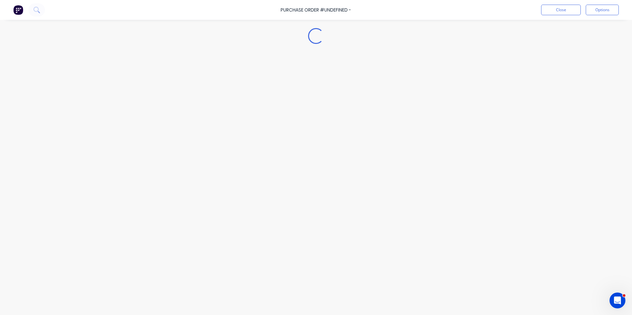
type textarea "x"
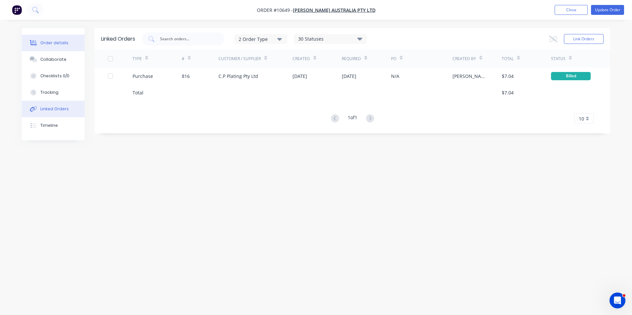
click at [45, 41] on div "Order details" at bounding box center [54, 43] width 28 height 6
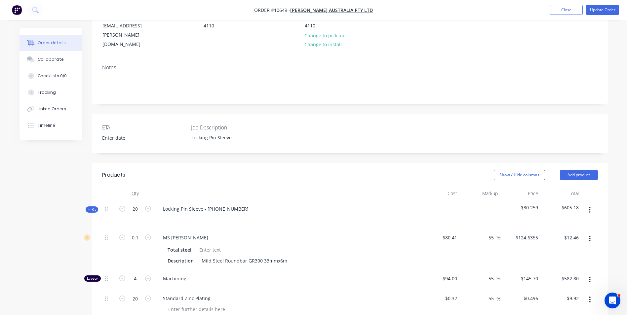
scroll to position [132, 0]
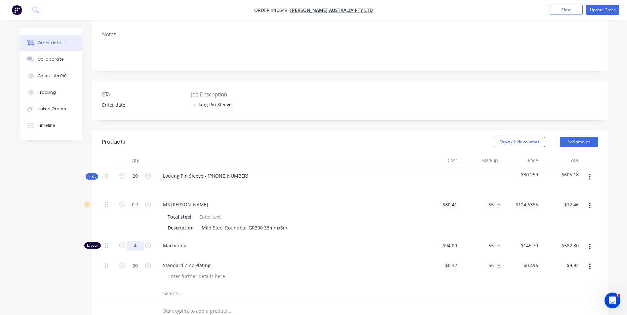
click at [140, 210] on input "4" at bounding box center [135, 205] width 17 height 10
type input "12.46"
click at [577, 200] on input "12.46" at bounding box center [573, 205] width 15 height 10
type input "54.96"
type input "$124.60"
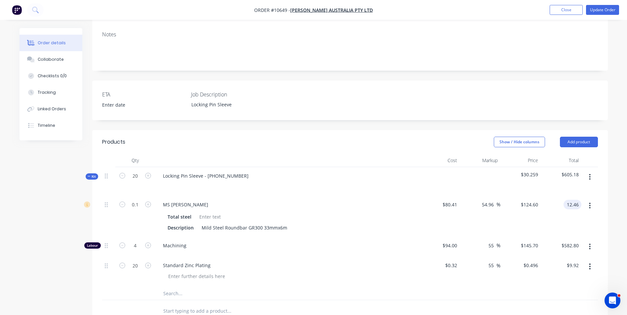
click at [572, 200] on input "12.46" at bounding box center [573, 205] width 15 height 10
type input "17.5"
type input "117.63"
type input "$175.00"
click at [556, 196] on div "$17.50 17.5" at bounding box center [561, 216] width 41 height 41
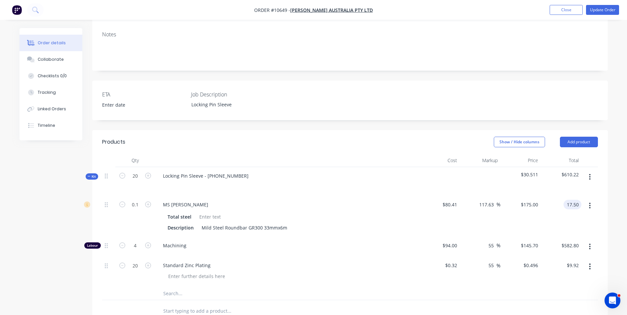
click at [566, 200] on div "17.50 17.50" at bounding box center [573, 205] width 15 height 10
type input "35"
type input "335.27"
type input "$350.00"
click at [582, 211] on div at bounding box center [590, 216] width 17 height 41
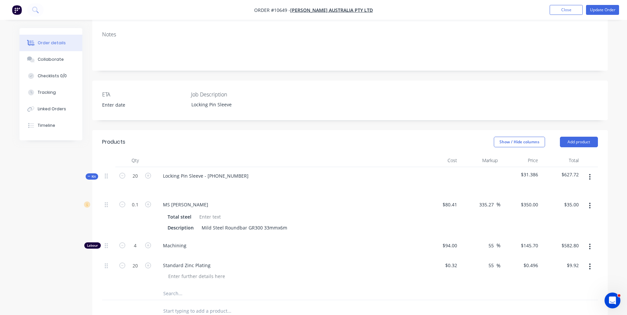
click at [563, 196] on div "$35.00 $35.00" at bounding box center [561, 216] width 41 height 41
click at [574, 200] on input "35.00" at bounding box center [573, 205] width 18 height 10
type input "50"
type input "521.81"
type input "$500.00"
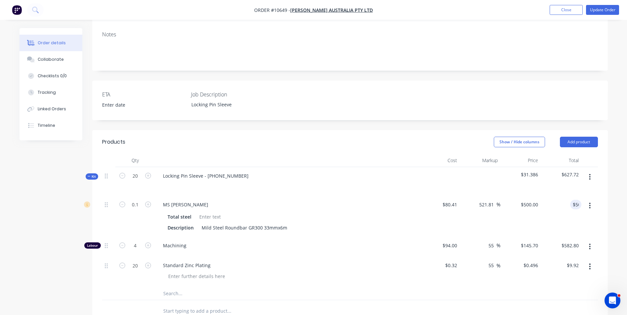
click at [571, 196] on div "$50.00 50" at bounding box center [561, 216] width 41 height 41
click at [574, 200] on input "50.00" at bounding box center [573, 205] width 18 height 10
type input "$50.00"
click at [141, 210] on input "4" at bounding box center [135, 205] width 17 height 10
type input "4.5"
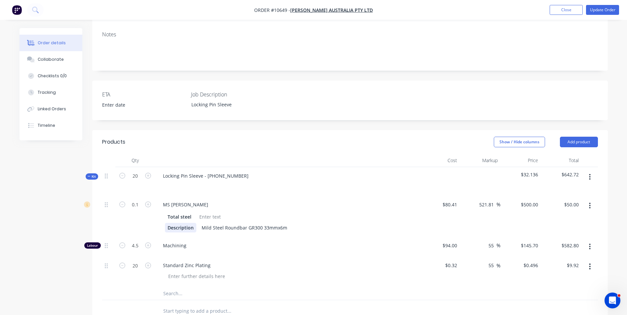
type input "$655.65"
click at [188, 217] on div "MS Roundbar Total steel Description Mild Steel Roundbar GR300 33mmx6m" at bounding box center [287, 216] width 264 height 41
click at [573, 200] on input "50.00" at bounding box center [573, 205] width 15 height 10
type input "49"
type input "509.38"
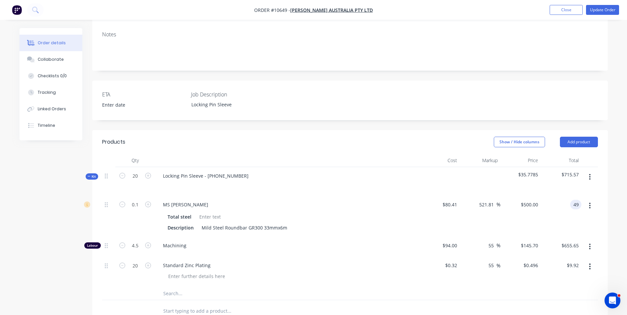
type input "$490.00"
click at [559, 210] on div "$49.00 49" at bounding box center [561, 216] width 41 height 41
click at [570, 200] on input "49.00" at bounding box center [573, 205] width 15 height 10
type input "48"
type input "496.94"
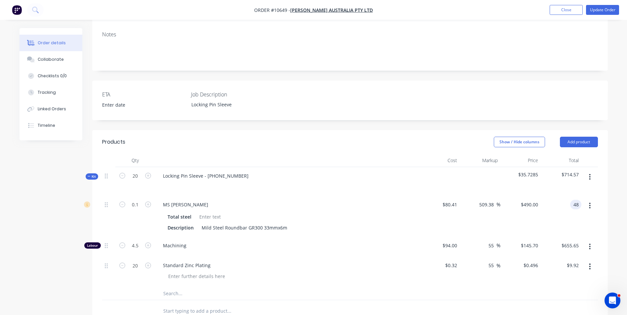
type input "$480.00"
click at [558, 196] on div "$48.00 48" at bounding box center [561, 216] width 41 height 41
click at [564, 200] on div "48.00 $48.00" at bounding box center [571, 205] width 20 height 10
type input "47.5"
type input "490.72"
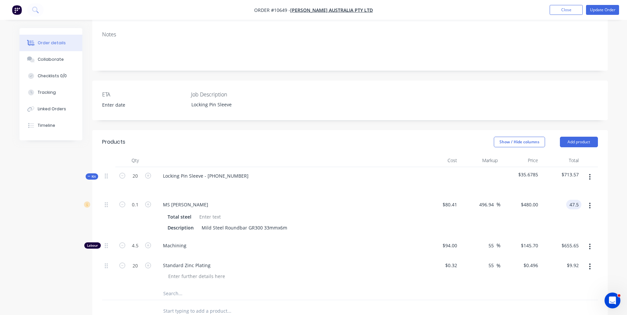
type input "$475.00"
click at [574, 201] on div "$47.50 $47.50" at bounding box center [561, 216] width 41 height 41
click at [528, 171] on span "$35.6535" at bounding box center [520, 174] width 35 height 7
click at [576, 200] on input "47.50" at bounding box center [573, 205] width 15 height 10
type input "47"
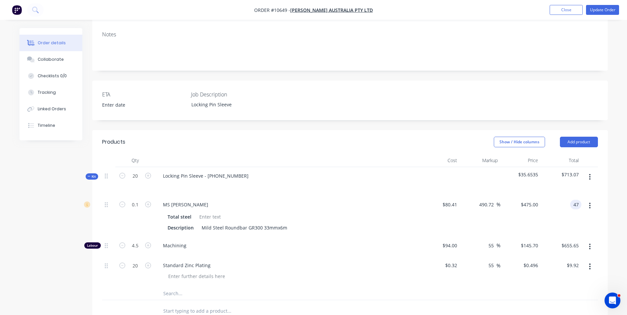
type input "484.5"
type input "$470.00"
click at [573, 196] on div "$47.00 $47.00" at bounding box center [561, 216] width 41 height 41
click at [572, 200] on input "47.00" at bounding box center [573, 205] width 18 height 10
type input "46"
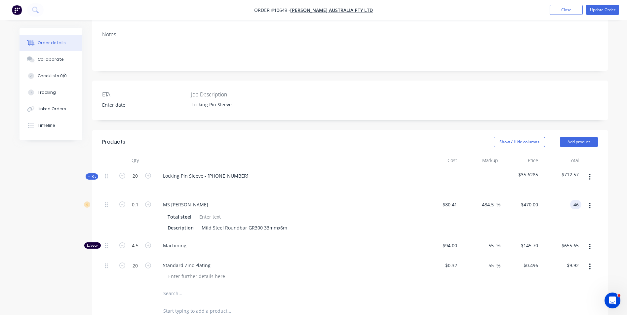
type input "472.07"
type input "$460.00"
click at [547, 205] on div "$46.00 $46.00" at bounding box center [561, 216] width 41 height 41
click at [569, 196] on div "$46.00 $46.00" at bounding box center [561, 216] width 41 height 41
click at [570, 200] on input "46.00" at bounding box center [573, 205] width 15 height 10
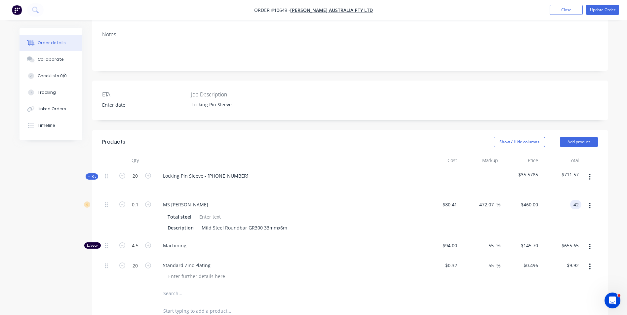
type input "42"
type input "422.32"
type input "$420.00"
click at [572, 196] on div "$42.00 42" at bounding box center [561, 216] width 41 height 41
click at [570, 200] on input "42.00" at bounding box center [573, 205] width 15 height 10
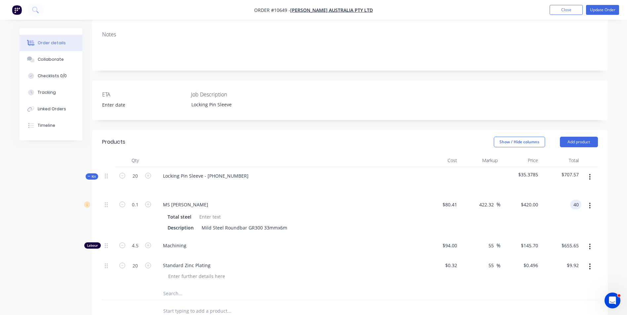
type input "40"
type input "397.45"
type input "$400.00"
click at [568, 196] on div "$40.00 40" at bounding box center [561, 216] width 41 height 41
click at [573, 200] on input "40.00" at bounding box center [573, 205] width 18 height 10
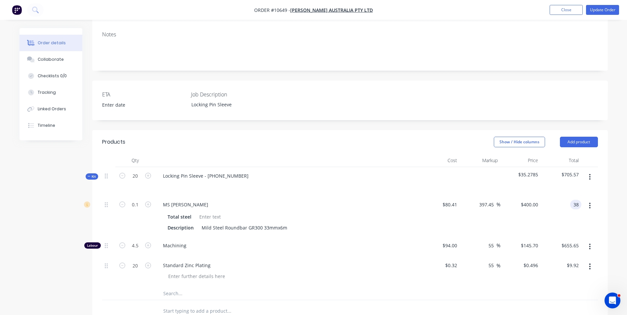
type input "38"
type input "372.58"
type input "$380.00"
click at [570, 196] on div "$38.00 38" at bounding box center [561, 216] width 41 height 41
click at [571, 200] on input "38.00" at bounding box center [573, 205] width 15 height 10
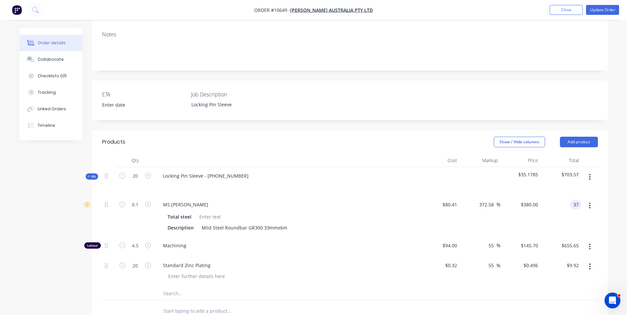
type input "37"
type input "360.14"
type input "$370.00"
click at [571, 196] on div "$37.00 37" at bounding box center [561, 216] width 41 height 41
click at [574, 200] on input "37.00" at bounding box center [573, 205] width 18 height 10
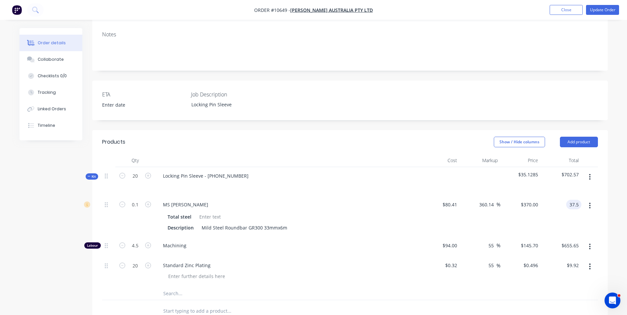
type input "37.5"
type input "366.36"
type input "$375.00"
click at [548, 196] on div "$37.50 $37.50" at bounding box center [561, 216] width 41 height 41
click at [576, 200] on input "37.50" at bounding box center [573, 205] width 18 height 10
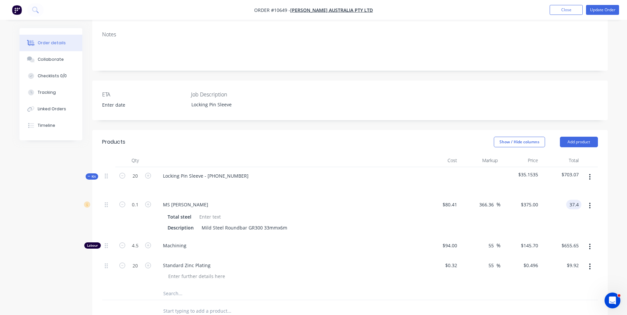
type input "37.4"
type input "365.12"
type input "$374.00"
type input "$37.40"
click at [561, 201] on div "$37.40 37.4" at bounding box center [561, 216] width 41 height 41
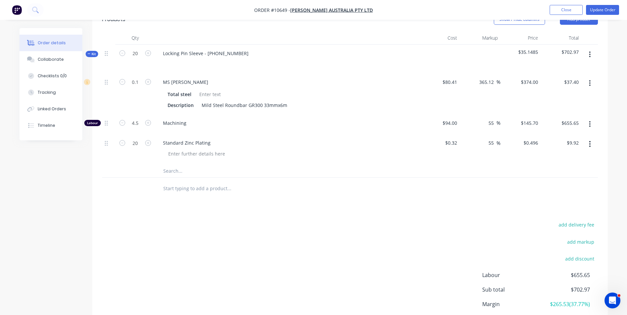
scroll to position [264, 0]
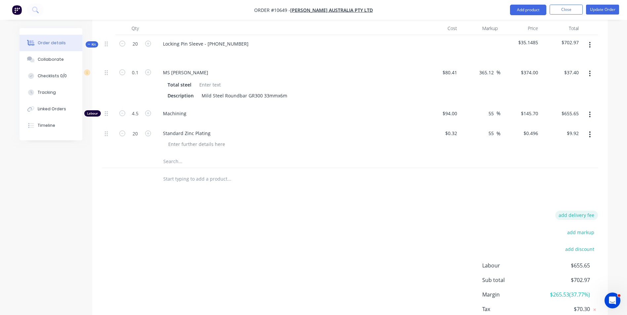
click at [574, 211] on button "add delivery fee" at bounding box center [576, 215] width 43 height 9
type input "16.8"
click input "submit" at bounding box center [0, 0] width 0 height 0
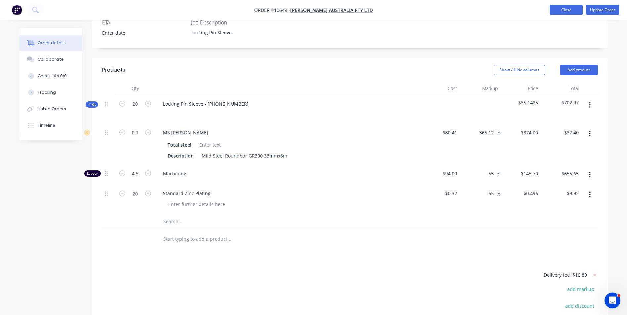
scroll to position [198, 0]
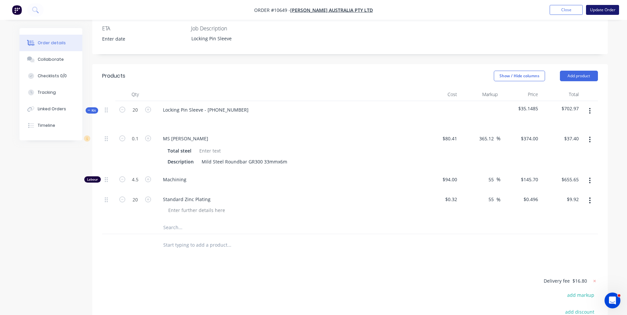
click at [593, 7] on button "Update Order" at bounding box center [602, 10] width 33 height 10
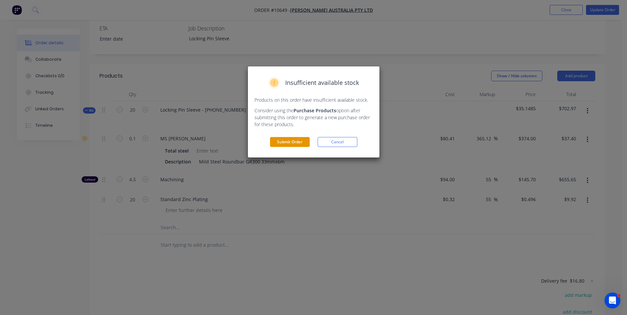
click at [291, 142] on button "Submit Order" at bounding box center [290, 142] width 40 height 10
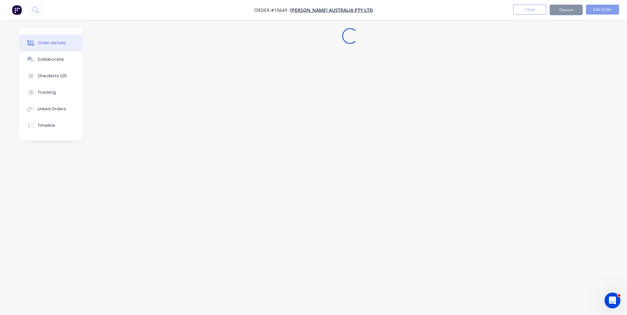
scroll to position [0, 0]
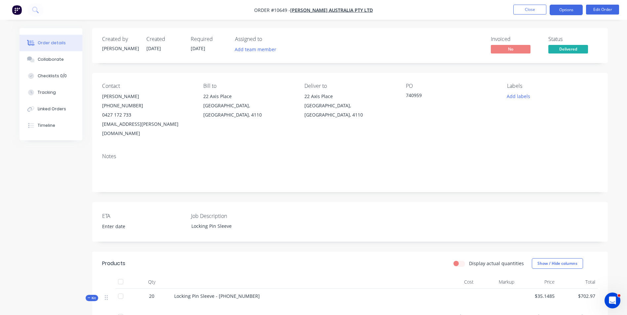
click at [562, 9] on button "Options" at bounding box center [566, 10] width 33 height 11
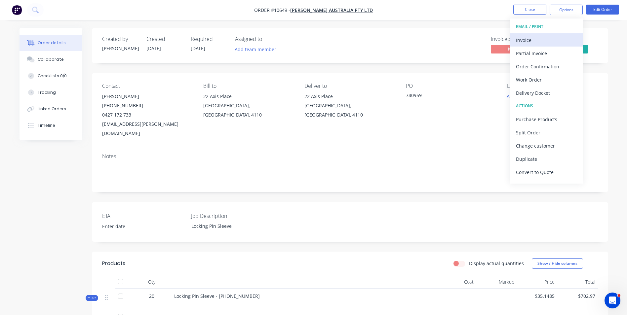
click at [532, 36] on div "Invoice" at bounding box center [546, 40] width 61 height 10
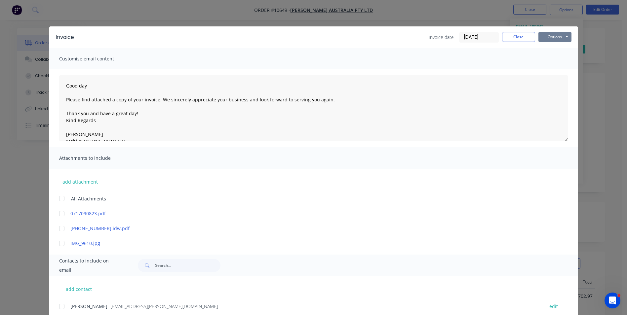
click at [553, 42] on button "Options" at bounding box center [555, 37] width 33 height 10
click at [554, 50] on button "Preview" at bounding box center [560, 48] width 42 height 11
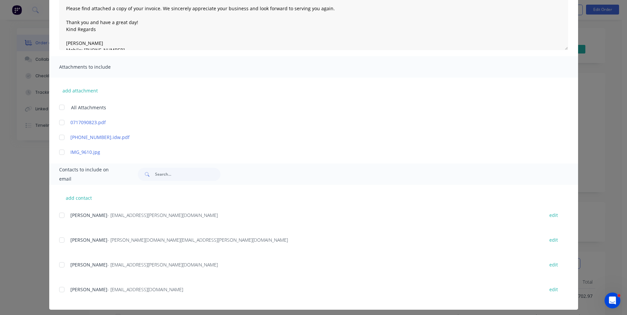
scroll to position [95, 0]
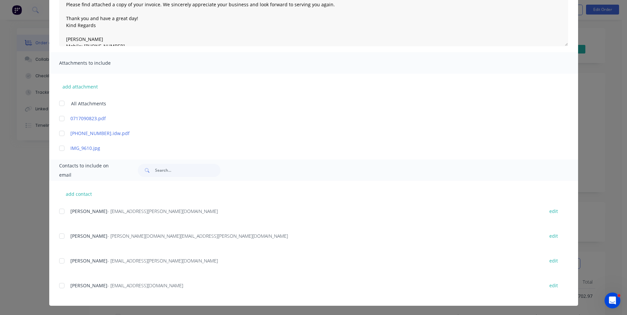
click at [58, 262] on div at bounding box center [61, 261] width 13 height 13
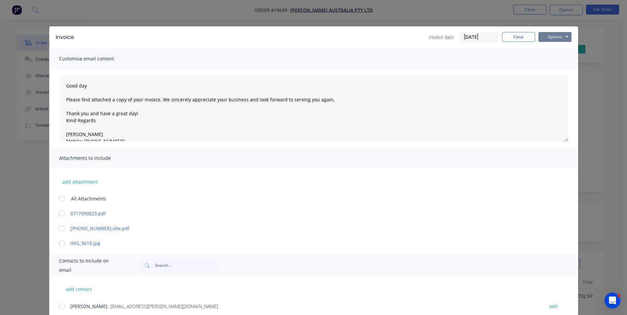
click at [552, 37] on button "Options" at bounding box center [555, 37] width 33 height 10
click at [553, 72] on button "Email" at bounding box center [560, 70] width 42 height 11
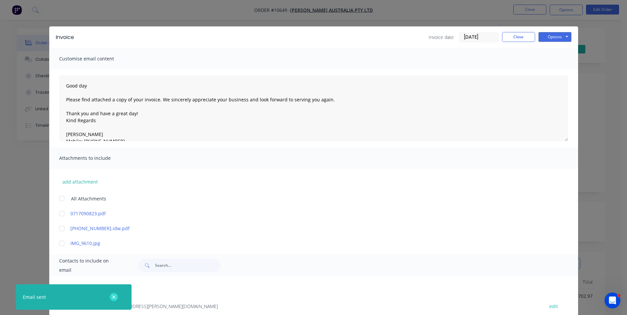
click at [116, 297] on icon "button" at bounding box center [114, 298] width 4 height 6
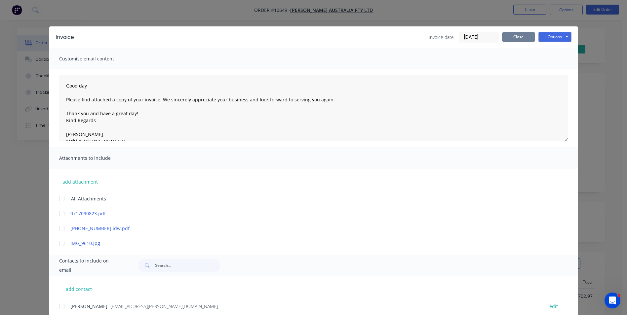
click at [509, 41] on button "Close" at bounding box center [518, 37] width 33 height 10
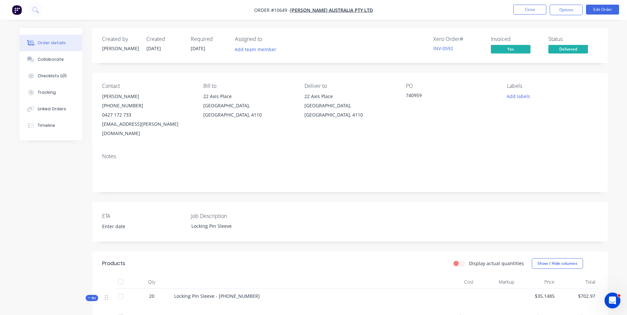
click at [577, 49] on span "Delivered" at bounding box center [568, 49] width 40 height 8
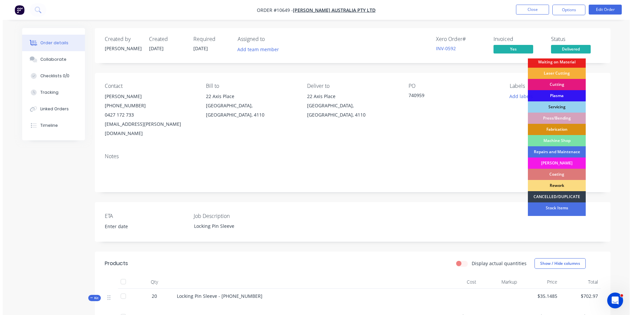
scroll to position [67, 0]
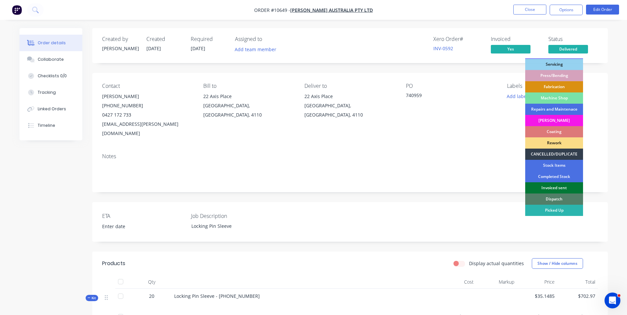
click at [567, 188] on div "Invoiced sent" at bounding box center [554, 187] width 58 height 11
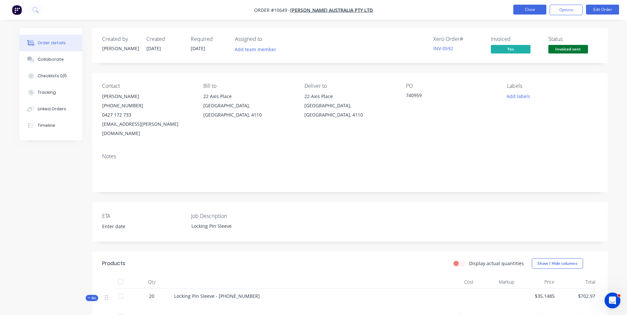
click at [540, 5] on button "Close" at bounding box center [529, 10] width 33 height 10
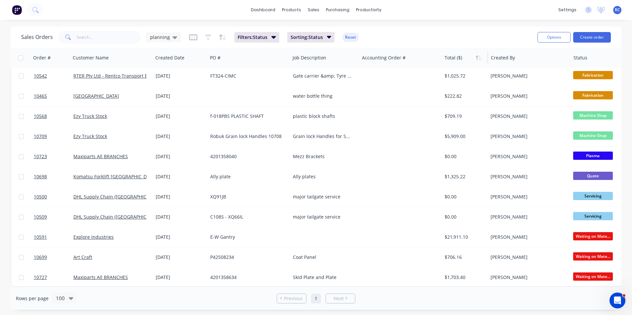
scroll to position [570, 0]
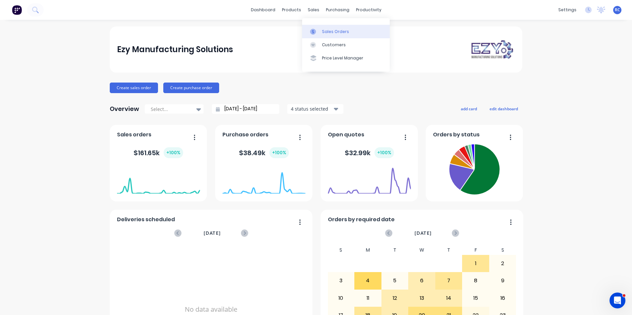
click at [319, 27] on link "Sales Orders" at bounding box center [346, 31] width 88 height 13
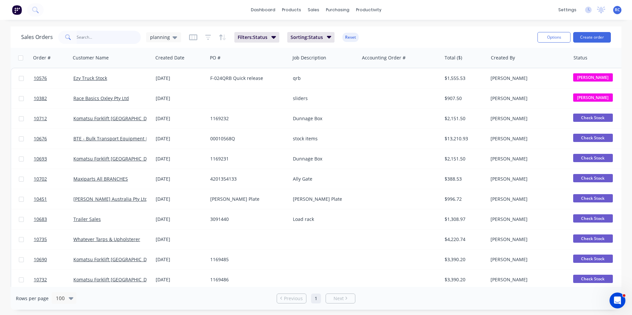
click at [96, 33] on input "text" at bounding box center [109, 37] width 64 height 13
type input "10726"
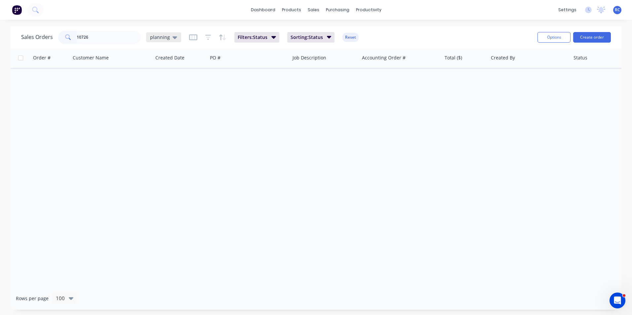
click at [169, 35] on div "planning" at bounding box center [163, 37] width 35 height 10
click at [160, 119] on button "all jobs" at bounding box center [185, 120] width 75 height 8
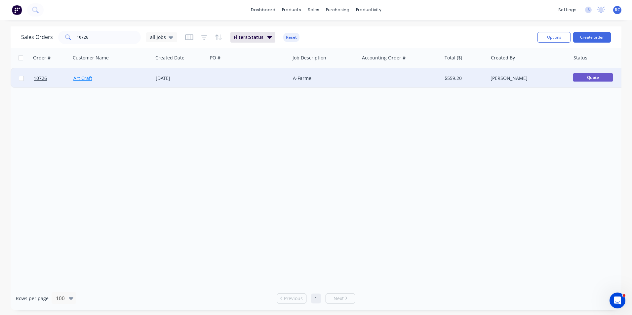
click at [89, 75] on link "Art Craft" at bounding box center [82, 78] width 19 height 6
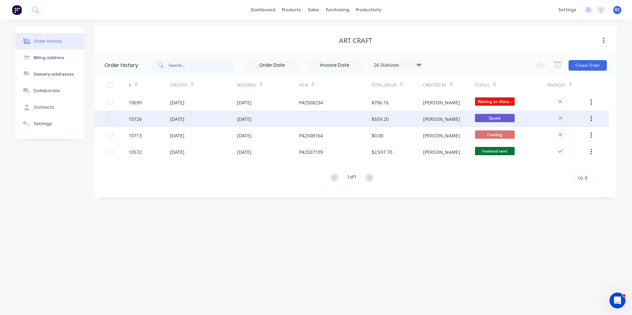
click at [142, 122] on div "10726" at bounding box center [149, 119] width 41 height 17
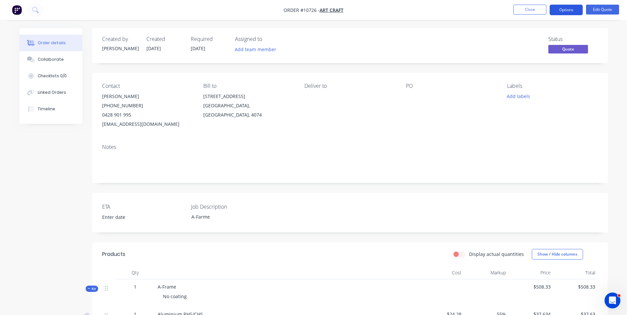
click at [560, 10] on button "Options" at bounding box center [566, 10] width 33 height 11
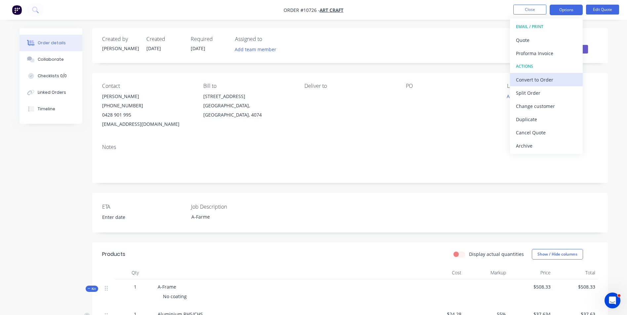
click at [528, 80] on div "Convert to Order" at bounding box center [546, 80] width 61 height 10
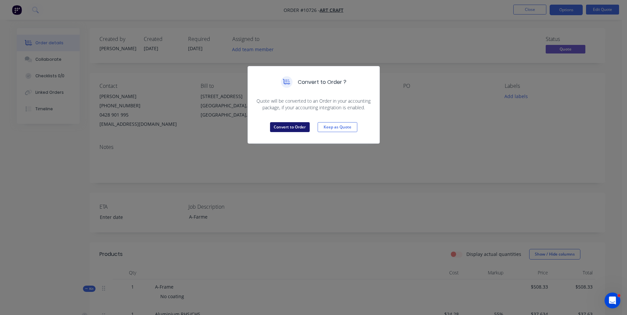
click at [293, 129] on button "Convert to Order" at bounding box center [290, 127] width 40 height 10
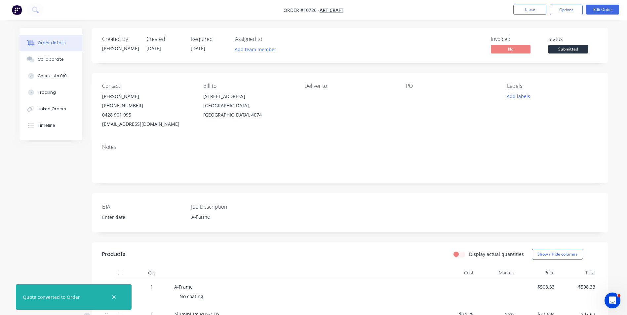
click at [410, 93] on div at bounding box center [447, 96] width 83 height 9
click at [607, 10] on button "Edit Order" at bounding box center [602, 10] width 33 height 10
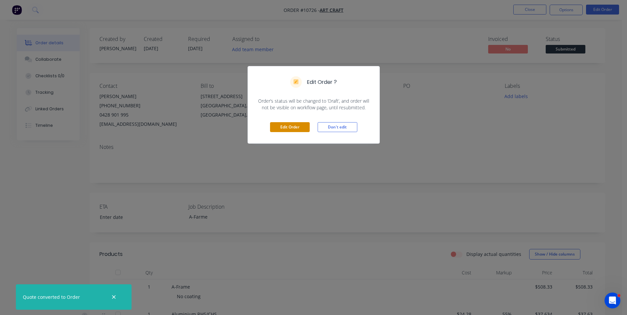
click at [281, 127] on button "Edit Order" at bounding box center [290, 127] width 40 height 10
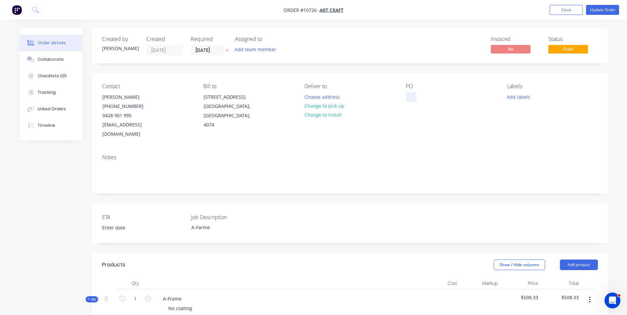
click at [408, 95] on div at bounding box center [411, 97] width 11 height 10
click at [418, 99] on div "P42508279" at bounding box center [423, 97] width 34 height 10
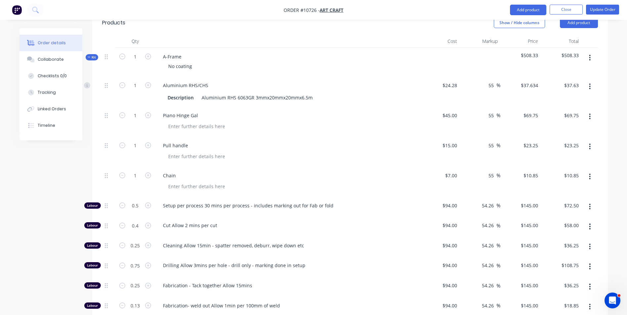
scroll to position [161, 0]
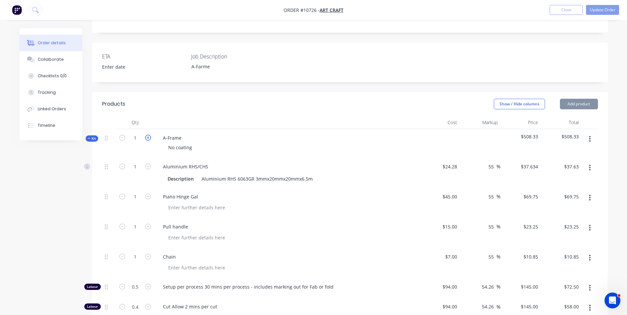
click at [145, 135] on icon "button" at bounding box center [148, 138] width 6 height 6
type input "2"
type input "$75.27"
type input "2"
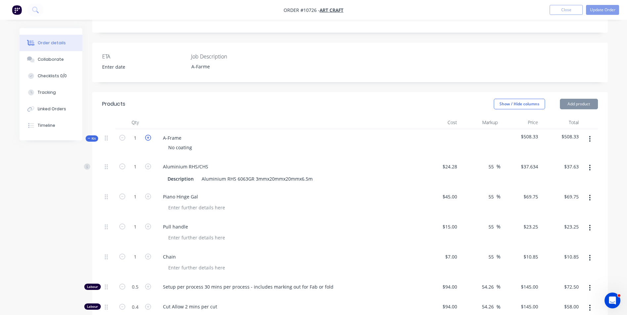
type input "$139.50"
type input "2"
type input "$46.50"
type input "2"
type input "$21.70"
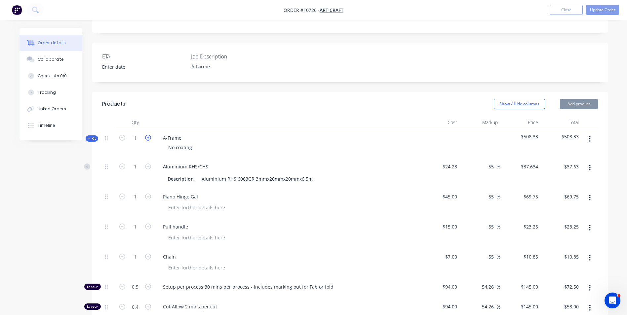
type input "1"
type input "$145.00"
type input "0.8"
type input "$116.00"
type input "0.5"
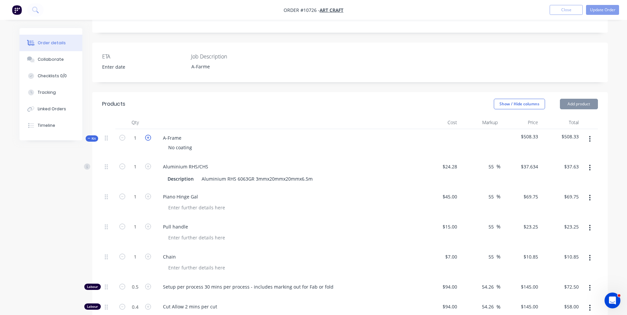
type input "$72.50"
type input "1.5"
type input "$217.50"
type input "0.5"
type input "$72.50"
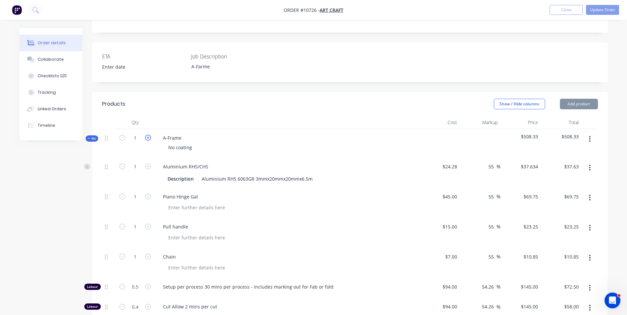
type input "0.26"
type input "$37.70"
type input "0.5"
type input "$72.50"
click at [145, 135] on icon "button" at bounding box center [148, 138] width 6 height 6
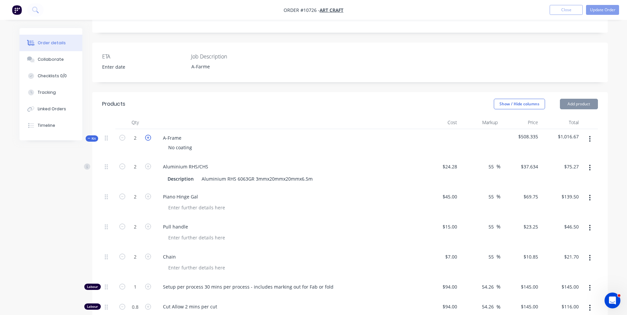
type input "3"
type input "$112.90"
type input "3"
type input "$209.25"
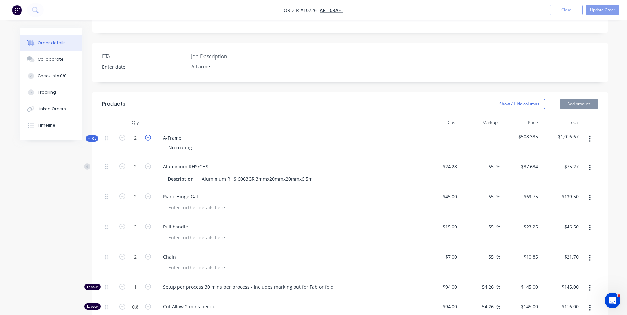
type input "3"
type input "$69.75"
type input "3"
type input "$32.55"
type input "1.5"
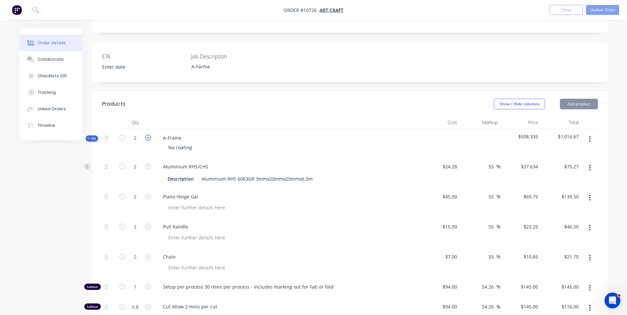
type input "$217.50"
type input "1.2"
type input "$174.00"
type input "0.75"
type input "$108.75"
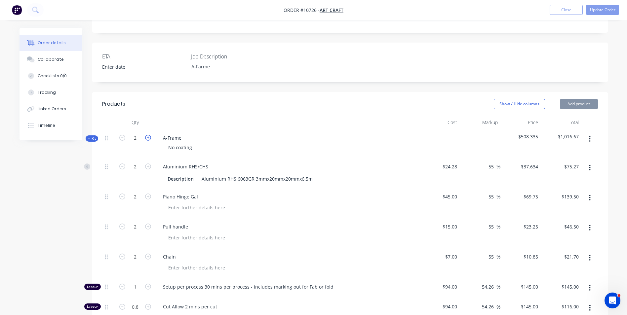
type input "2.25"
type input "$326.25"
type input "0.75"
type input "$108.75"
type input "0.39"
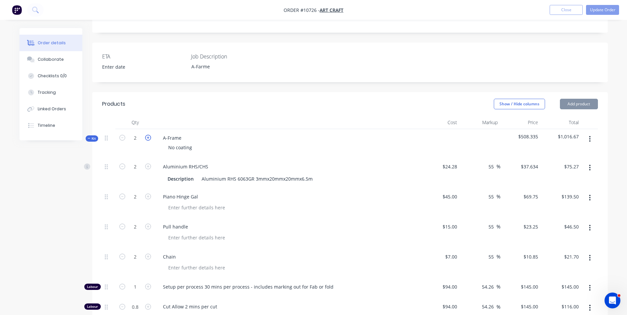
type input "$56.55"
type input "0.75"
type input "$108.75"
click at [145, 135] on icon "button" at bounding box center [148, 138] width 6 height 6
type input "4"
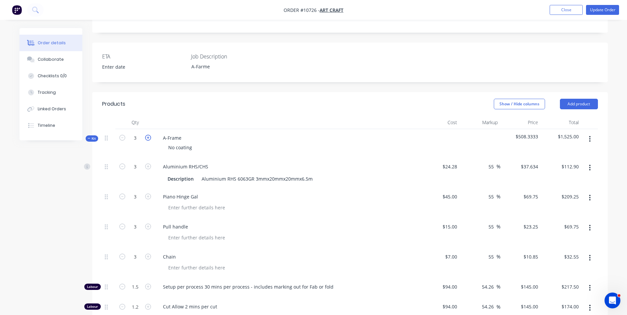
type input "4"
type input "$150.54"
type input "4"
type input "$279.00"
type input "4"
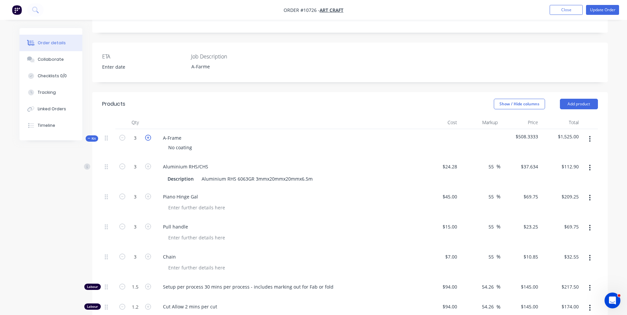
type input "$93.00"
type input "4"
type input "$43.40"
type input "2"
type input "$290.00"
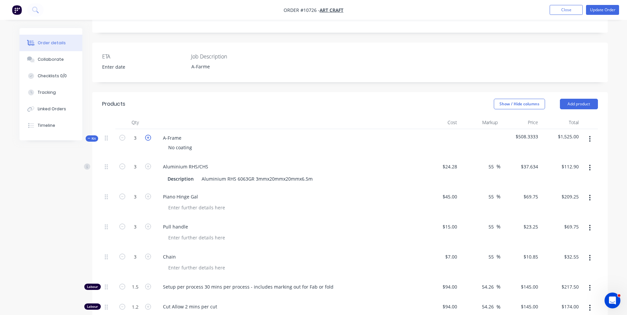
type input "1.6"
type input "$232.00"
type input "1"
type input "$145.00"
type input "3"
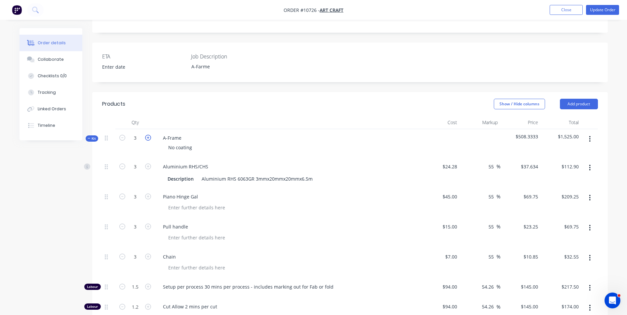
type input "$435.00"
type input "1"
type input "$145.00"
type input "0.52"
type input "$75.40"
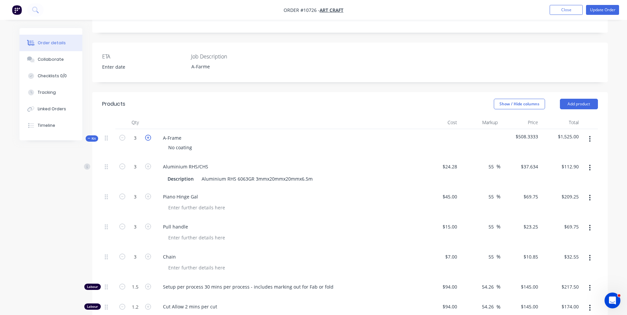
type input "1"
type input "$145.00"
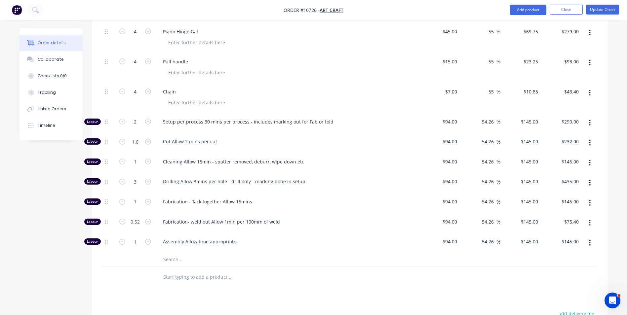
scroll to position [459, 0]
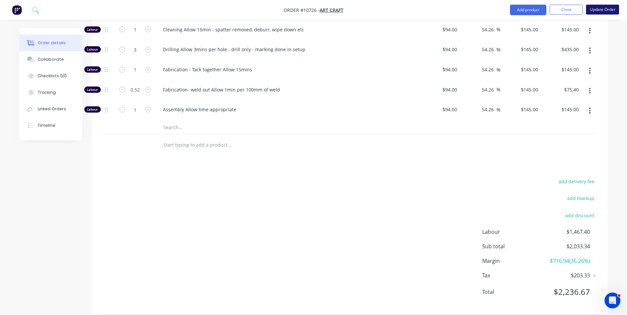
click at [600, 8] on button "Update Order" at bounding box center [602, 10] width 33 height 10
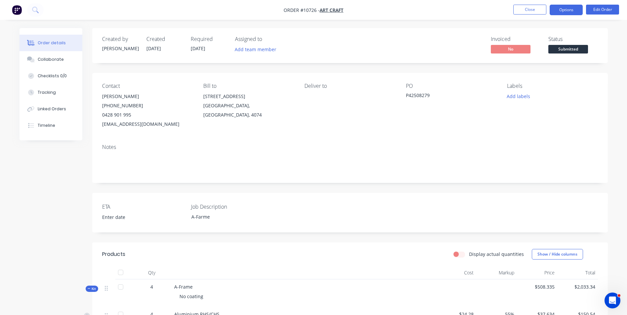
click at [568, 12] on button "Options" at bounding box center [566, 10] width 33 height 11
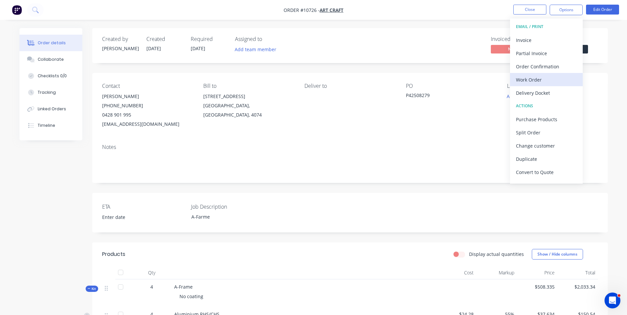
click at [545, 82] on div "Work Order" at bounding box center [546, 80] width 61 height 10
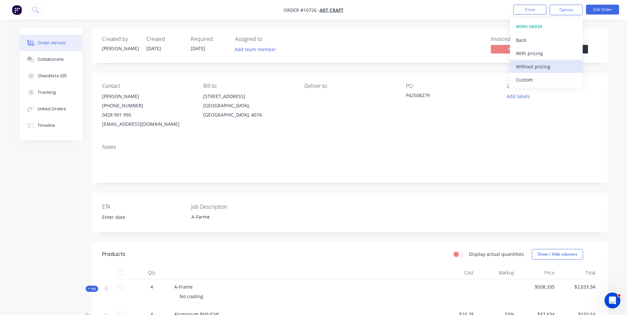
click at [545, 69] on div "Without pricing" at bounding box center [546, 67] width 61 height 10
